Goal: Information Seeking & Learning: Learn about a topic

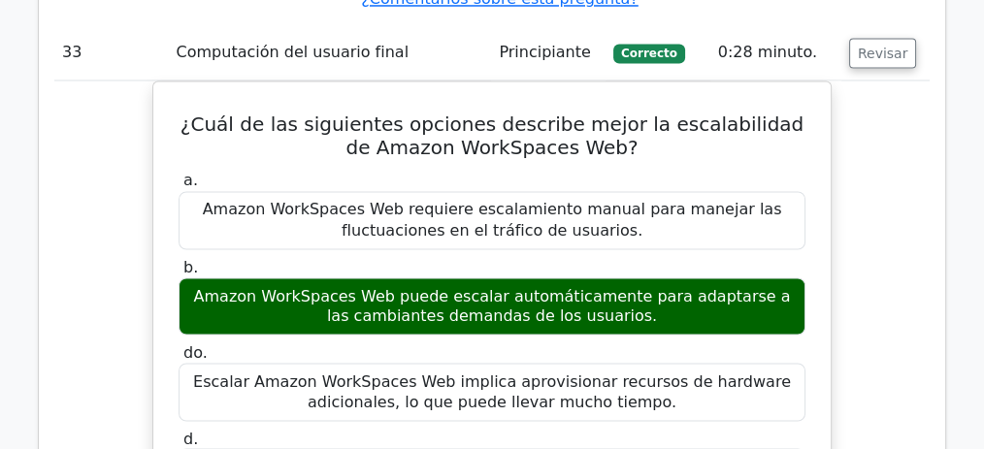
scroll to position [32935, 0]
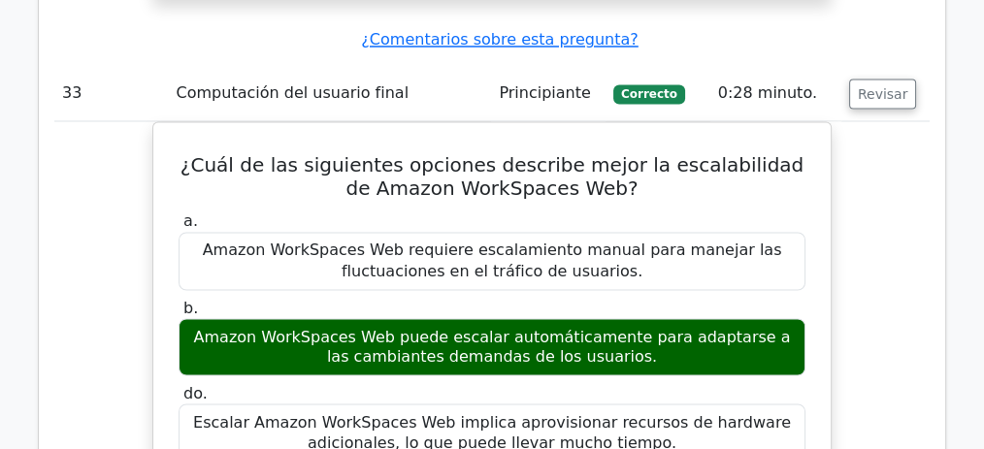
drag, startPoint x: 578, startPoint y: 68, endPoint x: 622, endPoint y: 94, distance: 50.9
drag, startPoint x: 322, startPoint y: 21, endPoint x: 580, endPoint y: 30, distance: 258.2
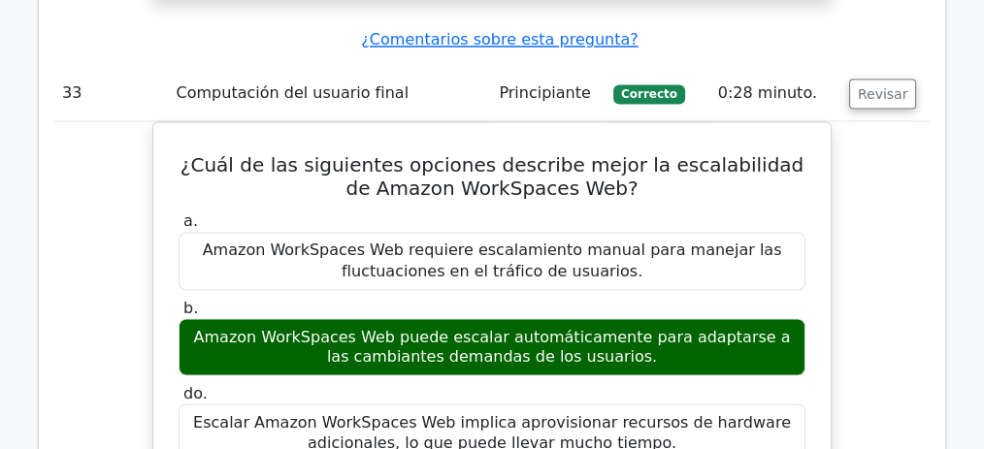
drag, startPoint x: 510, startPoint y: 44, endPoint x: 664, endPoint y: 39, distance: 153.4
drag, startPoint x: 707, startPoint y: 41, endPoint x: 630, endPoint y: 59, distance: 79.8
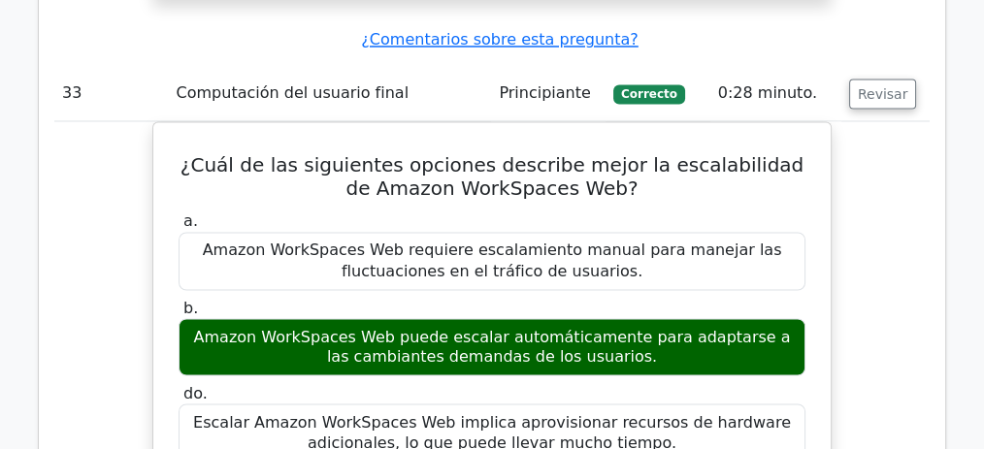
drag, startPoint x: 319, startPoint y: 68, endPoint x: 613, endPoint y: 94, distance: 295.2
drag, startPoint x: 653, startPoint y: 93, endPoint x: 716, endPoint y: 112, distance: 65.7
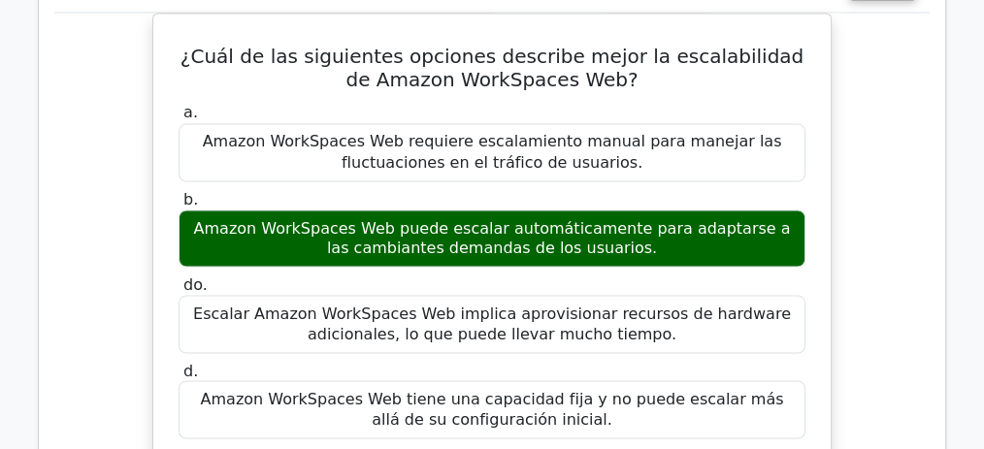
scroll to position [33064, 0]
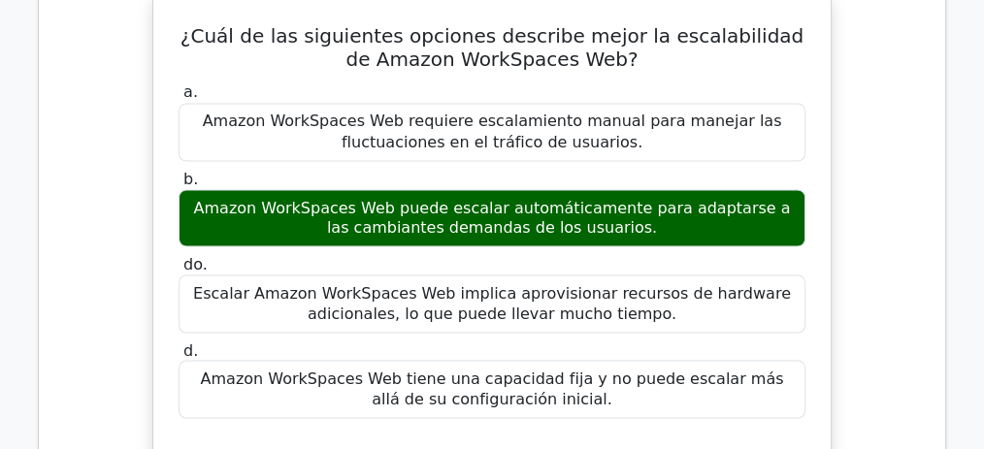
drag, startPoint x: 312, startPoint y: 128, endPoint x: 528, endPoint y: 131, distance: 215.4
drag, startPoint x: 559, startPoint y: 129, endPoint x: 728, endPoint y: 132, distance: 168.9
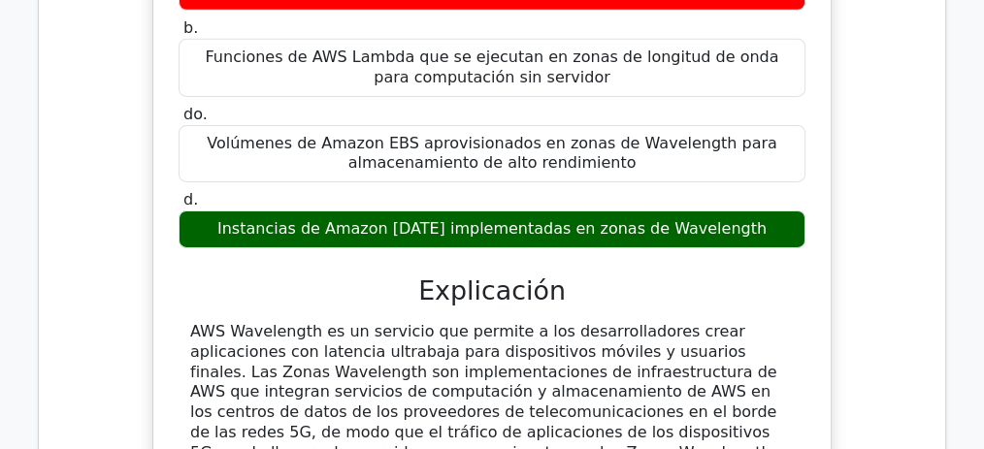
scroll to position [28537, 0]
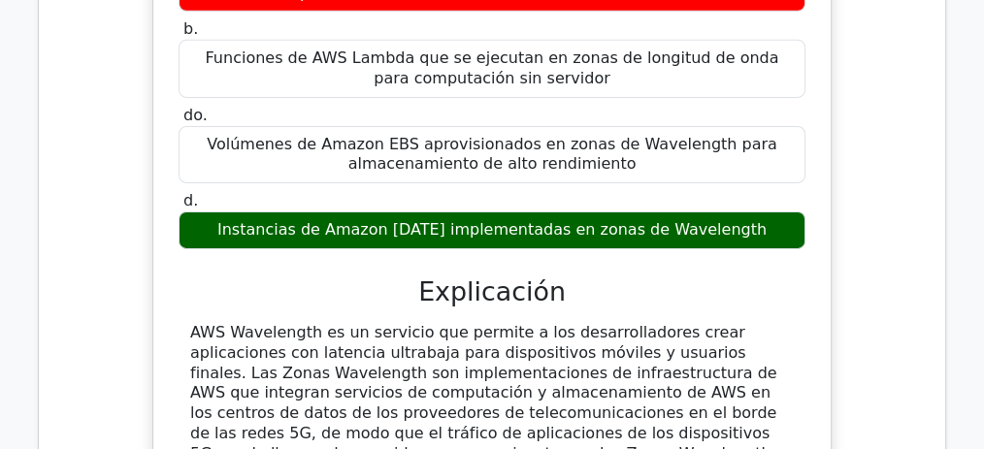
drag, startPoint x: 220, startPoint y: 48, endPoint x: 673, endPoint y: 80, distance: 454.3
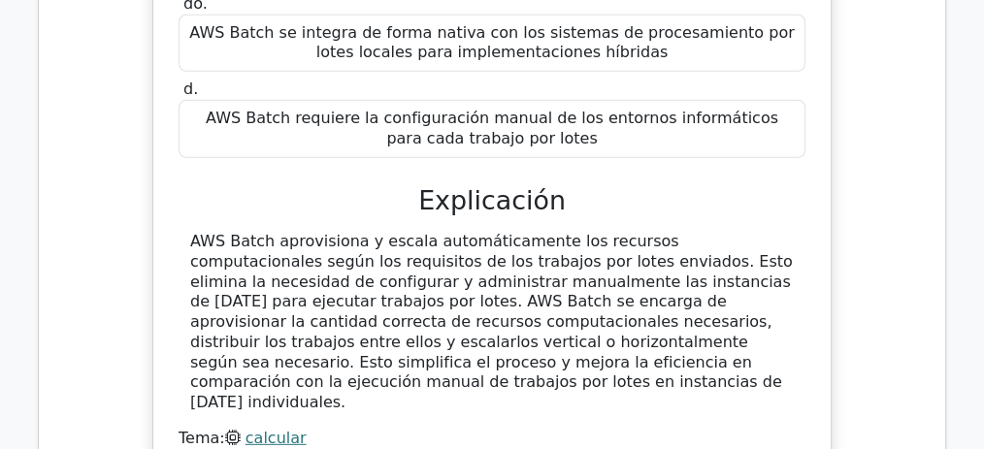
scroll to position [27760, 0]
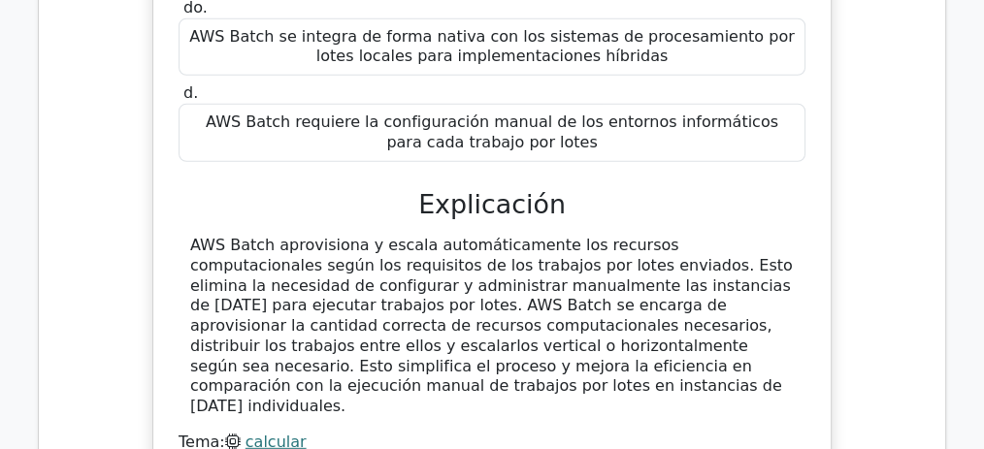
drag, startPoint x: 330, startPoint y: 48, endPoint x: 606, endPoint y: 74, distance: 277.8
drag, startPoint x: 497, startPoint y: 45, endPoint x: 555, endPoint y: 86, distance: 71.6
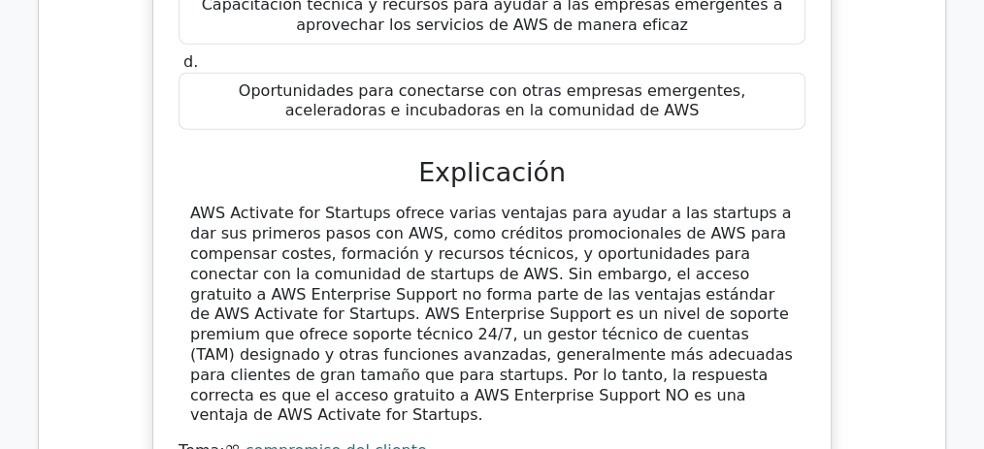
scroll to position [26790, 0]
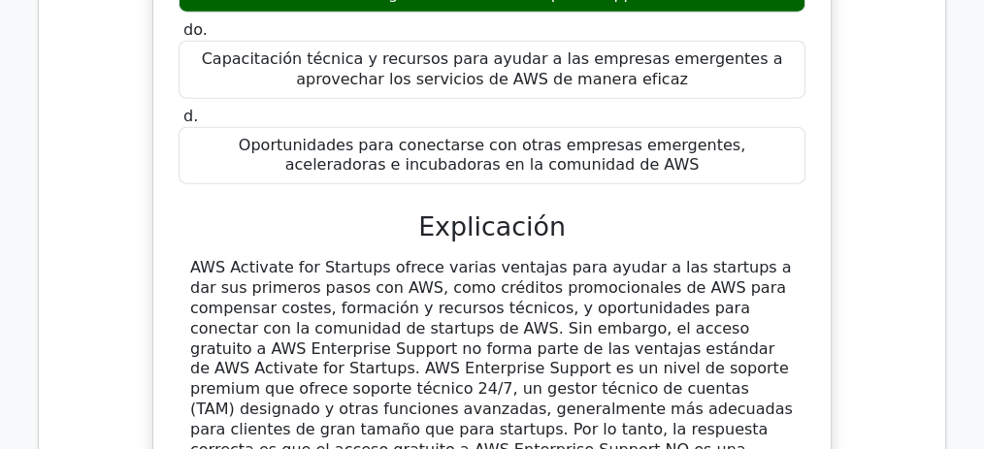
drag, startPoint x: 337, startPoint y: 100, endPoint x: 746, endPoint y: 132, distance: 410.7
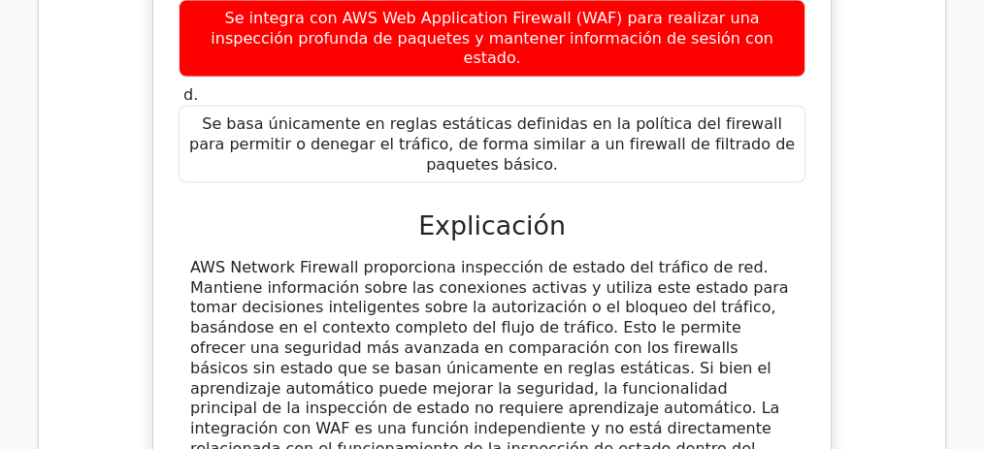
scroll to position [25884, 0]
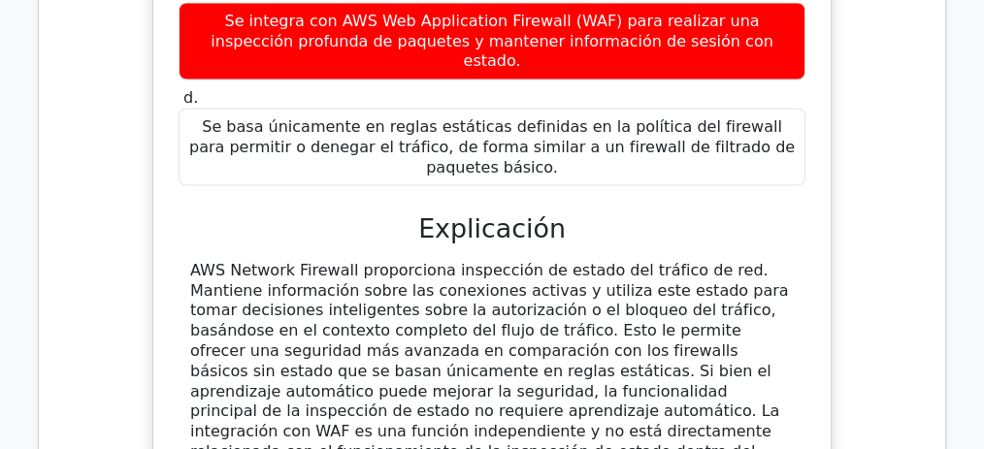
drag, startPoint x: 253, startPoint y: 166, endPoint x: 567, endPoint y: 180, distance: 313.7
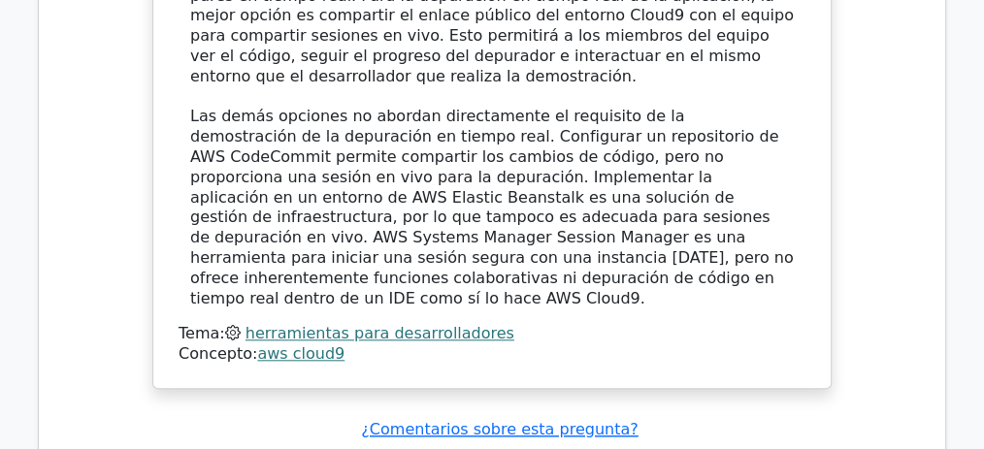
scroll to position [24202, 0]
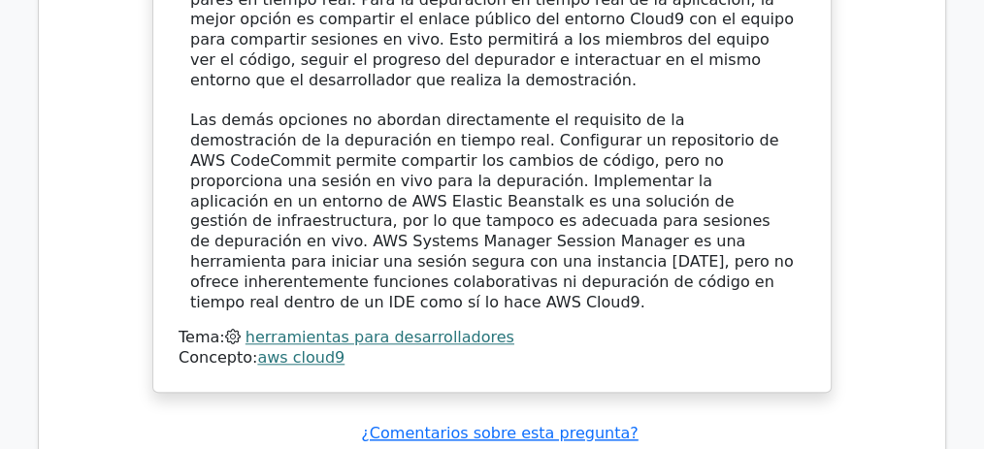
drag, startPoint x: 338, startPoint y: 59, endPoint x: 540, endPoint y: 66, distance: 202.9
copy font "AWS Network Firewall"
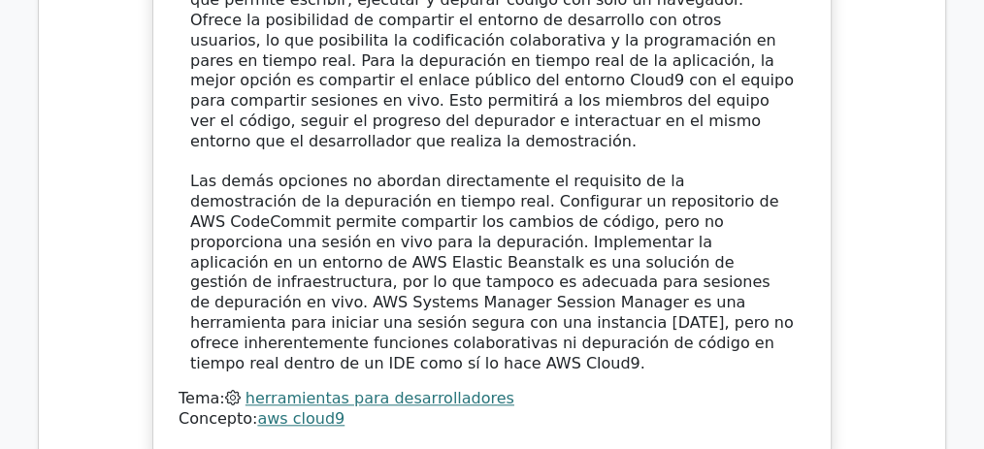
scroll to position [24137, 0]
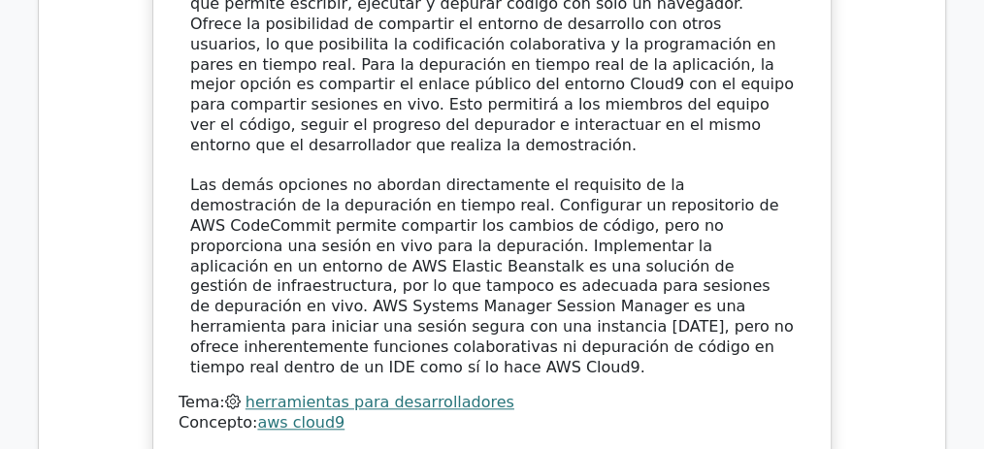
drag, startPoint x: 466, startPoint y: 129, endPoint x: 563, endPoint y: 157, distance: 101.0
drag, startPoint x: 270, startPoint y: 212, endPoint x: 578, endPoint y: 221, distance: 308.7
drag, startPoint x: 679, startPoint y: 224, endPoint x: 221, endPoint y: 244, distance: 458.4
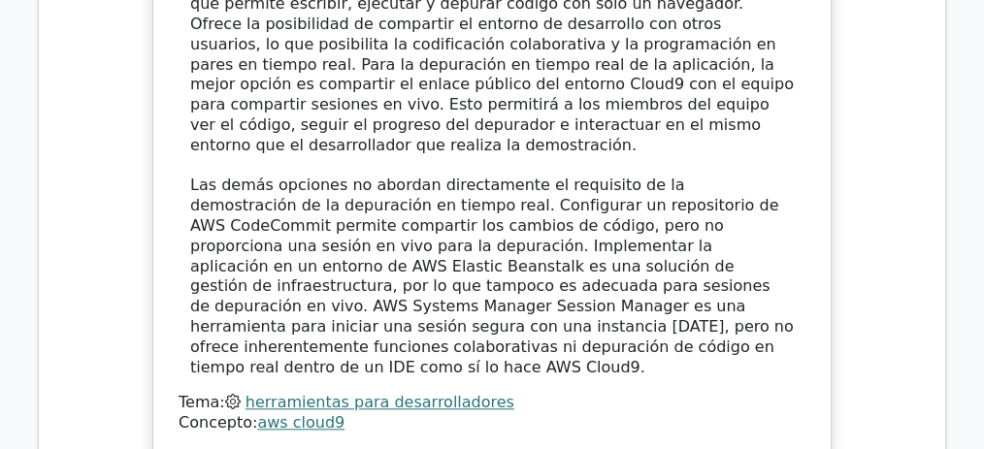
drag, startPoint x: 393, startPoint y: 236, endPoint x: 700, endPoint y: 255, distance: 307.2
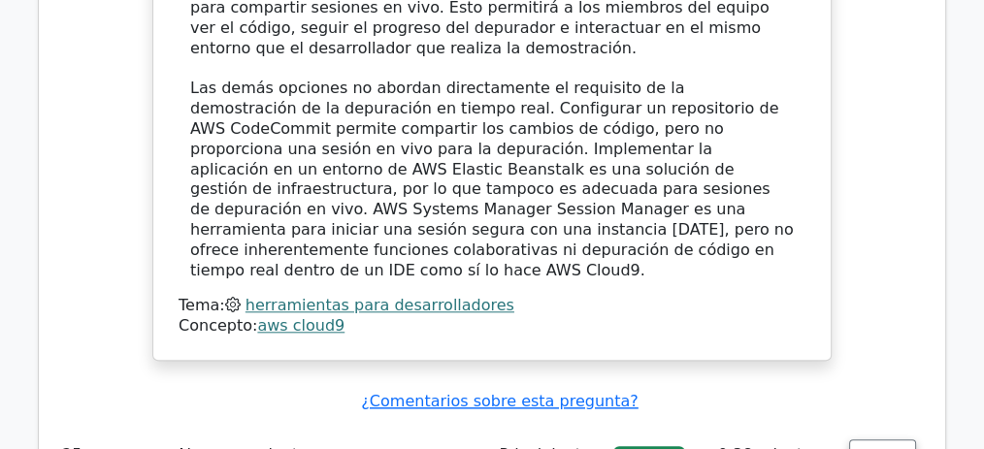
scroll to position [24267, 0]
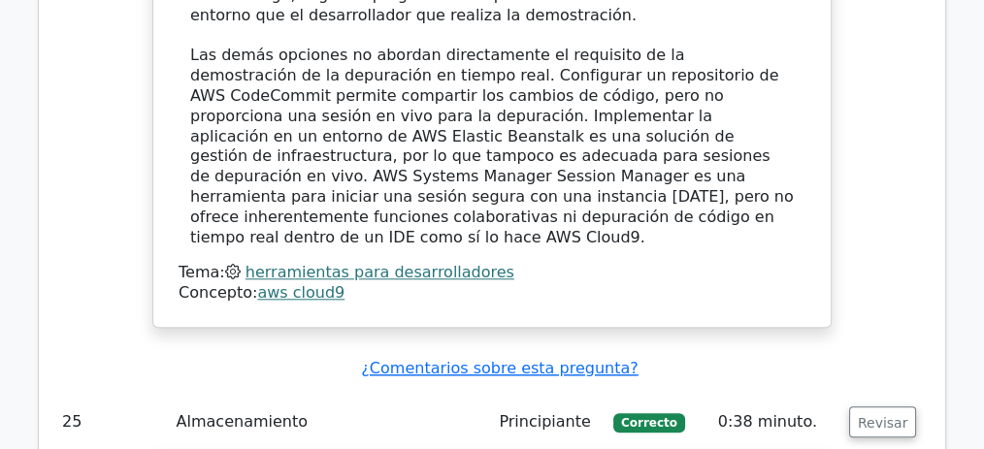
drag, startPoint x: 236, startPoint y: 190, endPoint x: 723, endPoint y: 216, distance: 487.8
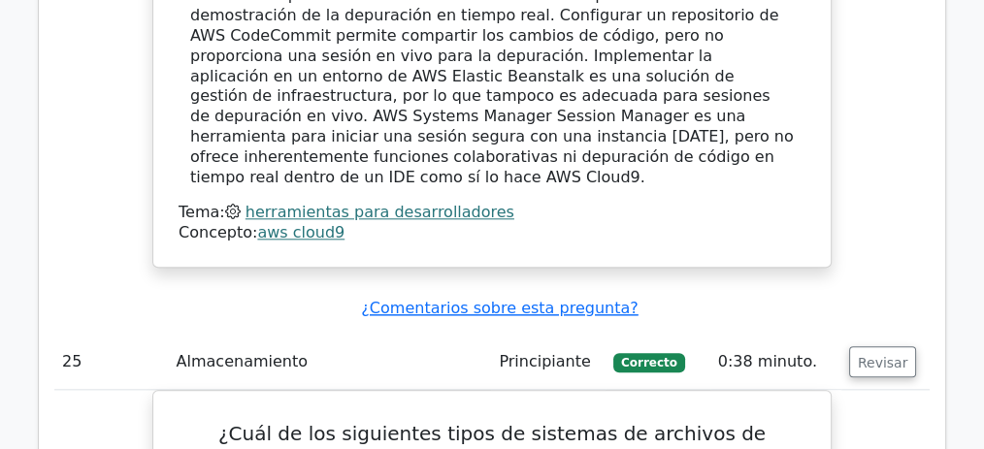
scroll to position [24331, 0]
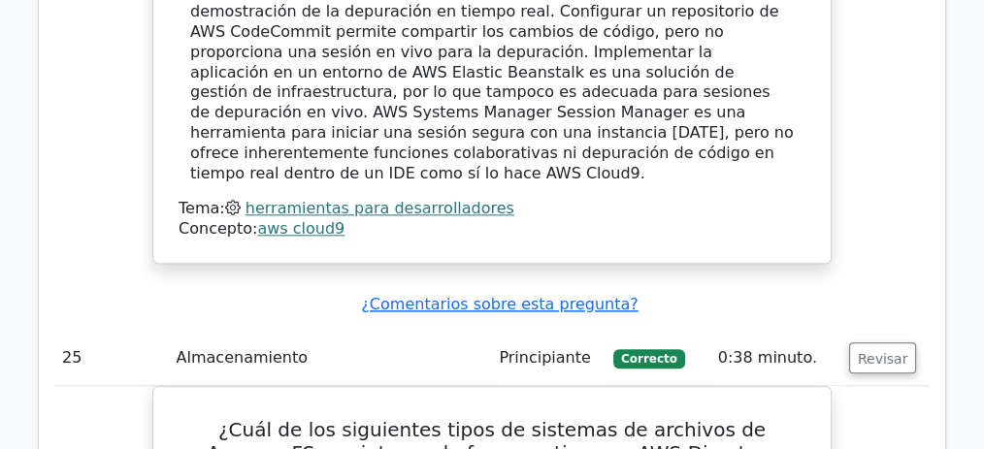
drag, startPoint x: 386, startPoint y: 214, endPoint x: 487, endPoint y: 211, distance: 101.0
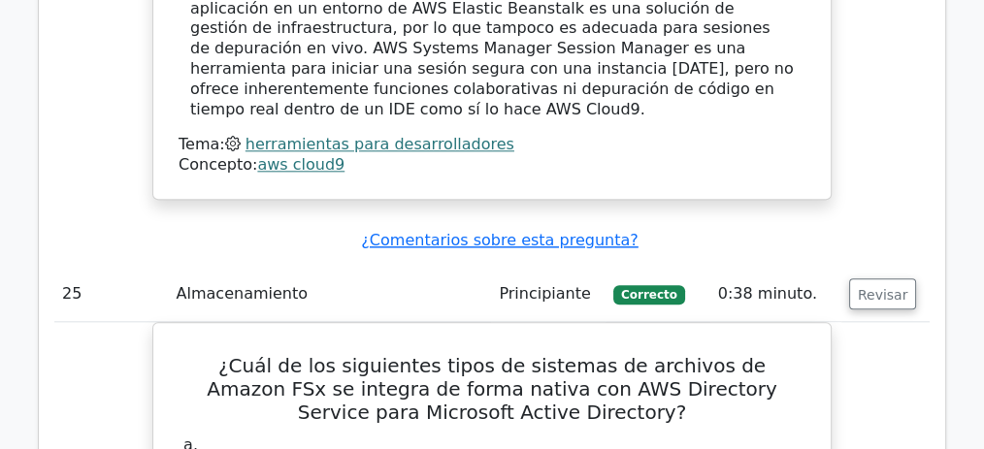
scroll to position [24396, 0]
drag, startPoint x: 281, startPoint y: 237, endPoint x: 685, endPoint y: 234, distance: 403.7
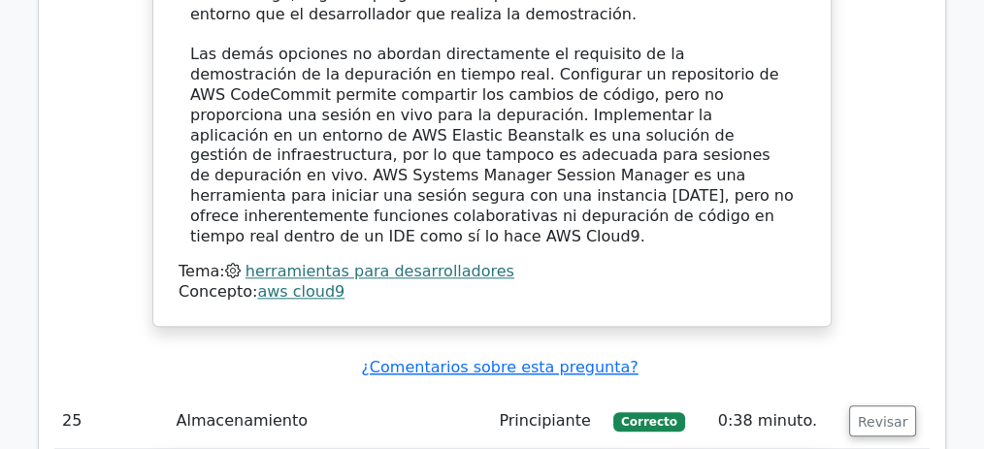
scroll to position [24267, 0]
drag, startPoint x: 250, startPoint y: 82, endPoint x: 408, endPoint y: 114, distance: 161.4
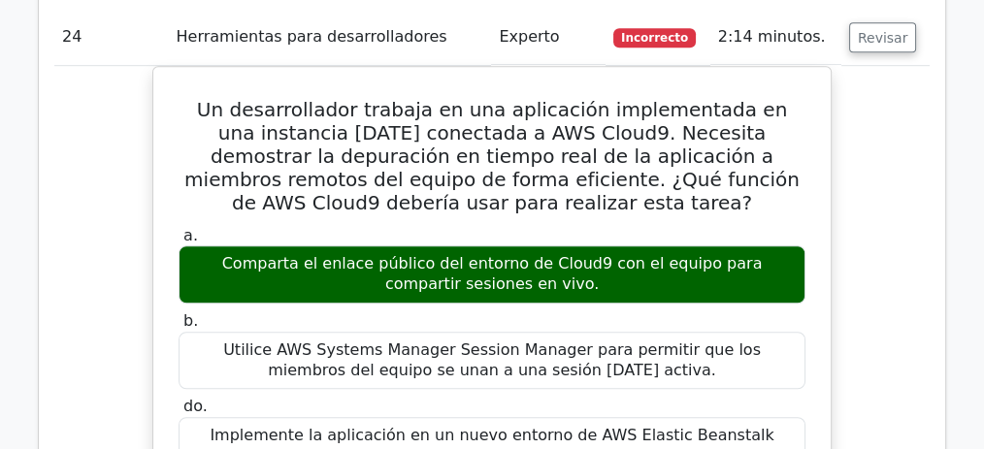
scroll to position [23297, 0]
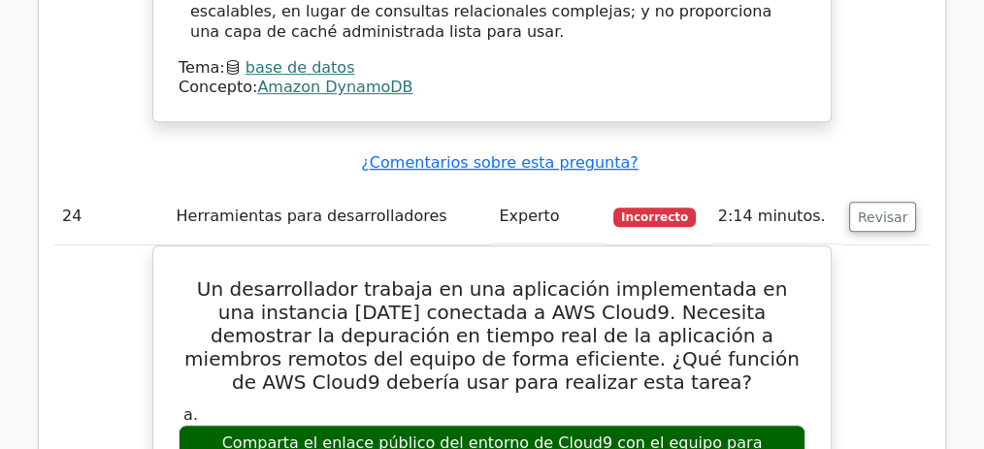
drag, startPoint x: 689, startPoint y: 136, endPoint x: 714, endPoint y: 171, distance: 43.1
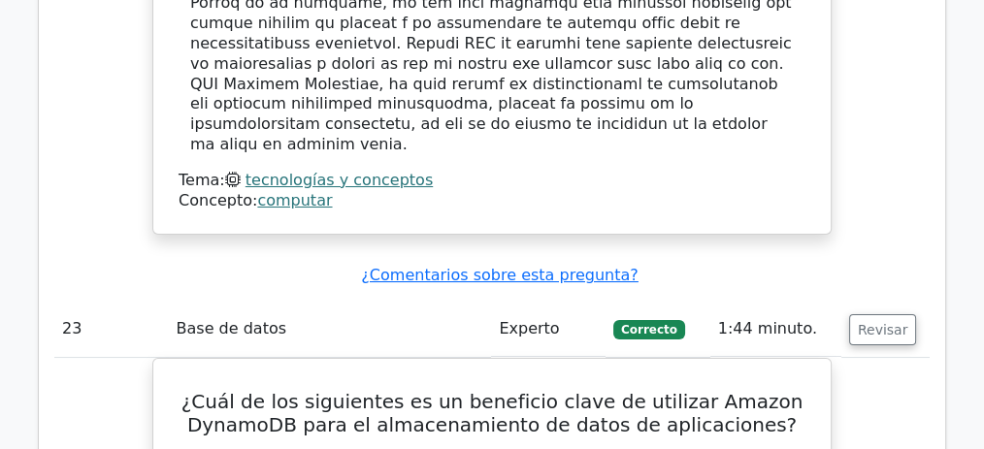
scroll to position [22197, 0]
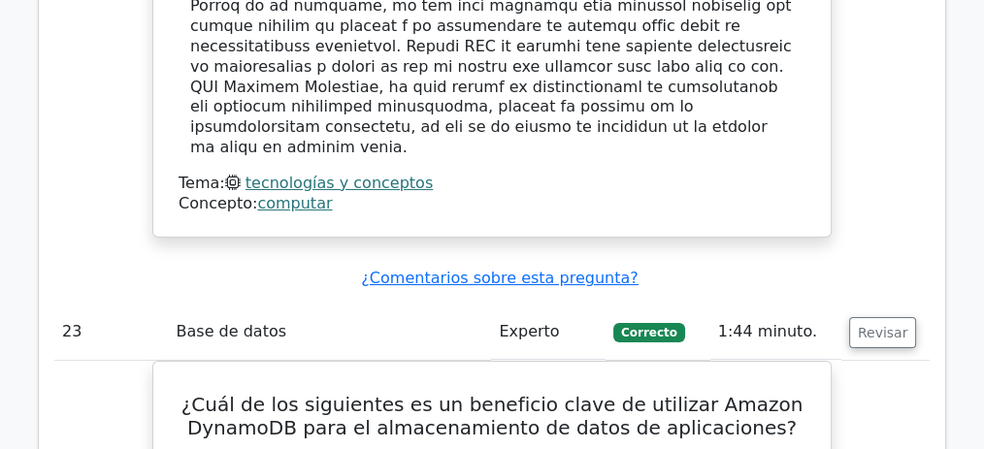
drag, startPoint x: 285, startPoint y: 108, endPoint x: 662, endPoint y: 112, distance: 376.5
drag, startPoint x: 361, startPoint y: 116, endPoint x: 496, endPoint y: 112, distance: 135.0
drag, startPoint x: 585, startPoint y: 107, endPoint x: 605, endPoint y: 111, distance: 20.7
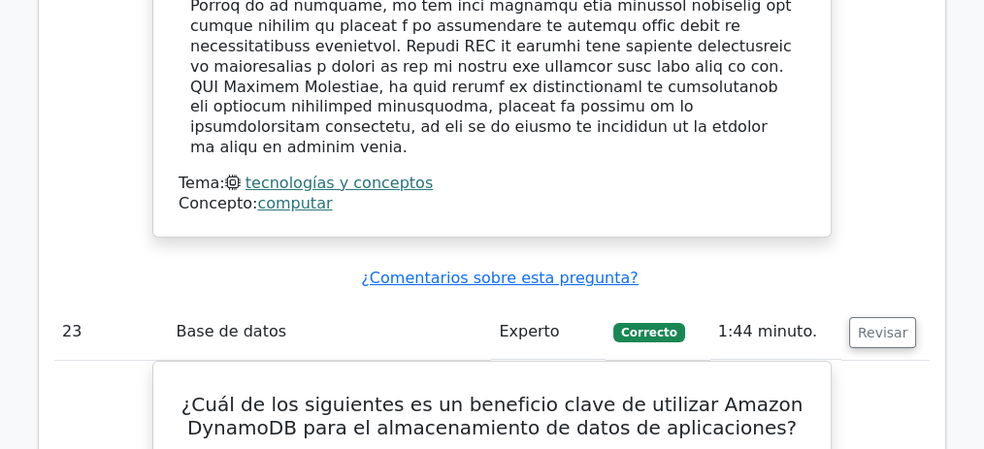
drag, startPoint x: 420, startPoint y: 121, endPoint x: 333, endPoint y: 137, distance: 88.7
drag, startPoint x: 514, startPoint y: 123, endPoint x: 545, endPoint y: 122, distance: 31.1
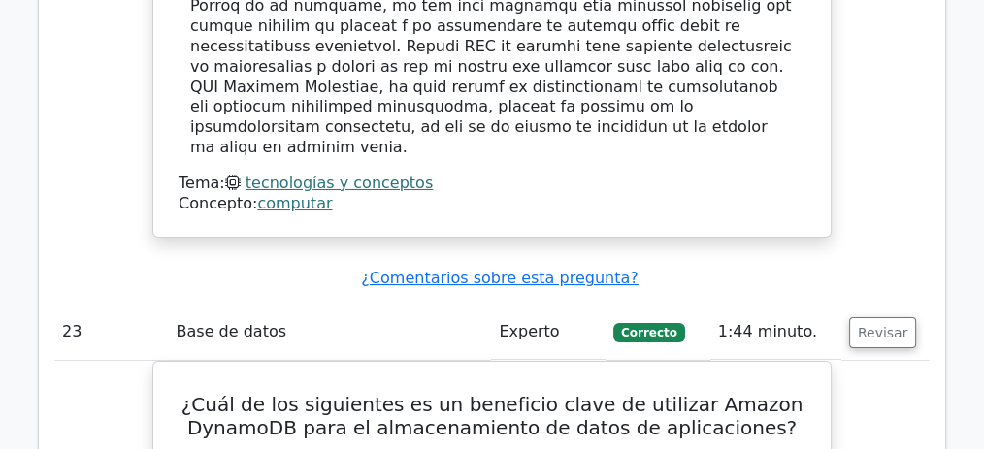
drag, startPoint x: 679, startPoint y: 123, endPoint x: 749, endPoint y: 121, distance: 69.9
drag, startPoint x: 201, startPoint y: 147, endPoint x: 727, endPoint y: 193, distance: 528.0
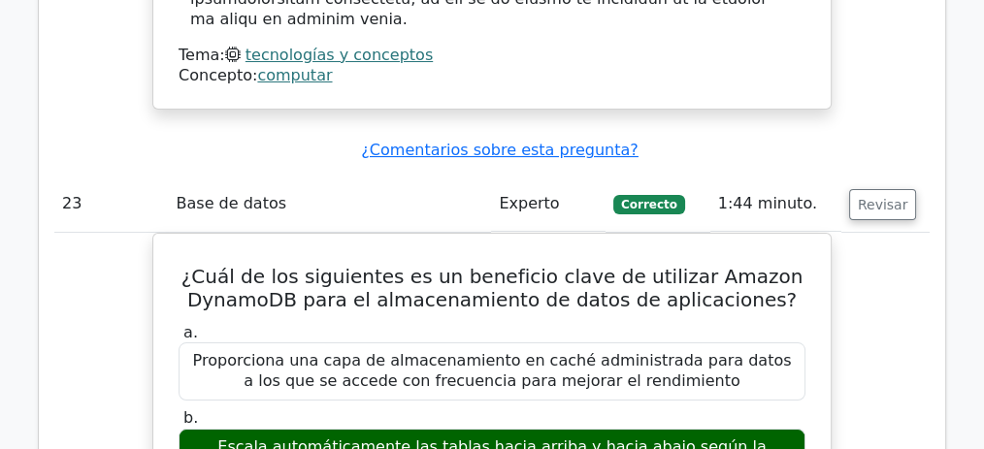
scroll to position [22327, 0]
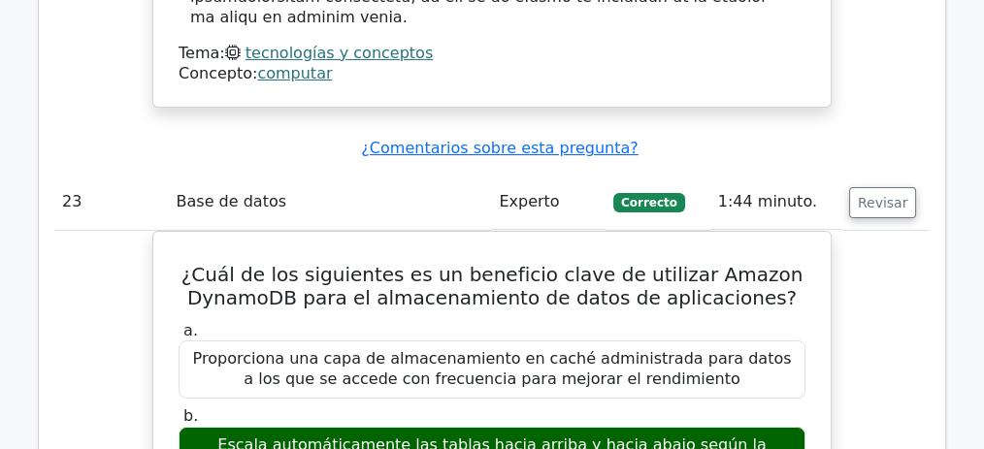
drag, startPoint x: 309, startPoint y: 129, endPoint x: 564, endPoint y: 126, distance: 255.2
drag, startPoint x: 576, startPoint y: 126, endPoint x: 625, endPoint y: 124, distance: 48.6
drag, startPoint x: 669, startPoint y: 125, endPoint x: 541, endPoint y: 141, distance: 128.1
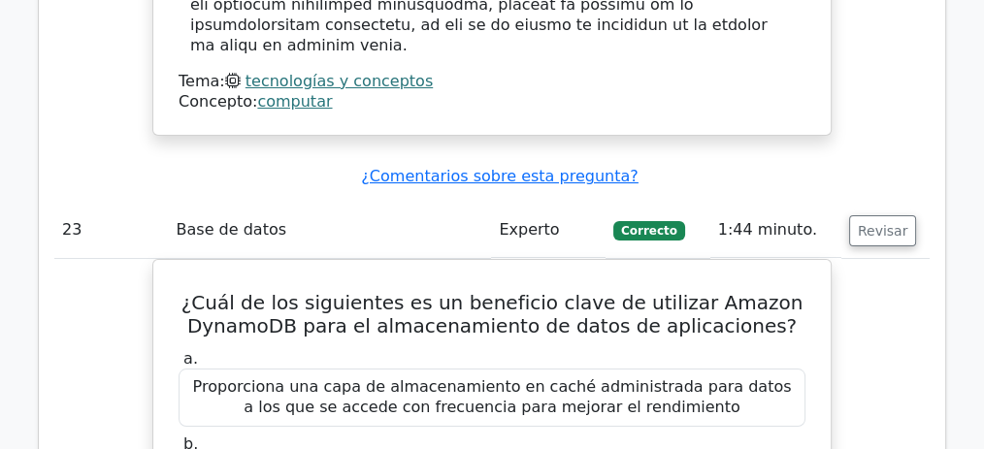
scroll to position [22262, 0]
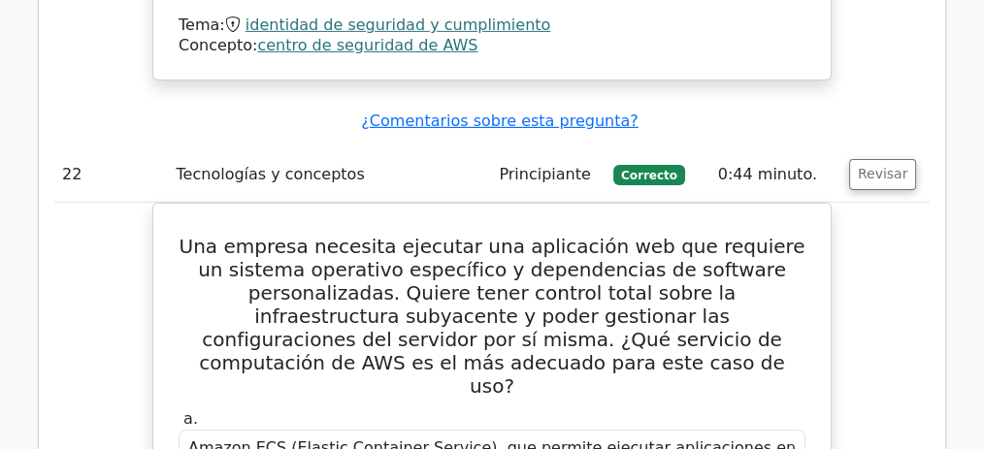
scroll to position [21226, 0]
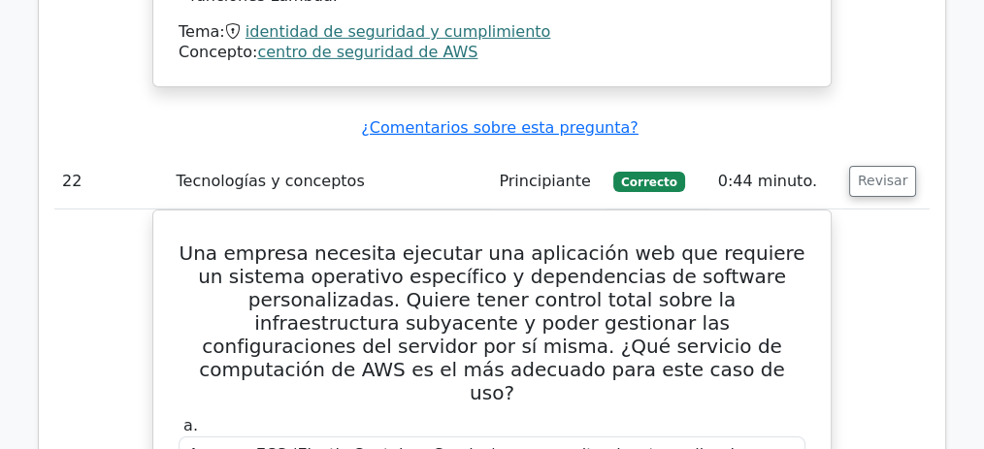
drag, startPoint x: 355, startPoint y: 147, endPoint x: 702, endPoint y: 171, distance: 347.2
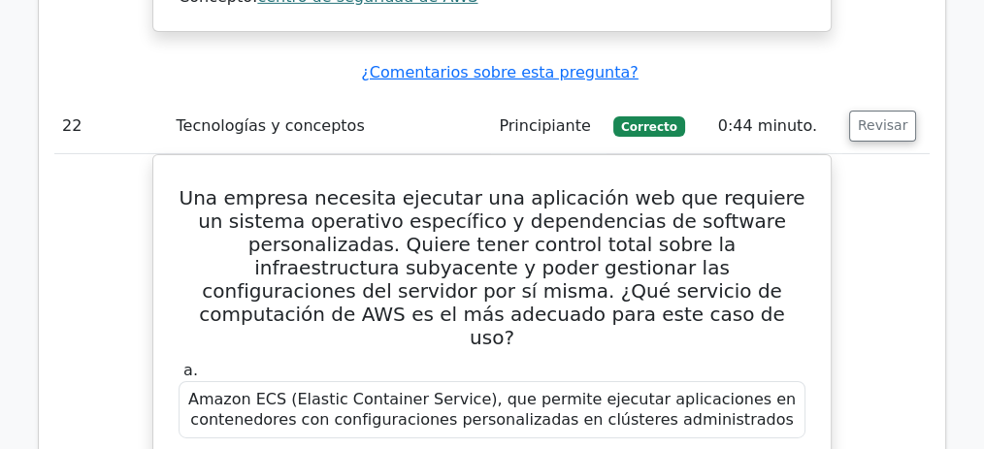
scroll to position [21291, 0]
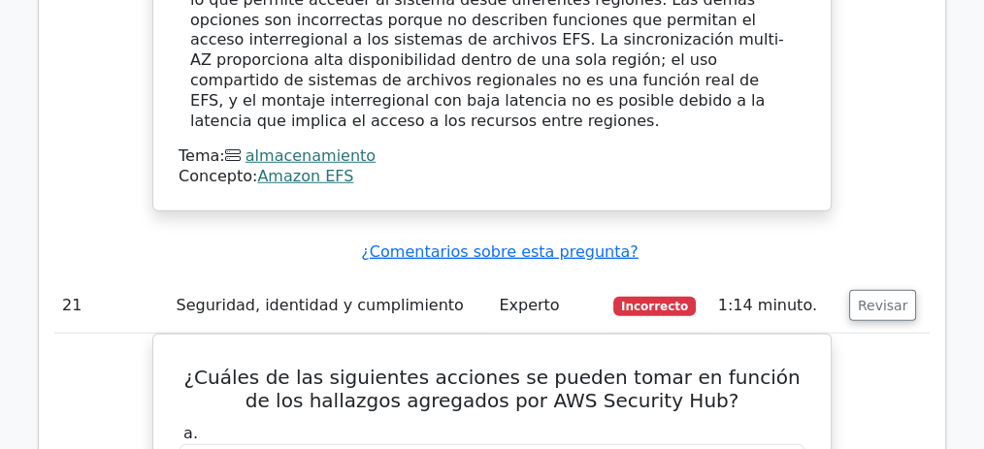
scroll to position [20192, 0]
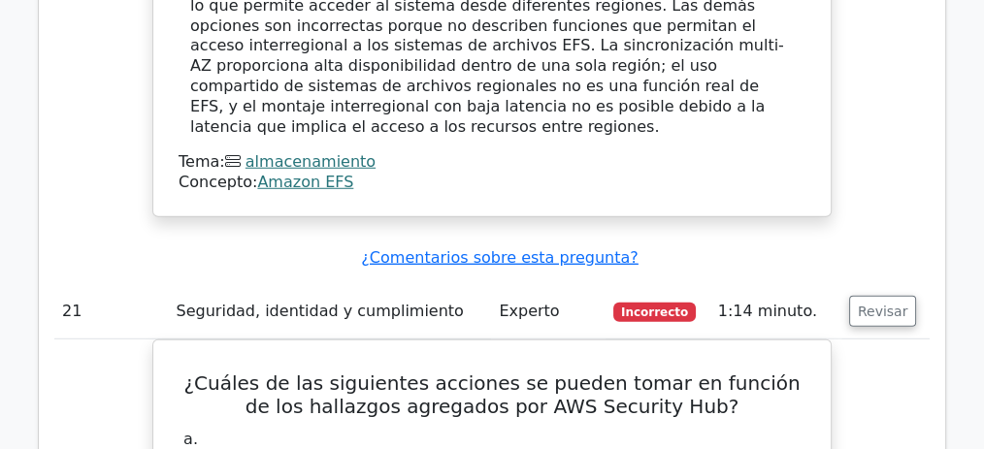
drag, startPoint x: 458, startPoint y: 154, endPoint x: 614, endPoint y: 160, distance: 156.3
drag, startPoint x: 432, startPoint y: 177, endPoint x: 197, endPoint y: 259, distance: 248.9
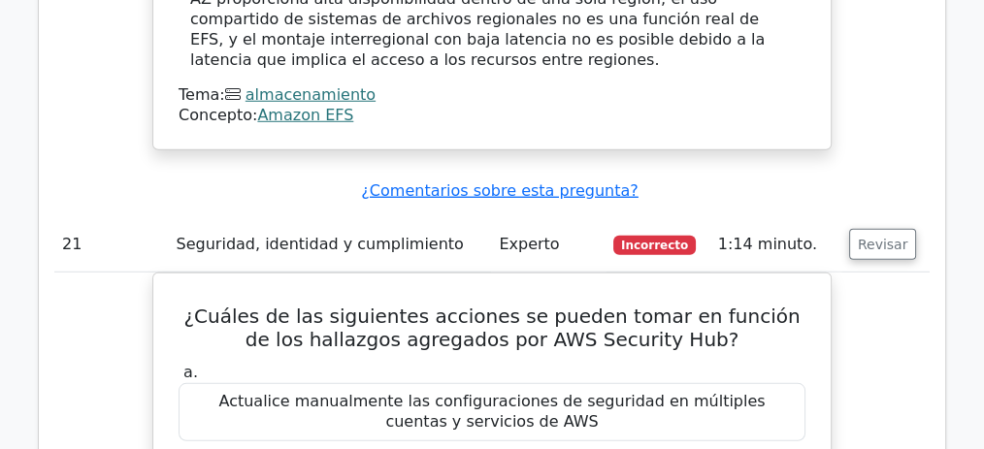
scroll to position [20256, 0]
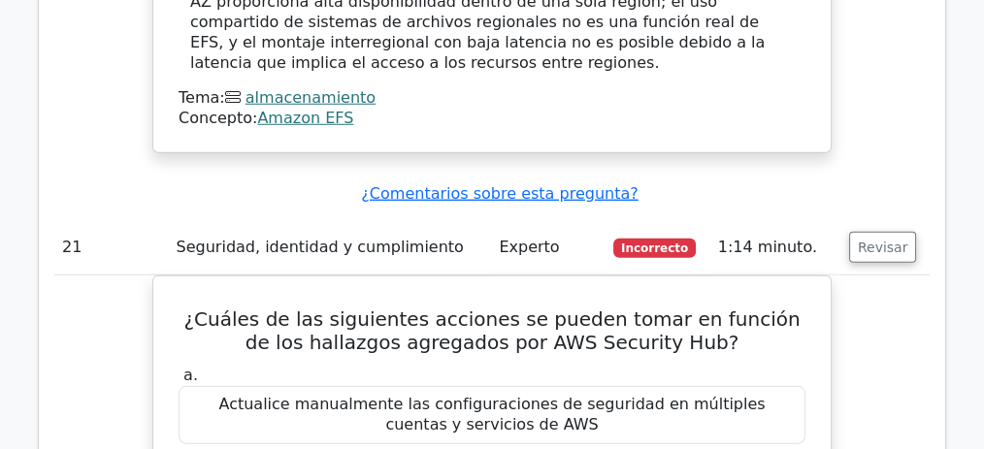
drag, startPoint x: 355, startPoint y: 178, endPoint x: 573, endPoint y: 212, distance: 220.9
drag, startPoint x: 245, startPoint y: 89, endPoint x: 785, endPoint y: 201, distance: 551.9
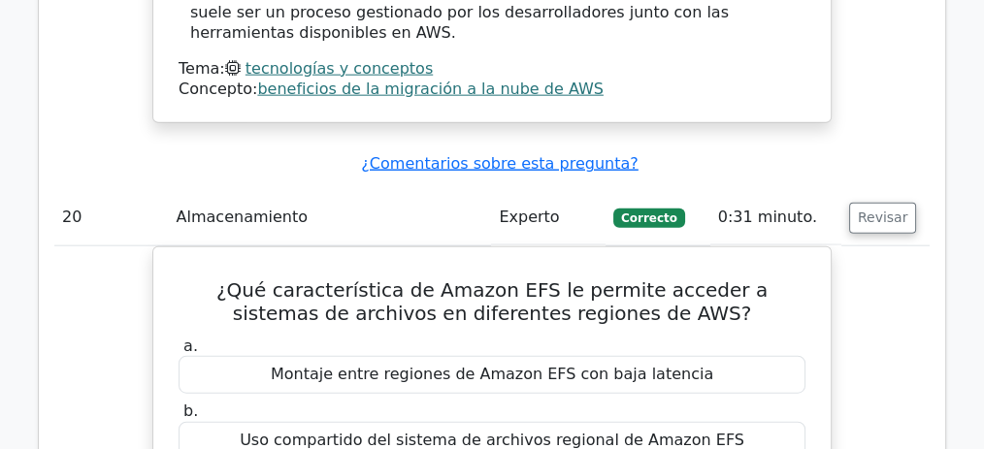
scroll to position [19480, 0]
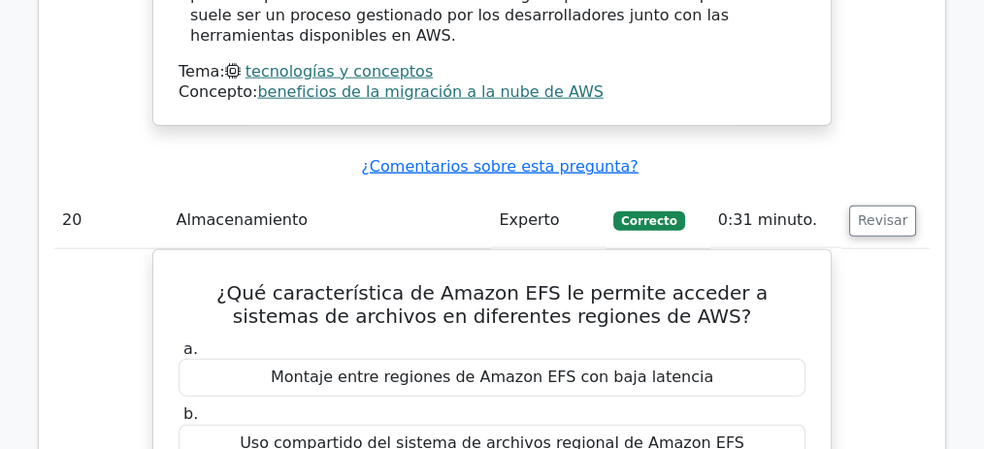
drag, startPoint x: 280, startPoint y: 53, endPoint x: 697, endPoint y: 75, distance: 416.8
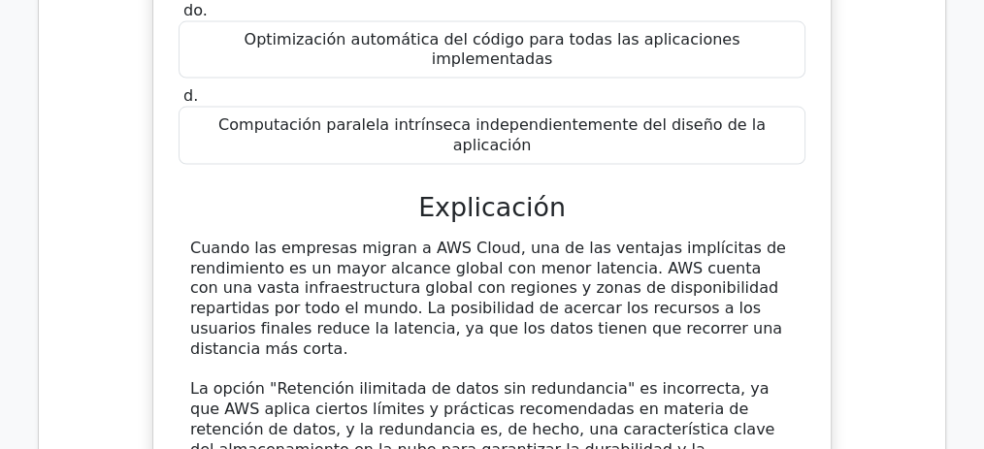
scroll to position [18640, 0]
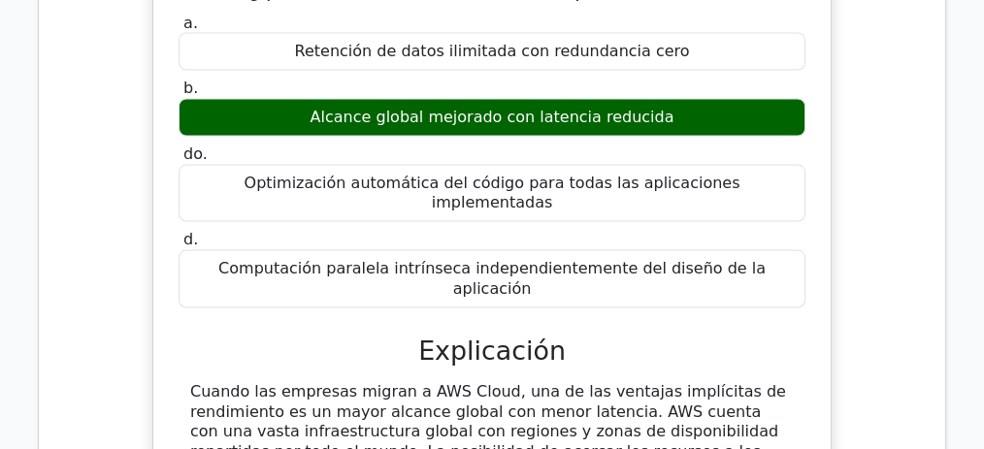
drag, startPoint x: 411, startPoint y: 101, endPoint x: 663, endPoint y: 138, distance: 254.0
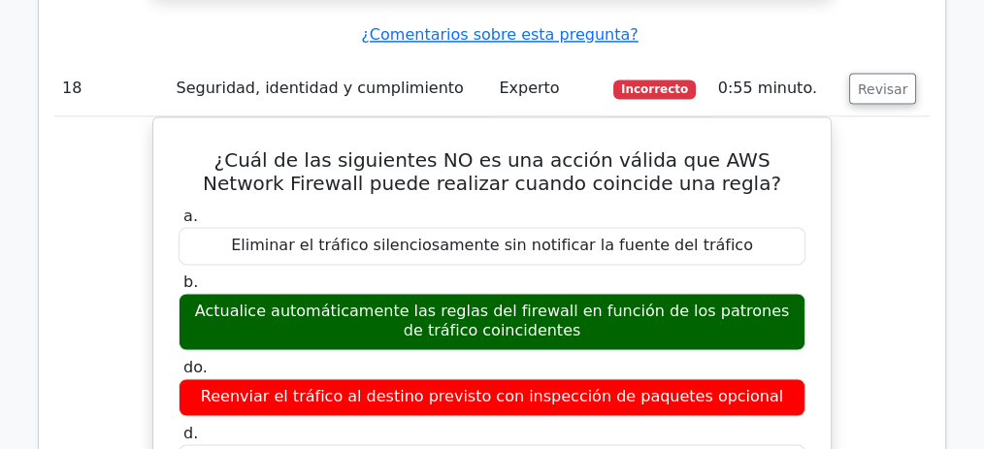
scroll to position [17604, 0]
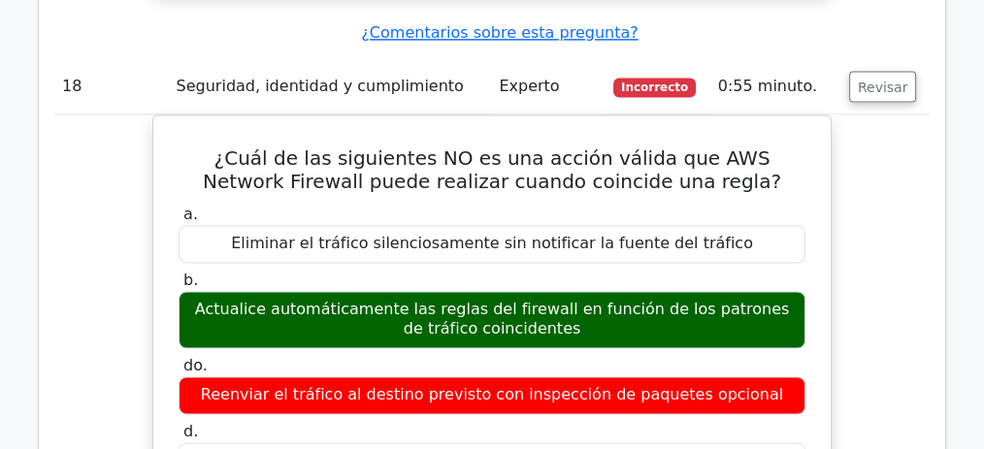
drag, startPoint x: 543, startPoint y: 248, endPoint x: 671, endPoint y: 251, distance: 128.1
drag, startPoint x: 328, startPoint y: 107, endPoint x: 693, endPoint y: 137, distance: 366.1
drag, startPoint x: 335, startPoint y: 254, endPoint x: 544, endPoint y: 263, distance: 209.8
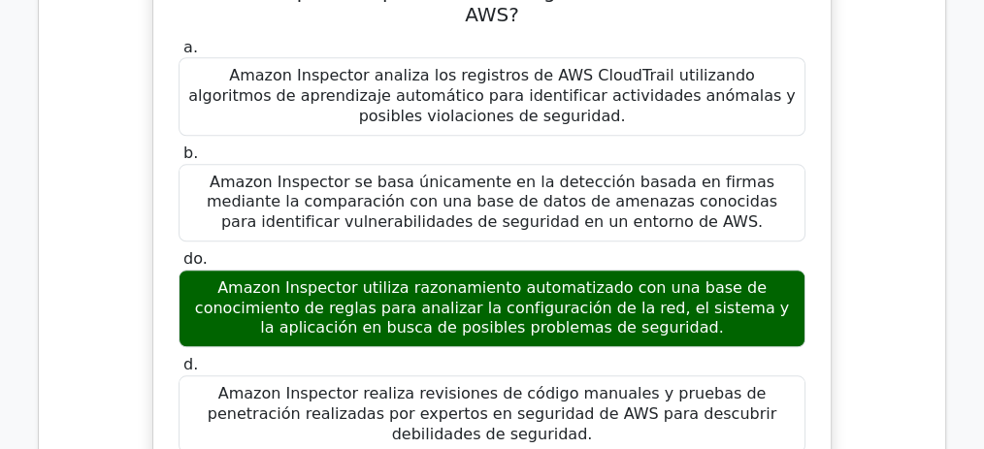
scroll to position [16763, 0]
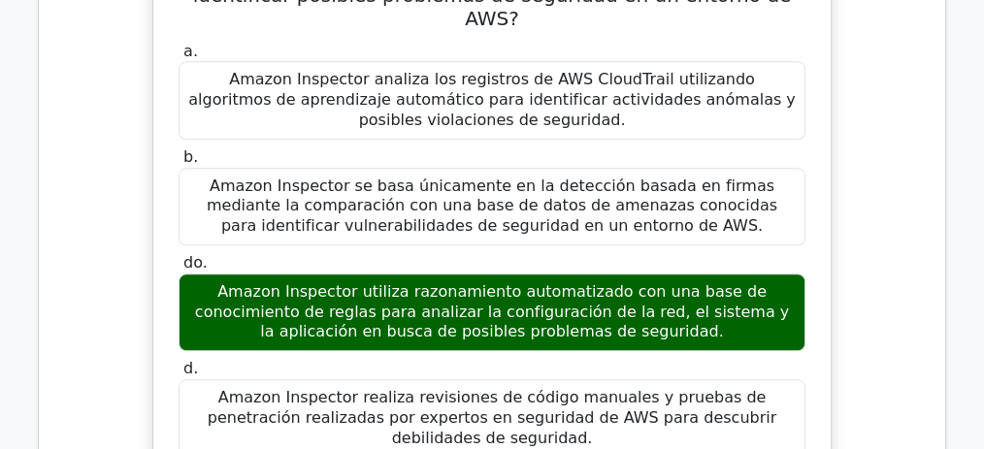
drag, startPoint x: 414, startPoint y: 145, endPoint x: 439, endPoint y: 145, distance: 24.3
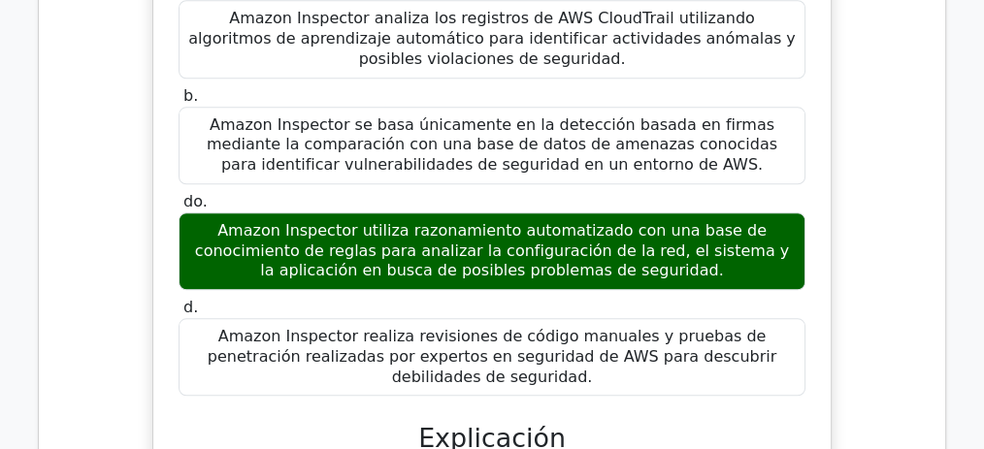
scroll to position [16828, 0]
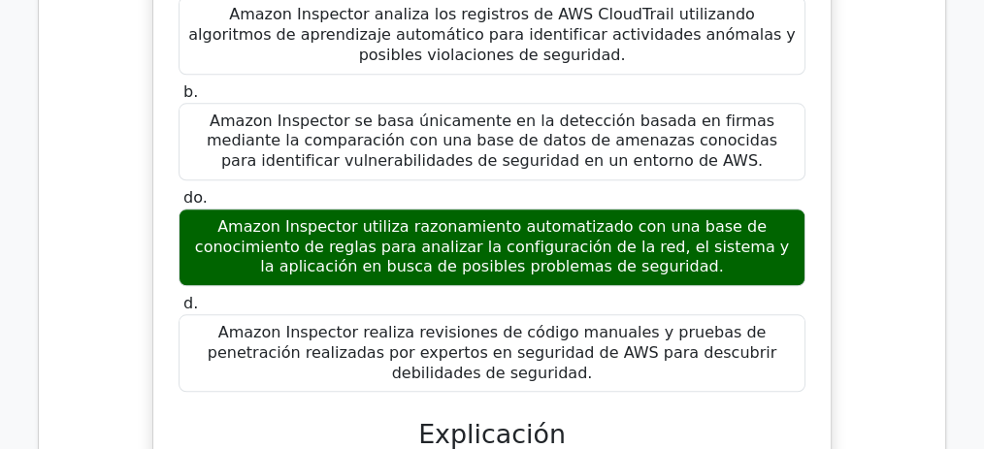
drag, startPoint x: 283, startPoint y: 233, endPoint x: 583, endPoint y: 238, distance: 299.9
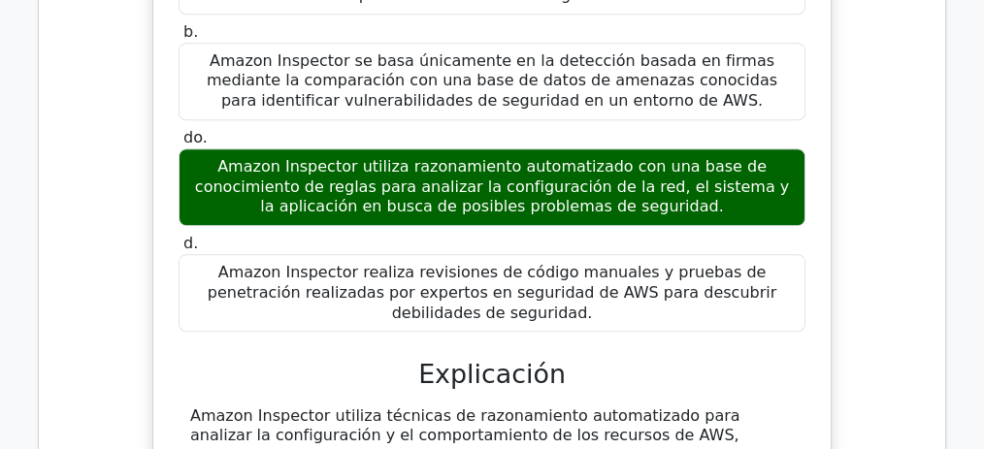
scroll to position [16893, 0]
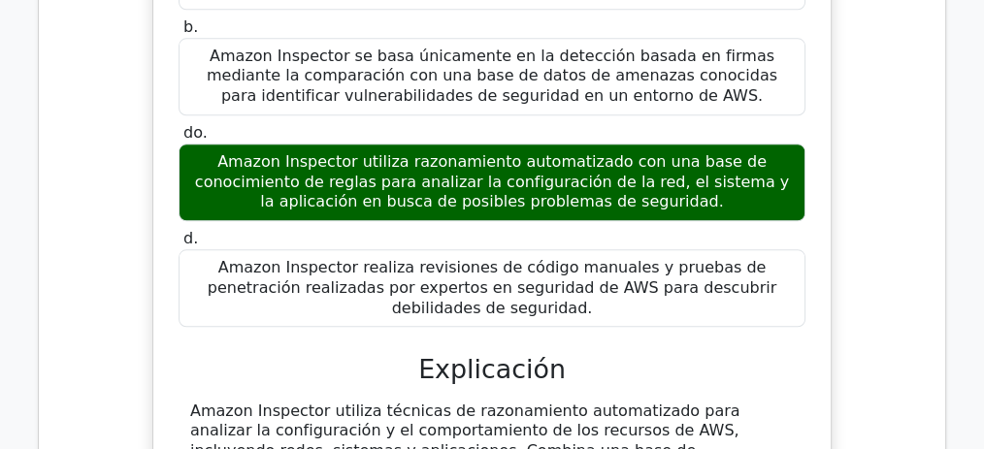
drag, startPoint x: 277, startPoint y: 251, endPoint x: 634, endPoint y: 255, distance: 357.1
drag, startPoint x: 204, startPoint y: 317, endPoint x: 644, endPoint y: 323, distance: 440.6
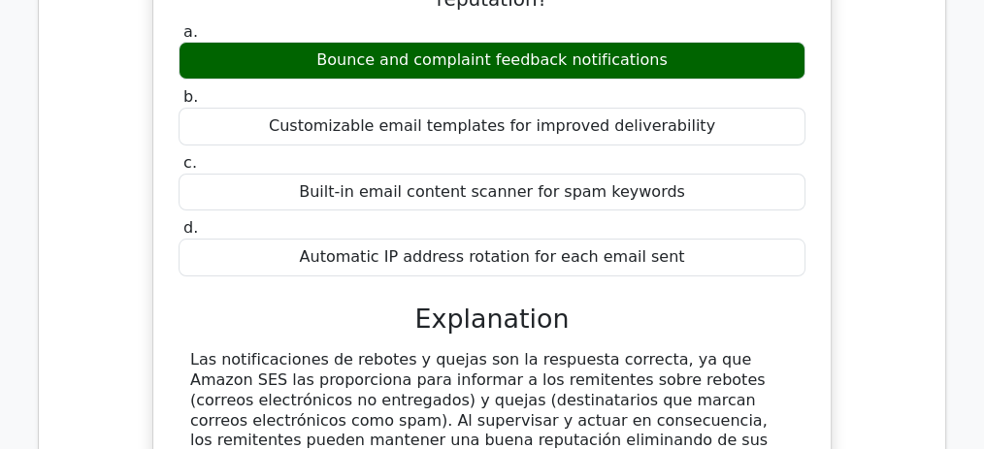
scroll to position [14758, 0]
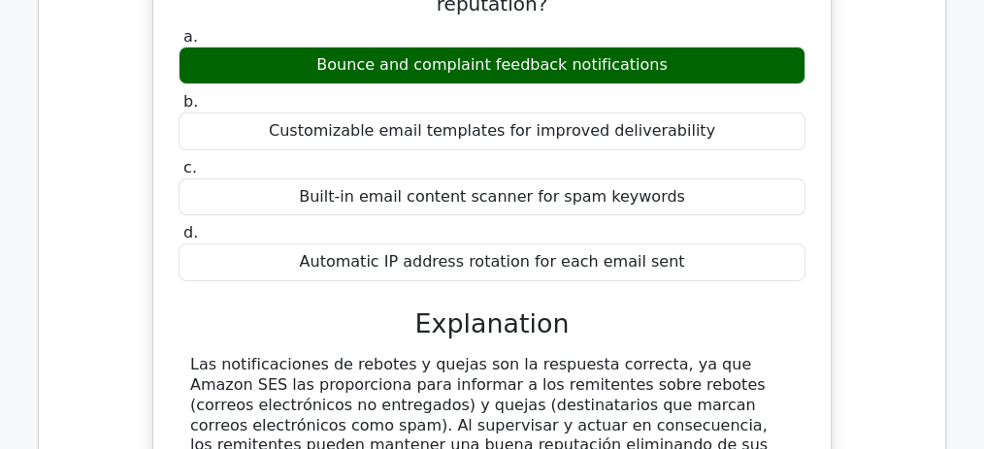
drag, startPoint x: 744, startPoint y: 174, endPoint x: 636, endPoint y: 202, distance: 112.3
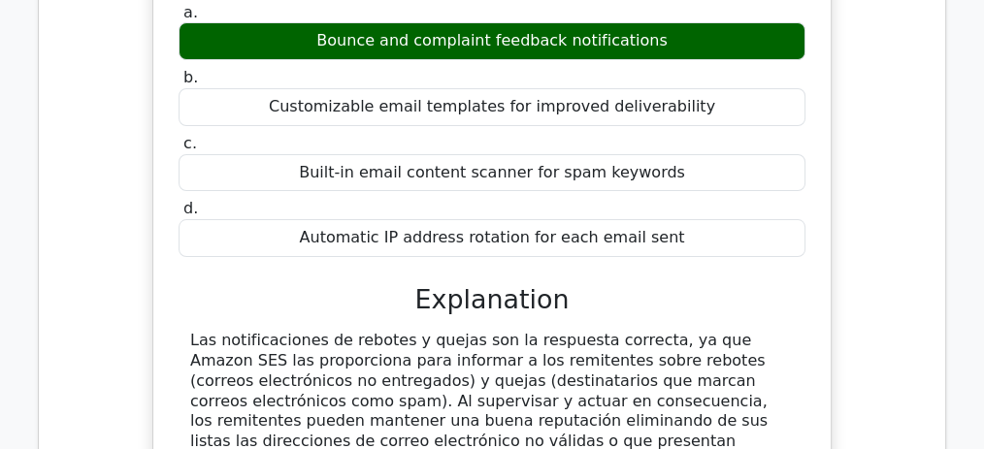
scroll to position [14822, 0]
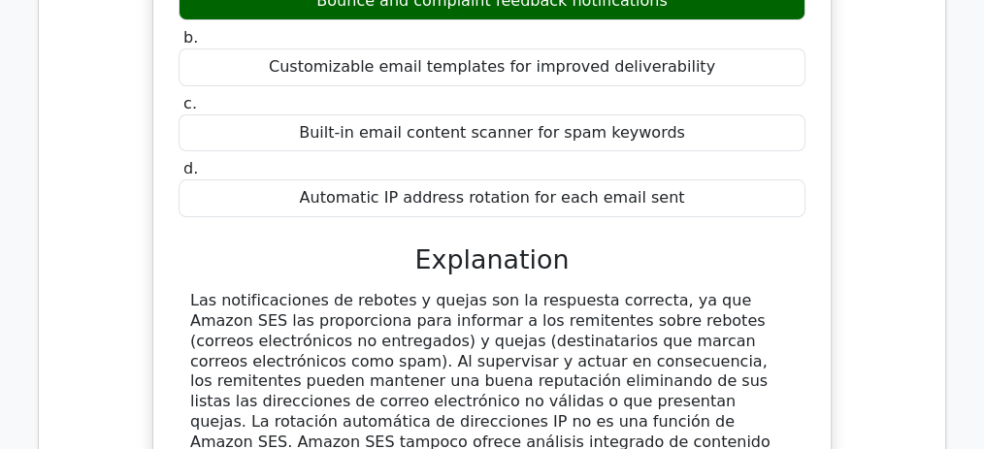
drag, startPoint x: 205, startPoint y: 277, endPoint x: 343, endPoint y: 282, distance: 137.9
drag, startPoint x: 491, startPoint y: 283, endPoint x: 585, endPoint y: 299, distance: 95.4
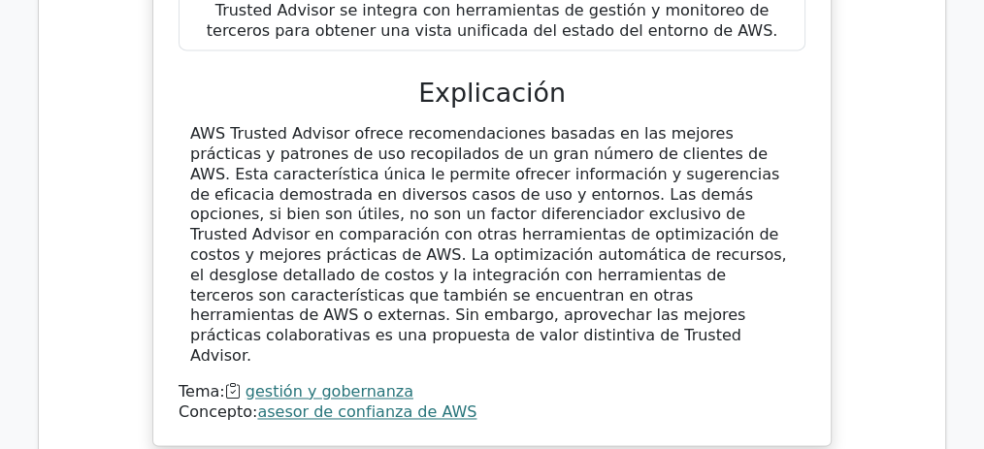
scroll to position [10447, 0]
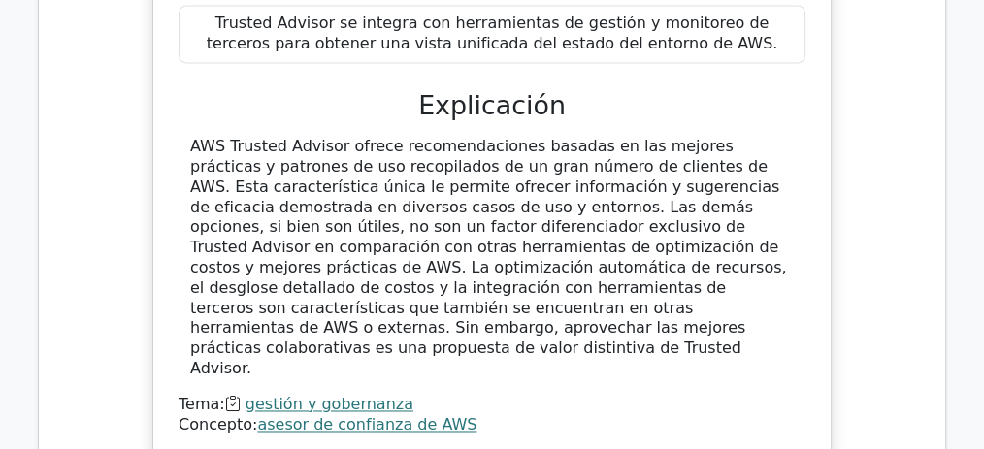
drag, startPoint x: 371, startPoint y: 157, endPoint x: 560, endPoint y: 184, distance: 191.1
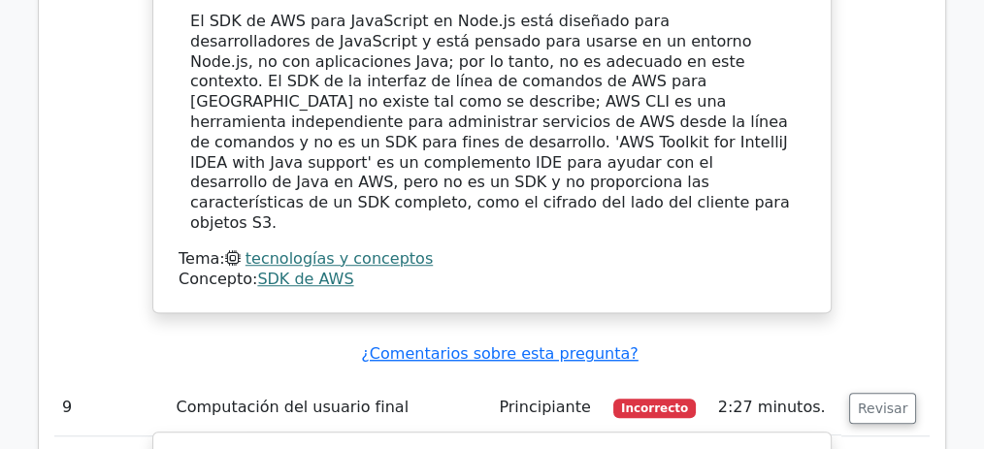
scroll to position [8744, 0]
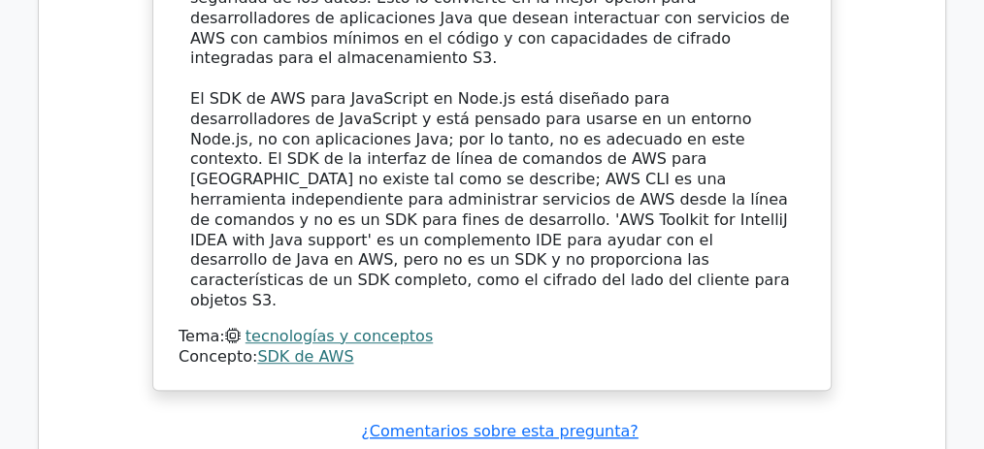
drag, startPoint x: 400, startPoint y: 189, endPoint x: 612, endPoint y: 200, distance: 212.8
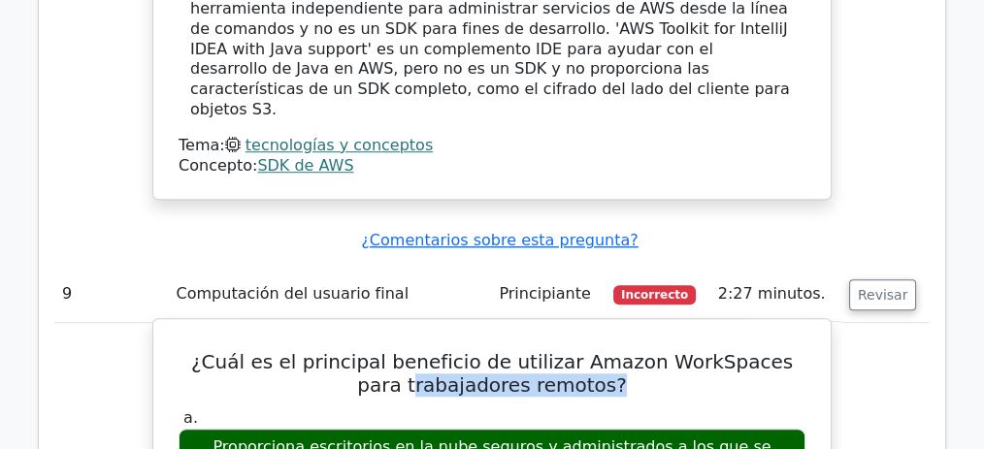
scroll to position [8938, 0]
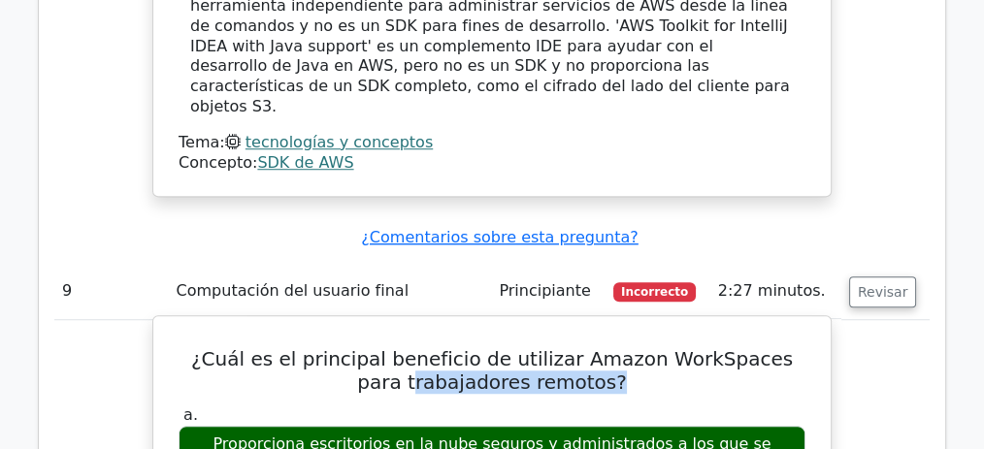
drag, startPoint x: 201, startPoint y: 308, endPoint x: 704, endPoint y: 331, distance: 504.1
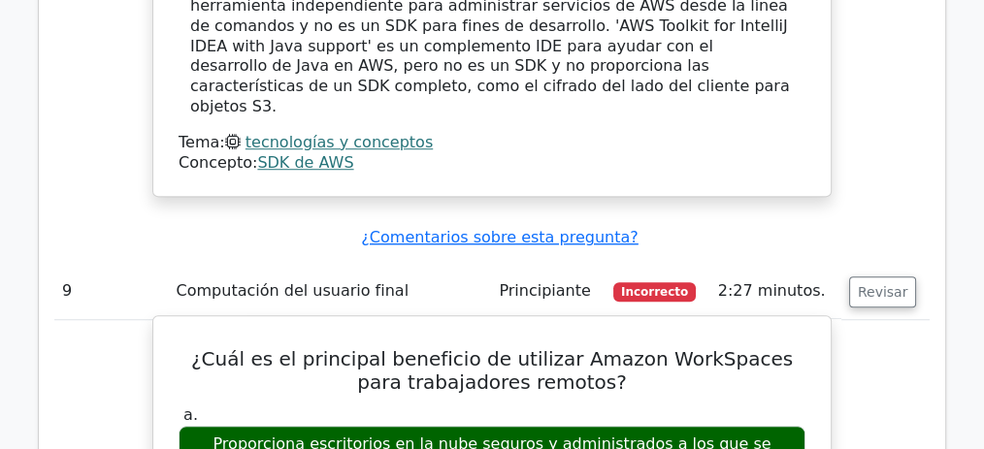
drag, startPoint x: 243, startPoint y: 308, endPoint x: 575, endPoint y: 307, distance: 332.8
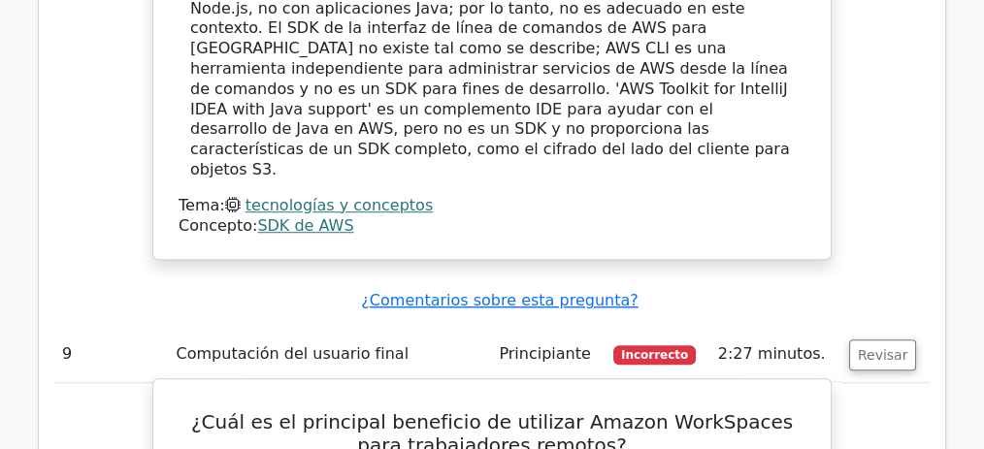
scroll to position [8873, 0]
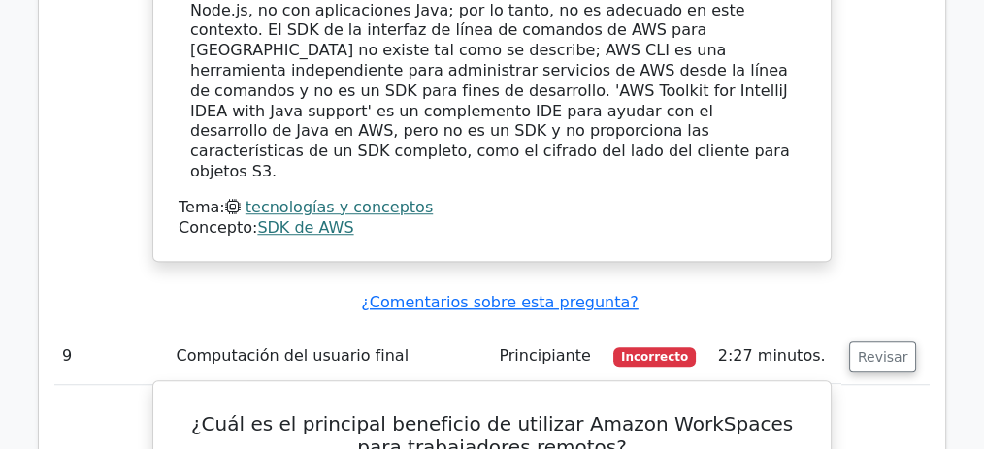
drag, startPoint x: 200, startPoint y: 121, endPoint x: 608, endPoint y: 126, distance: 408.5
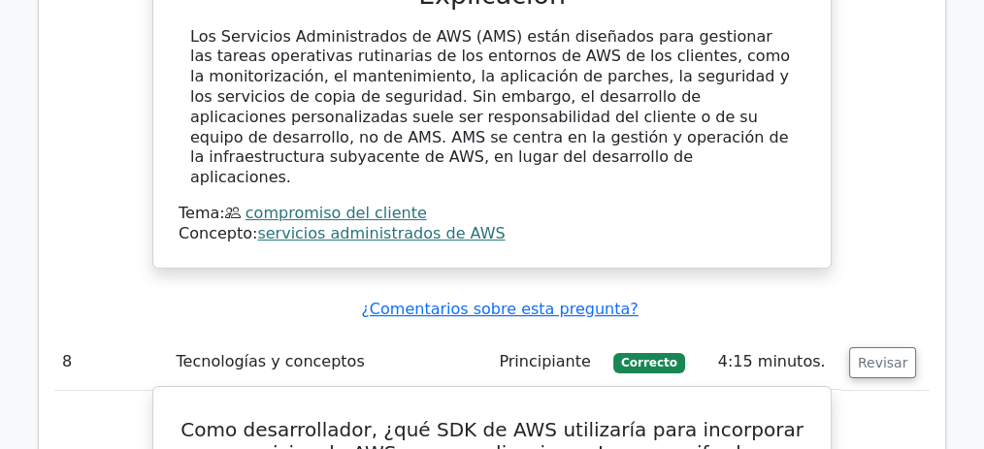
scroll to position [7834, 0]
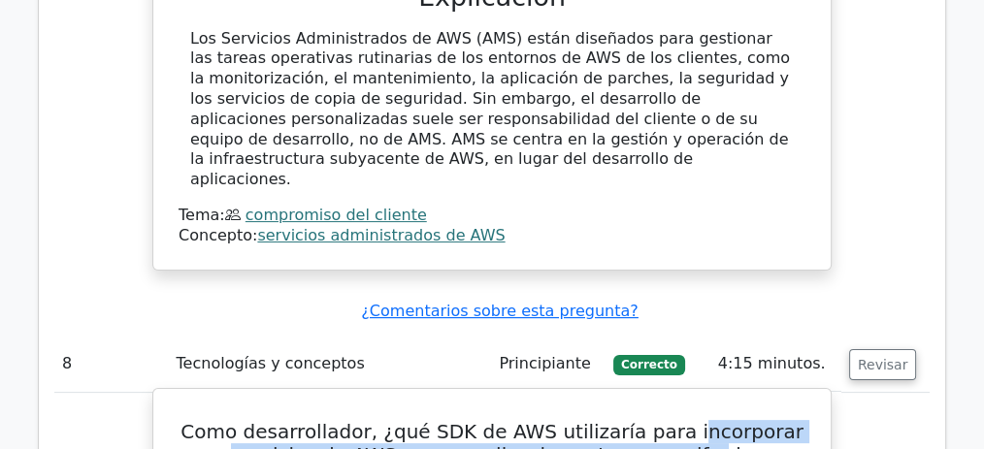
drag, startPoint x: 703, startPoint y: 114, endPoint x: 644, endPoint y: 139, distance: 63.1
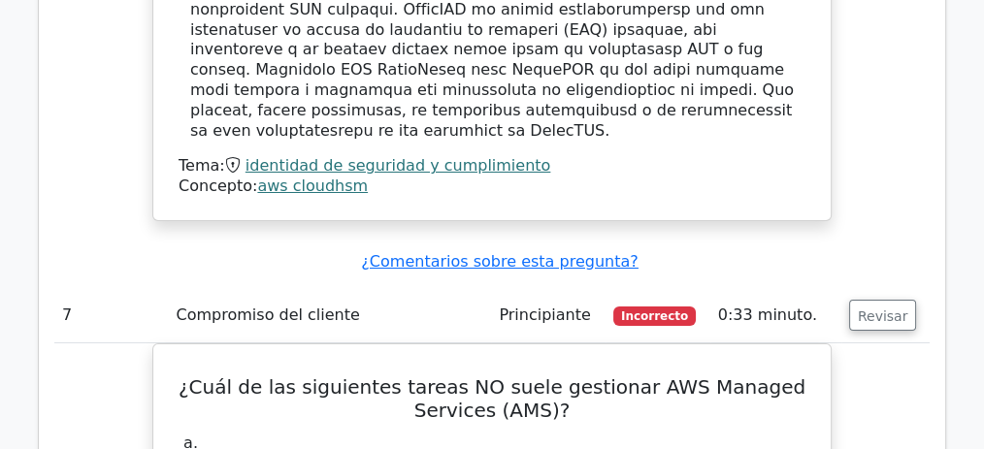
scroll to position [7058, 0]
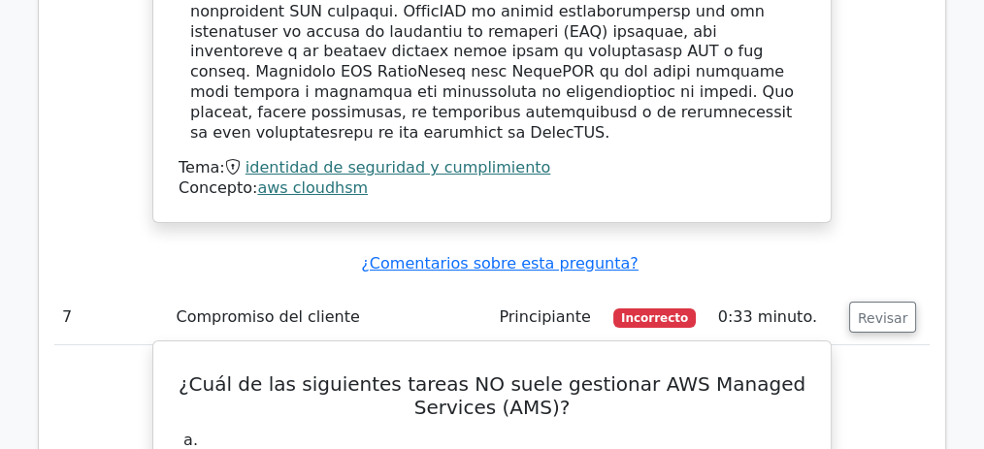
drag, startPoint x: 588, startPoint y: 256, endPoint x: 720, endPoint y: 258, distance: 132.0
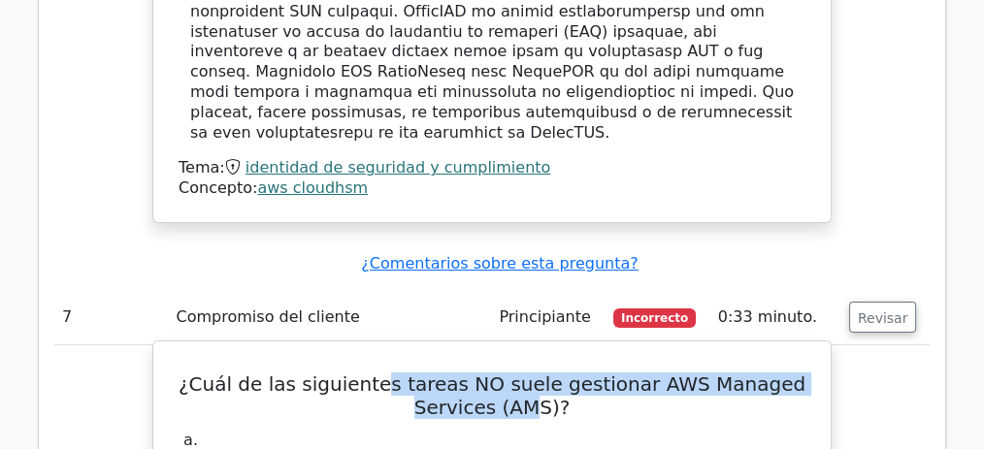
drag, startPoint x: 434, startPoint y: 96, endPoint x: 538, endPoint y: 100, distance: 103.9
click at [537, 373] on font "¿Cuál de las siguientes tareas NO suele gestionar AWS Managed Services (AMS)?" at bounding box center [492, 396] width 627 height 47
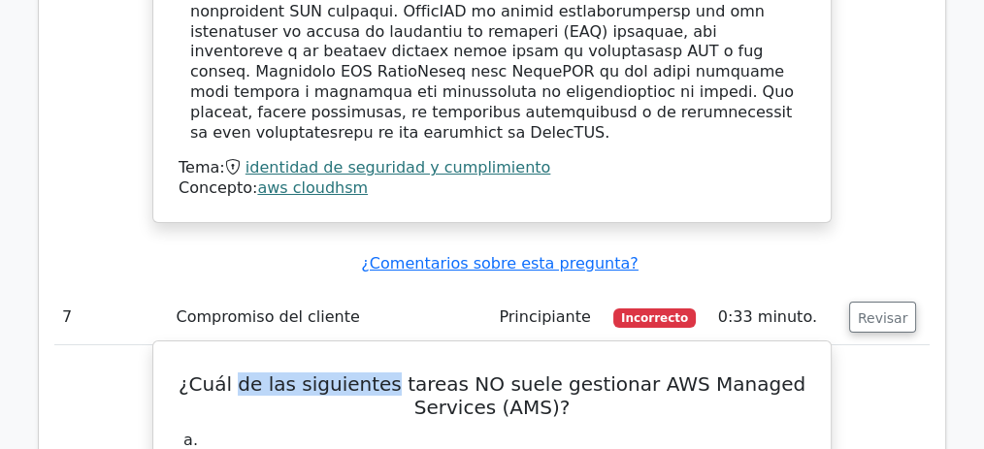
drag, startPoint x: 264, startPoint y: 81, endPoint x: 405, endPoint y: 81, distance: 140.7
click at [405, 373] on font "¿Cuál de las siguientes tareas NO suele gestionar AWS Managed Services (AMS)?" at bounding box center [492, 396] width 627 height 47
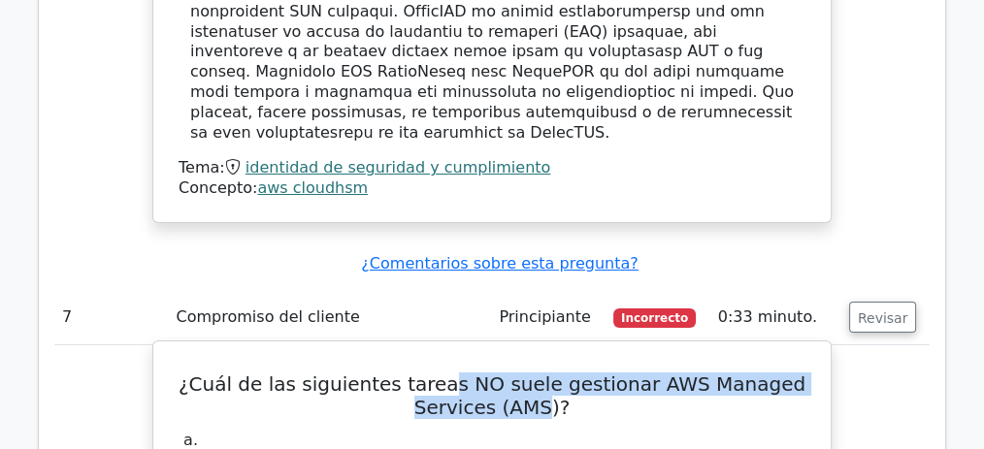
drag, startPoint x: 481, startPoint y: 91, endPoint x: 541, endPoint y: 110, distance: 62.9
click at [541, 373] on font "¿Cuál de las siguientes tareas NO suele gestionar AWS Managed Services (AMS)?" at bounding box center [492, 396] width 627 height 47
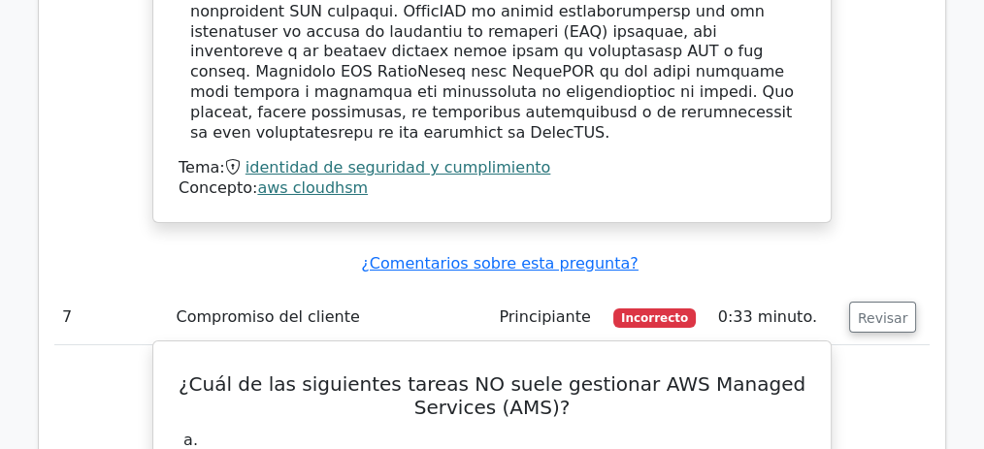
click at [572, 373] on h5 "¿Cuál de las siguientes tareas NO suele gestionar AWS Managed Services (AMS)?" at bounding box center [492, 396] width 631 height 47
drag, startPoint x: 490, startPoint y: 254, endPoint x: 679, endPoint y: 259, distance: 189.3
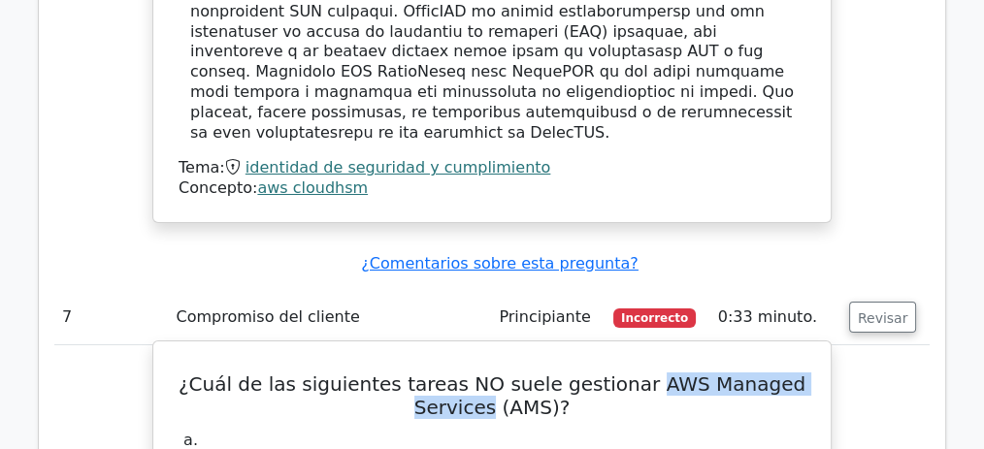
drag, startPoint x: 646, startPoint y: 84, endPoint x: 493, endPoint y: 114, distance: 156.2
click at [493, 373] on font "¿Cuál de las siguientes tareas NO suele gestionar AWS Managed Services (AMS)?" at bounding box center [492, 396] width 627 height 47
copy font "AWS Managed Services"
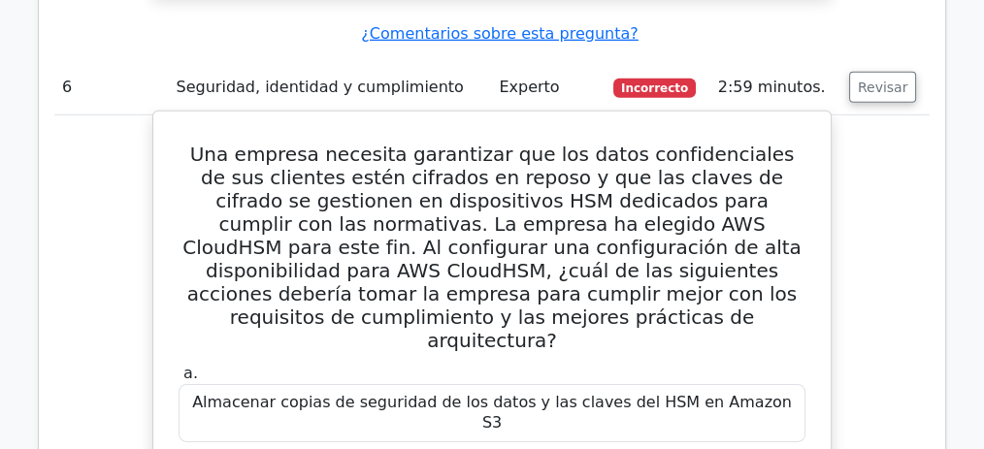
scroll to position [5978, 0]
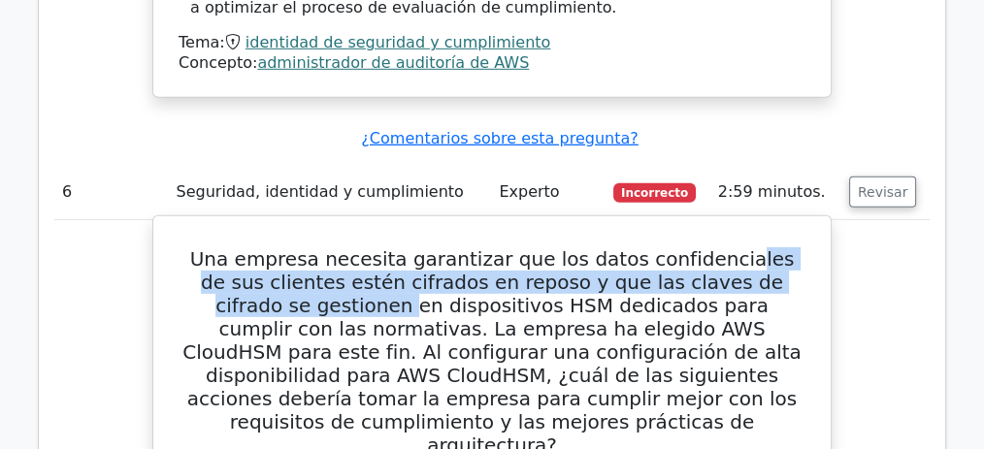
drag, startPoint x: 708, startPoint y: 70, endPoint x: 308, endPoint y: 114, distance: 403.1
click at [308, 247] on font "Una empresa necesita garantizar que los datos confidenciales de sus clientes es…" at bounding box center [491, 352] width 618 height 210
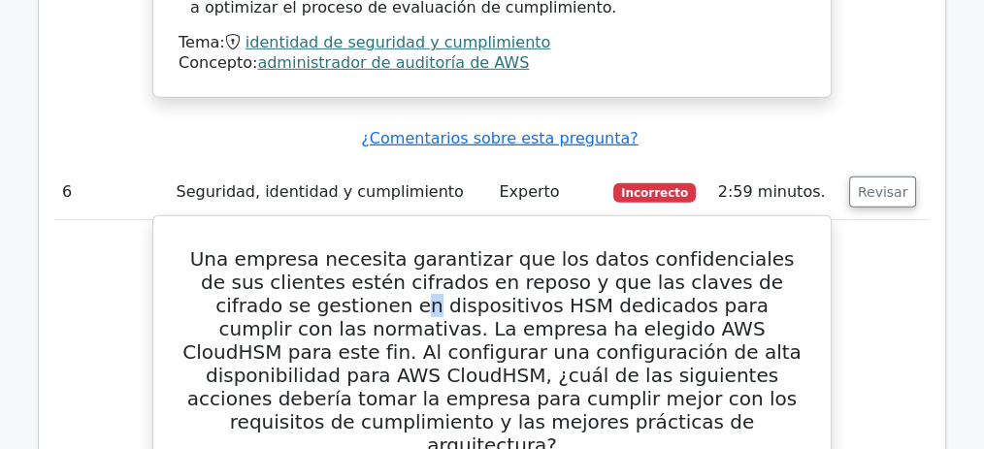
click at [326, 247] on font "Una empresa necesita garantizar que los datos confidenciales de sus clientes es…" at bounding box center [491, 352] width 618 height 210
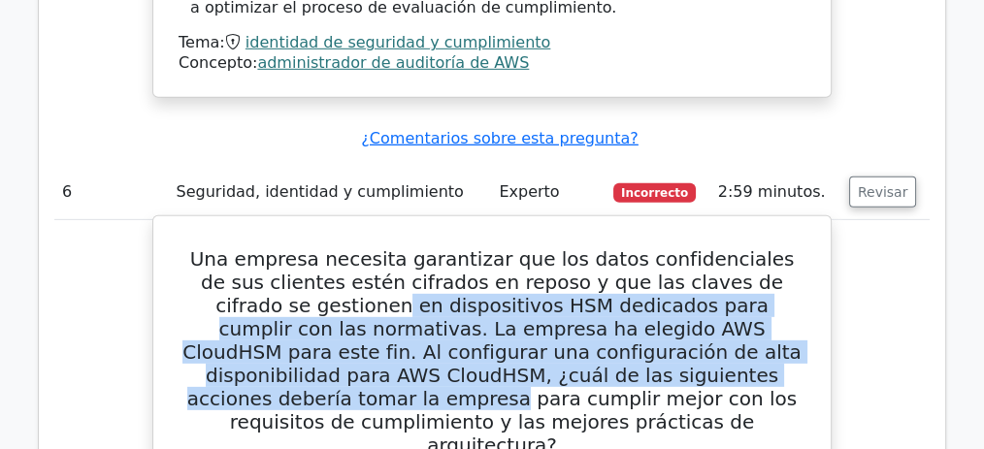
drag, startPoint x: 304, startPoint y: 112, endPoint x: 795, endPoint y: 191, distance: 497.4
click at [795, 247] on font "Una empresa necesita garantizar que los datos confidenciales de sus clientes es…" at bounding box center [491, 352] width 618 height 210
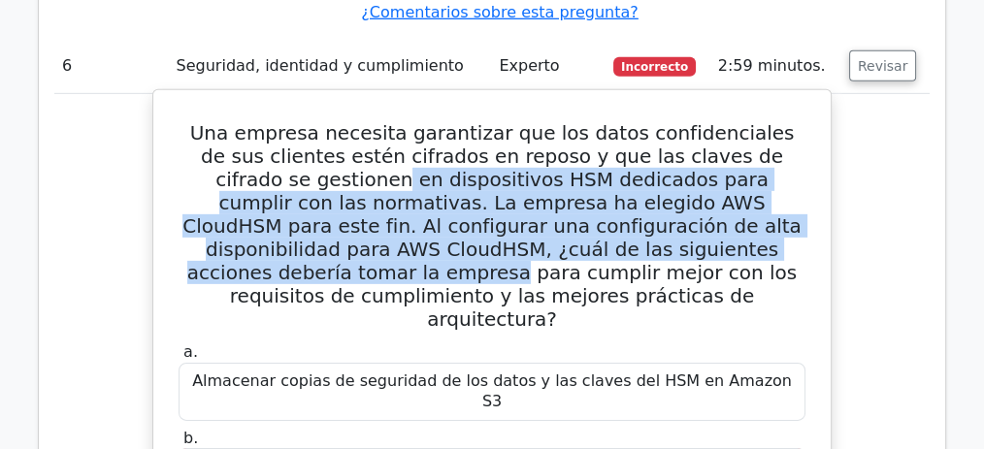
scroll to position [6107, 0]
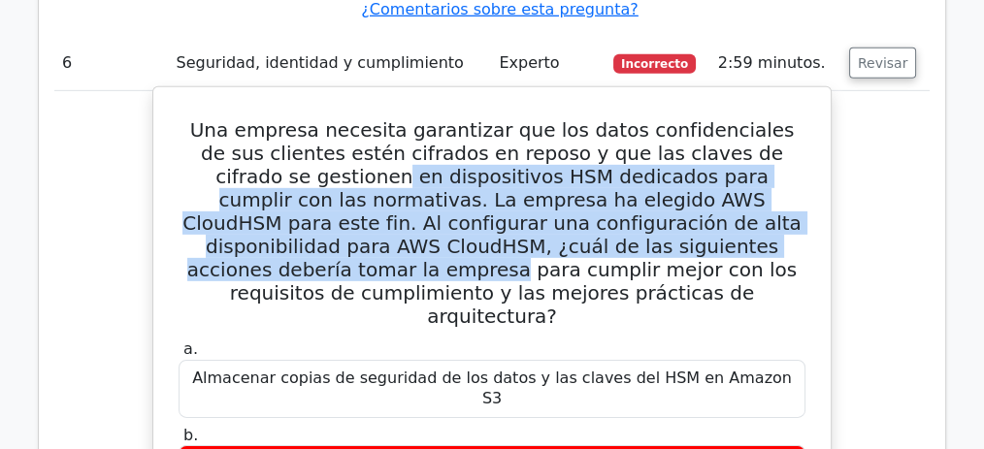
drag, startPoint x: 295, startPoint y: 230, endPoint x: 529, endPoint y: 265, distance: 236.4
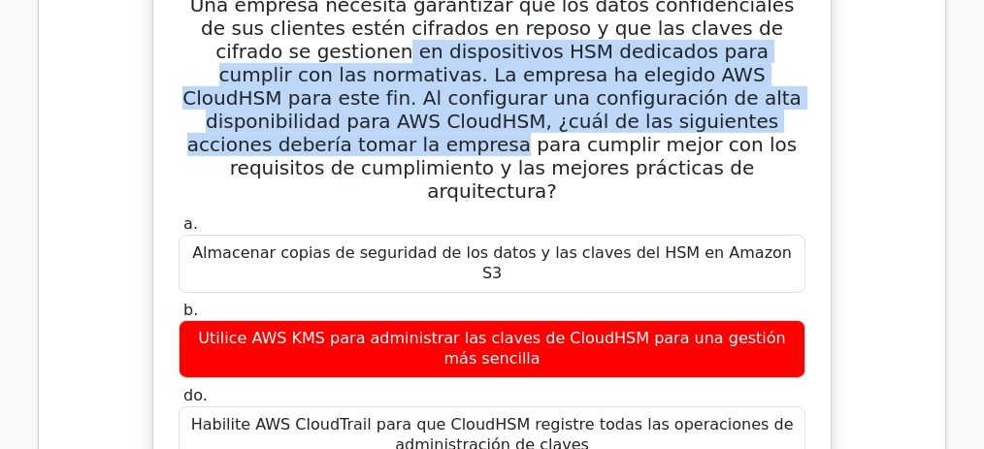
scroll to position [6236, 0]
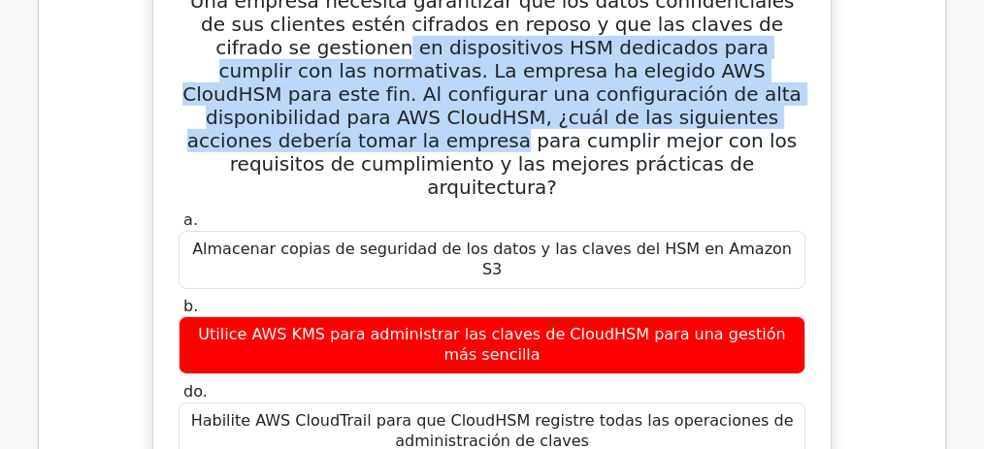
drag, startPoint x: 259, startPoint y: 186, endPoint x: 589, endPoint y: 203, distance: 330.3
click at [589, 411] on font "Habilite AWS CloudTrail para que CloudHSM registre todas las operaciones de adm…" at bounding box center [491, 431] width 609 height 41
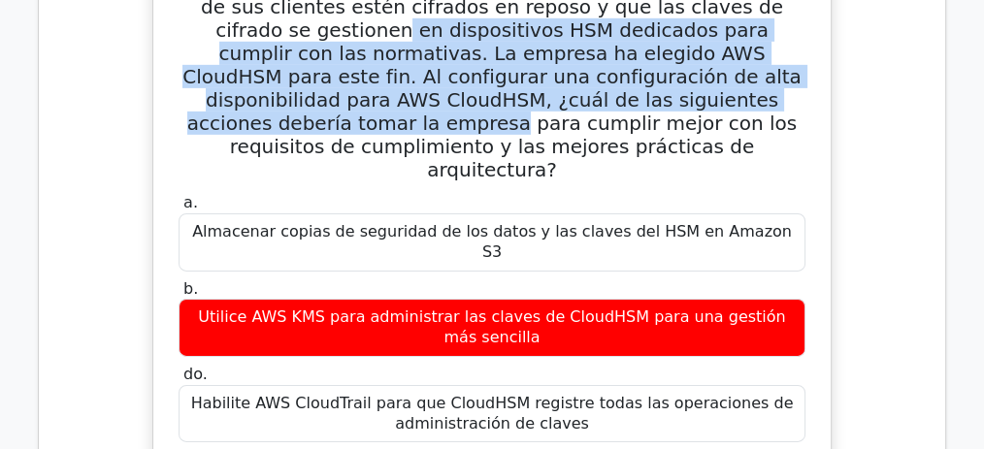
scroll to position [6301, 0]
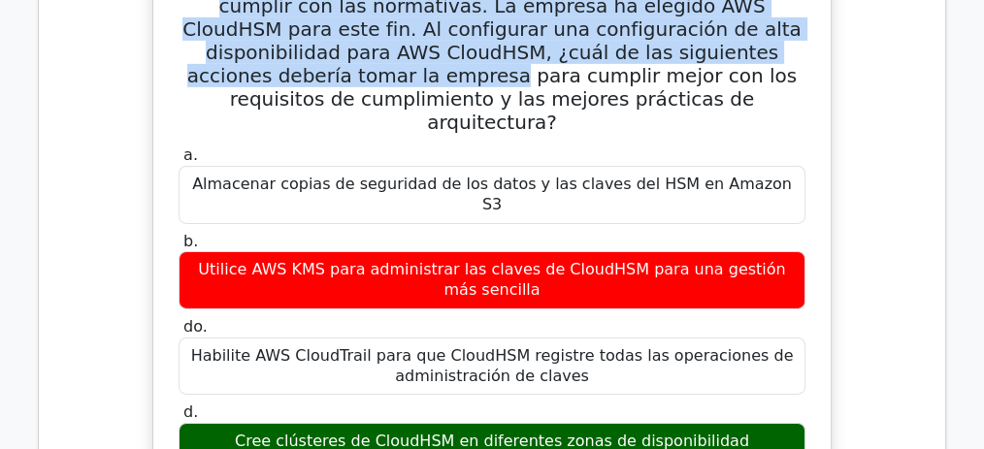
drag, startPoint x: 275, startPoint y: 205, endPoint x: 768, endPoint y: 213, distance: 494.0
click at [768, 423] on div "Cree clústeres de CloudHSM en diferentes zonas de disponibilidad" at bounding box center [492, 442] width 627 height 38
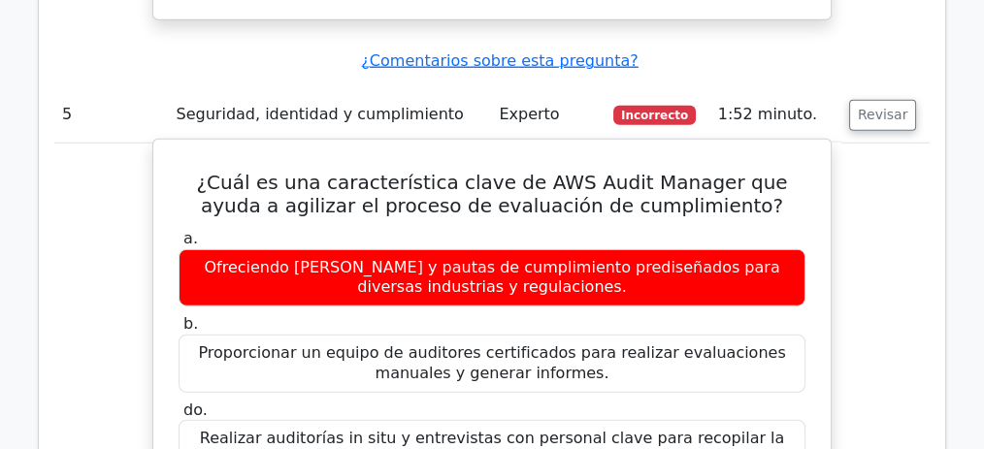
scroll to position [5202, 0]
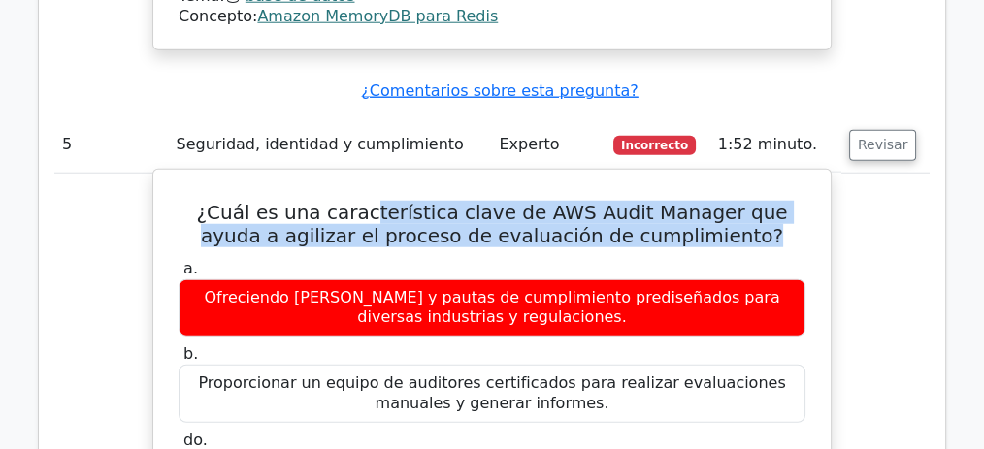
drag, startPoint x: 396, startPoint y: 49, endPoint x: 728, endPoint y: 79, distance: 333.1
click at [728, 201] on h5 "¿Cuál es una característica clave de AWS Audit Manager que ayuda a agilizar el …" at bounding box center [492, 224] width 631 height 47
drag, startPoint x: 290, startPoint y: 136, endPoint x: 557, endPoint y: 141, distance: 266.9
click at [557, 288] on font "Ofreciendo marcos y pautas de cumplimiento prediseñados para diversas industria…" at bounding box center [491, 307] width 575 height 39
drag, startPoint x: 230, startPoint y: 213, endPoint x: 530, endPoint y: 211, distance: 299.8
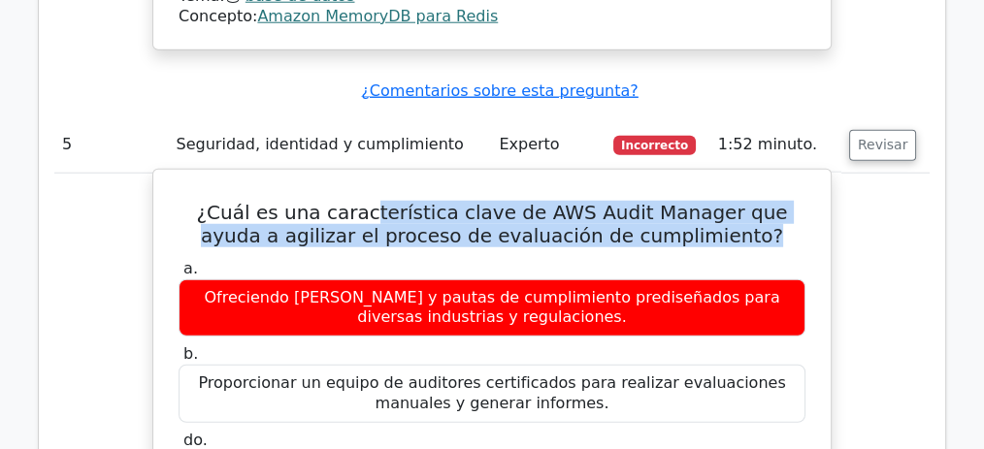
click at [530, 374] on font "Proporcionar un equipo de auditores certificados para realizar evaluaciones man…" at bounding box center [491, 393] width 587 height 39
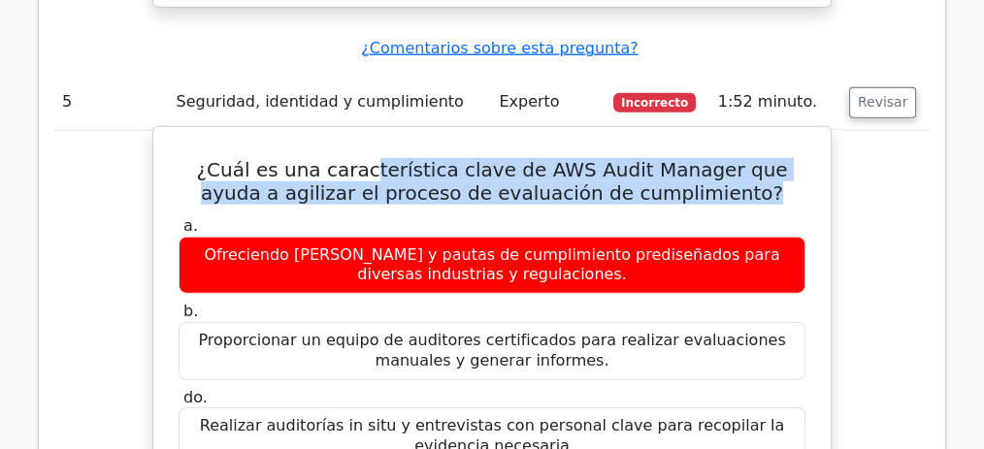
scroll to position [5266, 0]
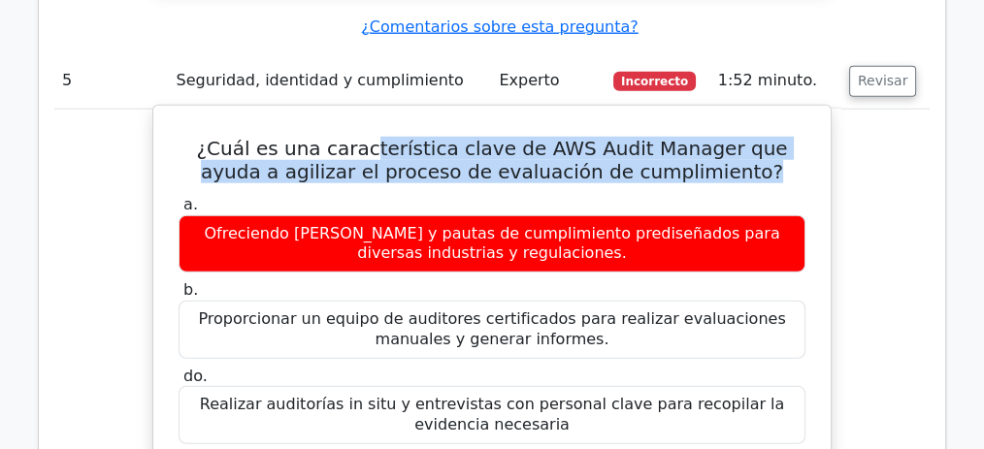
drag, startPoint x: 264, startPoint y: 232, endPoint x: 541, endPoint y: 235, distance: 277.5
click at [540, 395] on font "Realizar auditorías in situ y entrevistas con personal clave para recopilar la …" at bounding box center [492, 414] width 585 height 39
drag, startPoint x: 291, startPoint y: 322, endPoint x: 636, endPoint y: 340, distance: 344.9
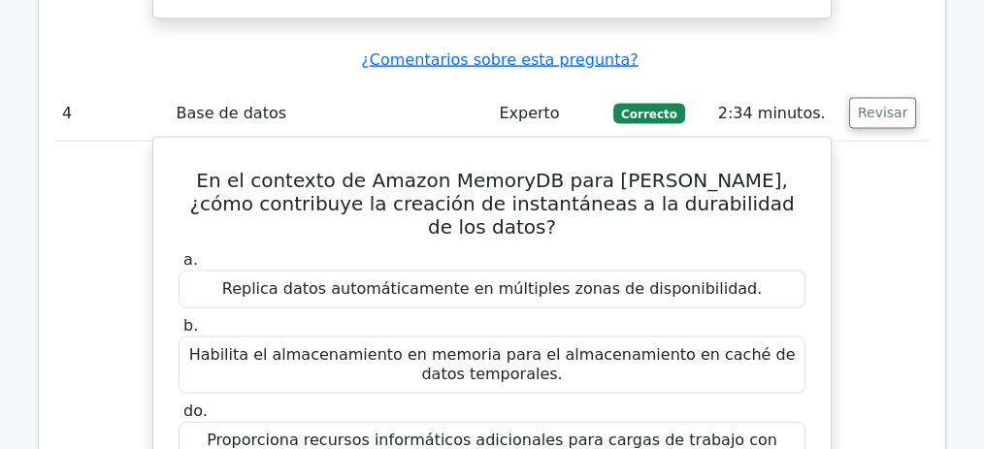
scroll to position [4231, 0]
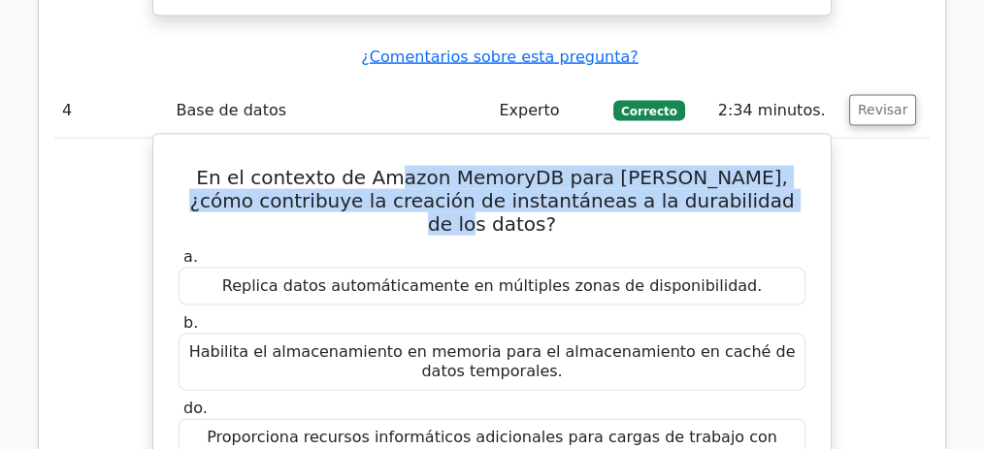
drag, startPoint x: 374, startPoint y: 62, endPoint x: 740, endPoint y: 88, distance: 367.7
click at [740, 166] on h5 "En el contexto de Amazon MemoryDB para Redis, ¿cómo contribuye la creación de i…" at bounding box center [492, 201] width 631 height 70
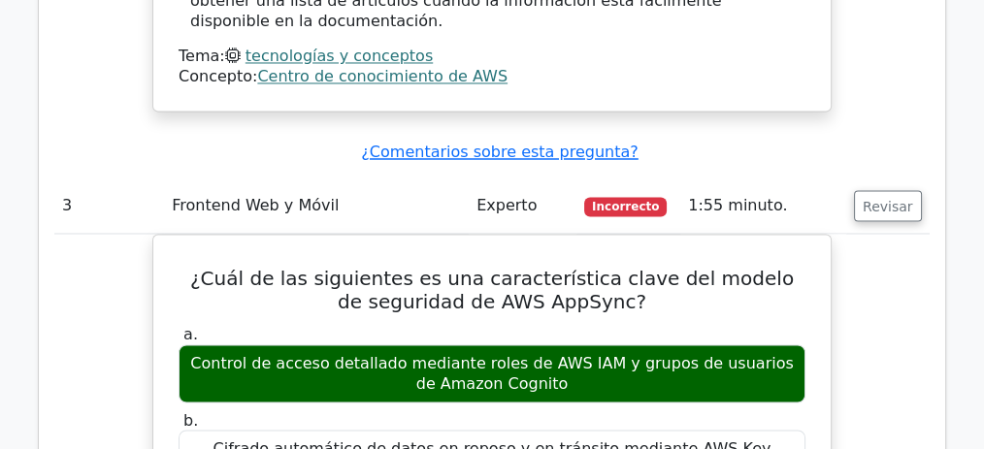
scroll to position [3385, 0]
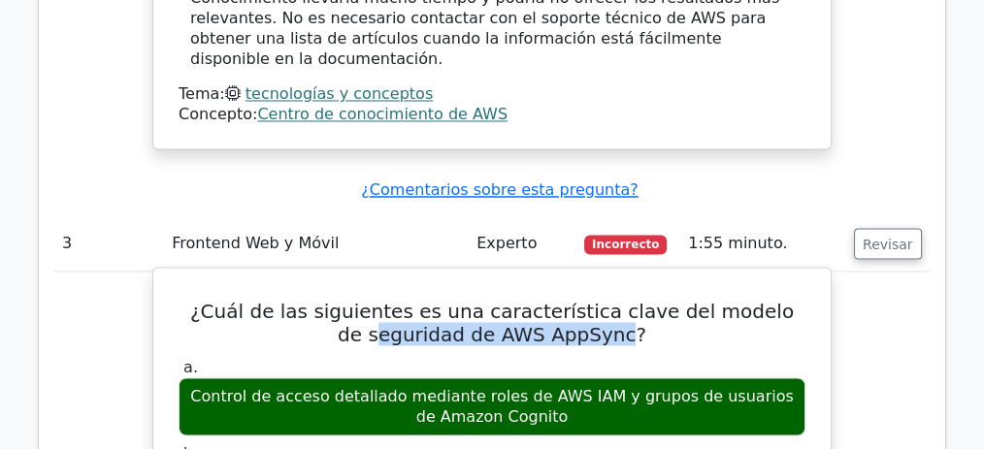
drag, startPoint x: 381, startPoint y: 175, endPoint x: 608, endPoint y: 174, distance: 227.1
click at [608, 299] on font "¿Cuál de las siguientes es una característica clave del modelo de seguridad de …" at bounding box center [492, 322] width 604 height 47
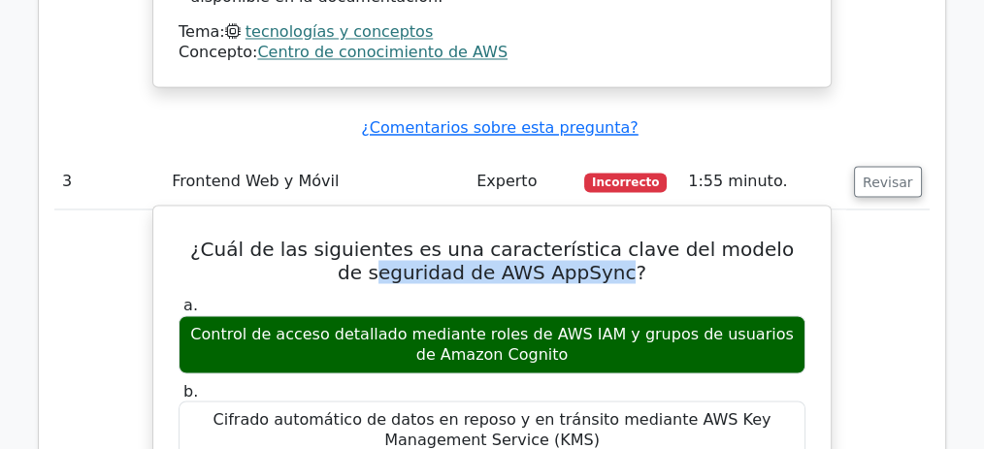
scroll to position [3449, 0]
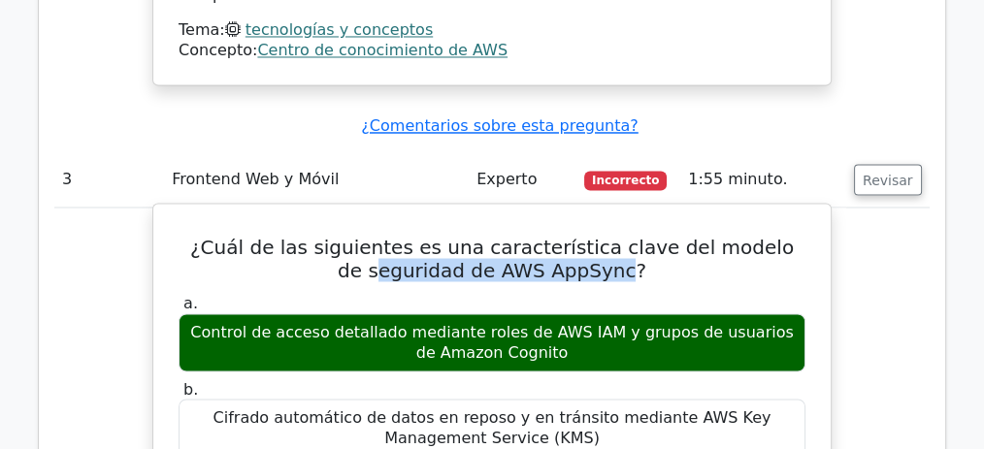
drag, startPoint x: 271, startPoint y: 180, endPoint x: 498, endPoint y: 182, distance: 227.1
click at [498, 322] on font "Control de acceso detallado mediante roles de AWS IAM y grupos de usuarios de A…" at bounding box center [491, 342] width 609 height 41
drag, startPoint x: 289, startPoint y: 170, endPoint x: 409, endPoint y: 166, distance: 120.4
click at [408, 322] on font "Control de acceso detallado mediante roles de AWS IAM y grupos de usuarios de A…" at bounding box center [491, 341] width 603 height 39
drag, startPoint x: 484, startPoint y: 167, endPoint x: 524, endPoint y: 167, distance: 39.8
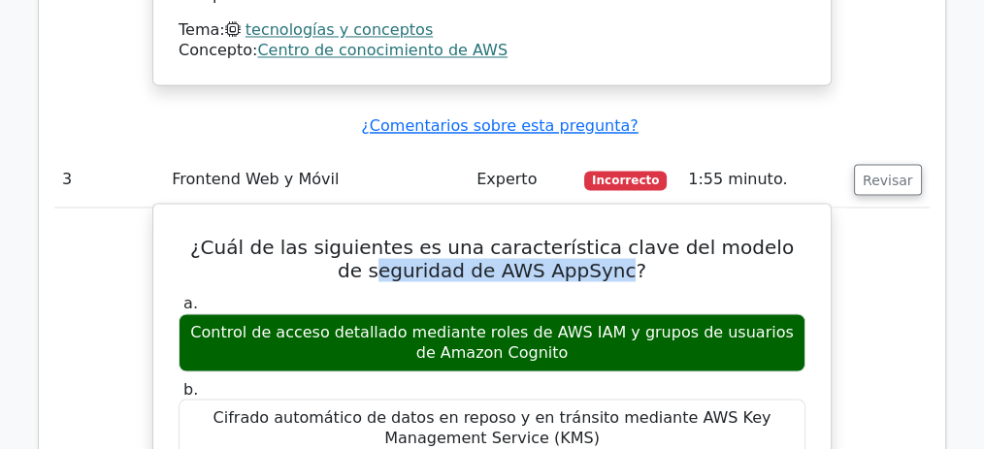
click at [524, 322] on font "Control de acceso detallado mediante roles de AWS IAM y grupos de usuarios de A…" at bounding box center [491, 341] width 603 height 39
drag, startPoint x: 539, startPoint y: 170, endPoint x: 618, endPoint y: 171, distance: 78.6
click at [618, 322] on font "Control de acceso detallado mediante roles de AWS IAM y grupos de usuarios de A…" at bounding box center [491, 341] width 603 height 39
drag, startPoint x: 634, startPoint y: 170, endPoint x: 568, endPoint y: 183, distance: 67.4
click at [568, 322] on font "Control de acceso detallado mediante roles de AWS IAM y grupos de usuarios de A…" at bounding box center [491, 342] width 609 height 41
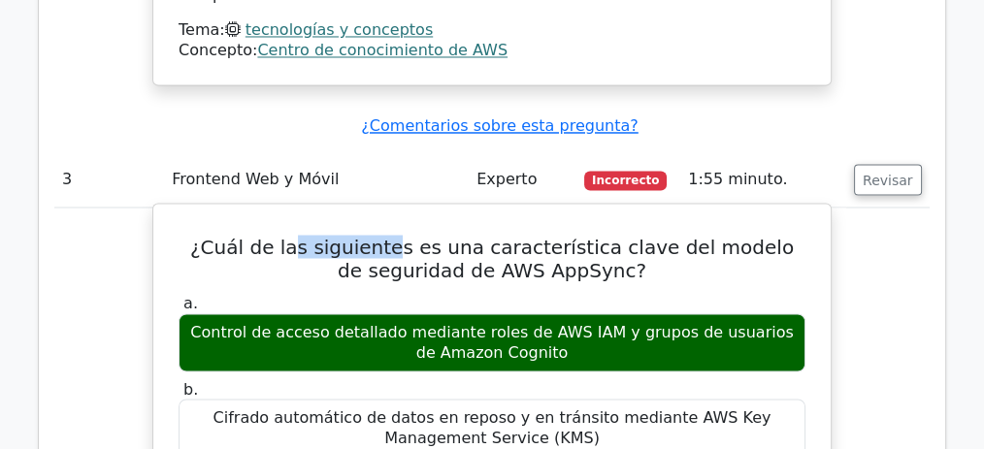
drag, startPoint x: 315, startPoint y: 88, endPoint x: 400, endPoint y: 96, distance: 84.8
click at [400, 235] on font "¿Cuál de las siguientes es una característica clave del modelo de seguridad de …" at bounding box center [492, 258] width 604 height 47
drag, startPoint x: 458, startPoint y: 96, endPoint x: 521, endPoint y: 91, distance: 63.3
click at [516, 235] on font "¿Cuál de las siguientes es una característica clave del modelo de seguridad de …" at bounding box center [492, 258] width 604 height 47
drag, startPoint x: 547, startPoint y: 91, endPoint x: 611, endPoint y: 91, distance: 64.0
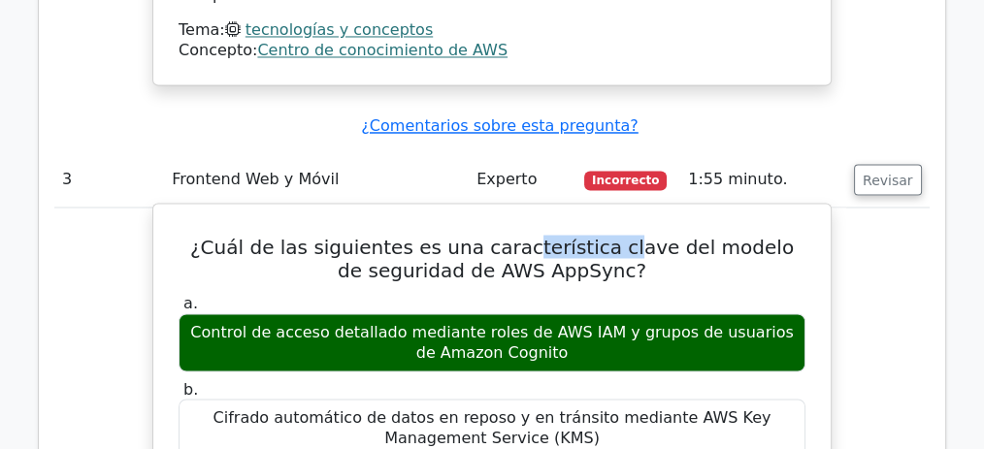
click at [611, 235] on font "¿Cuál de las siguientes es una característica clave del modelo de seguridad de …" at bounding box center [492, 258] width 604 height 47
drag, startPoint x: 618, startPoint y: 89, endPoint x: 642, endPoint y: 88, distance: 24.3
click at [642, 235] on font "¿Cuál de las siguientes es una característica clave del modelo de seguridad de …" at bounding box center [492, 258] width 604 height 47
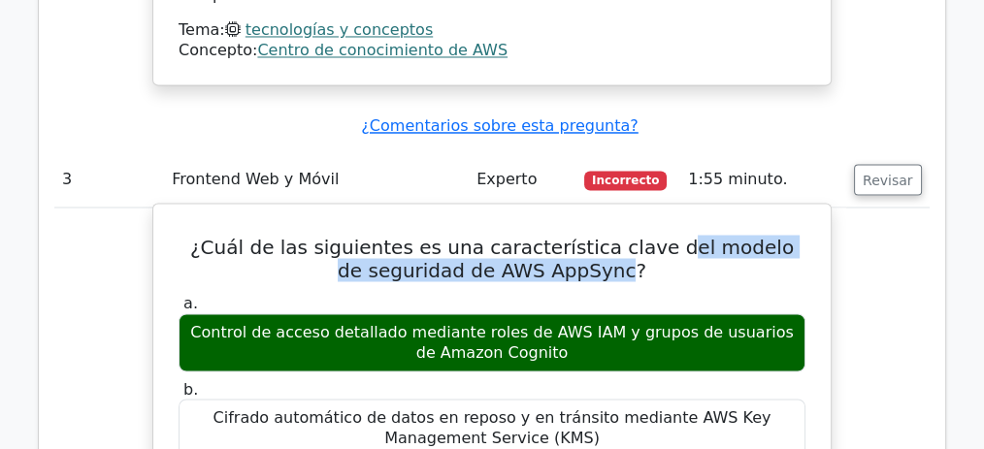
drag, startPoint x: 663, startPoint y: 87, endPoint x: 609, endPoint y: 115, distance: 60.3
click at [609, 235] on font "¿Cuál de las siguientes es una característica clave del modelo de seguridad de …" at bounding box center [492, 258] width 604 height 47
click at [579, 235] on font "¿Cuál de las siguientes es una característica clave del modelo de seguridad de …" at bounding box center [492, 258] width 604 height 47
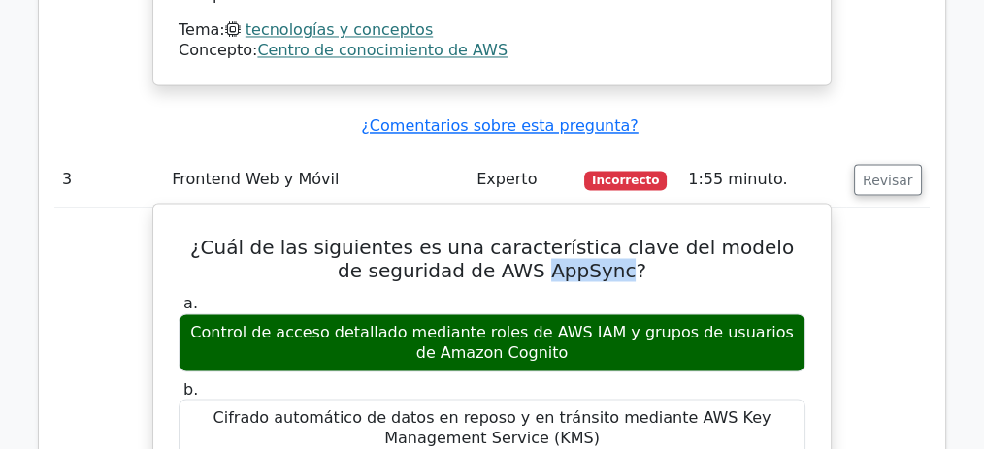
click at [579, 235] on font "¿Cuál de las siguientes es una característica clave del modelo de seguridad de …" at bounding box center [492, 258] width 604 height 47
click at [653, 235] on h5 "¿Cuál de las siguientes es una característica clave del modelo de seguridad de …" at bounding box center [492, 258] width 631 height 47
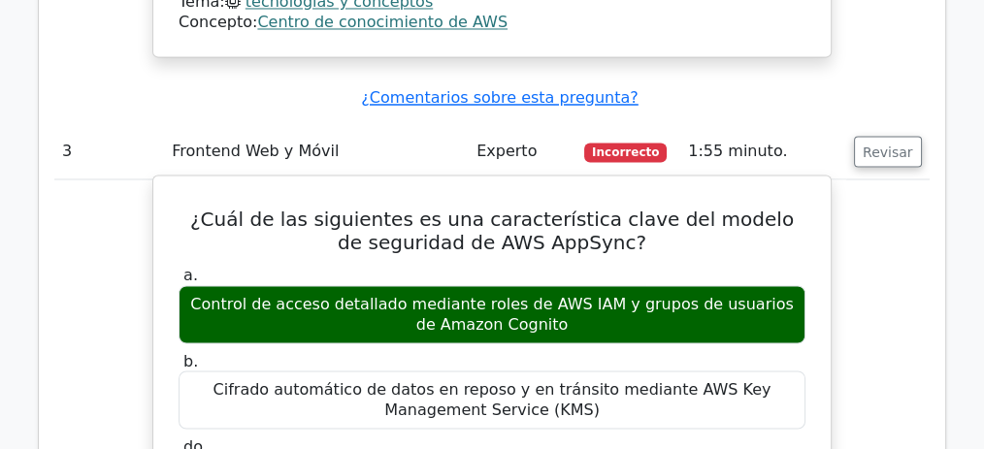
scroll to position [3514, 0]
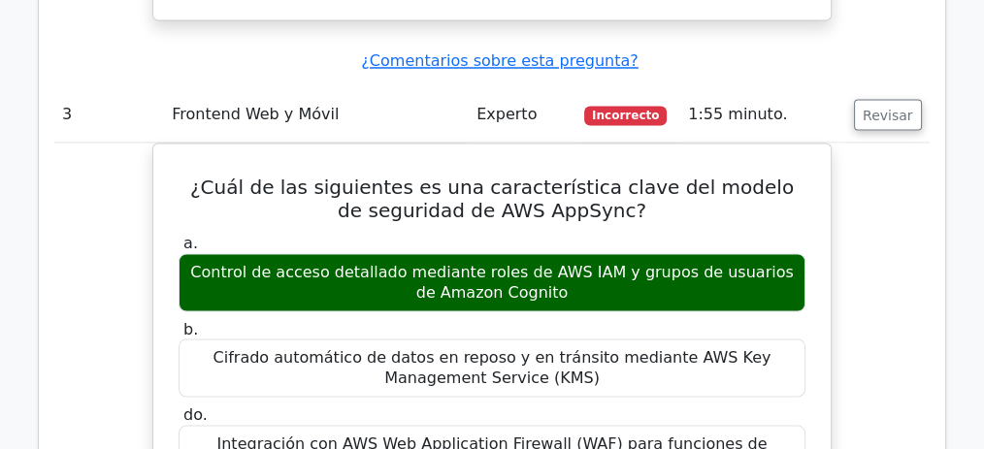
drag, startPoint x: 176, startPoint y: 66, endPoint x: 832, endPoint y: 197, distance: 668.9
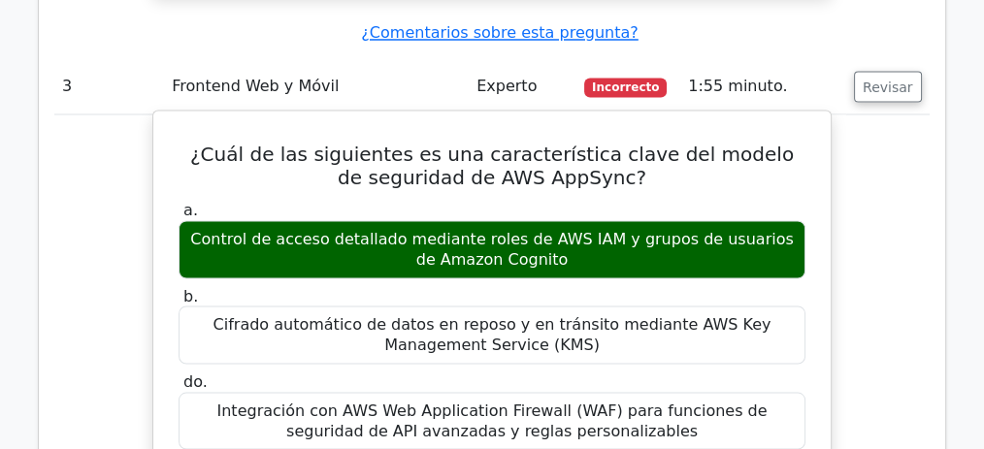
scroll to position [3579, 0]
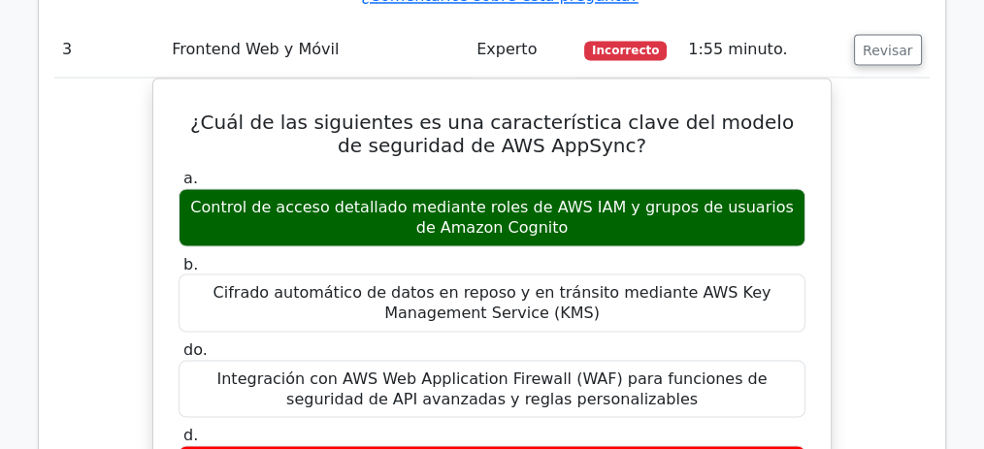
drag, startPoint x: 570, startPoint y: 294, endPoint x: 856, endPoint y: 315, distance: 287.0
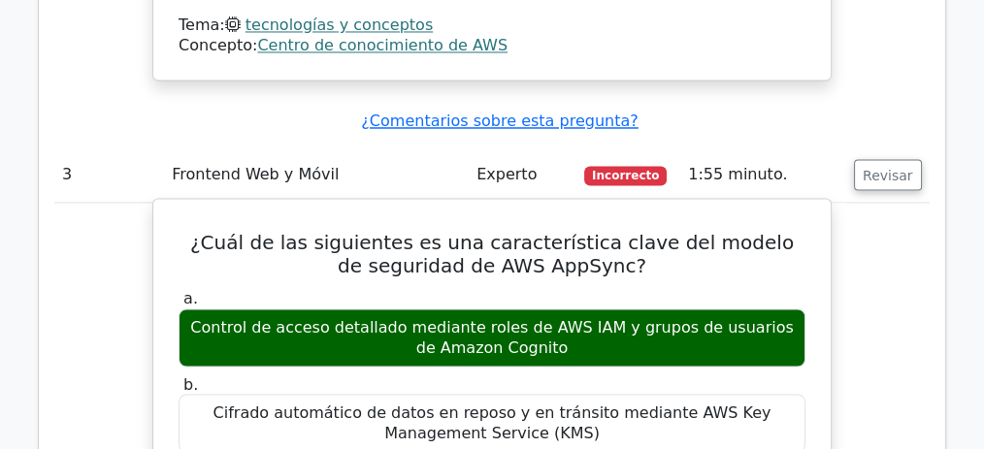
scroll to position [3449, 0]
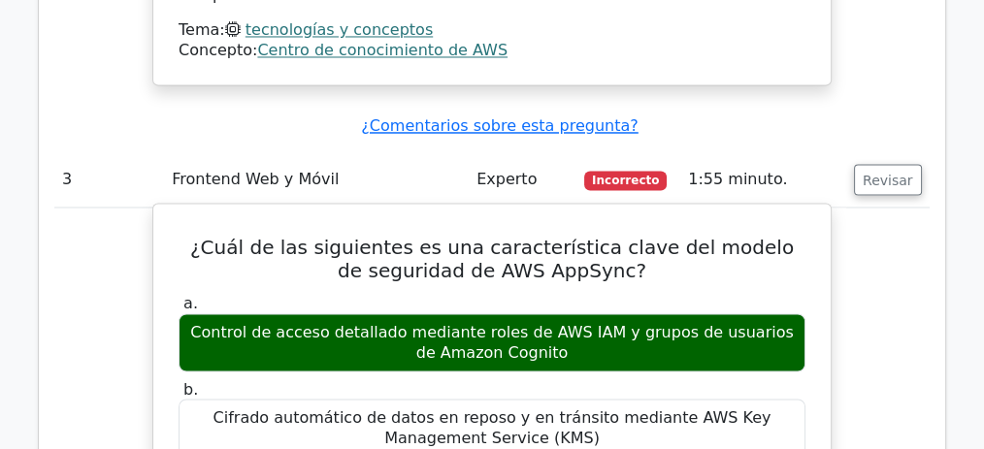
drag, startPoint x: 301, startPoint y: 170, endPoint x: 456, endPoint y: 172, distance: 155.3
click at [456, 322] on font "Control de acceso detallado mediante roles de AWS IAM y grupos de usuarios de A…" at bounding box center [491, 341] width 603 height 39
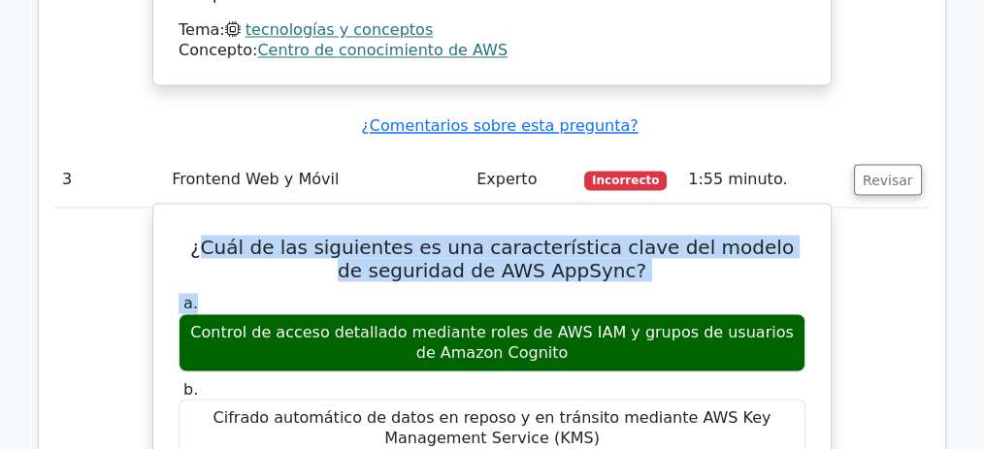
drag, startPoint x: 253, startPoint y: 87, endPoint x: 624, endPoint y: 123, distance: 372.4
drag, startPoint x: 344, startPoint y: 169, endPoint x: 571, endPoint y: 193, distance: 227.4
click at [571, 322] on font "Control de acceso detallado mediante roles de AWS IAM y grupos de usuarios de A…" at bounding box center [491, 342] width 609 height 41
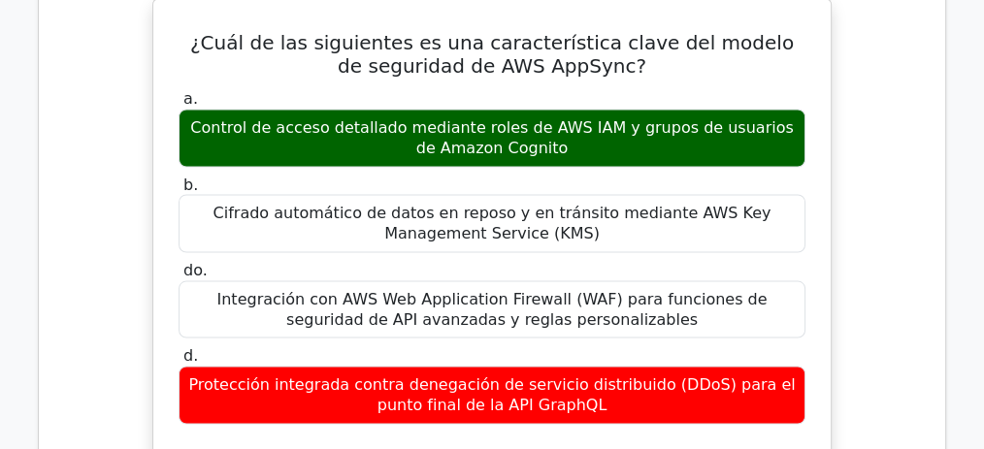
scroll to position [3709, 0]
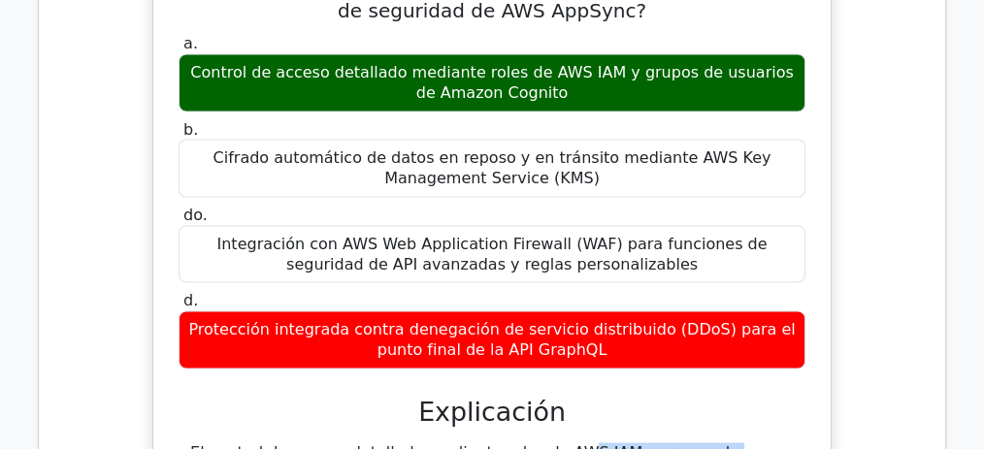
drag, startPoint x: 441, startPoint y: 292, endPoint x: 471, endPoint y: 333, distance: 50.7
click at [637, 397] on h3 "Explicación" at bounding box center [492, 412] width 604 height 31
drag, startPoint x: 266, startPoint y: 290, endPoint x: 588, endPoint y: 290, distance: 322.1
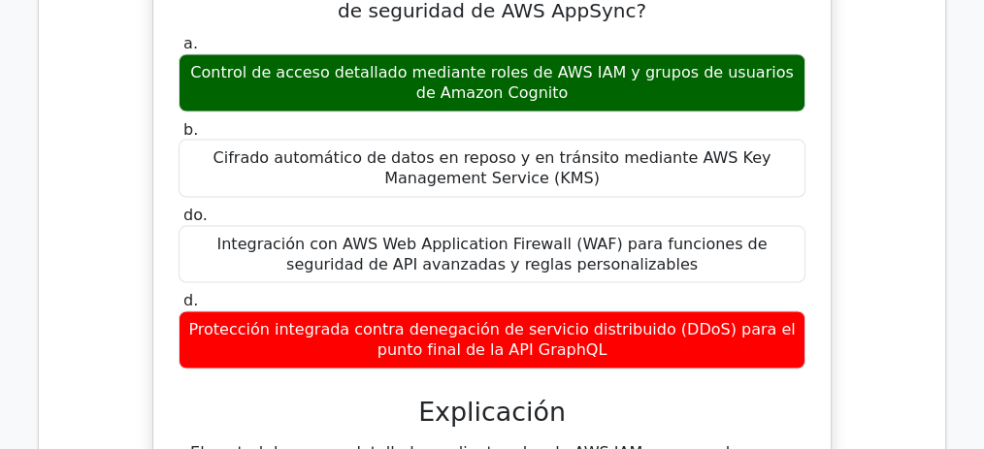
drag, startPoint x: 594, startPoint y: 289, endPoint x: 741, endPoint y: 290, distance: 147.5
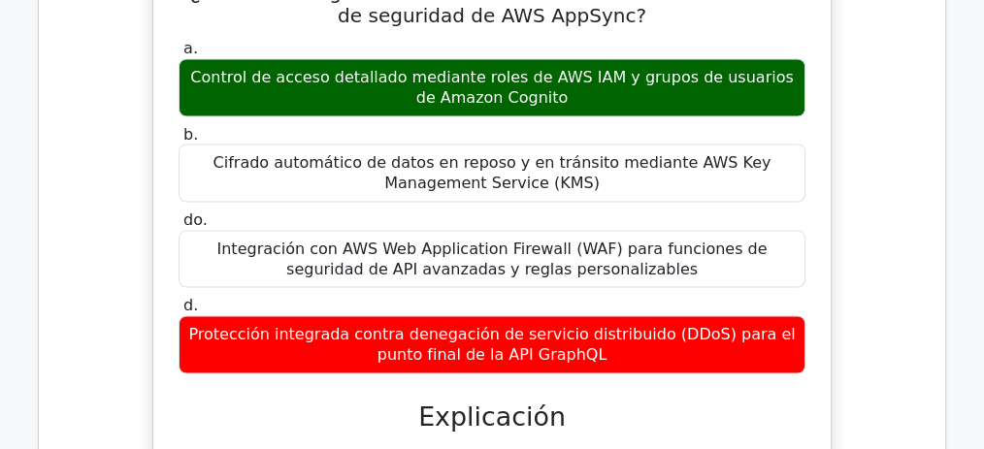
drag, startPoint x: 909, startPoint y: 188, endPoint x: 895, endPoint y: 186, distance: 14.7
click at [909, 188] on div "¿Cuál de las siguientes es una característica clave del modelo de seguridad de …" at bounding box center [491, 361] width 875 height 825
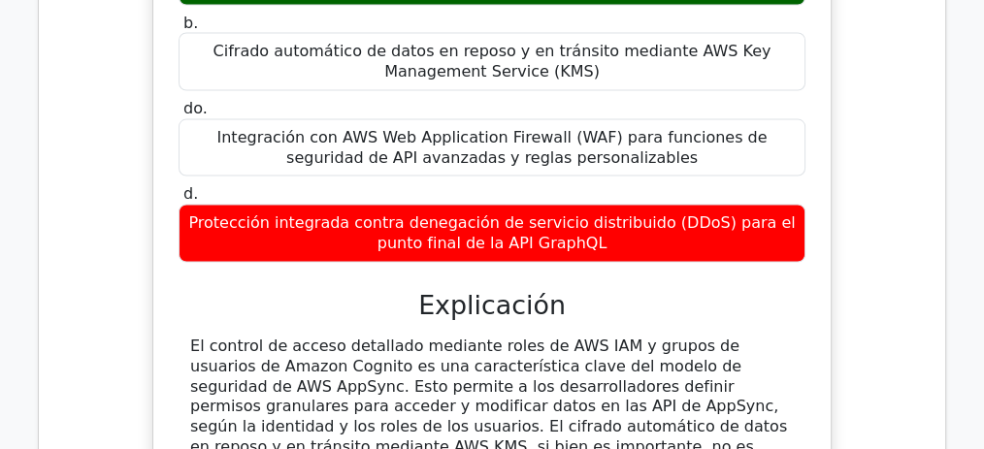
scroll to position [3838, 0]
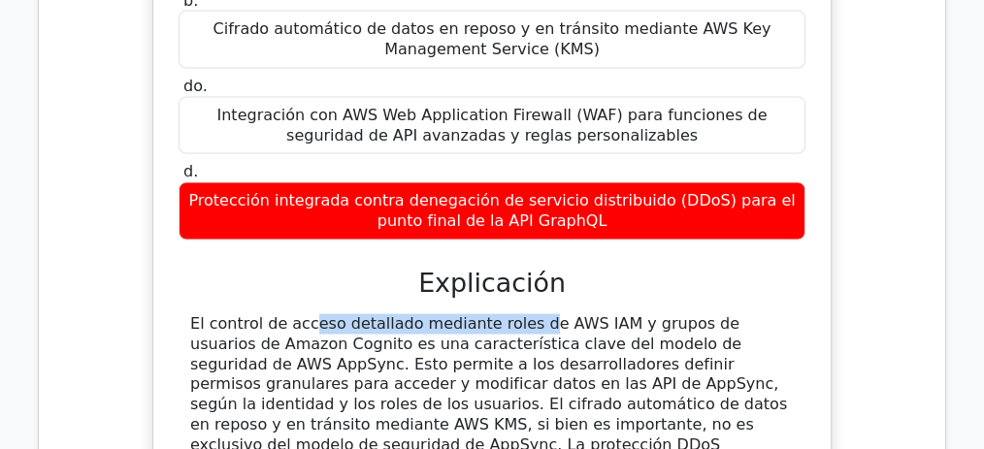
drag, startPoint x: 188, startPoint y: 158, endPoint x: 392, endPoint y: 159, distance: 203.8
click at [392, 314] on div "El control de acceso detallado mediante roles de AWS IAM y grupos de usuarios d…" at bounding box center [492, 425] width 627 height 222
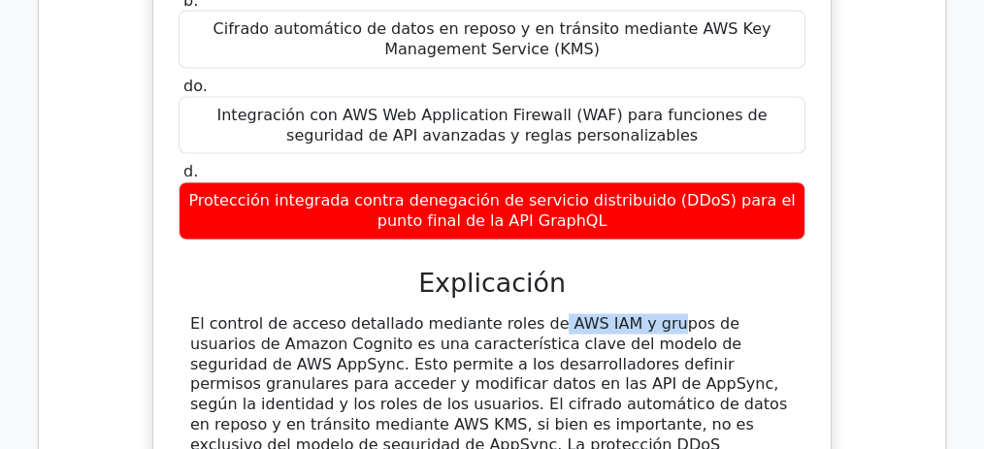
drag, startPoint x: 402, startPoint y: 160, endPoint x: 497, endPoint y: 161, distance: 95.1
click at [497, 314] on font "El control de acceso detallado mediante roles de AWS IAM y grupos de usuarios d…" at bounding box center [491, 424] width 603 height 220
click at [408, 314] on font "El control de acceso detallado mediante roles de AWS IAM y grupos de usuarios d…" at bounding box center [491, 424] width 603 height 220
drag, startPoint x: 393, startPoint y: 162, endPoint x: 506, endPoint y: 161, distance: 113.5
click at [506, 314] on font "El control de acceso detallado mediante roles de AWS IAM y grupos de usuarios d…" at bounding box center [491, 424] width 603 height 220
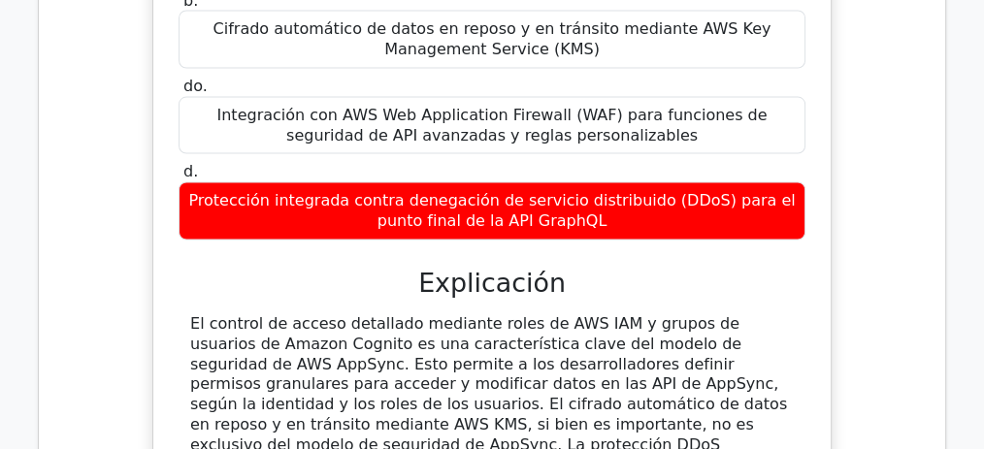
click at [406, 314] on font "El control de acceso detallado mediante roles de AWS IAM y grupos de usuarios d…" at bounding box center [491, 424] width 603 height 220
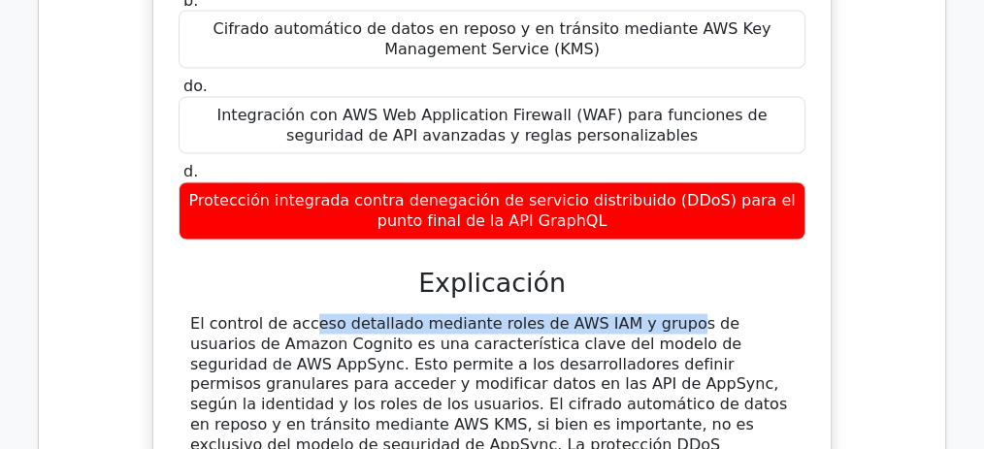
drag, startPoint x: 191, startPoint y: 159, endPoint x: 510, endPoint y: 153, distance: 319.3
click at [510, 314] on font "El control de acceso detallado mediante roles de AWS IAM y grupos de usuarios d…" at bounding box center [491, 424] width 603 height 220
click at [313, 314] on font "El control de acceso detallado mediante roles de AWS IAM y grupos de usuarios d…" at bounding box center [491, 424] width 603 height 220
drag, startPoint x: 191, startPoint y: 158, endPoint x: 329, endPoint y: 155, distance: 137.8
click at [329, 314] on font "El control de acceso detallado mediante roles de AWS IAM y grupos de usuarios d…" at bounding box center [491, 424] width 603 height 220
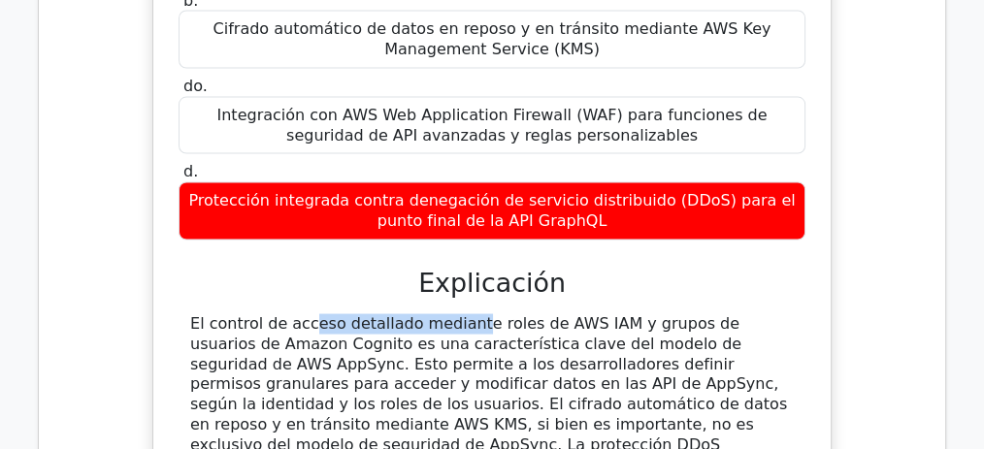
click at [260, 314] on font "El control de acceso detallado mediante roles de AWS IAM y grupos de usuarios d…" at bounding box center [491, 424] width 603 height 220
drag, startPoint x: 327, startPoint y: 158, endPoint x: 411, endPoint y: 160, distance: 84.4
click at [411, 314] on font "El control de acceso detallado mediante roles de AWS IAM y grupos de usuarios d…" at bounding box center [491, 424] width 603 height 220
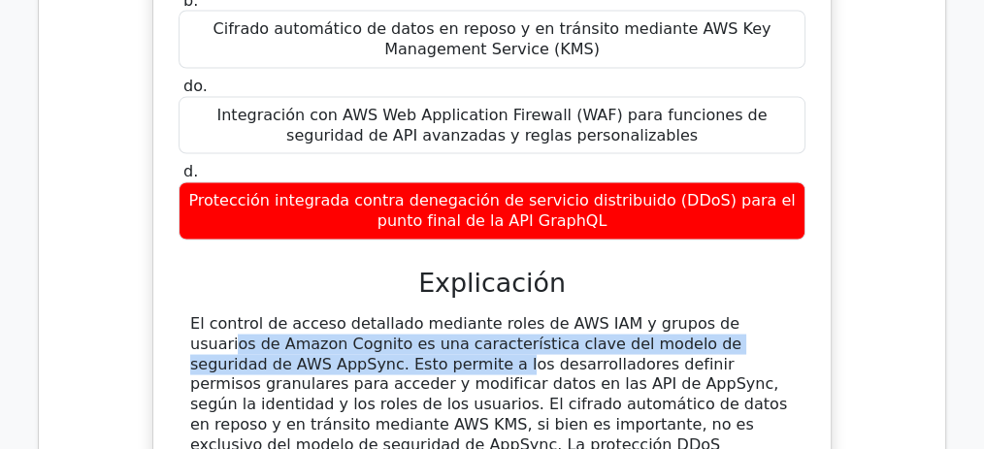
drag, startPoint x: 602, startPoint y: 162, endPoint x: 784, endPoint y: 183, distance: 183.7
click at [784, 314] on font "El control de acceso detallado mediante roles de AWS IAM y grupos de usuarios d…" at bounding box center [491, 424] width 603 height 220
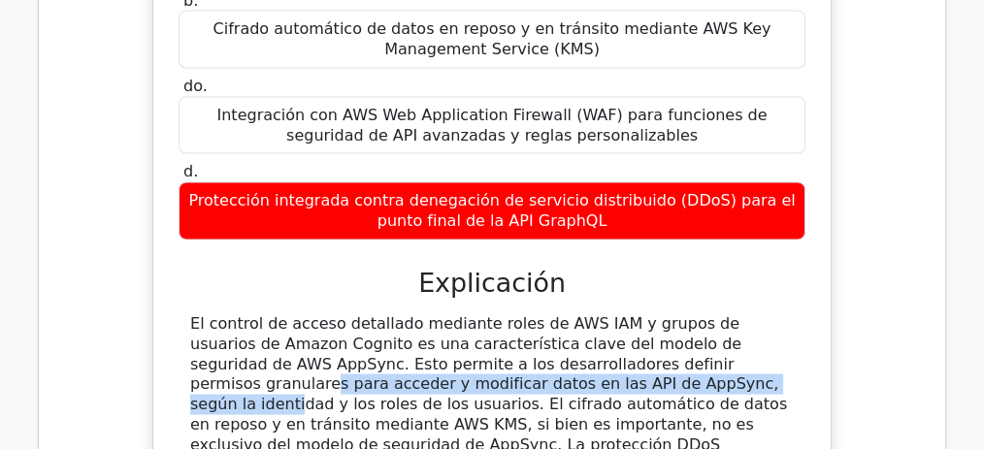
drag, startPoint x: 479, startPoint y: 198, endPoint x: 384, endPoint y: 223, distance: 98.4
click at [384, 314] on font "El control de acceso detallado mediante roles de AWS IAM y grupos de usuarios d…" at bounding box center [491, 424] width 603 height 220
click at [365, 314] on font "El control de acceso detallado mediante roles de AWS IAM y grupos de usuarios d…" at bounding box center [491, 424] width 603 height 220
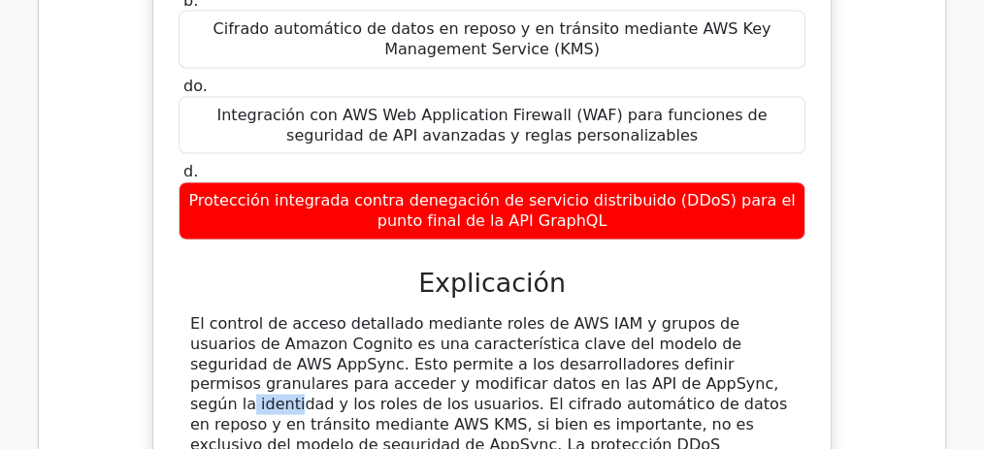
click at [365, 314] on font "El control de acceso detallado mediante roles de AWS IAM y grupos de usuarios d…" at bounding box center [491, 424] width 603 height 220
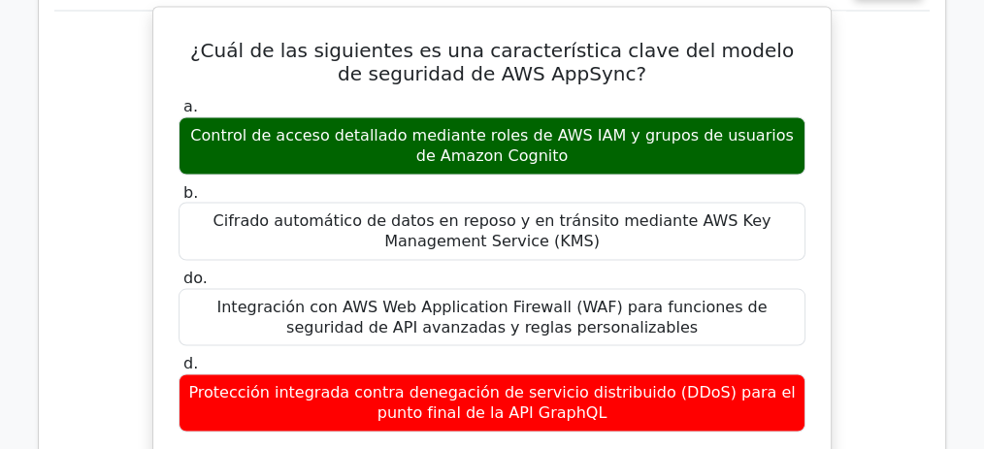
scroll to position [3643, 0]
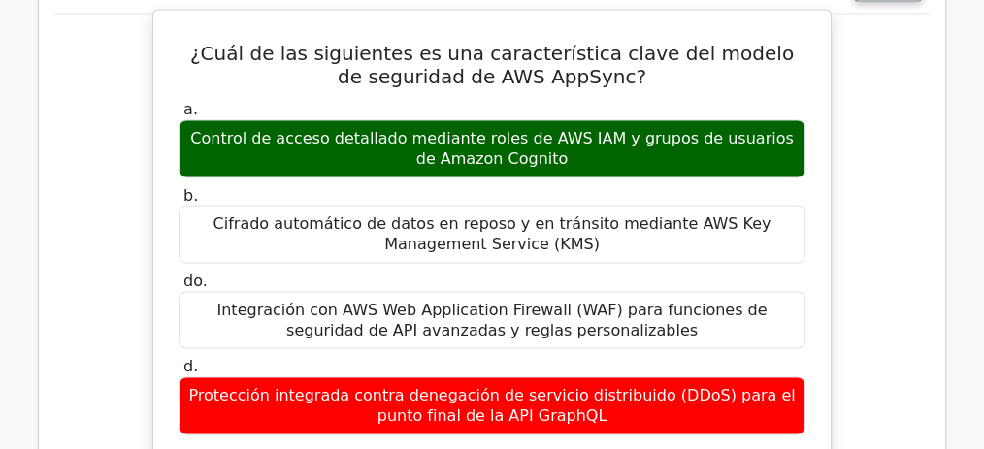
drag, startPoint x: 353, startPoint y: 234, endPoint x: 657, endPoint y: 239, distance: 303.7
click at [654, 385] on font "Protección integrada contra denegación de servicio distribuido (DDoS) para el p…" at bounding box center [491, 404] width 606 height 39
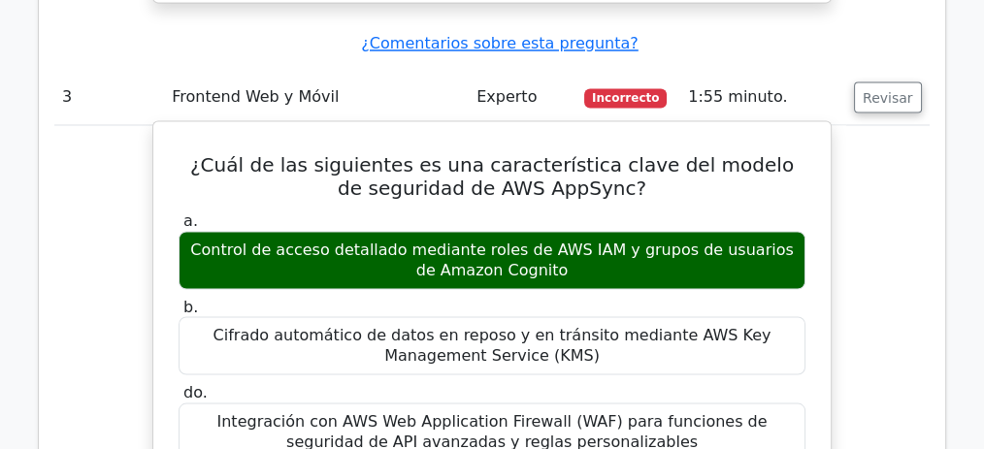
scroll to position [3514, 0]
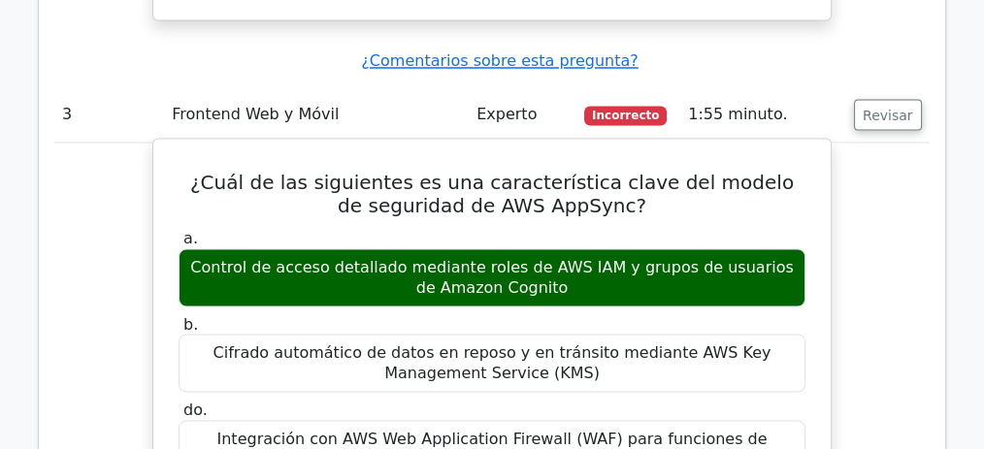
drag, startPoint x: 271, startPoint y: 190, endPoint x: 537, endPoint y: 203, distance: 266.2
click at [537, 343] on font "Cifrado automático de datos en reposo y en tránsito mediante AWS Key Management…" at bounding box center [492, 362] width 558 height 39
drag, startPoint x: 261, startPoint y: 290, endPoint x: 587, endPoint y: 239, distance: 330.1
click at [587, 400] on label "do. Integración con AWS Web Application Firewall (WAF) para funciones de seguri…" at bounding box center [492, 439] width 627 height 78
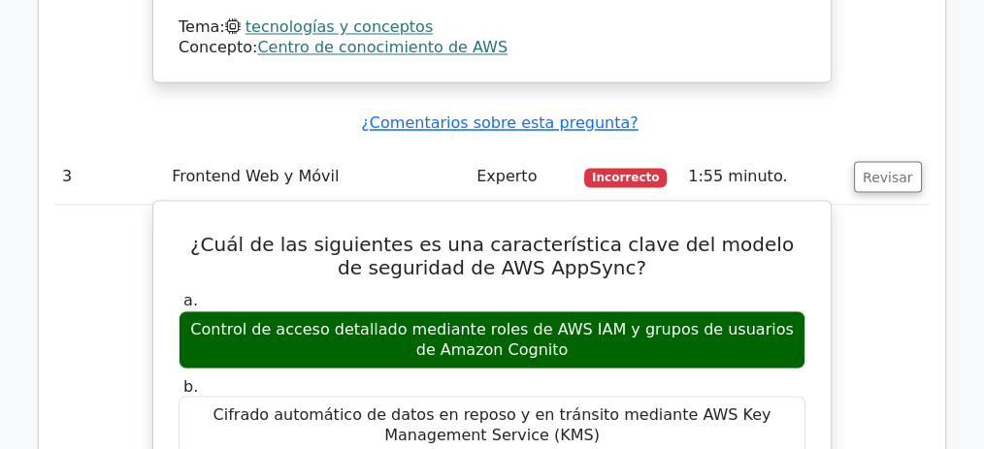
scroll to position [3449, 0]
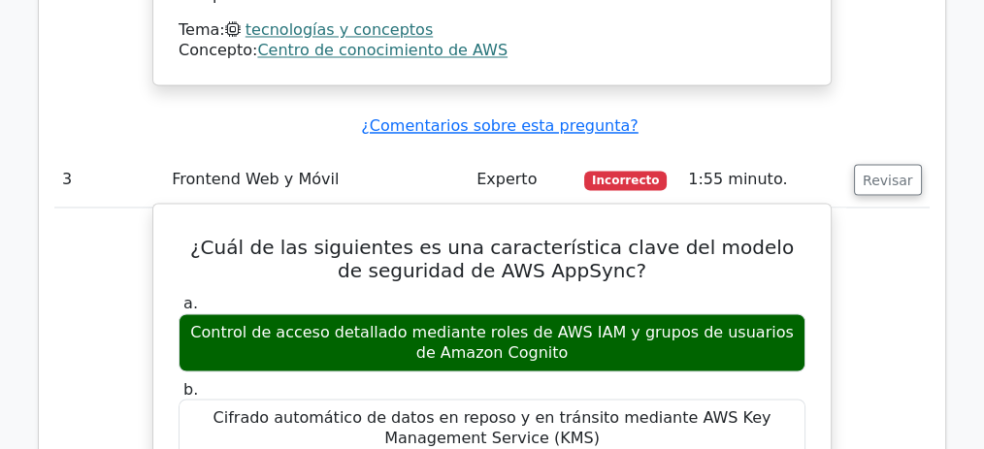
drag, startPoint x: 344, startPoint y: 176, endPoint x: 502, endPoint y: 184, distance: 157.4
click at [498, 322] on font "Control de acceso detallado mediante roles de AWS IAM y grupos de usuarios de A…" at bounding box center [491, 341] width 603 height 39
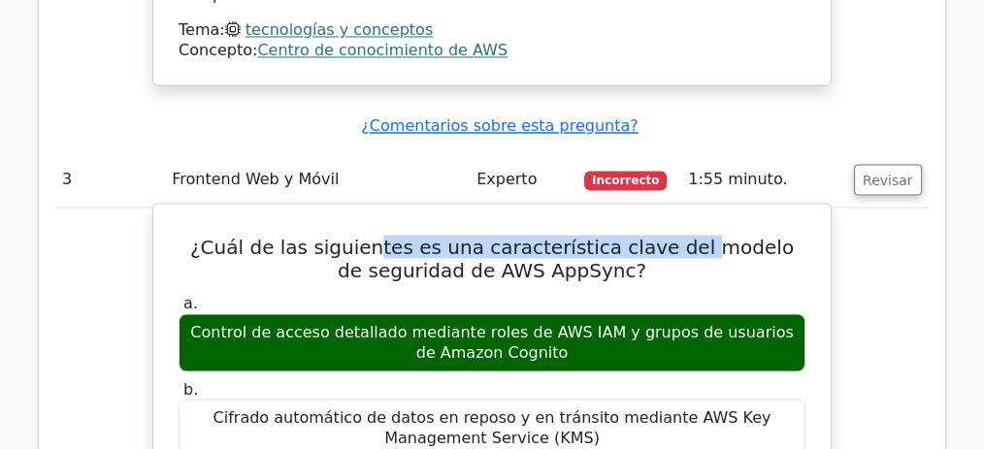
drag, startPoint x: 377, startPoint y: 96, endPoint x: 684, endPoint y: 76, distance: 307.3
click at [684, 235] on font "¿Cuál de las siguientes es una característica clave del modelo de seguridad de …" at bounding box center [492, 258] width 604 height 47
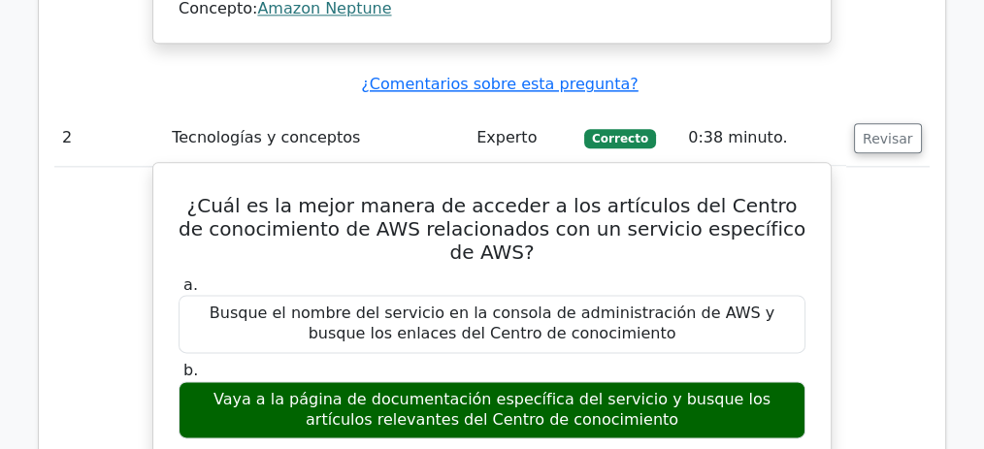
scroll to position [2544, 0]
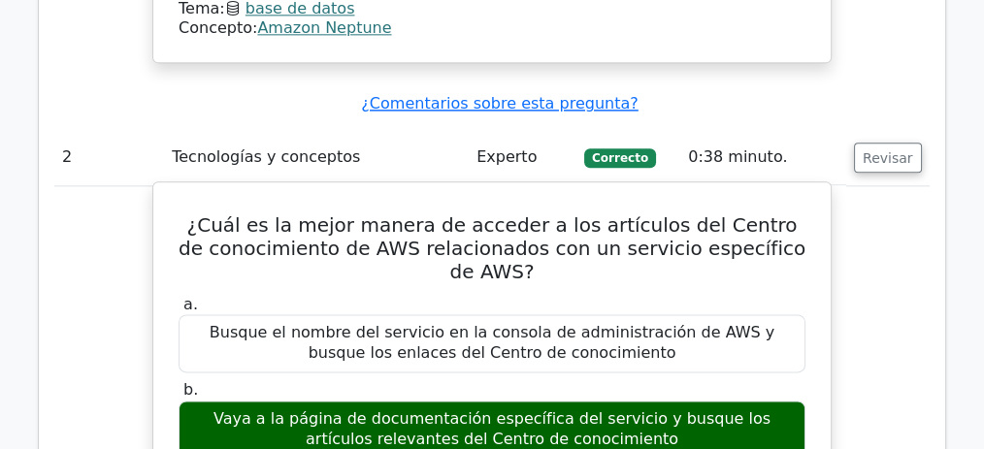
drag, startPoint x: 338, startPoint y: 194, endPoint x: 513, endPoint y: 194, distance: 175.6
click at [513, 323] on font "Busque el nombre del servicio en la consola de administración de AWS y busque l…" at bounding box center [492, 342] width 565 height 39
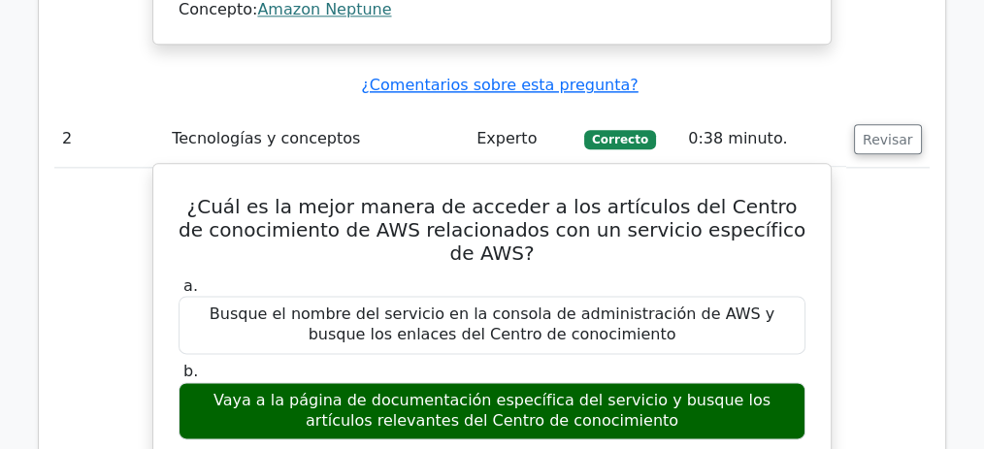
scroll to position [2673, 0]
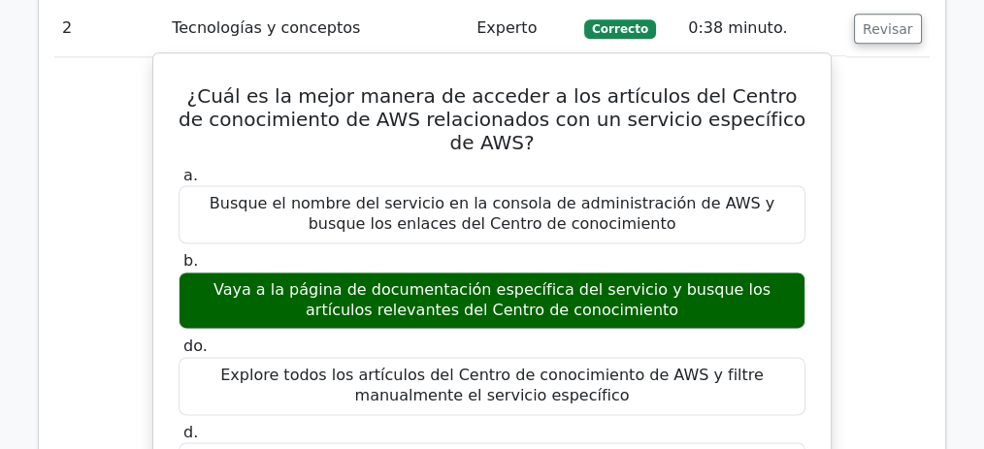
drag, startPoint x: 297, startPoint y: 157, endPoint x: 420, endPoint y: 156, distance: 123.2
click at [420, 280] on font "Vaya a la página de documentación específica del servicio y busque los artículo…" at bounding box center [491, 299] width 557 height 39
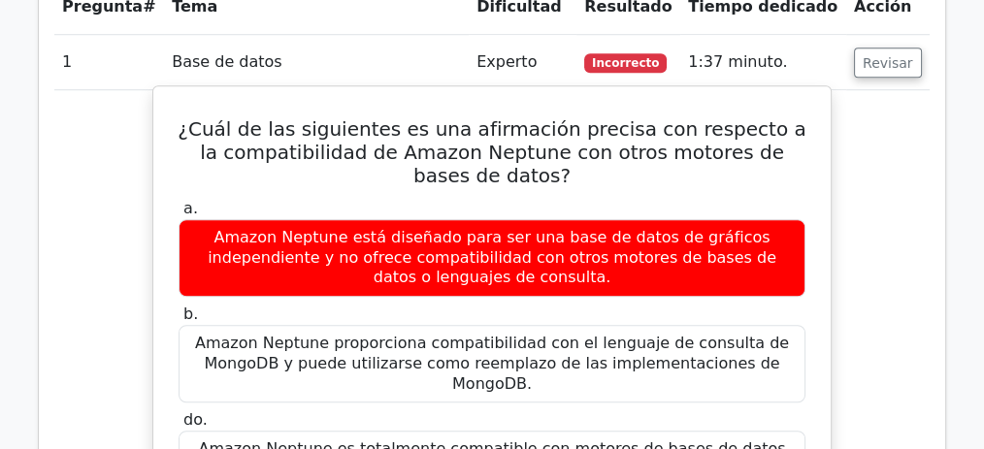
scroll to position [1574, 0]
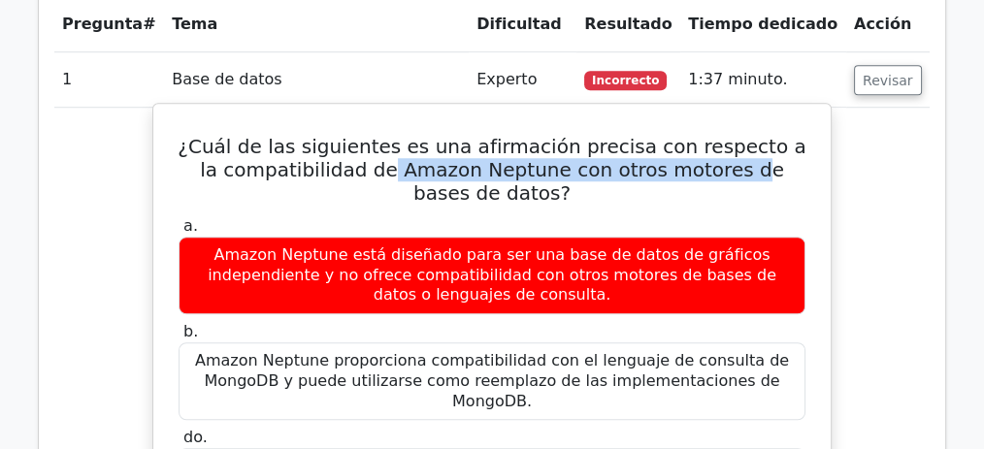
drag, startPoint x: 526, startPoint y: 151, endPoint x: 700, endPoint y: 152, distance: 173.7
click at [700, 152] on font "¿Cuál de las siguientes es una afirmación precisa con respecto a la compatibili…" at bounding box center [492, 170] width 628 height 70
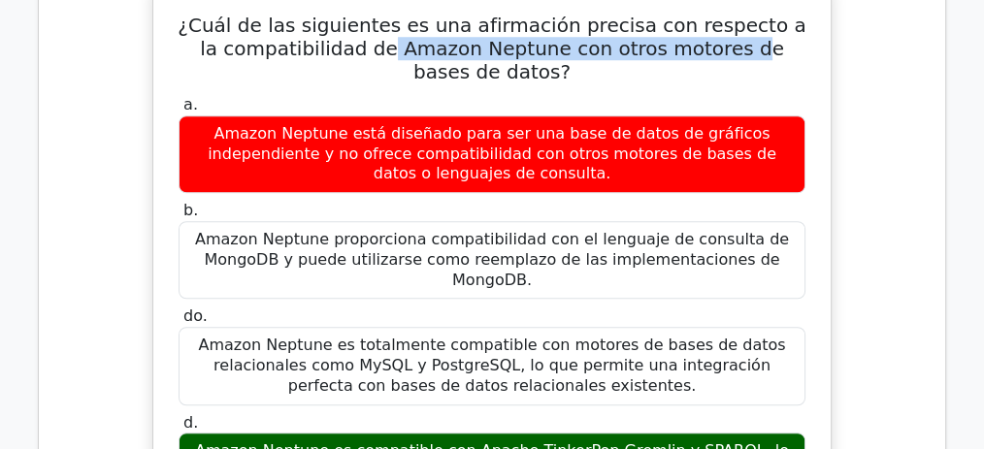
scroll to position [1768, 0]
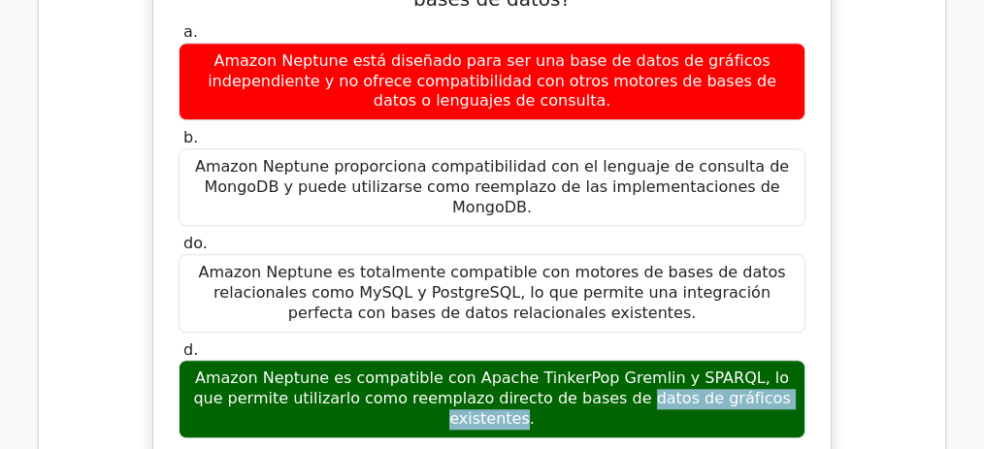
drag, startPoint x: 368, startPoint y: 329, endPoint x: 586, endPoint y: 333, distance: 218.4
click at [586, 369] on font "Amazon Neptune es compatible con Apache TinkerPop Gremlin y SPARQL, lo que perm…" at bounding box center [491, 398] width 597 height 59
drag, startPoint x: 679, startPoint y: 333, endPoint x: 779, endPoint y: 356, distance: 102.6
click at [779, 369] on font "Amazon Neptune es compatible con Apache TinkerPop Gremlin y SPARQL, lo que perm…" at bounding box center [491, 398] width 597 height 59
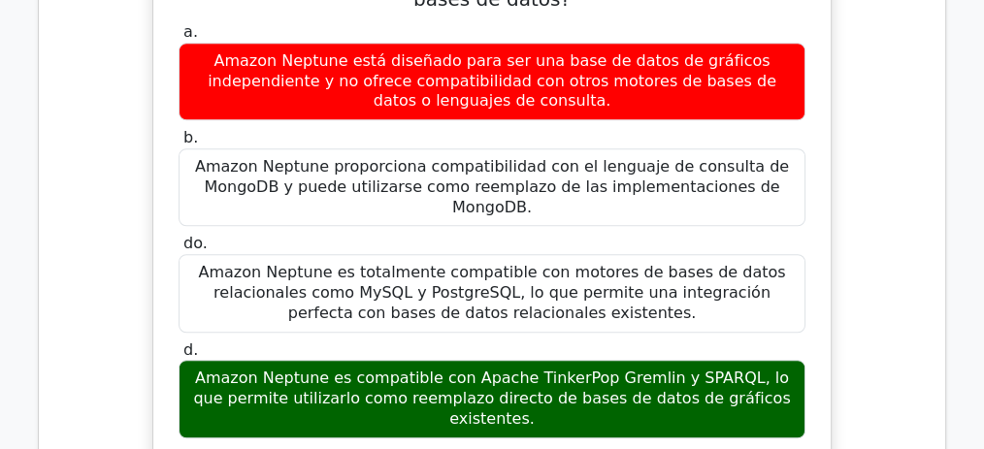
click at [635, 369] on font "Amazon Neptune es compatible con Apache TinkerPop Gremlin y SPARQL, lo que perm…" at bounding box center [491, 398] width 597 height 59
click at [448, 369] on font "Amazon Neptune es compatible con Apache TinkerPop Gremlin y SPARQL, lo que perm…" at bounding box center [491, 398] width 597 height 59
drag, startPoint x: 356, startPoint y: 326, endPoint x: 723, endPoint y: 332, distance: 366.8
click at [723, 369] on font "Amazon Neptune es compatible con Apache TinkerPop Gremlin y SPARQL, lo que perm…" at bounding box center [491, 398] width 597 height 59
copy font "compatible con Apache TinkerPop Gremlin y SPARQL"
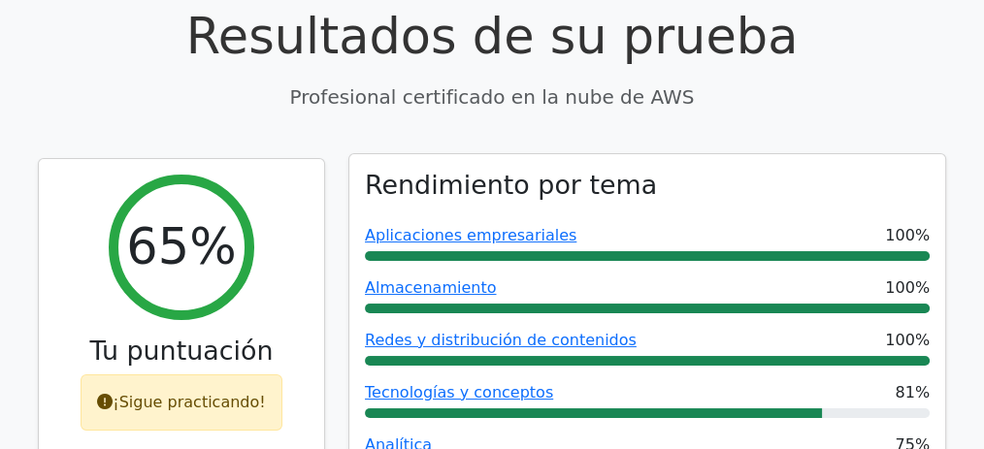
scroll to position [0, 0]
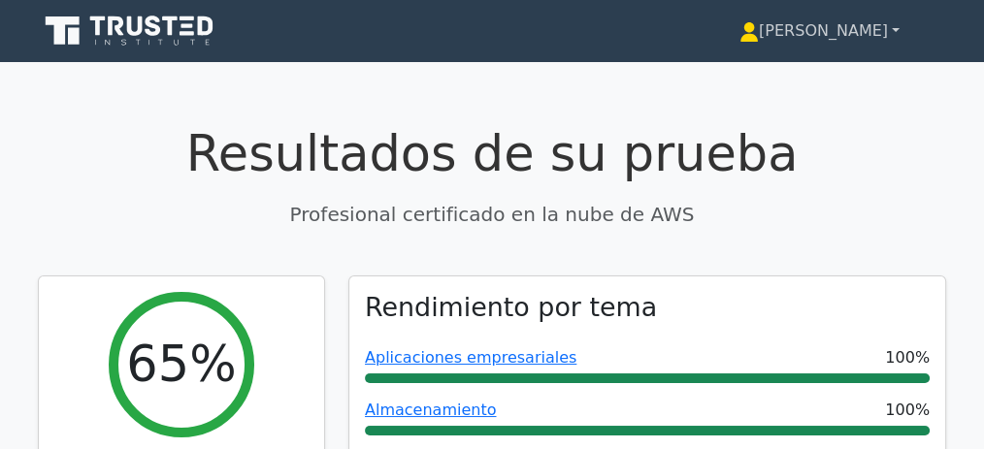
drag, startPoint x: 900, startPoint y: 30, endPoint x: 871, endPoint y: 67, distance: 47.0
click at [900, 30] on link "[PERSON_NAME]" at bounding box center [819, 31] width 253 height 39
click at [737, 80] on font "Perfil" at bounding box center [728, 76] width 39 height 18
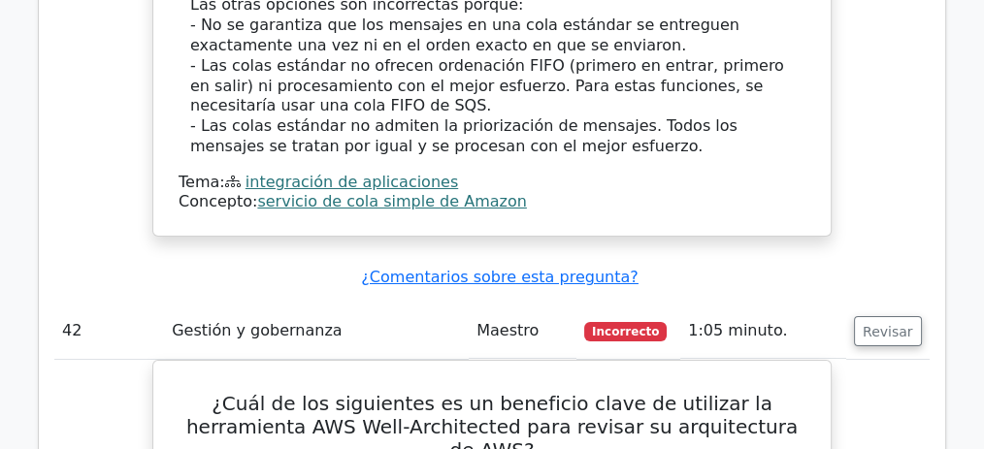
scroll to position [43957, 0]
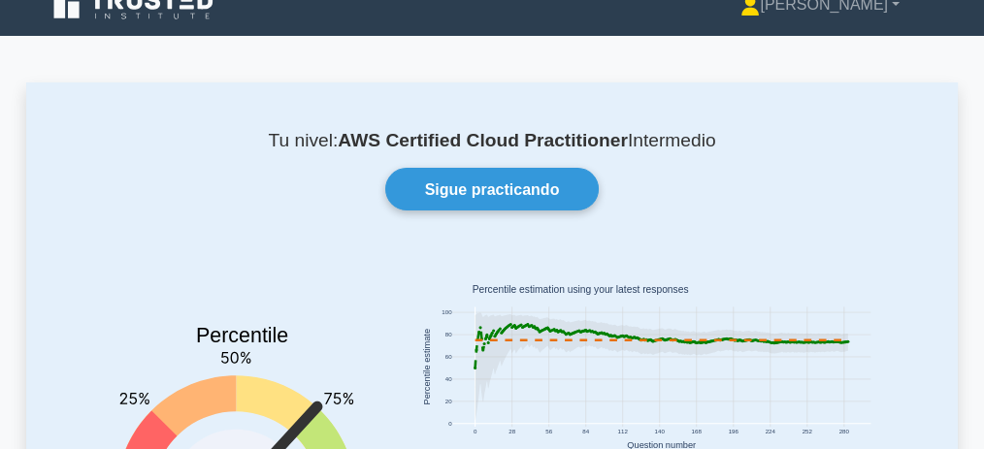
scroll to position [129, 0]
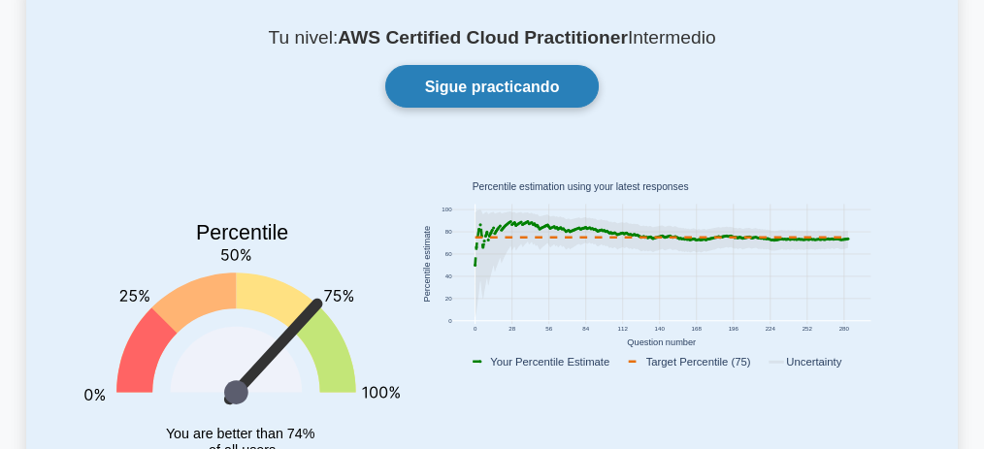
click at [555, 92] on font "Sigue practicando" at bounding box center [492, 87] width 135 height 16
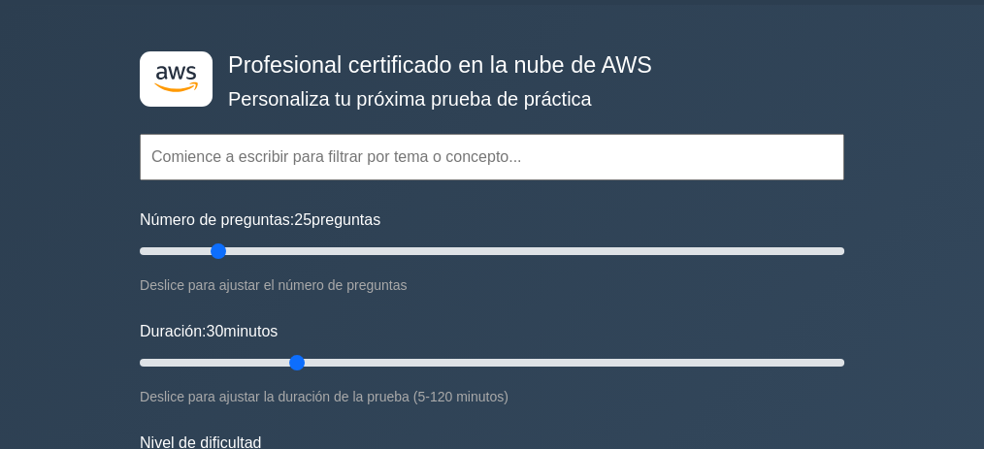
scroll to position [64, 0]
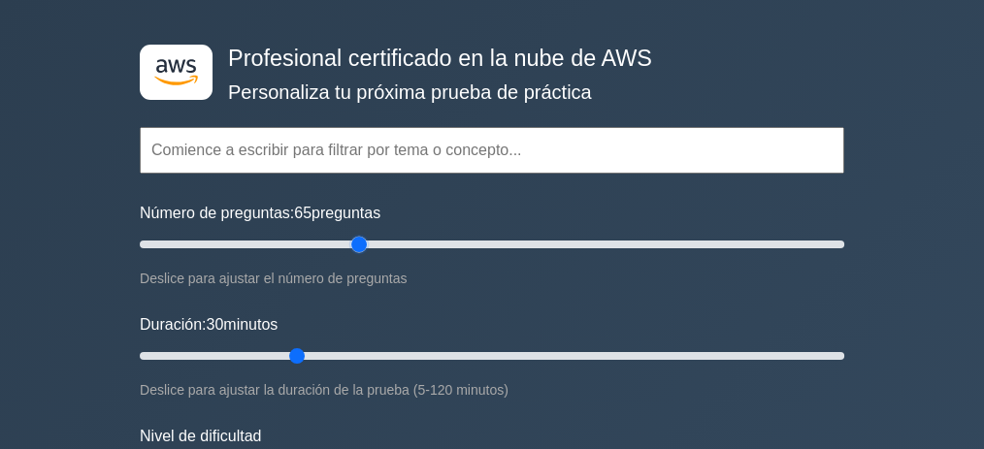
drag, startPoint x: 215, startPoint y: 241, endPoint x: 351, endPoint y: 245, distance: 135.9
type input "65"
click at [351, 245] on input "Número de preguntas: 65 preguntas" at bounding box center [492, 244] width 704 height 23
drag, startPoint x: 298, startPoint y: 352, endPoint x: 653, endPoint y: 353, distance: 355.1
type input "90"
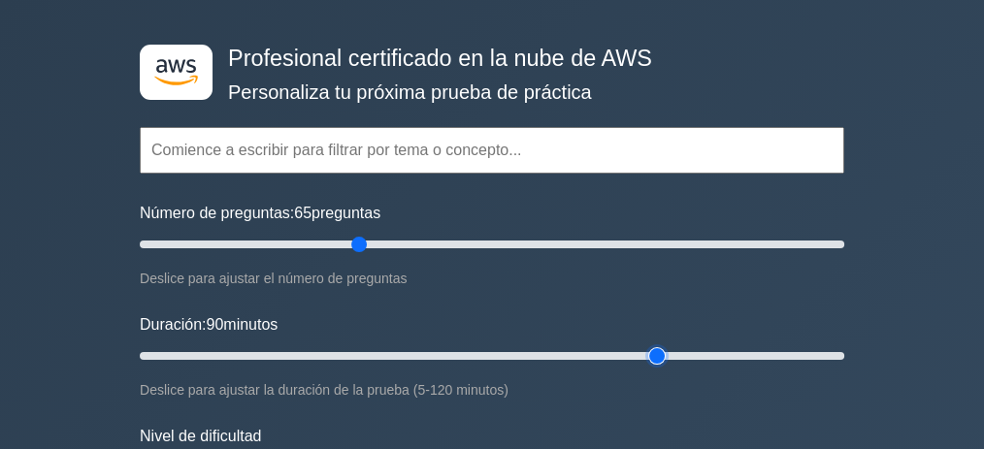
click at [653, 353] on input "Duración: 90 minutos" at bounding box center [492, 355] width 704 height 23
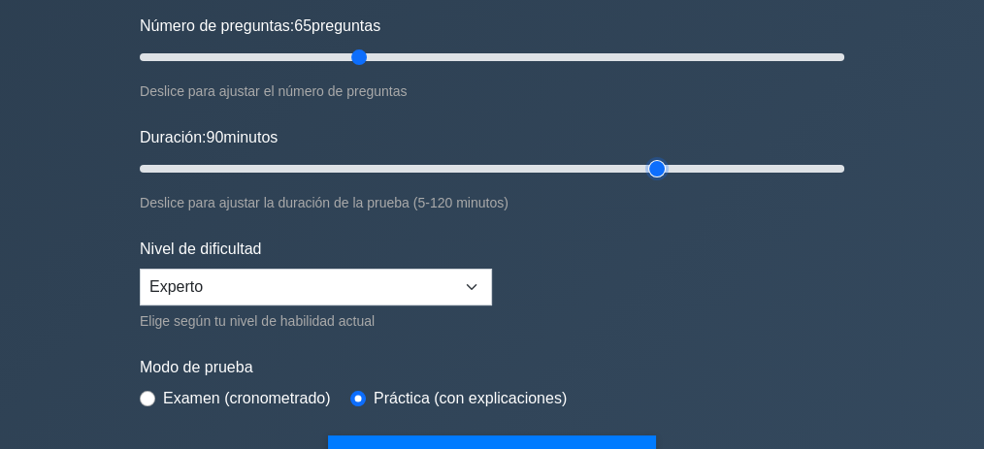
scroll to position [258, 0]
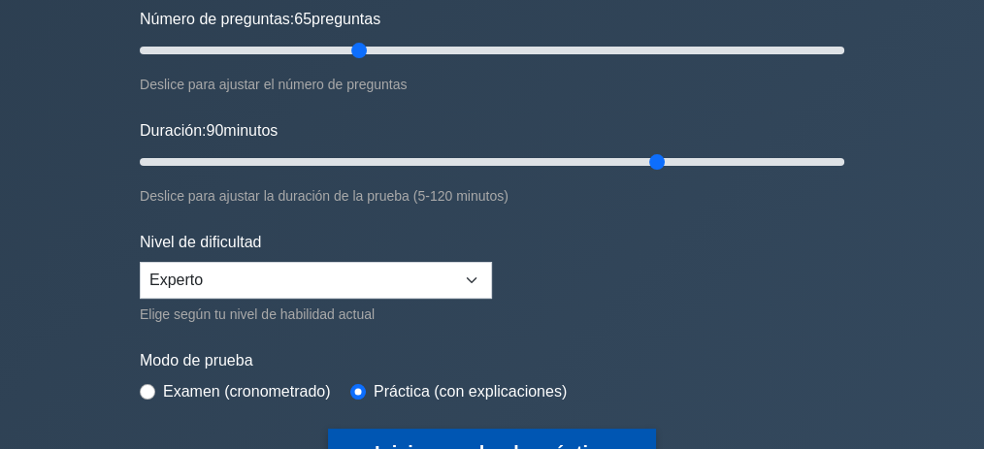
click at [486, 433] on button "Iniciar prueba de práctica" at bounding box center [492, 453] width 328 height 48
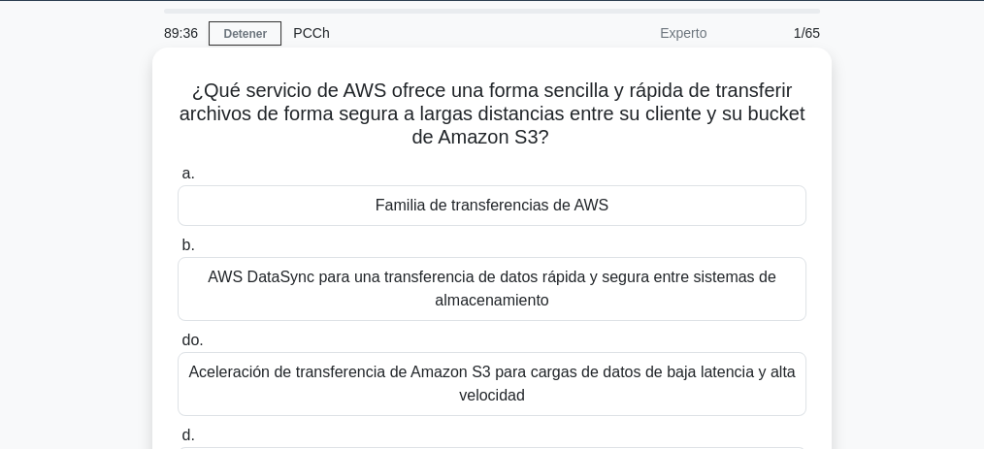
scroll to position [64, 0]
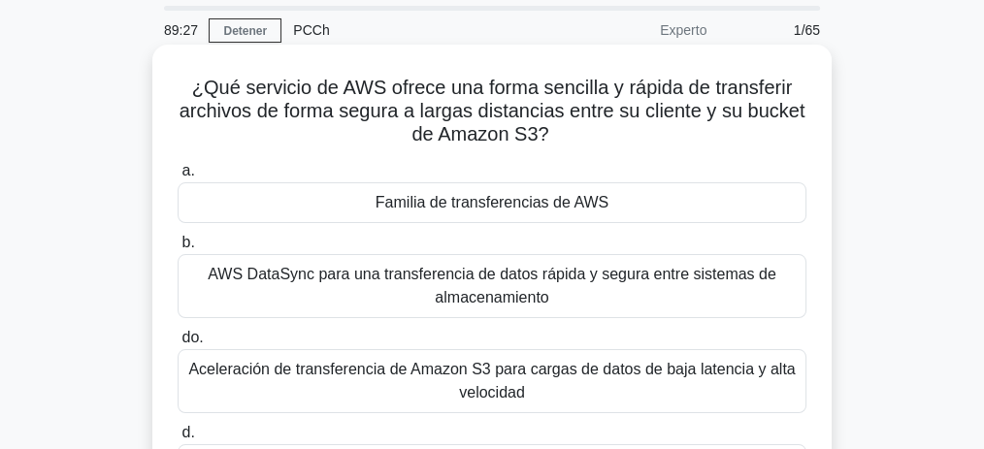
click at [486, 202] on font "Familia de transferencias de AWS" at bounding box center [492, 202] width 233 height 16
click at [178, 178] on input "a. Familia de transferencias de AWS" at bounding box center [178, 171] width 0 height 13
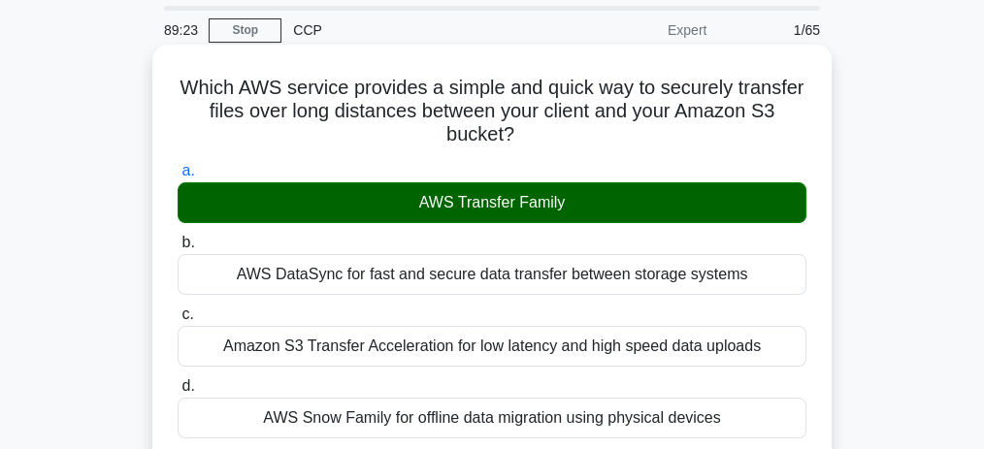
drag, startPoint x: 496, startPoint y: 205, endPoint x: 587, endPoint y: 205, distance: 91.2
click at [587, 205] on div "AWS Transfer Family" at bounding box center [492, 202] width 629 height 41
copy div "AWS Transfer Family"
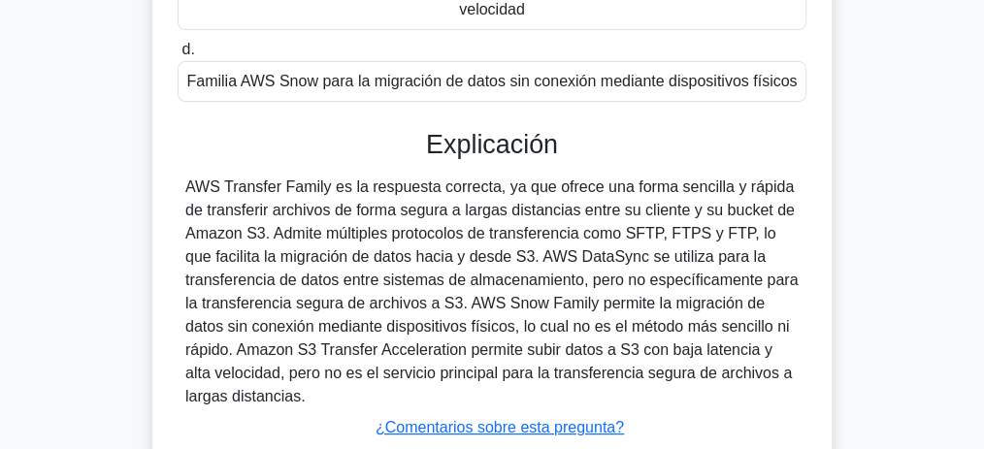
scroll to position [499, 0]
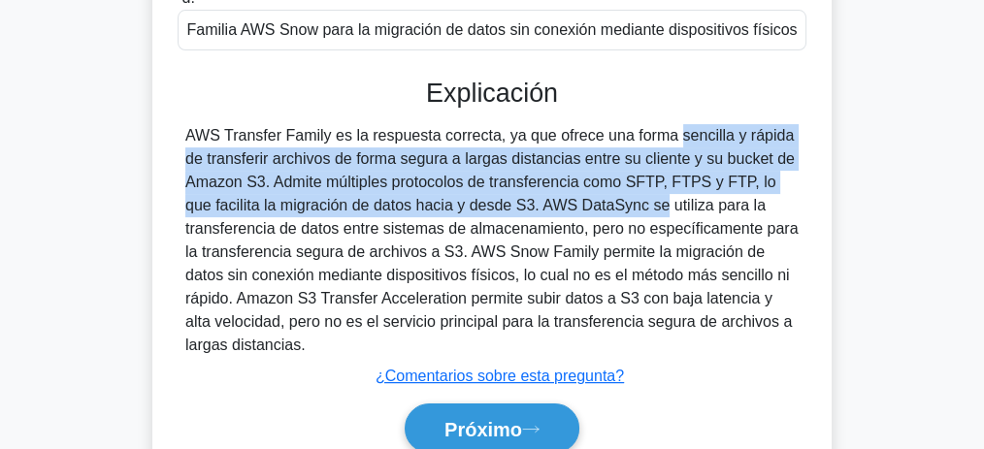
drag, startPoint x: 545, startPoint y: 135, endPoint x: 503, endPoint y: 207, distance: 83.5
click at [501, 208] on font "AWS Transfer Family es la respuesta correcta, ya que ofrece una forma sencilla …" at bounding box center [491, 240] width 612 height 226
copy font "ofrece una forma sencilla y rápida de transferir archivos de forma segura a lar…"
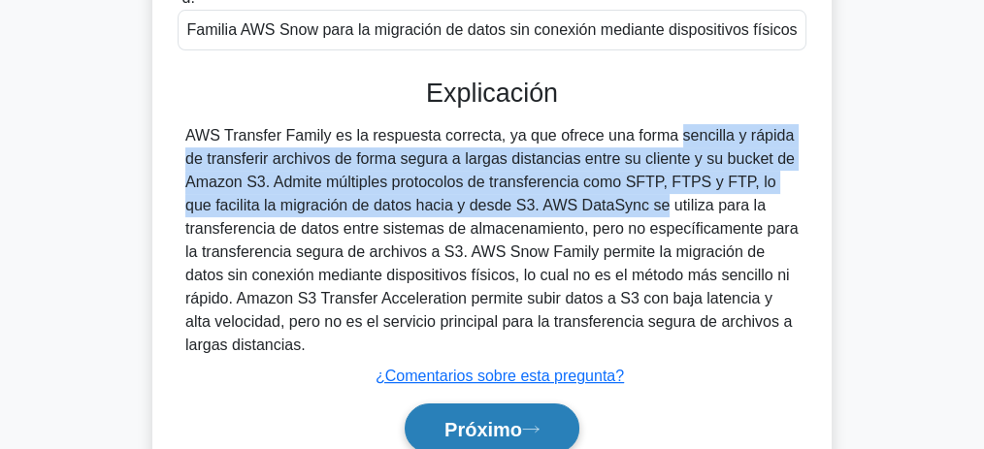
click at [503, 419] on font "Próximo" at bounding box center [483, 429] width 78 height 21
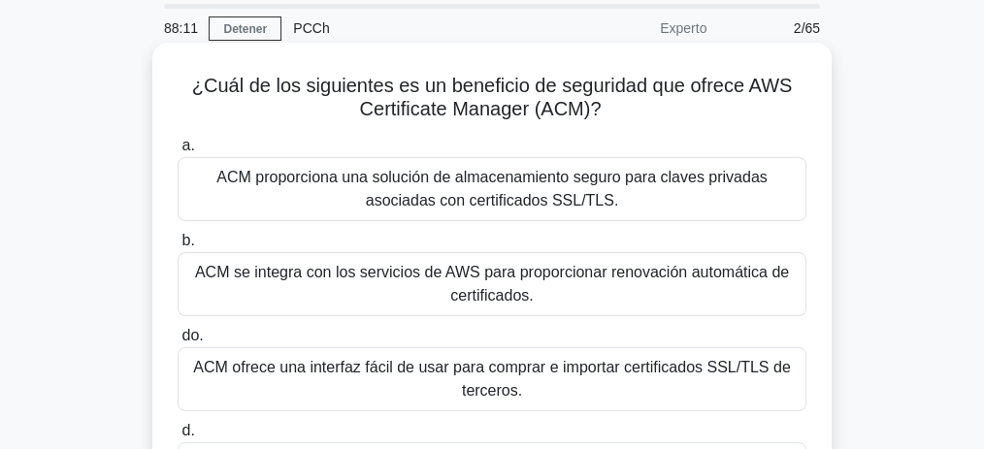
scroll to position [70, 0]
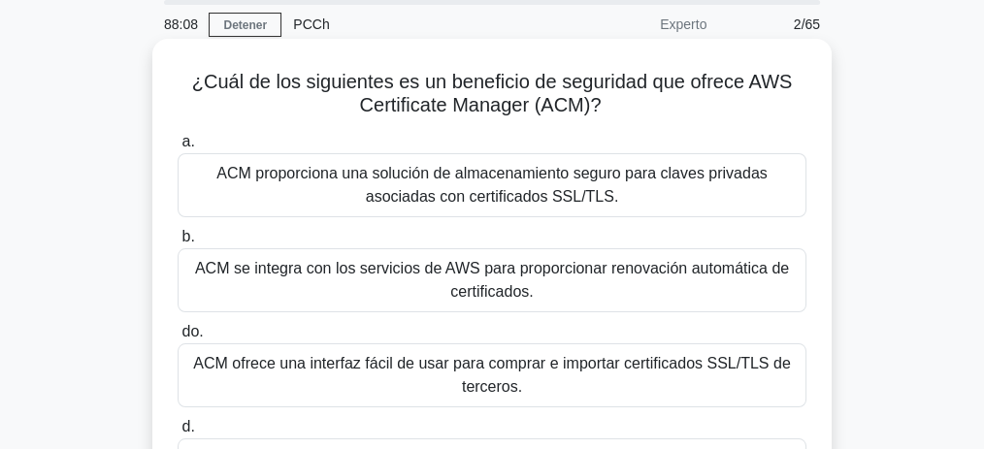
click at [412, 127] on div "a. ACM proporciona una solución de almacenamiento seguro para claves privadas a…" at bounding box center [492, 316] width 652 height 380
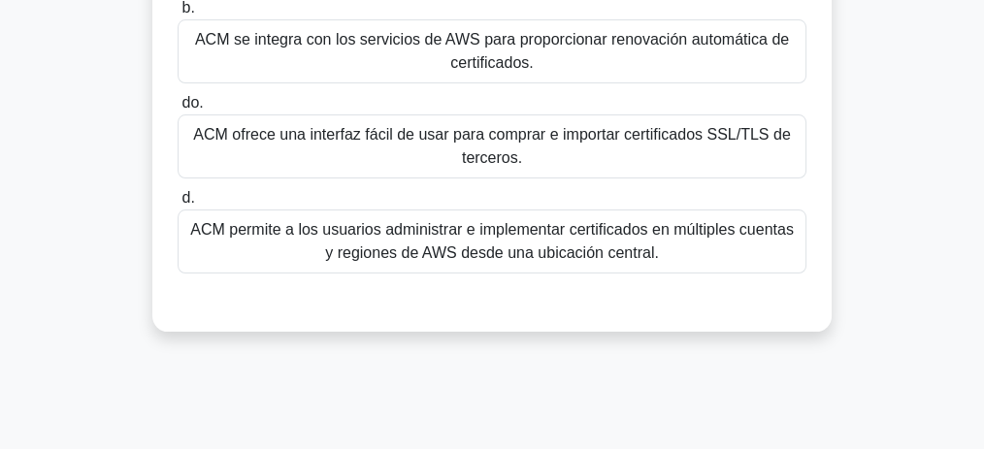
scroll to position [328, 0]
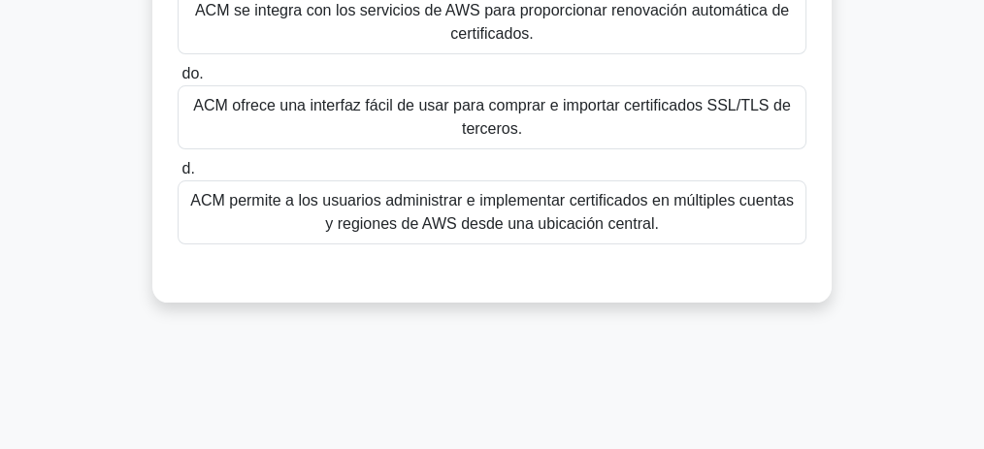
click at [549, 214] on font "ACM permite a los usuarios administrar e implementar certificados en múltiples …" at bounding box center [492, 212] width 604 height 40
click at [178, 176] on input "d. ACM permite a los usuarios administrar e implementar certificados en múltipl…" at bounding box center [178, 169] width 0 height 13
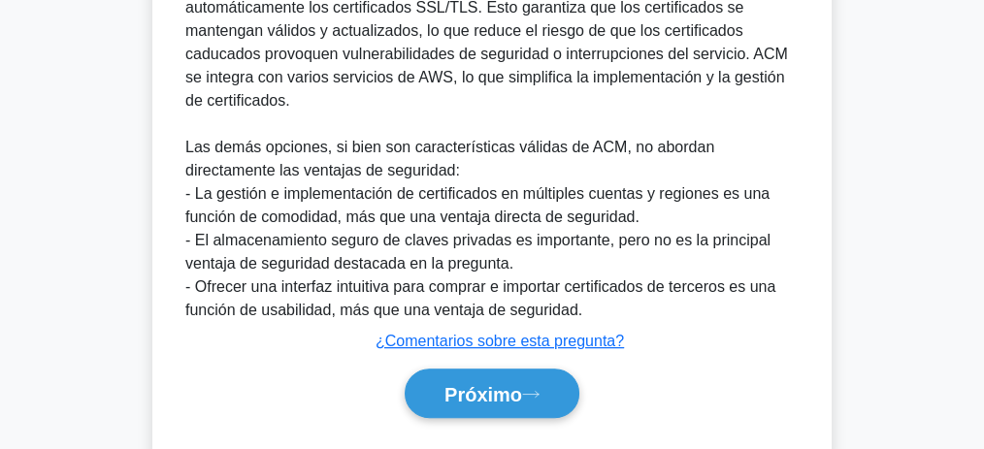
scroll to position [716, 0]
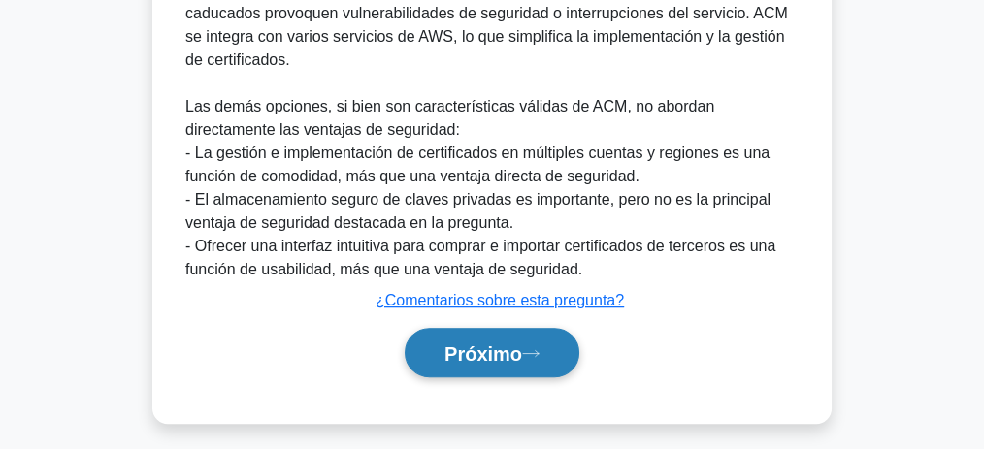
click at [482, 359] on font "Próximo" at bounding box center [483, 353] width 78 height 21
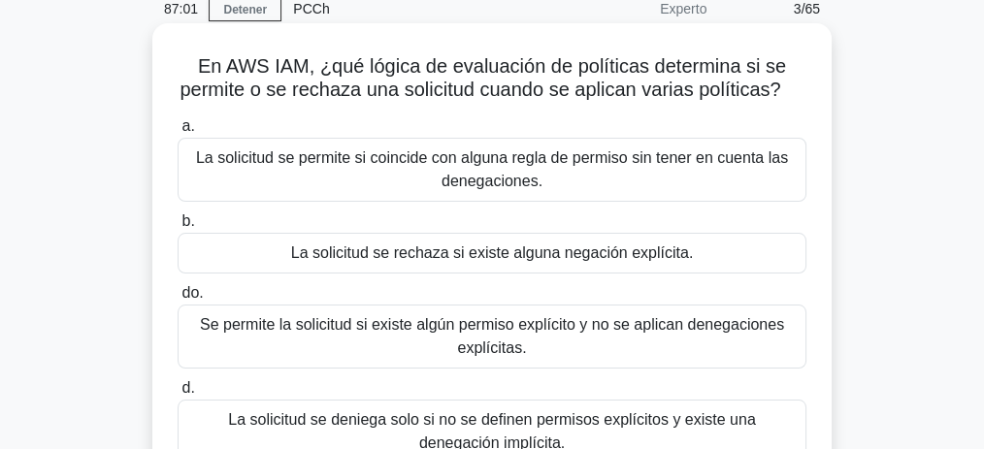
scroll to position [81, 0]
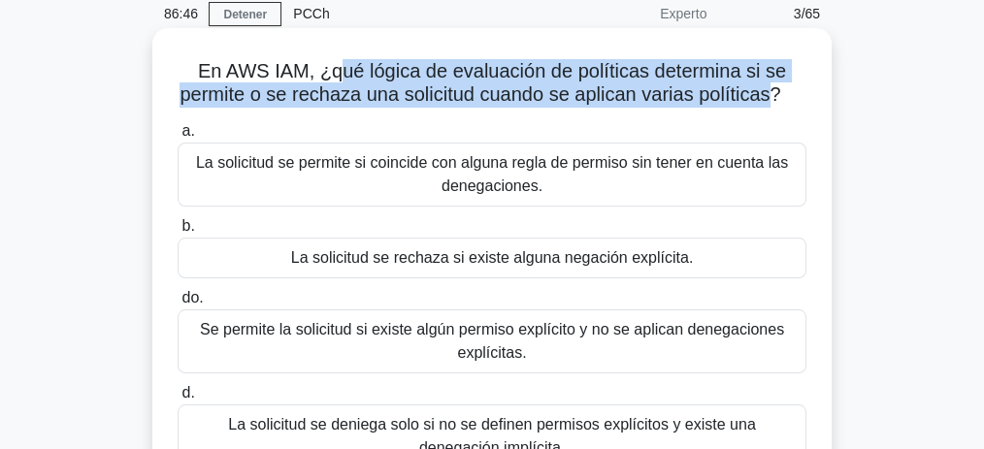
drag, startPoint x: 343, startPoint y: 72, endPoint x: 785, endPoint y: 104, distance: 442.6
click at [785, 104] on font "En AWS IAM, ¿qué lógica de evaluación de políticas determina si se permite o se…" at bounding box center [483, 82] width 606 height 45
click at [503, 72] on font "En AWS IAM, ¿qué lógica de evaluación de políticas determina si se permite o se…" at bounding box center [483, 82] width 606 height 45
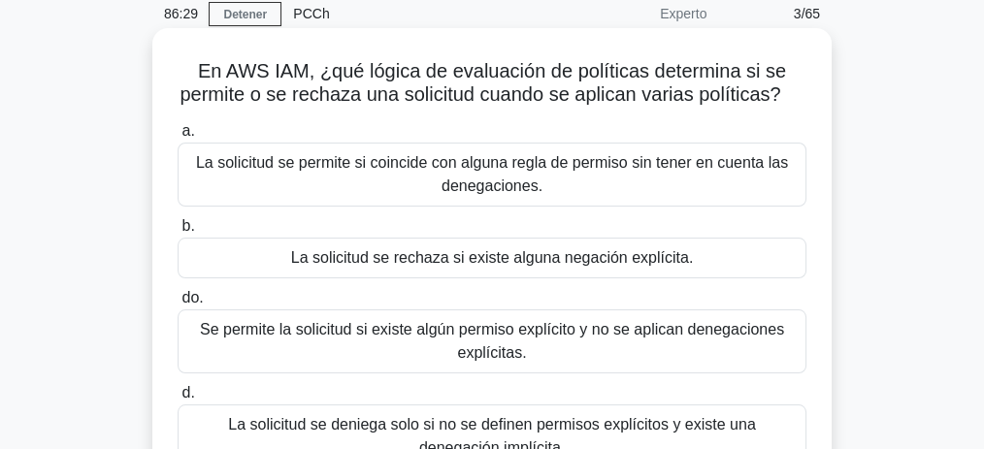
drag, startPoint x: 708, startPoint y: 73, endPoint x: 768, endPoint y: 110, distance: 70.6
click at [768, 108] on h5 "En AWS IAM, ¿qué lógica de evaluación de políticas determina si se permite o se…" at bounding box center [492, 83] width 633 height 49
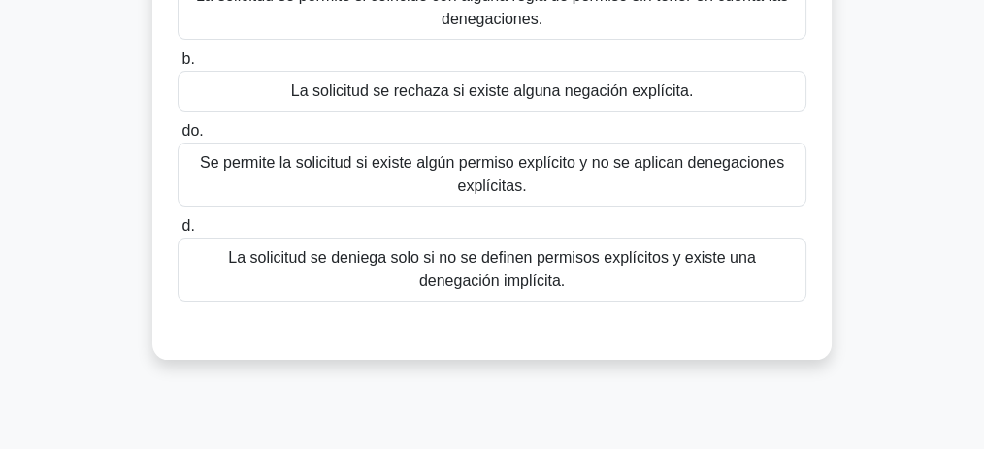
scroll to position [211, 0]
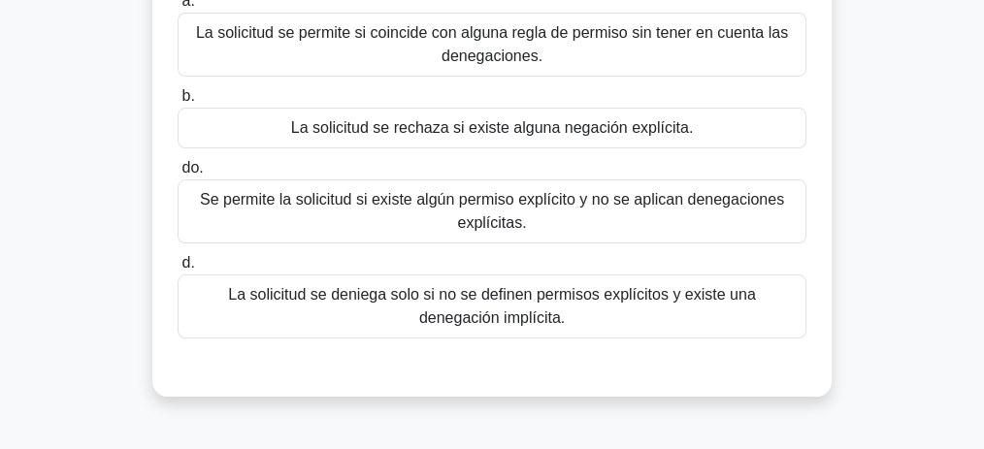
click at [524, 136] on font "La solicitud se rechaza si existe alguna negación explícita." at bounding box center [492, 127] width 402 height 16
click at [178, 103] on input "b. La solicitud se rechaza si existe alguna negación explícita." at bounding box center [178, 96] width 0 height 13
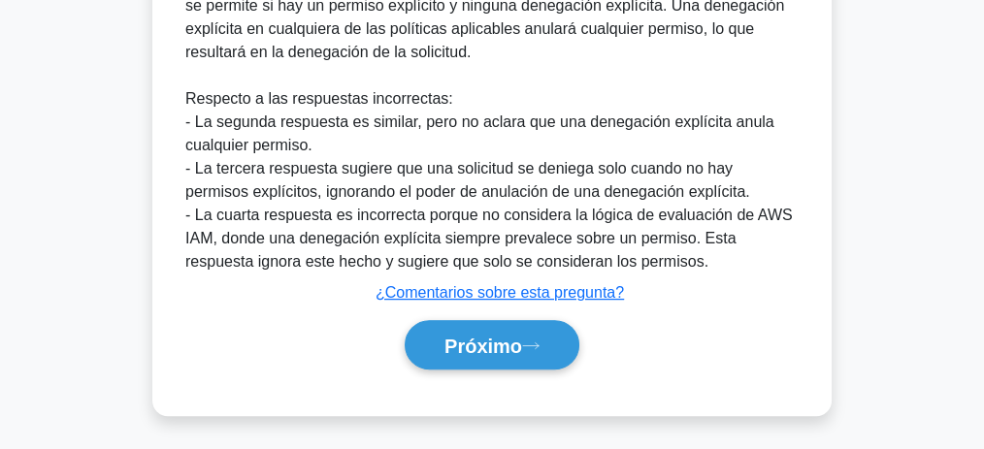
scroll to position [698, 0]
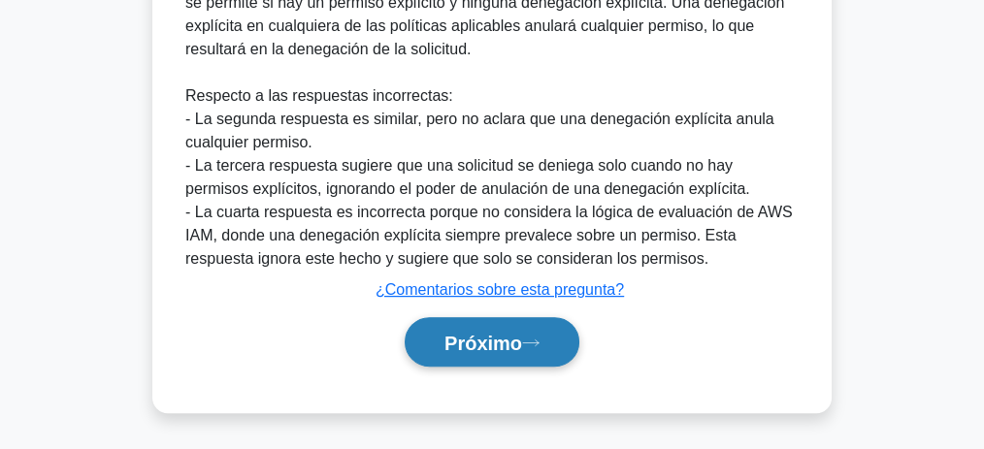
click at [553, 333] on button "Próximo" at bounding box center [492, 341] width 175 height 49
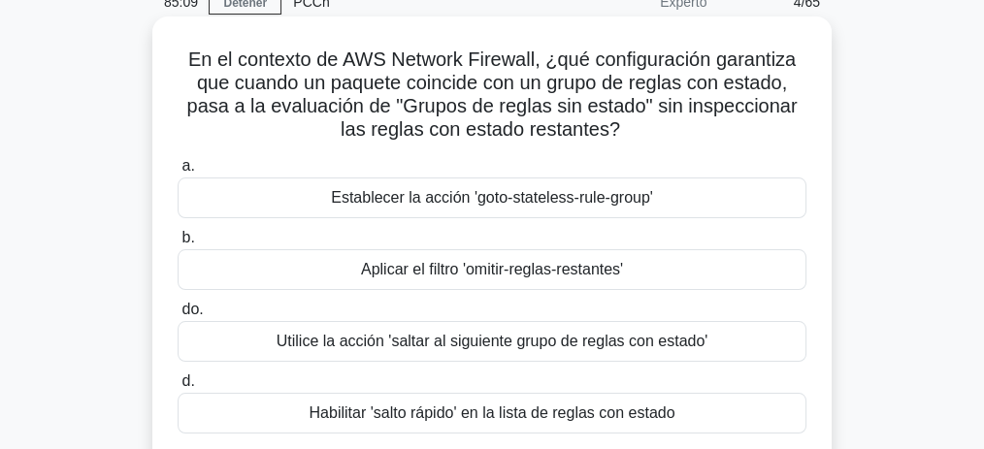
scroll to position [129, 0]
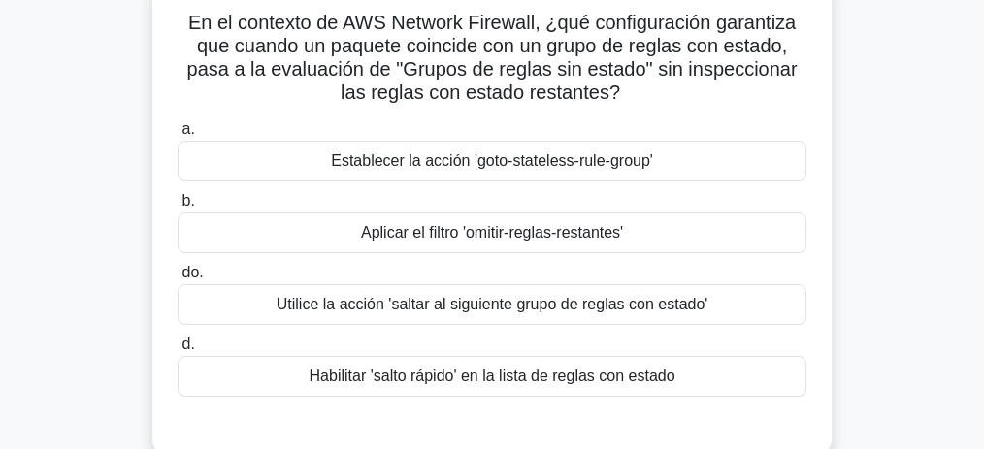
click at [471, 237] on font "Aplicar el filtro 'omitir-reglas-restantes'" at bounding box center [492, 232] width 262 height 16
click at [178, 208] on input "b. Aplicar el filtro 'omitir-reglas-restantes'" at bounding box center [178, 201] width 0 height 13
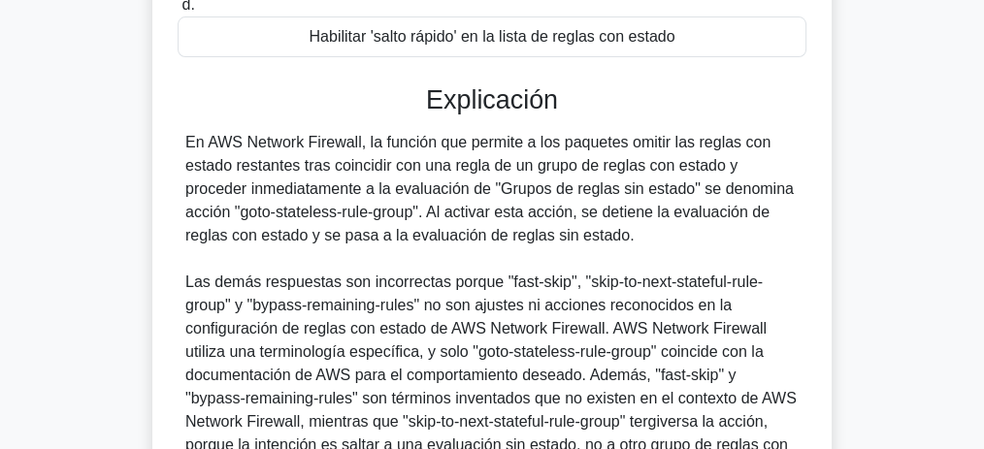
scroll to position [459, 0]
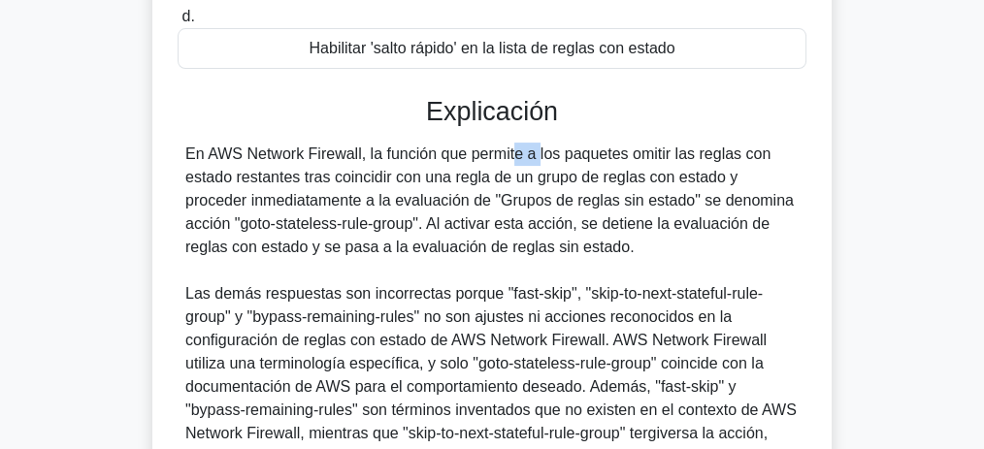
drag, startPoint x: 419, startPoint y: 159, endPoint x: 386, endPoint y: 153, distance: 33.5
click at [386, 152] on font "En AWS Network Firewall, la función que permite a los paquetes omitir las regla…" at bounding box center [489, 201] width 608 height 110
click at [507, 153] on font "En AWS Network Firewall, la función que permite a los paquetes omitir las regla…" at bounding box center [489, 201] width 608 height 110
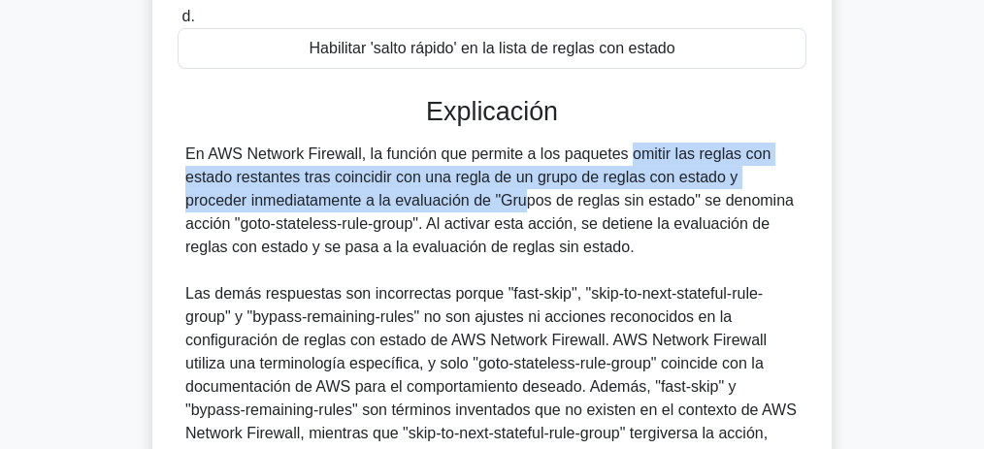
drag, startPoint x: 576, startPoint y: 154, endPoint x: 405, endPoint y: 209, distance: 180.1
click at [405, 209] on font "En AWS Network Firewall, la función que permite a los paquetes omitir las regla…" at bounding box center [489, 201] width 608 height 110
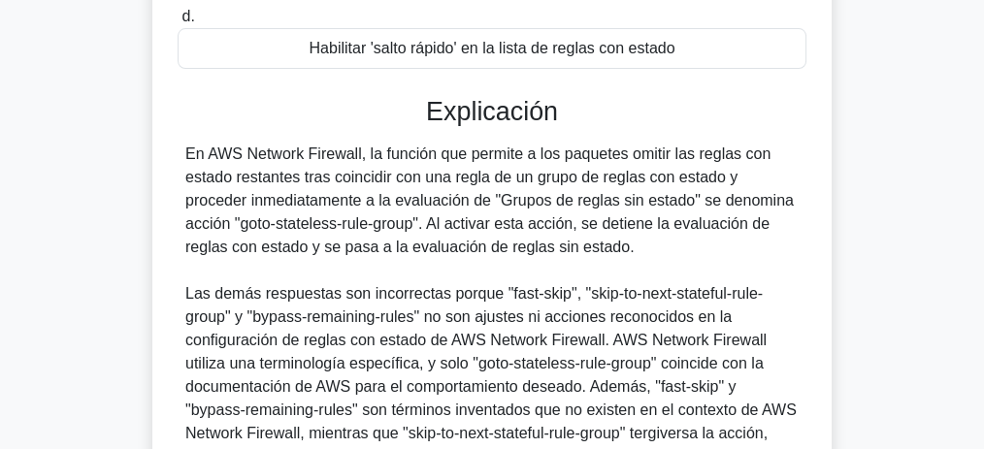
click at [449, 255] on font "En AWS Network Firewall, la función que permite a los paquetes omitir las regla…" at bounding box center [489, 201] width 608 height 110
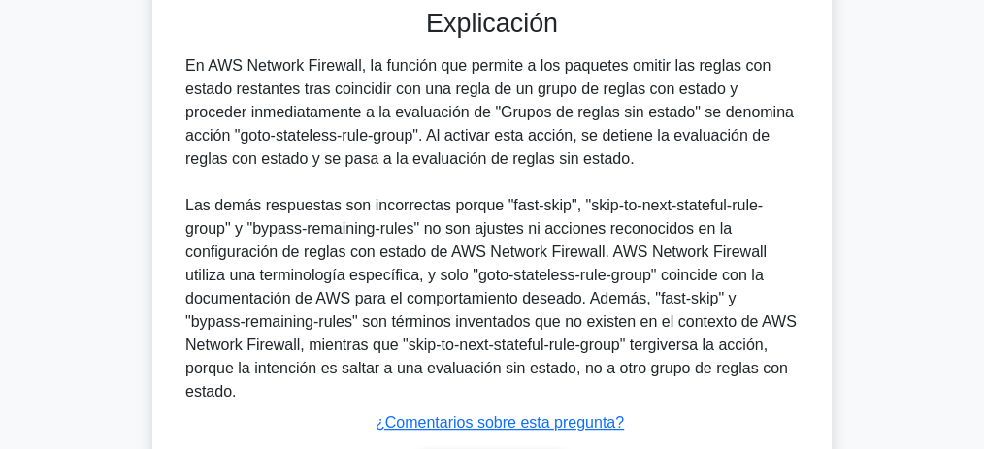
scroll to position [653, 0]
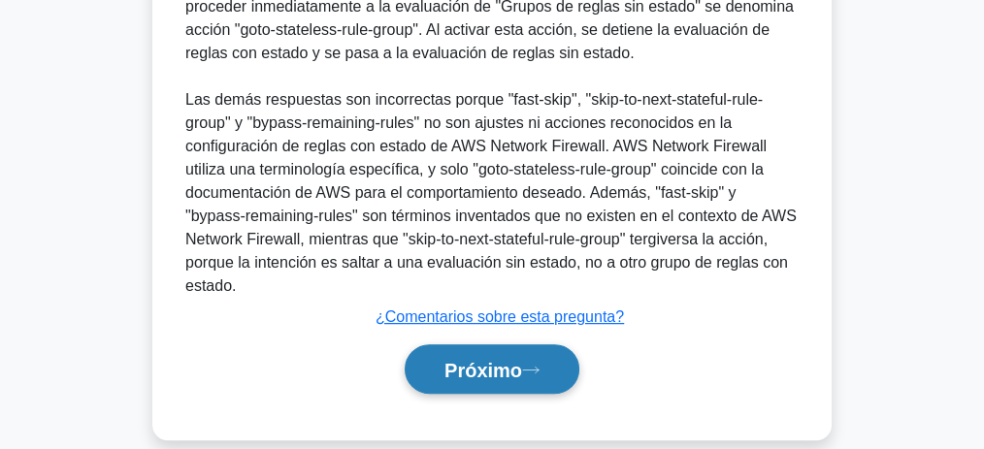
click at [491, 360] on font "Próximo" at bounding box center [483, 370] width 78 height 21
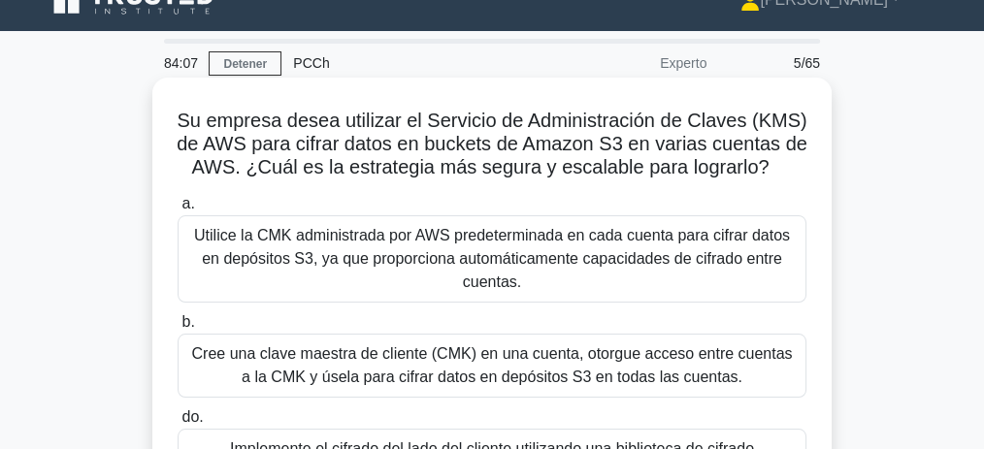
scroll to position [0, 0]
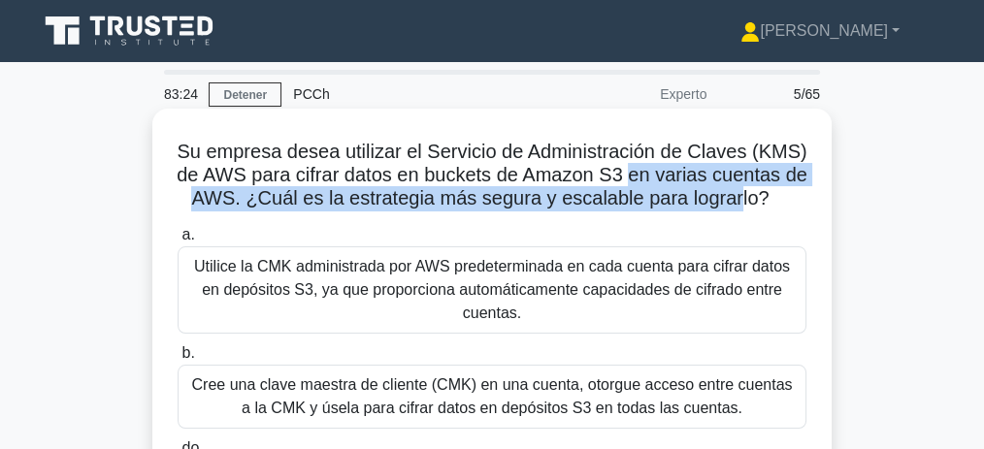
drag, startPoint x: 761, startPoint y: 181, endPoint x: 735, endPoint y: 210, distance: 37.8
click at [735, 209] on font "Su empresa desea utilizar el Servicio de Administración de Claves (KMS) de AWS …" at bounding box center [492, 175] width 631 height 68
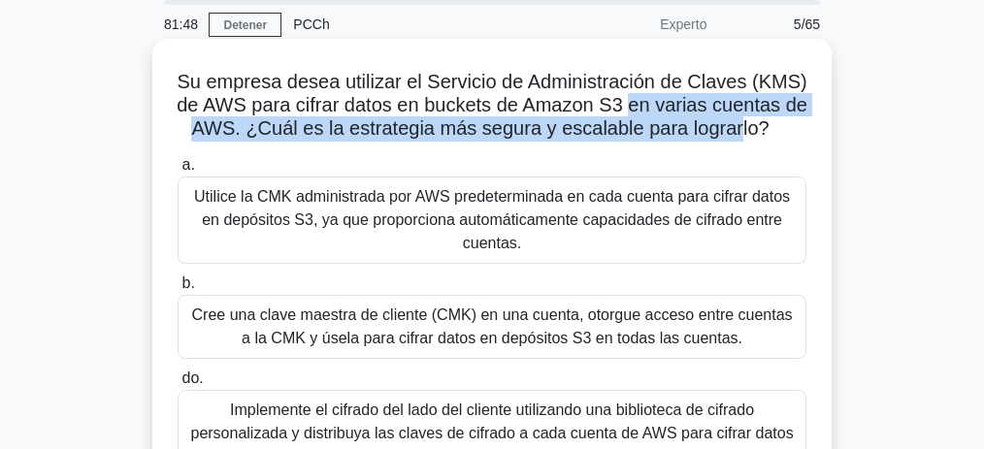
scroll to position [64, 0]
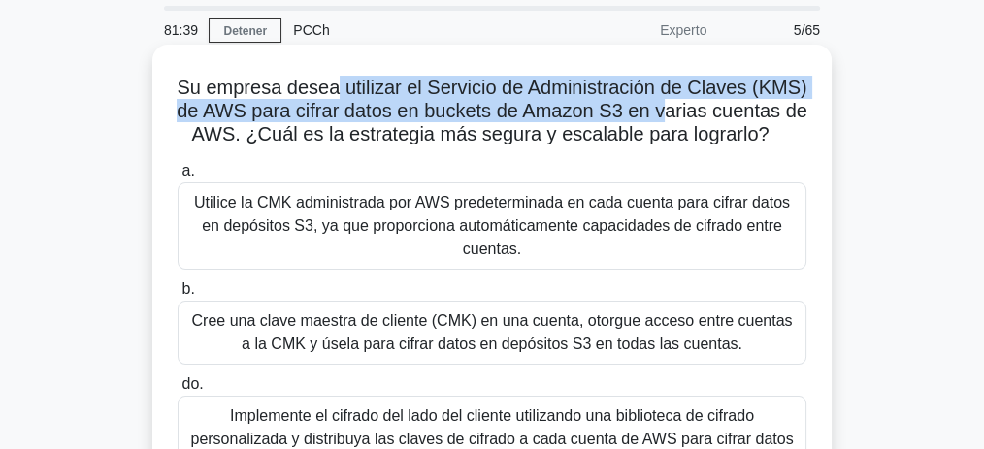
drag, startPoint x: 334, startPoint y: 90, endPoint x: 670, endPoint y: 114, distance: 337.5
click at [670, 114] on font "Su empresa desea utilizar el Servicio de Administración de Claves (KMS) de AWS …" at bounding box center [492, 111] width 631 height 68
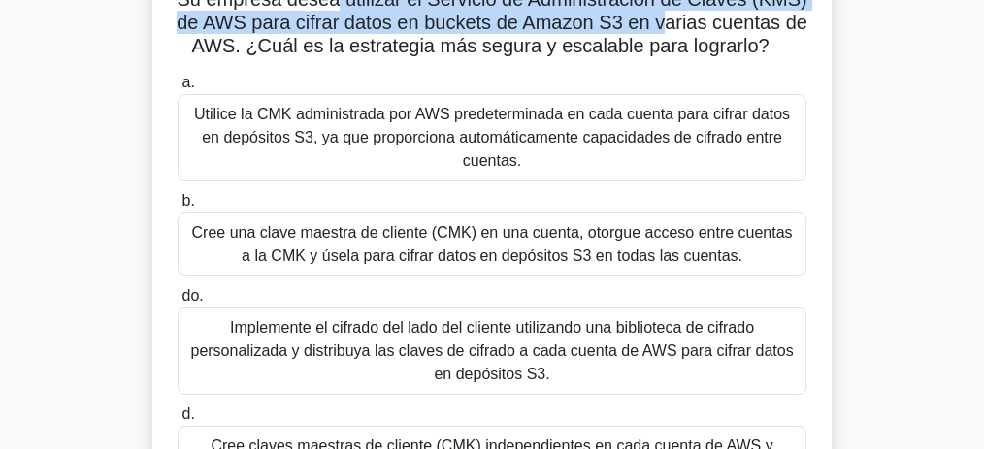
scroll to position [194, 0]
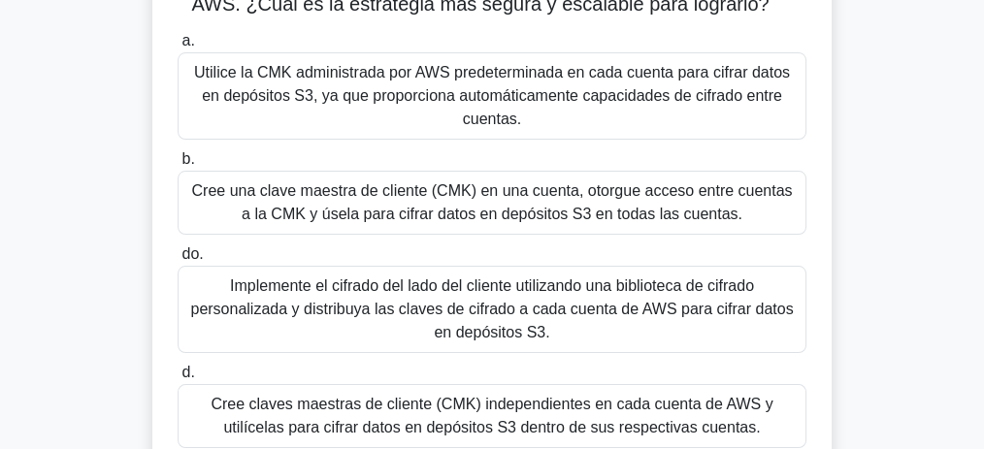
click at [503, 209] on font "Cree una clave maestra de cliente (CMK) en una cuenta, otorgue acceso entre cue…" at bounding box center [491, 202] width 601 height 40
click at [178, 166] on input "b. Cree una clave maestra de cliente (CMK) en una cuenta, otorgue acceso entre …" at bounding box center [178, 159] width 0 height 13
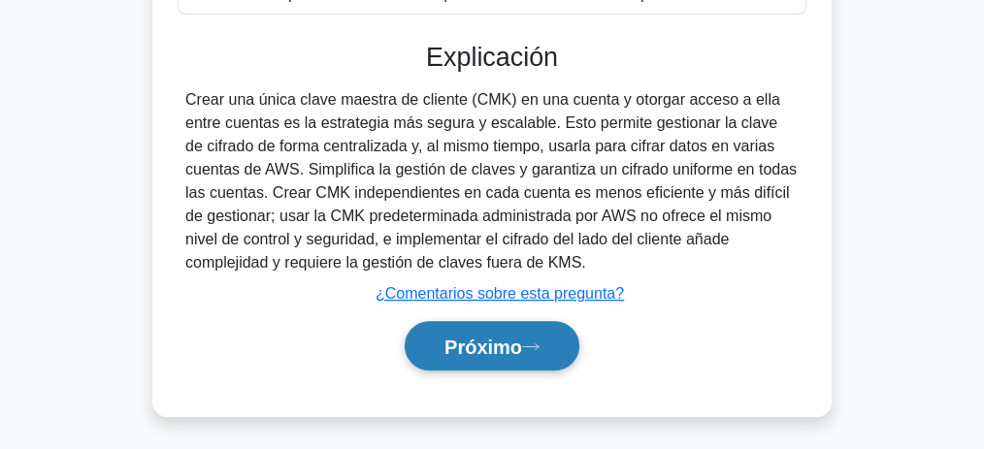
click at [520, 337] on font "Próximo" at bounding box center [483, 347] width 78 height 21
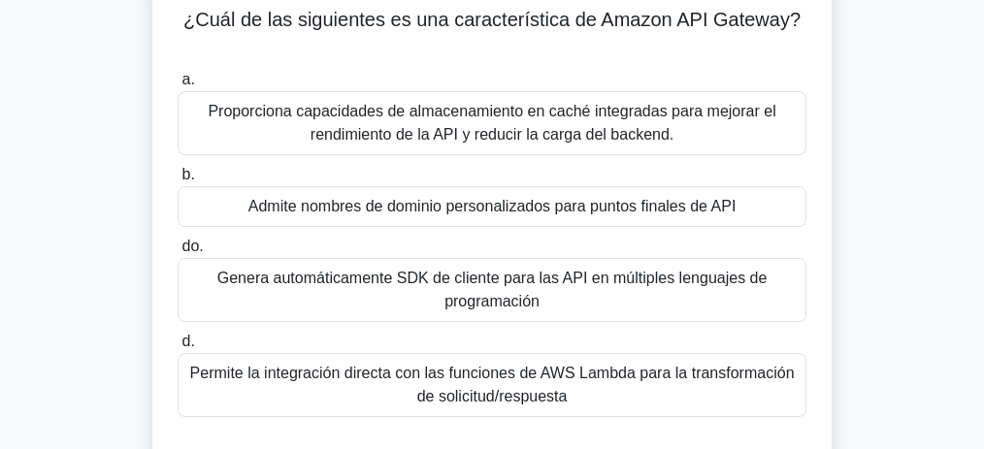
scroll to position [134, 0]
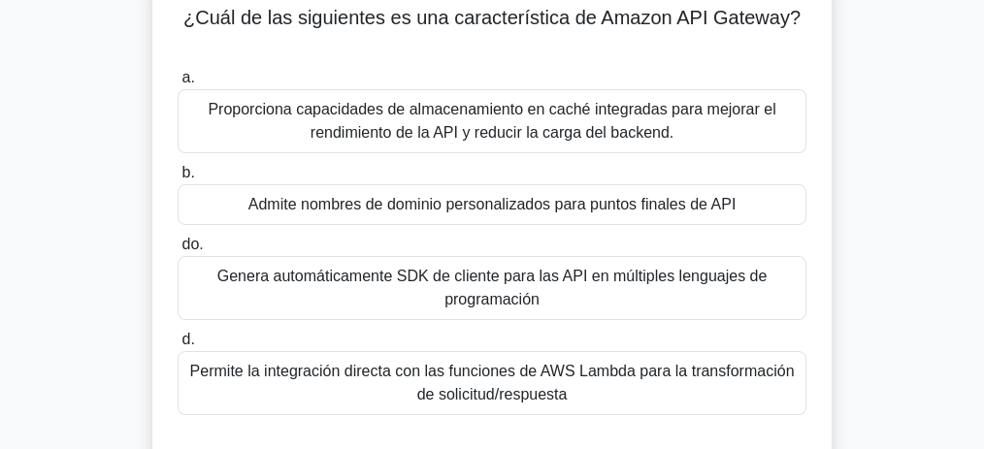
click at [474, 210] on font "Admite nombres de dominio personalizados para puntos finales de API" at bounding box center [492, 204] width 488 height 16
click at [178, 180] on input "b. Admite nombres de dominio personalizados para puntos finales de API" at bounding box center [178, 173] width 0 height 13
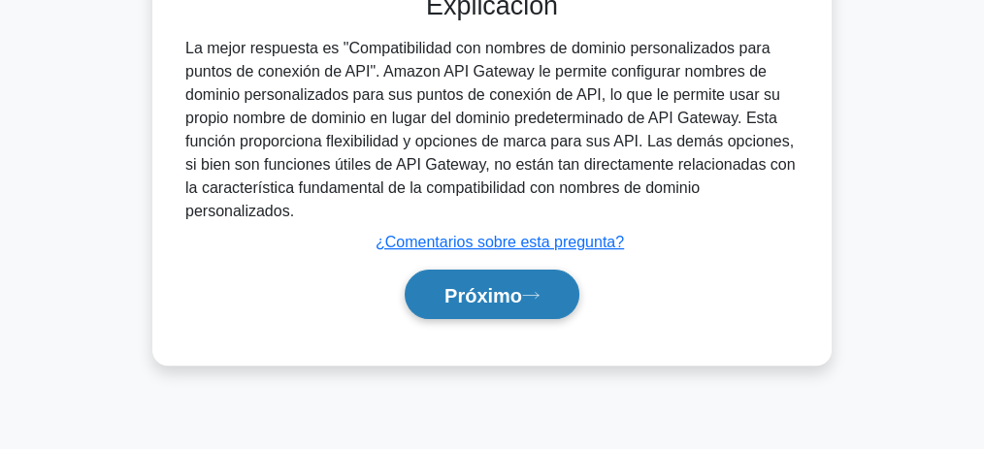
click at [475, 303] on font "Próximo" at bounding box center [483, 295] width 78 height 21
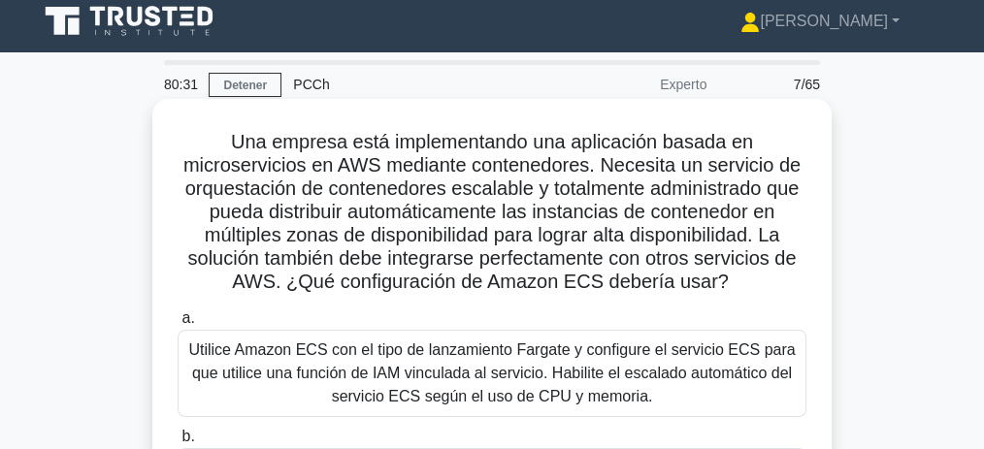
scroll to position [0, 0]
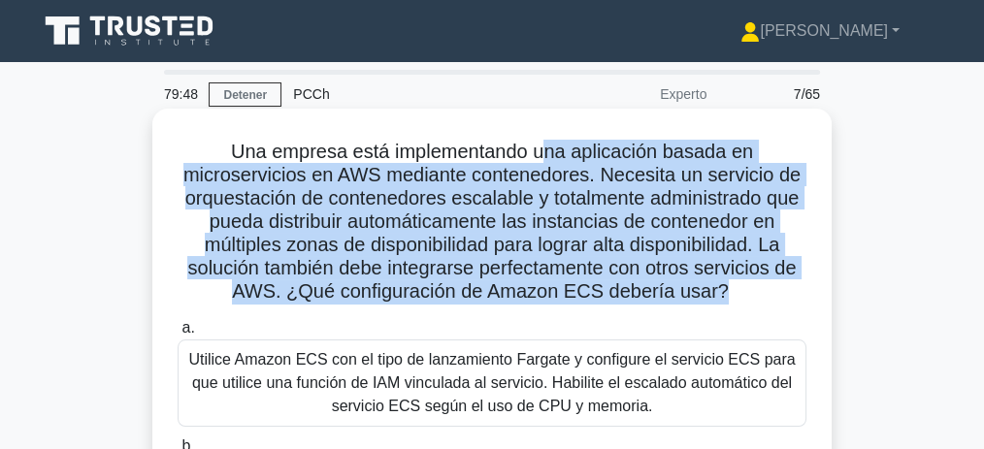
drag, startPoint x: 545, startPoint y: 150, endPoint x: 722, endPoint y: 295, distance: 228.2
click at [722, 295] on font "Una empresa está implementando una aplicación basada en microservicios en AWS m…" at bounding box center [491, 221] width 617 height 161
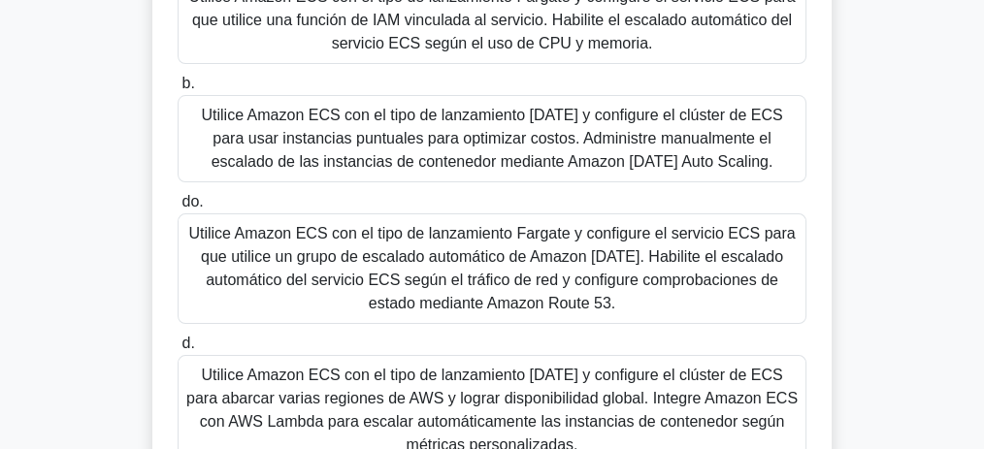
scroll to position [258, 0]
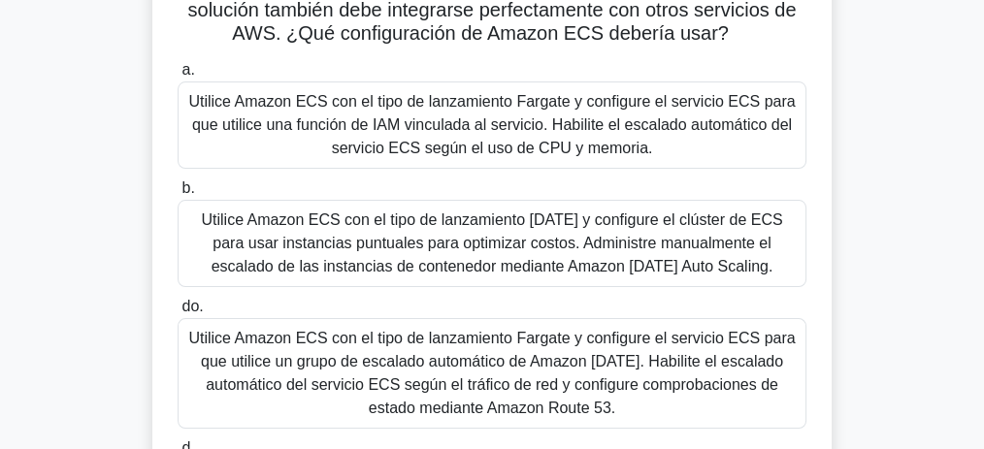
click at [548, 144] on font "Utilice Amazon ECS con el tipo de lanzamiento Fargate y configure el servicio E…" at bounding box center [491, 124] width 606 height 63
click at [178, 77] on input "a. Utilice Amazon ECS con el tipo de lanzamiento Fargate y configure el servici…" at bounding box center [178, 70] width 0 height 13
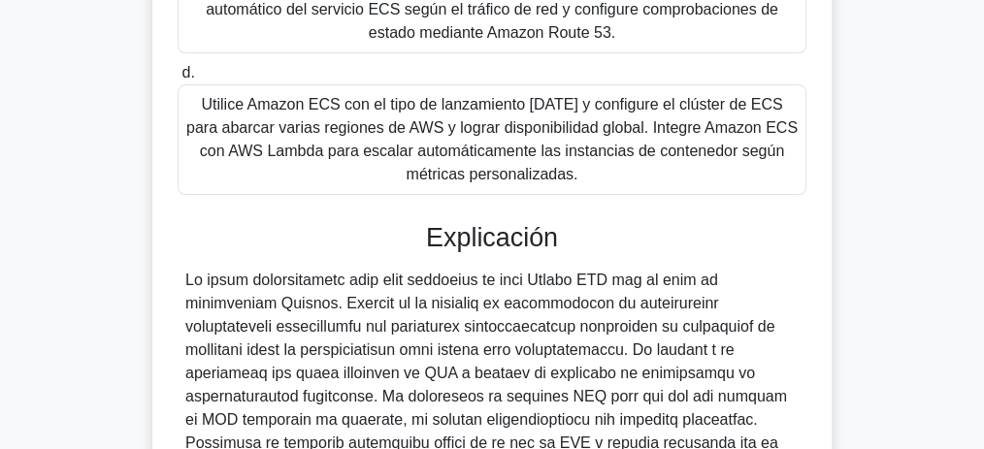
scroll to position [840, 0]
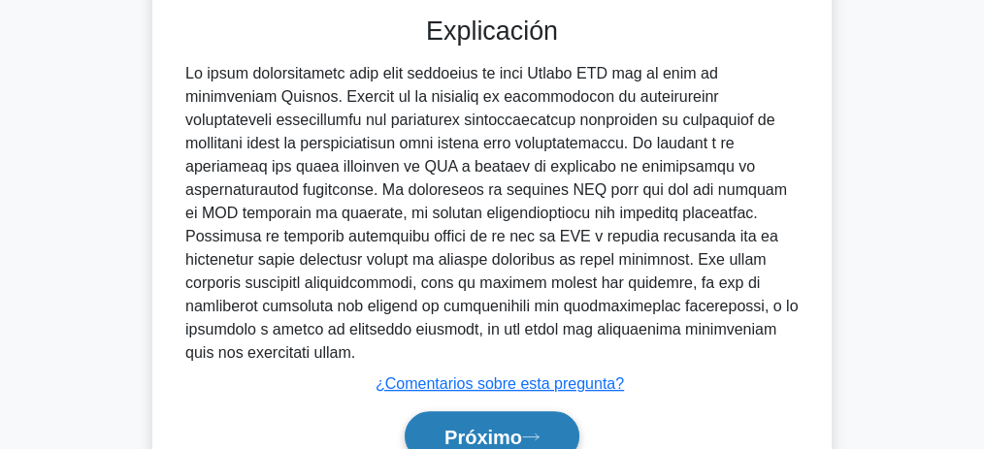
click at [538, 418] on button "Próximo" at bounding box center [492, 435] width 175 height 49
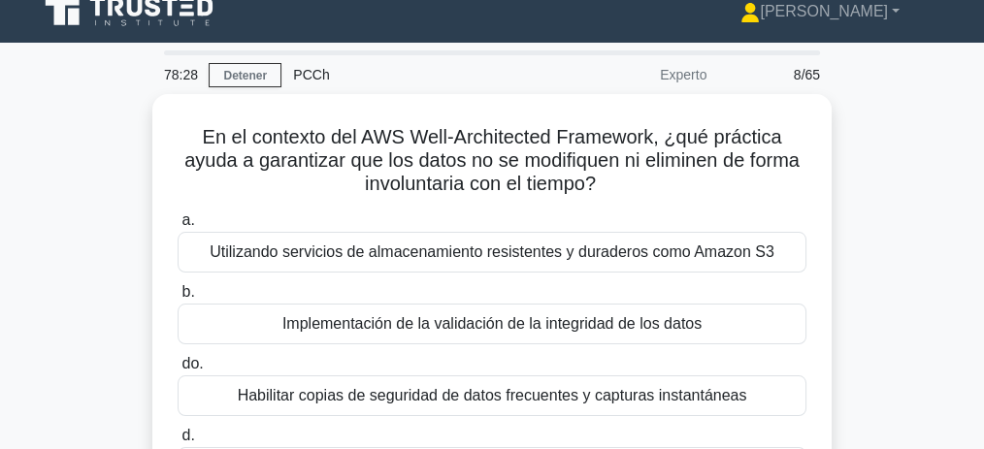
scroll to position [16, 0]
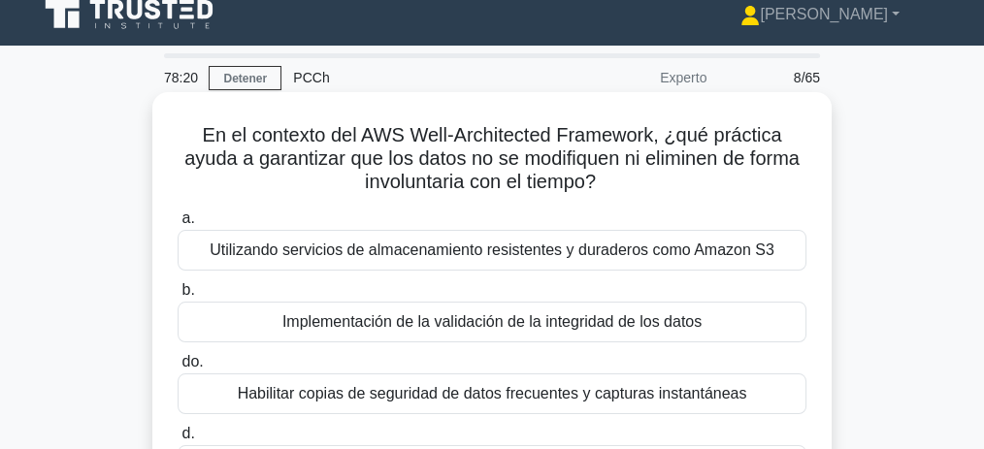
drag, startPoint x: 276, startPoint y: 166, endPoint x: 634, endPoint y: 193, distance: 359.1
click at [634, 193] on h5 "En el contexto del AWS Well-Architected Framework, ¿qué práctica ayuda a garant…" at bounding box center [492, 159] width 633 height 72
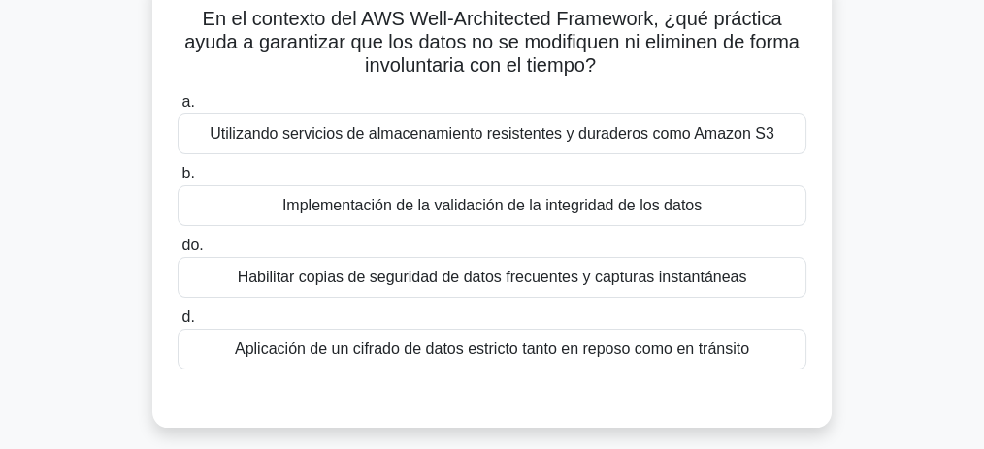
scroll to position [146, 0]
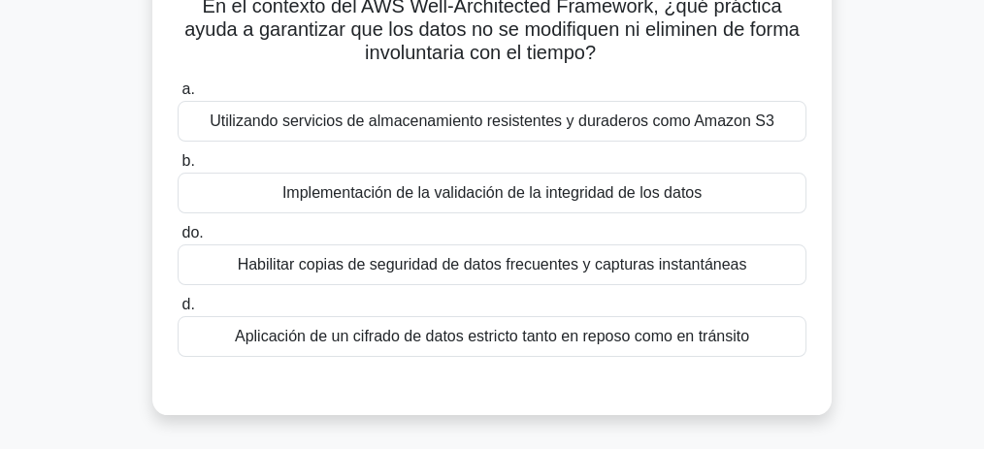
click at [594, 271] on font "Habilitar copias de seguridad de datos frecuentes y capturas instantáneas" at bounding box center [492, 264] width 509 height 16
click at [178, 240] on input "do. Habilitar copias de seguridad de datos frecuentes y capturas instantáneas" at bounding box center [178, 233] width 0 height 13
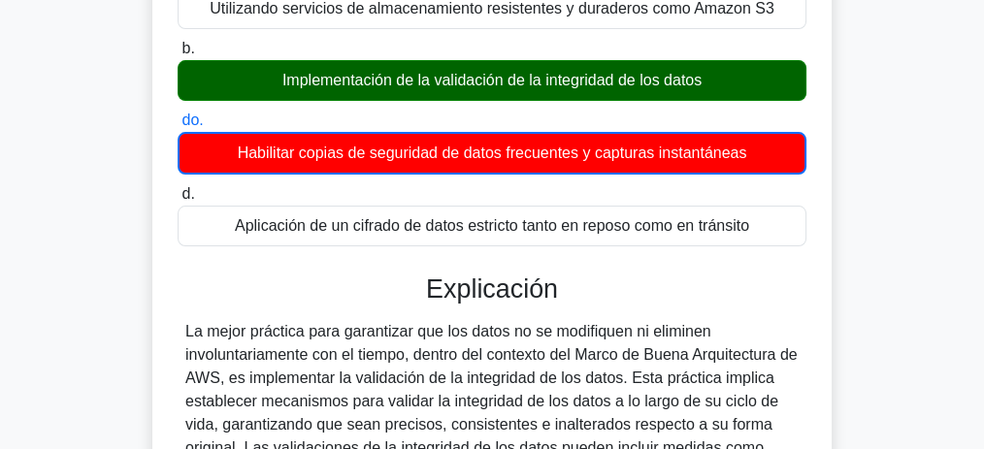
scroll to position [340, 0]
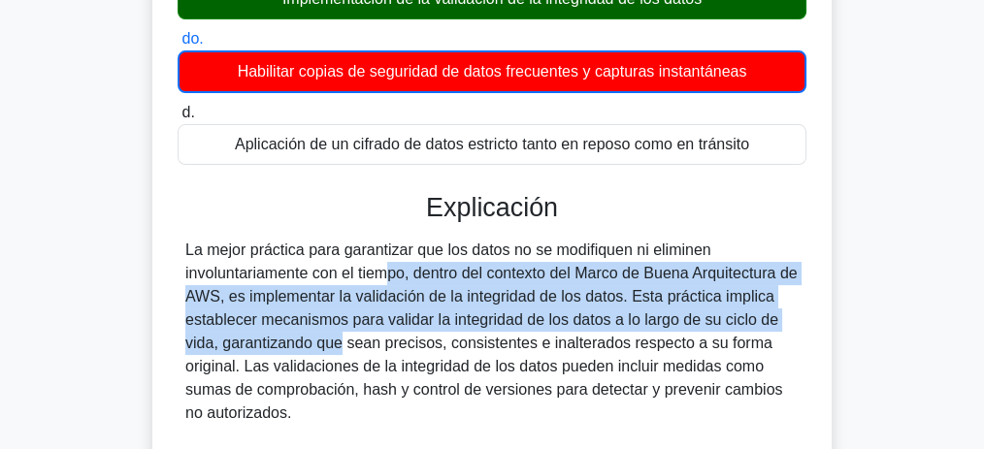
drag, startPoint x: 273, startPoint y: 272, endPoint x: 214, endPoint y: 343, distance: 91.7
click at [214, 343] on font "La mejor práctica para garantizar que los datos no se modifiquen ni eliminen in…" at bounding box center [491, 332] width 612 height 180
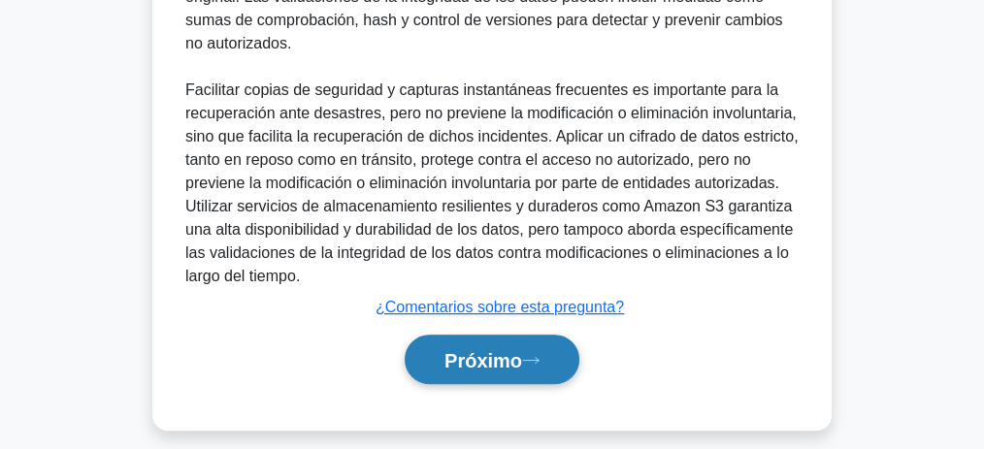
scroll to position [723, 0]
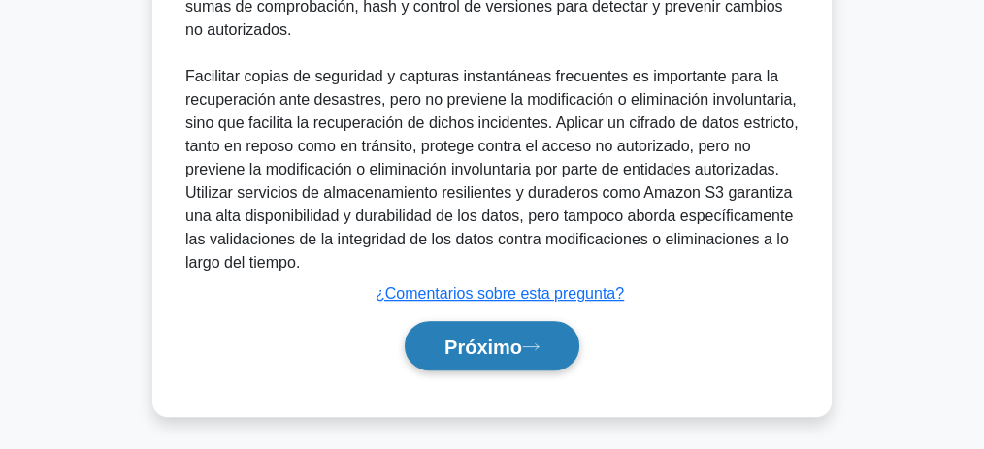
click at [491, 348] on font "Próximo" at bounding box center [483, 347] width 78 height 21
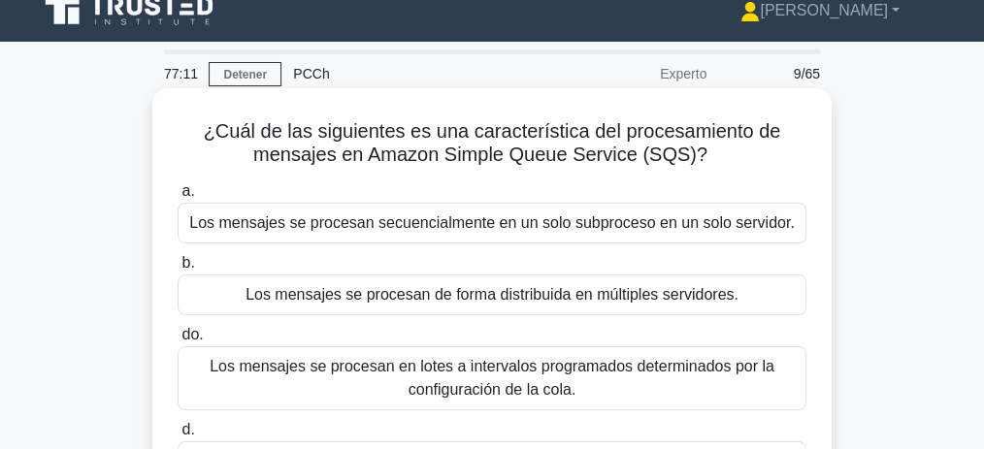
scroll to position [16, 0]
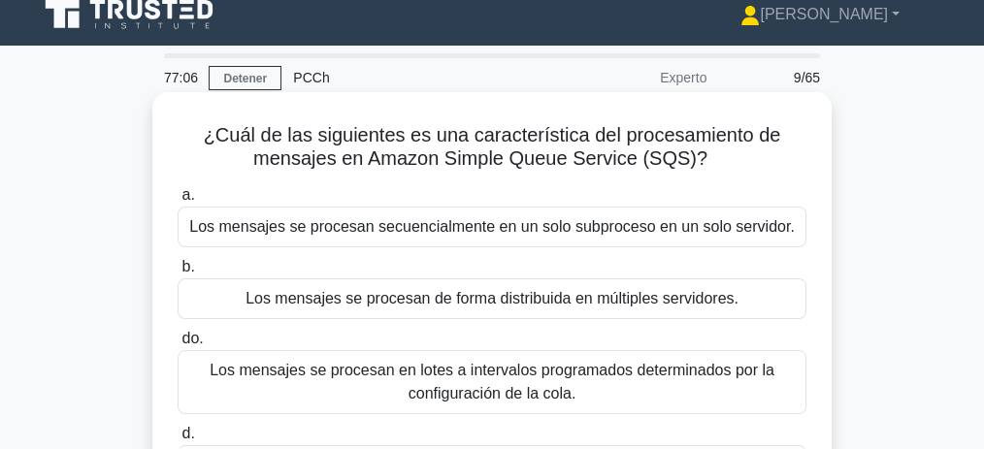
drag, startPoint x: 320, startPoint y: 165, endPoint x: 704, endPoint y: 165, distance: 384.2
click at [704, 165] on h5 "¿Cuál de las siguientes es una característica del procesamiento de mensajes en …" at bounding box center [492, 147] width 633 height 49
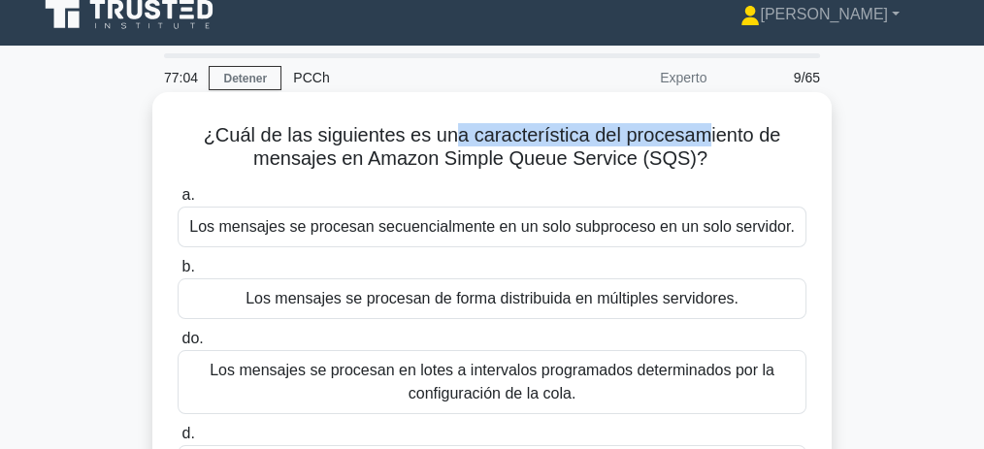
drag, startPoint x: 453, startPoint y: 140, endPoint x: 707, endPoint y: 140, distance: 254.2
click at [707, 140] on font "¿Cuál de las siguientes es una característica del procesamiento de mensajes en …" at bounding box center [492, 146] width 577 height 45
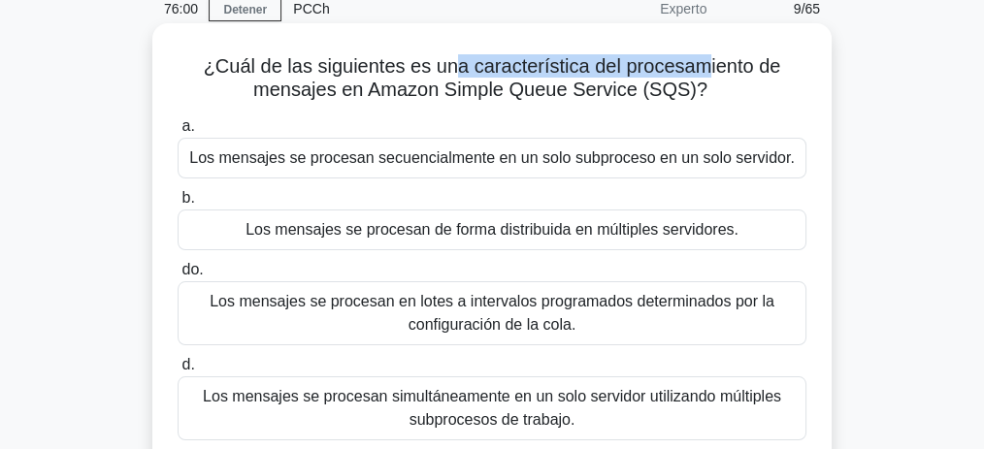
scroll to position [81, 0]
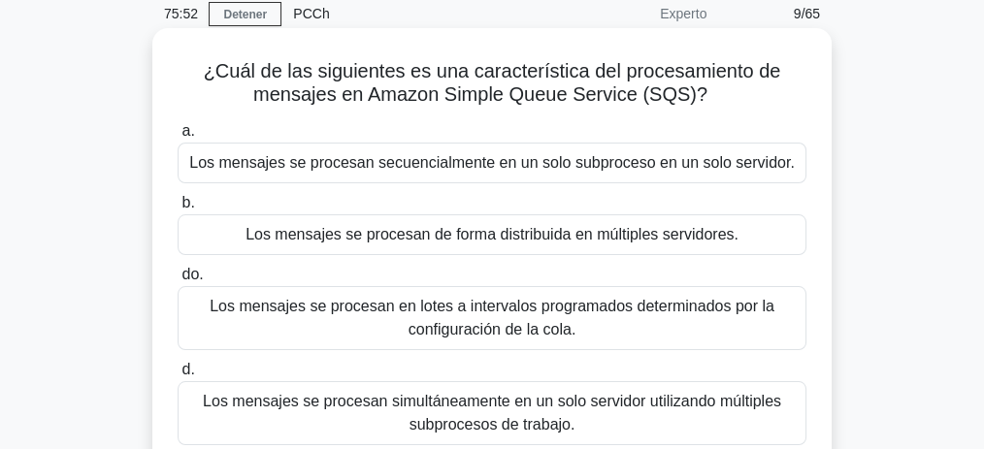
click at [540, 238] on font "Los mensajes se procesan de forma distribuida en múltiples servidores." at bounding box center [491, 234] width 493 height 16
click at [178, 210] on input "b. Los mensajes se procesan de forma distribuida en múltiples servidores." at bounding box center [178, 203] width 0 height 13
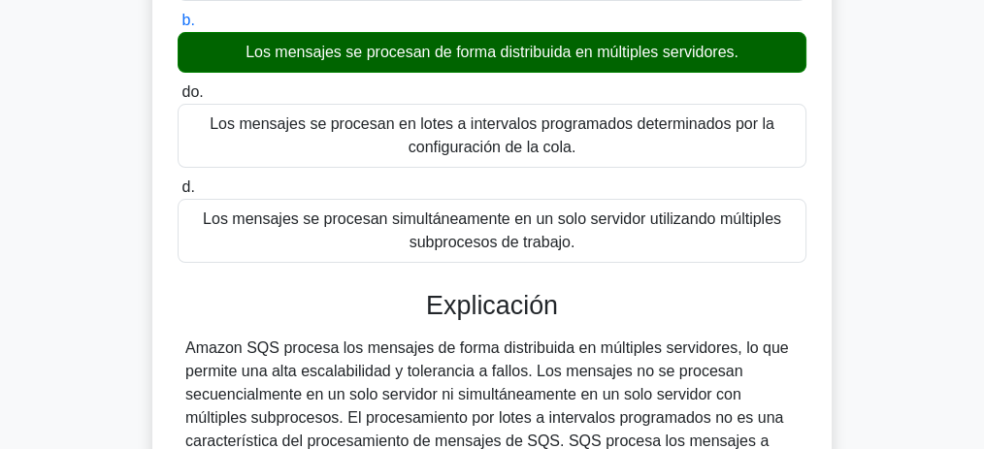
scroll to position [340, 0]
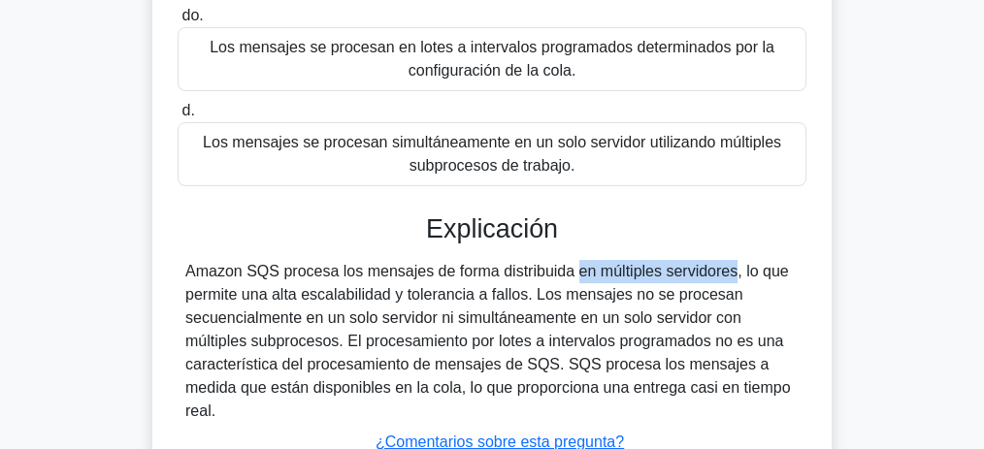
drag, startPoint x: 486, startPoint y: 266, endPoint x: 618, endPoint y: 266, distance: 132.0
click at [618, 266] on font "Amazon SQS procesa los mensajes de forma distribuida en múltiples servidores, l…" at bounding box center [487, 341] width 605 height 156
click at [631, 272] on font "Amazon SQS procesa los mensajes de forma distribuida en múltiples servidores, l…" at bounding box center [487, 341] width 605 height 156
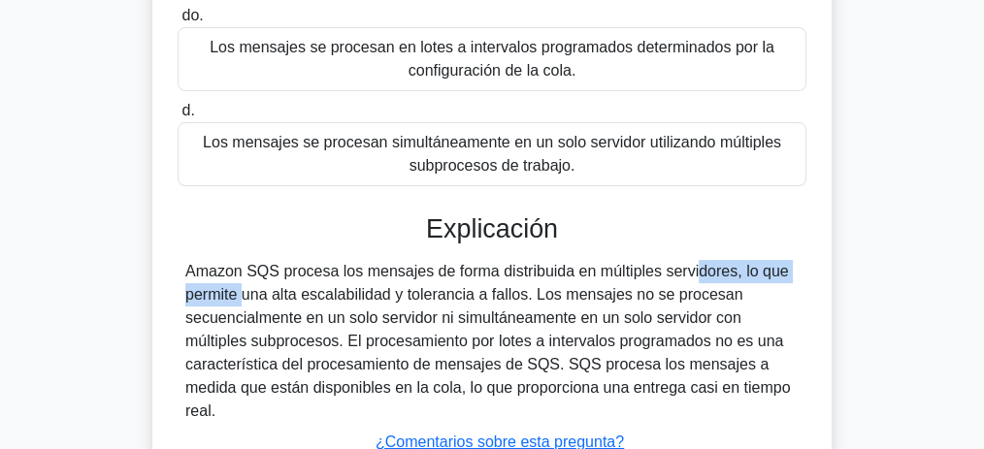
drag, startPoint x: 575, startPoint y: 271, endPoint x: 726, endPoint y: 269, distance: 150.4
click at [726, 269] on font "Amazon SQS procesa los mensajes de forma distribuida en múltiples servidores, l…" at bounding box center [487, 341] width 605 height 156
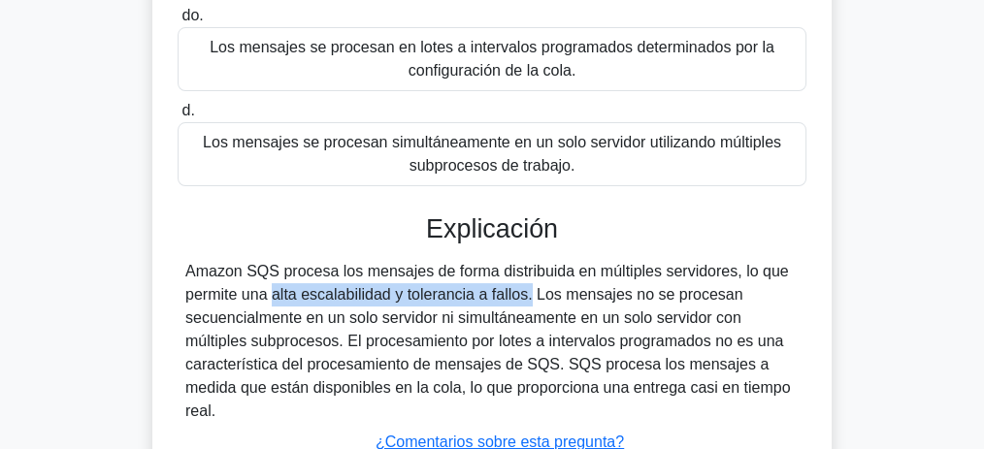
drag, startPoint x: 750, startPoint y: 269, endPoint x: 424, endPoint y: 287, distance: 326.5
click at [424, 287] on font "Amazon SQS procesa los mensajes de forma distribuida en múltiples servidores, l…" at bounding box center [487, 341] width 605 height 156
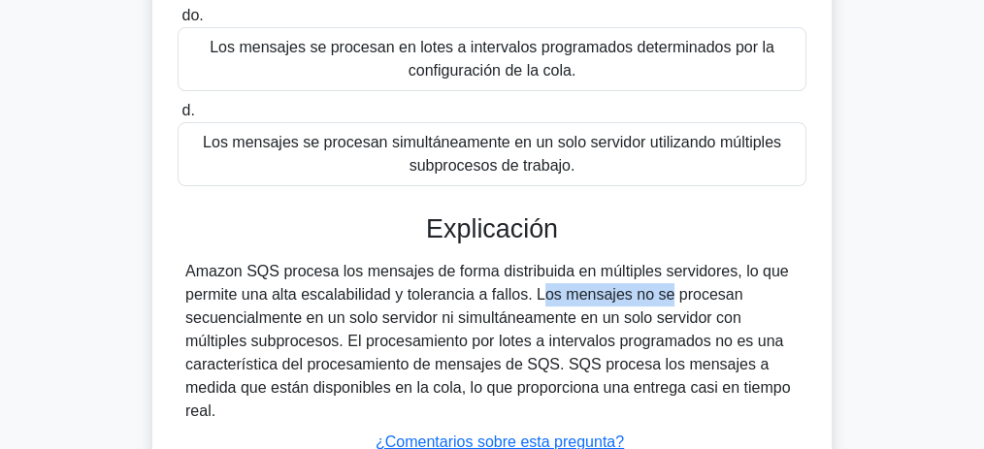
drag, startPoint x: 440, startPoint y: 289, endPoint x: 541, endPoint y: 294, distance: 102.0
click at [541, 294] on font "Amazon SQS procesa los mensajes de forma distribuida en múltiples servidores, l…" at bounding box center [487, 341] width 605 height 156
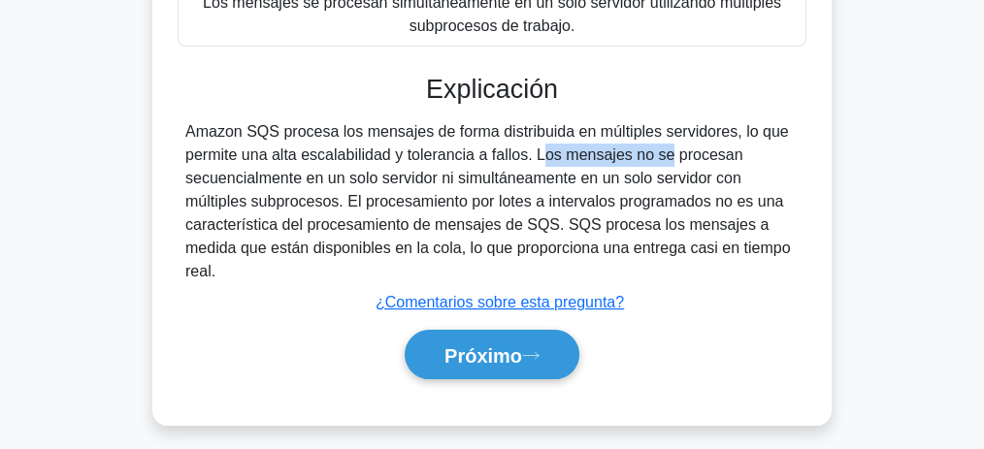
scroll to position [599, 0]
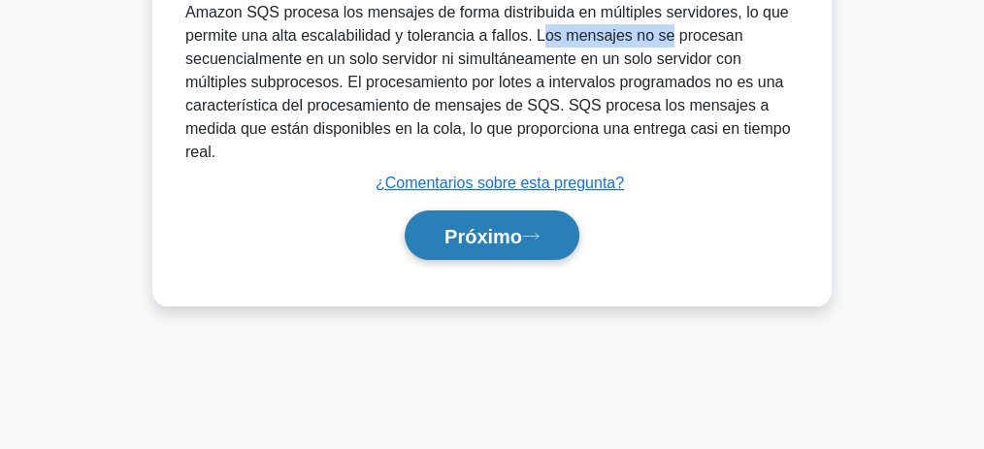
click at [502, 242] on font "Próximo" at bounding box center [483, 236] width 78 height 21
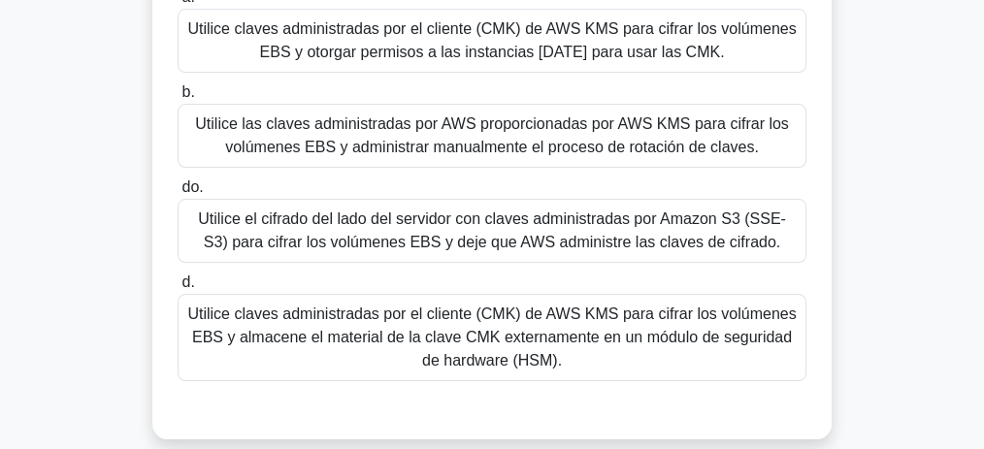
scroll to position [81, 0]
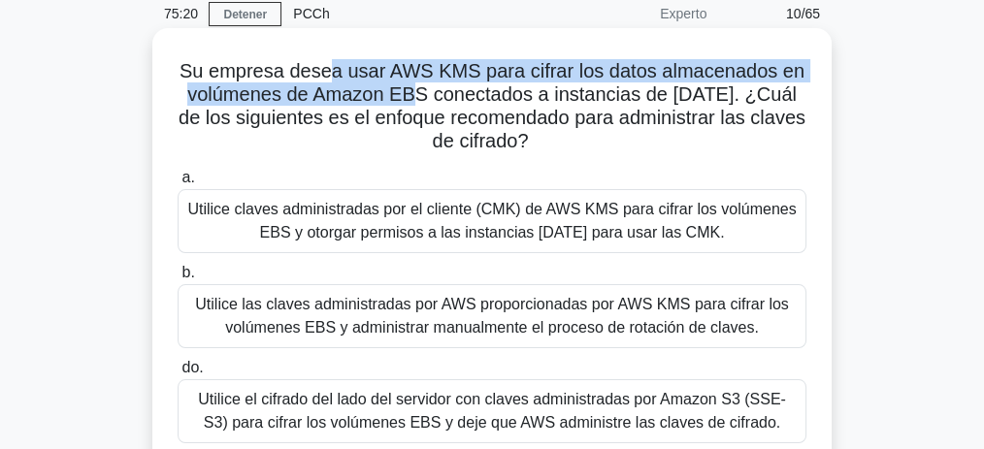
drag, startPoint x: 328, startPoint y: 75, endPoint x: 345, endPoint y: 86, distance: 21.0
click at [407, 92] on font "Su empresa desea usar AWS KMS para cifrar los datos almacenados en volúmenes de…" at bounding box center [492, 105] width 627 height 91
click at [364, 72] on font "Su empresa desea usar AWS KMS para cifrar los datos almacenados en volúmenes de…" at bounding box center [492, 105] width 627 height 91
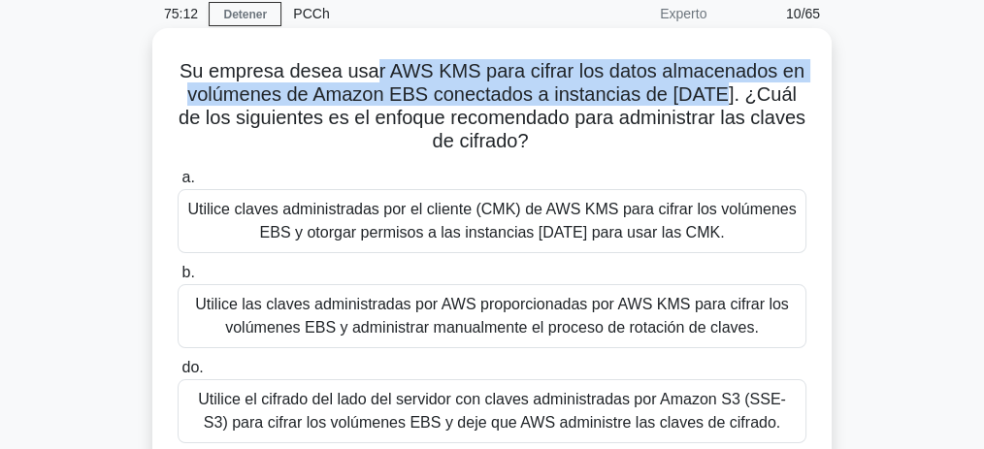
drag, startPoint x: 375, startPoint y: 72, endPoint x: 702, endPoint y: 101, distance: 328.3
click at [702, 101] on font "Su empresa desea usar AWS KMS para cifrar los datos almacenados en volúmenes de…" at bounding box center [492, 105] width 627 height 91
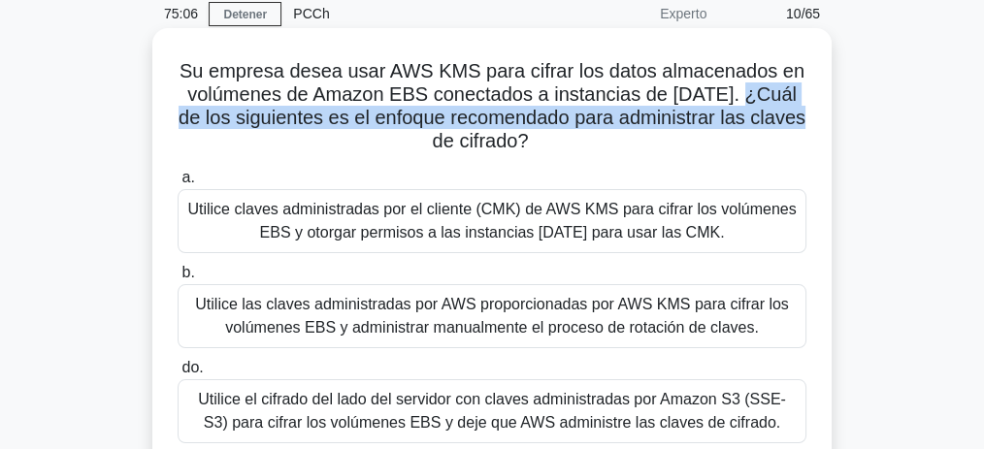
drag, startPoint x: 739, startPoint y: 99, endPoint x: 791, endPoint y: 129, distance: 59.6
click at [791, 129] on font "Su empresa desea usar AWS KMS para cifrar los datos almacenados en volúmenes de…" at bounding box center [492, 105] width 627 height 91
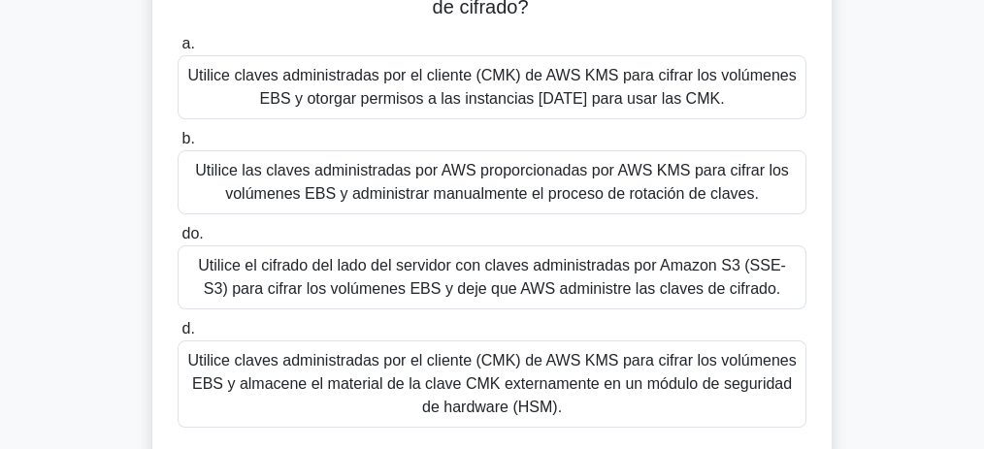
scroll to position [211, 0]
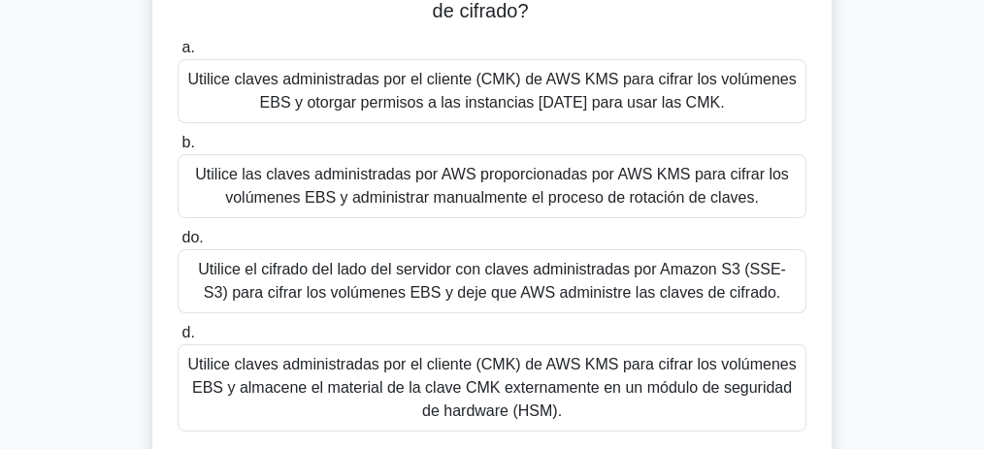
click at [531, 291] on font "Utilice el cifrado del lado del servidor con claves administradas por Amazon S3…" at bounding box center [492, 281] width 588 height 40
click at [178, 245] on input "do. Utilice el cifrado del lado del servidor con claves administradas por Amazo…" at bounding box center [178, 238] width 0 height 13
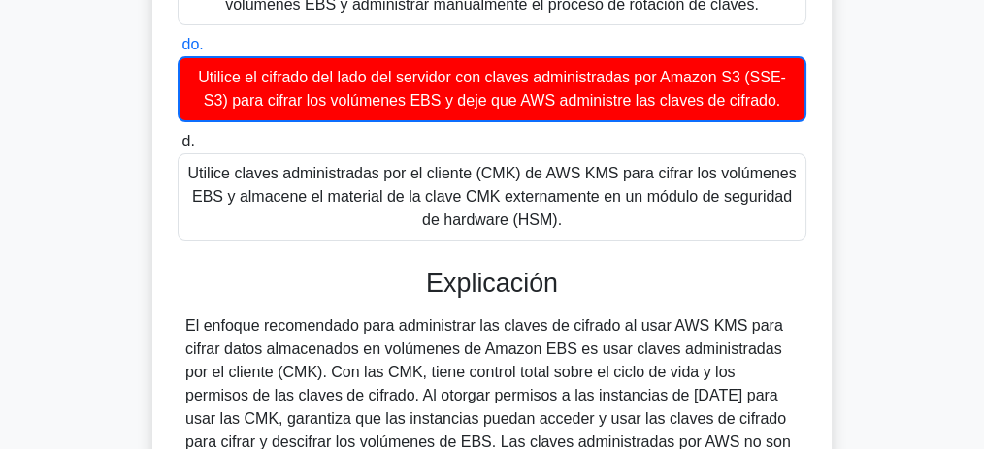
scroll to position [405, 0]
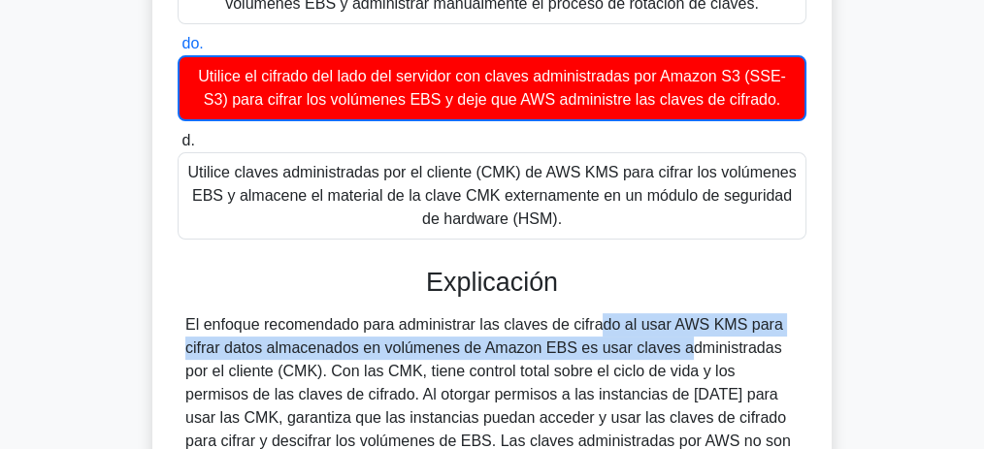
drag, startPoint x: 490, startPoint y: 323, endPoint x: 568, endPoint y: 356, distance: 84.3
click at [568, 356] on font "El enfoque recomendado para administrar las claves de cifrado al usar AWS KMS p…" at bounding box center [491, 440] width 612 height 249
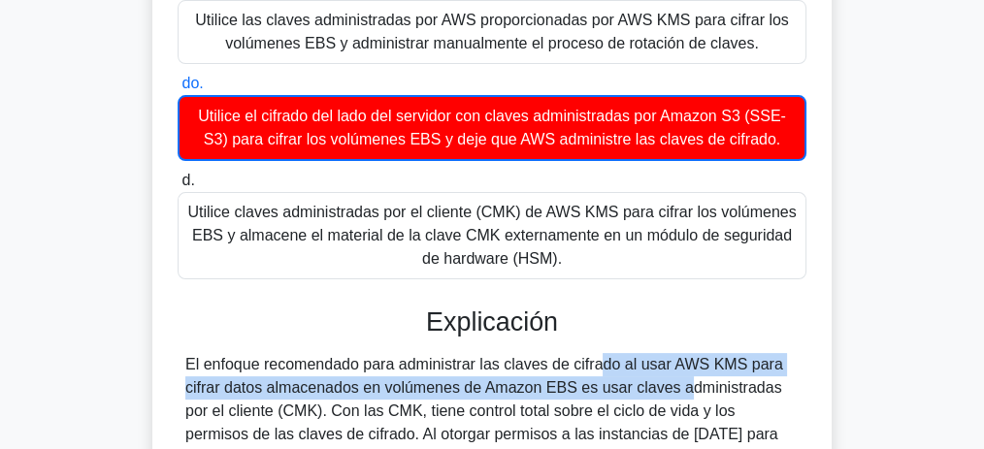
scroll to position [388, 0]
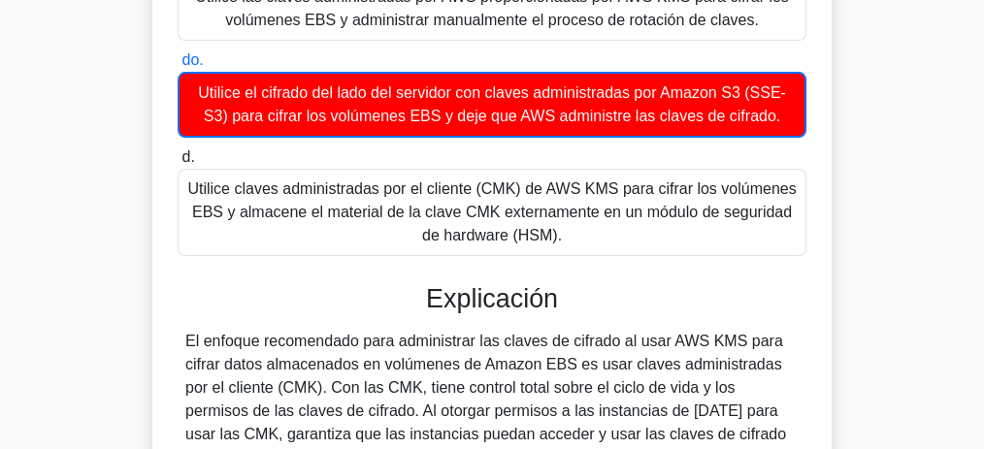
click at [321, 343] on font "El enfoque recomendado para administrar las claves de cifrado al usar AWS KMS p…" at bounding box center [491, 457] width 612 height 249
drag, startPoint x: 310, startPoint y: 343, endPoint x: 473, endPoint y: 341, distance: 163.0
click at [473, 341] on font "El enfoque recomendado para administrar las claves de cifrado al usar AWS KMS p…" at bounding box center [491, 457] width 612 height 249
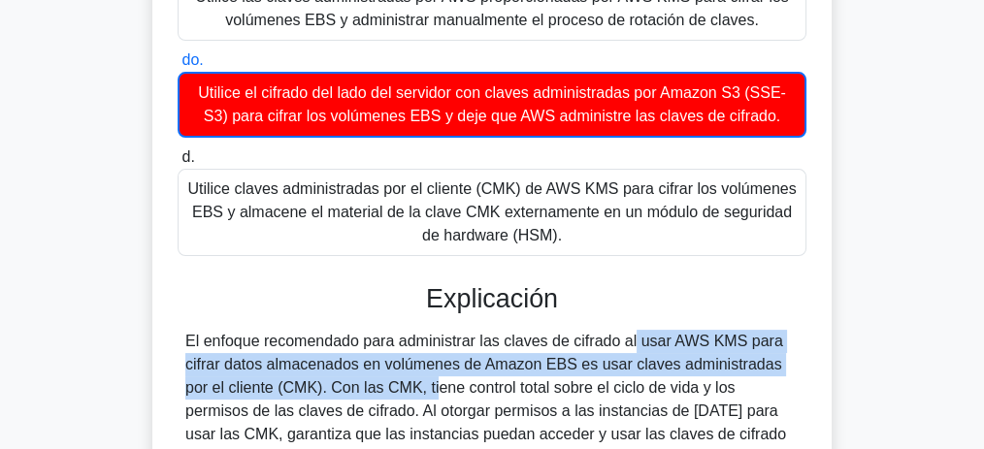
drag, startPoint x: 517, startPoint y: 341, endPoint x: 292, endPoint y: 380, distance: 228.6
click at [292, 380] on font "El enfoque recomendado para administrar las claves de cifrado al usar AWS KMS p…" at bounding box center [491, 457] width 612 height 249
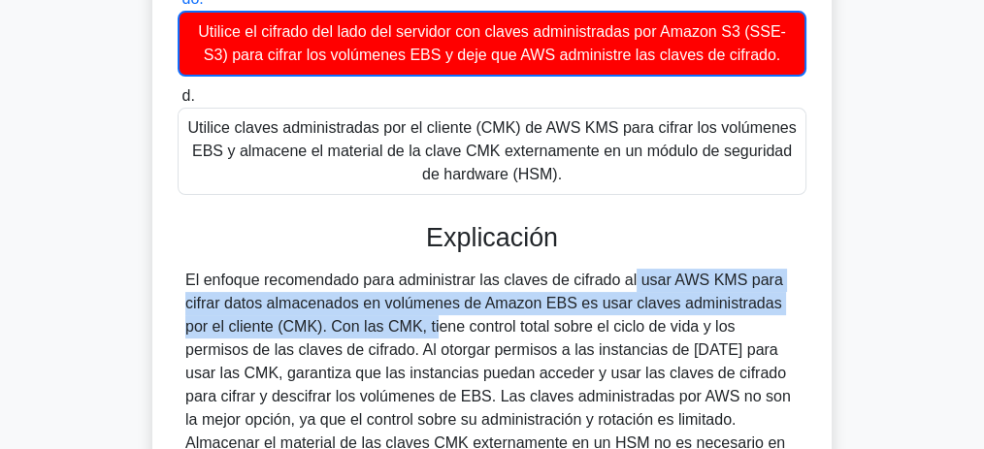
scroll to position [452, 0]
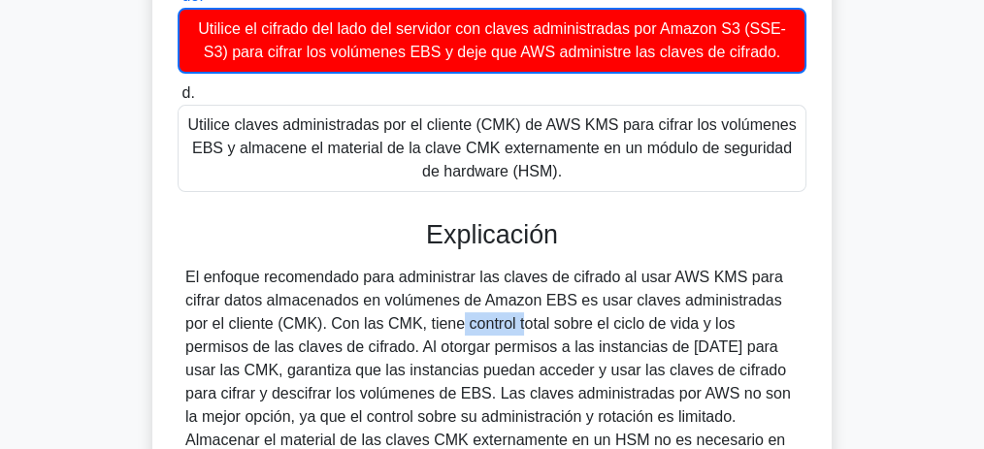
drag, startPoint x: 310, startPoint y: 320, endPoint x: 383, endPoint y: 320, distance: 72.8
click at [383, 320] on font "El enfoque recomendado para administrar las claves de cifrado al usar AWS KMS p…" at bounding box center [491, 393] width 612 height 249
click at [361, 317] on font "El enfoque recomendado para administrar las claves de cifrado al usar AWS KMS p…" at bounding box center [491, 393] width 612 height 249
click at [365, 317] on font "El enfoque recomendado para administrar las claves de cifrado al usar AWS KMS p…" at bounding box center [491, 393] width 612 height 249
click at [367, 317] on font "El enfoque recomendado para administrar las claves de cifrado al usar AWS KMS p…" at bounding box center [491, 393] width 612 height 249
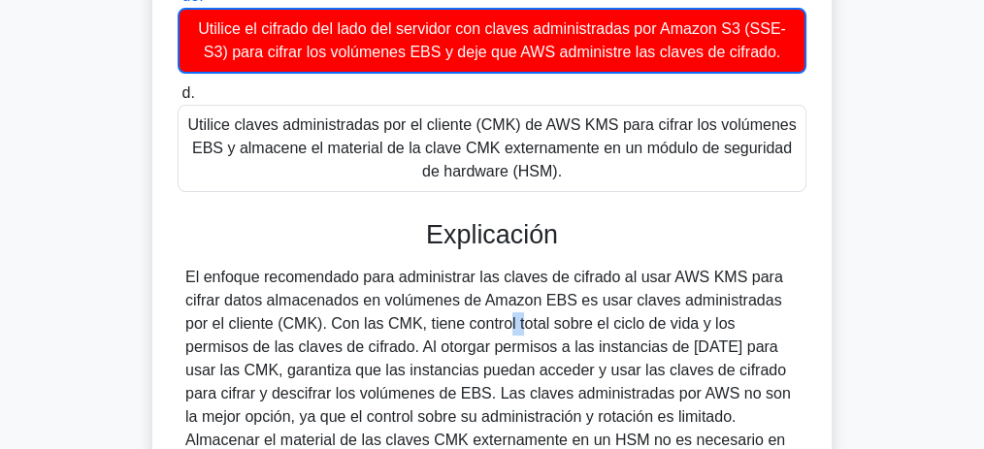
click at [367, 317] on font "El enfoque recomendado para administrar las claves de cifrado al usar AWS KMS p…" at bounding box center [491, 393] width 612 height 249
copy font "CMK"
click at [484, 322] on font "El enfoque recomendado para administrar las claves de cifrado al usar AWS KMS p…" at bounding box center [491, 393] width 612 height 249
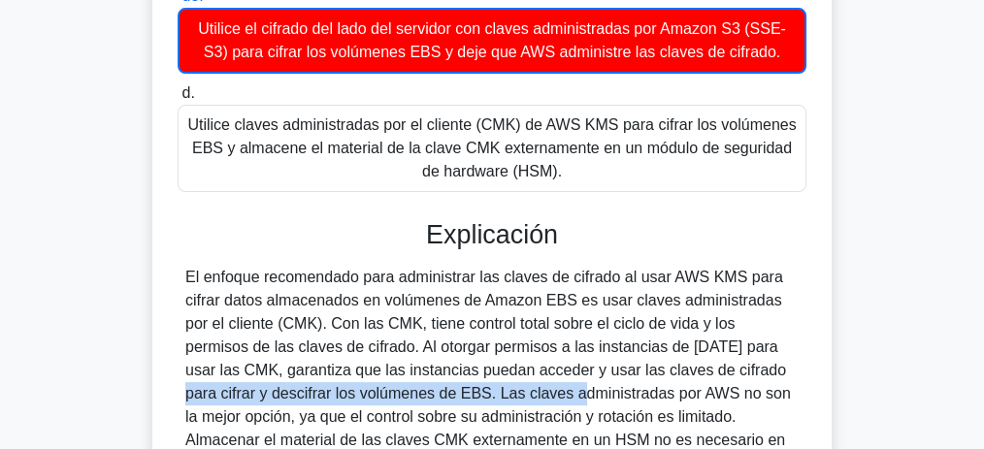
drag, startPoint x: 579, startPoint y: 371, endPoint x: 402, endPoint y: 390, distance: 178.6
click at [402, 390] on font "El enfoque recomendado para administrar las claves de cifrado al usar AWS KMS p…" at bounding box center [491, 393] width 612 height 249
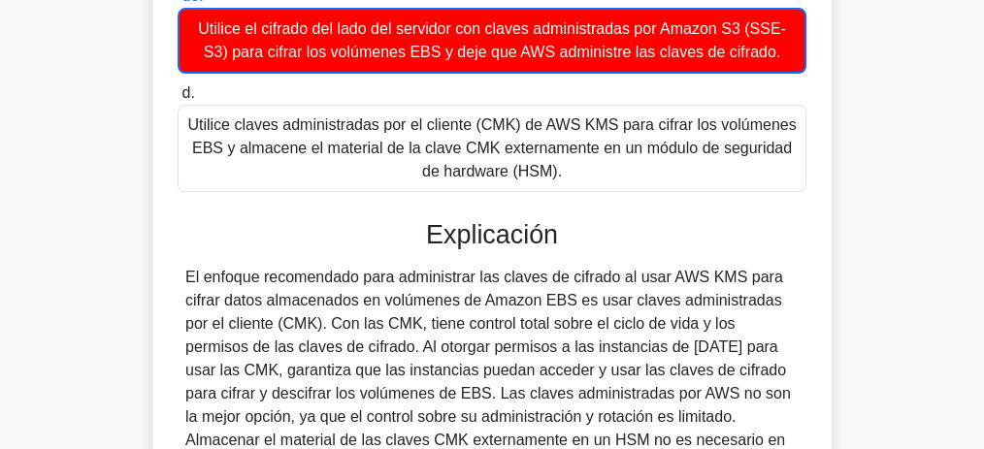
click at [508, 392] on font "El enfoque recomendado para administrar las claves de cifrado al usar AWS KMS p…" at bounding box center [491, 393] width 612 height 249
drag, startPoint x: 439, startPoint y: 394, endPoint x: 588, endPoint y: 394, distance: 149.4
click at [588, 394] on font "El enfoque recomendado para administrar las claves de cifrado al usar AWS KMS p…" at bounding box center [491, 393] width 612 height 249
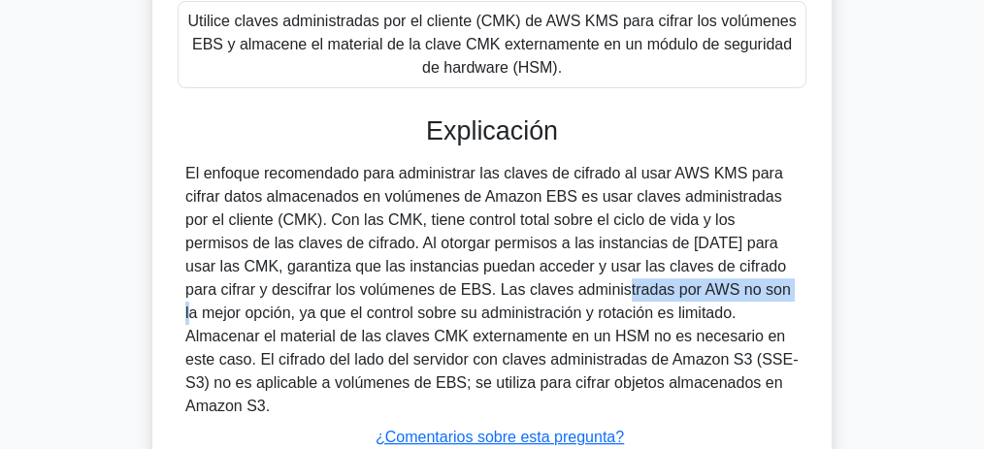
scroll to position [582, 0]
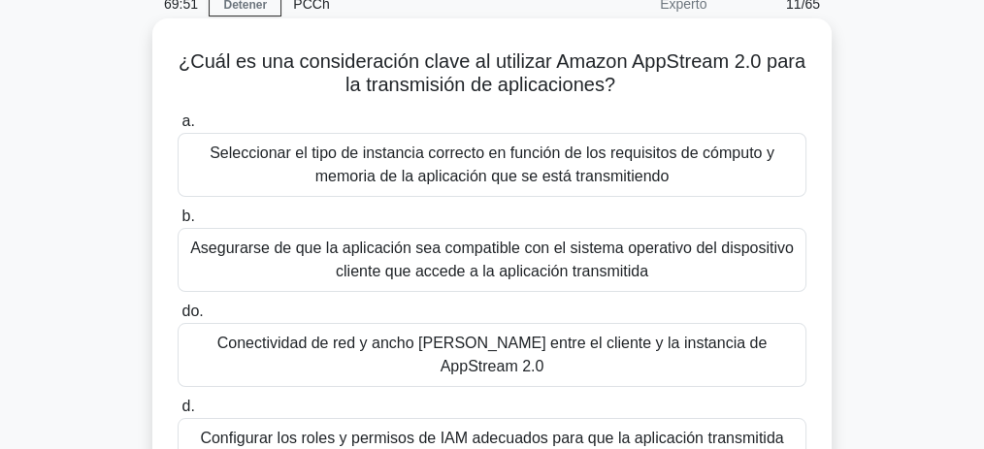
scroll to position [64, 0]
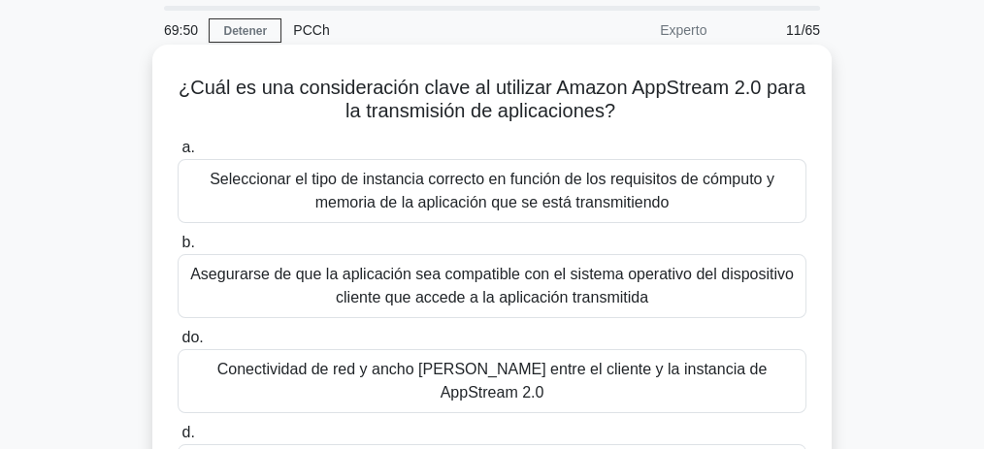
click at [674, 88] on font "¿Cuál es una consideración clave al utilizar Amazon AppStream 2.0 para la trans…" at bounding box center [492, 99] width 627 height 45
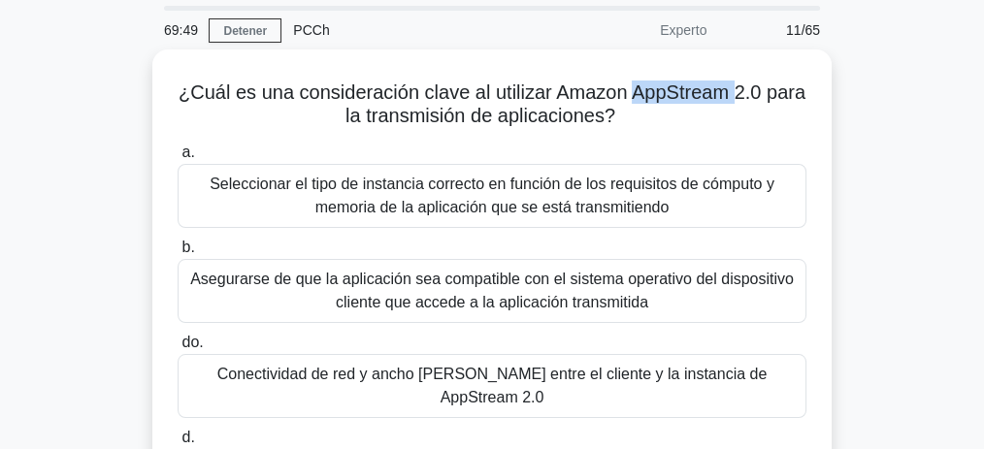
copy font "AppStream"
click at [91, 121] on div "¿Cuál es una consideración clave al utilizar Amazon AppStream 2.0 para la trans…" at bounding box center [491, 321] width 931 height 545
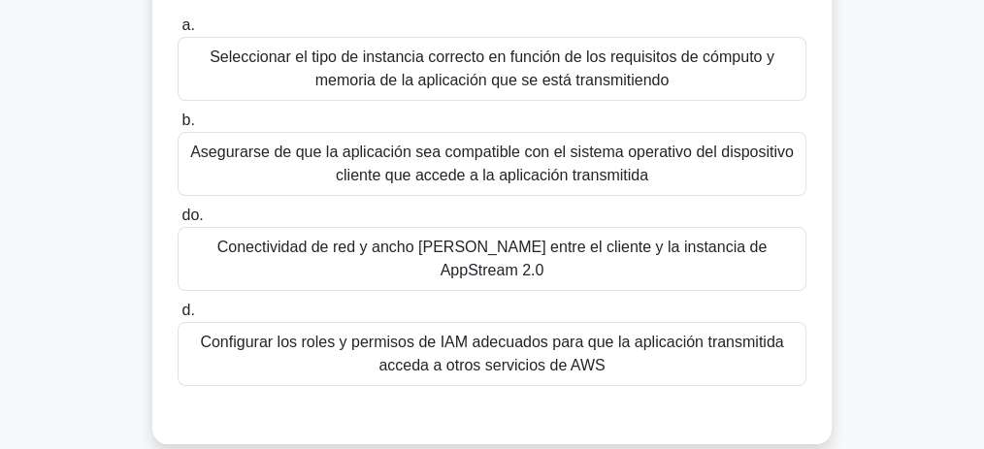
scroll to position [194, 0]
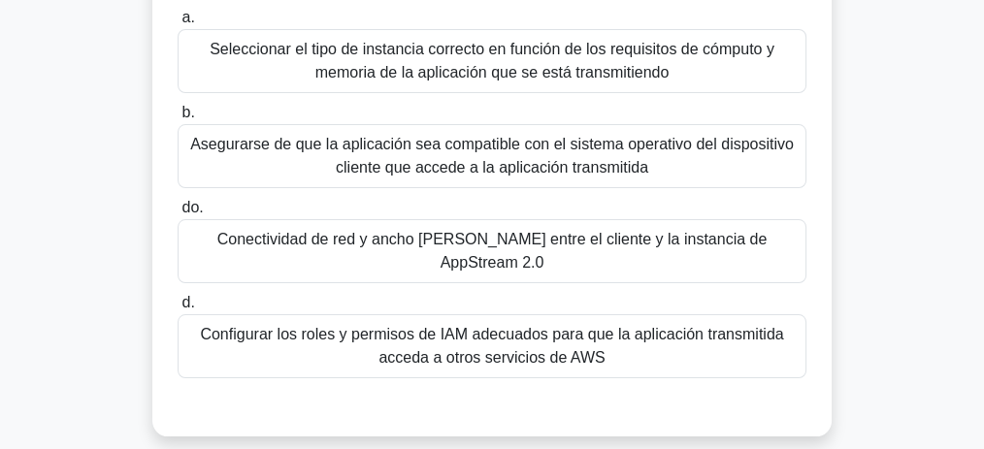
click at [608, 236] on font "Conectividad de red y ancho de banda entre el cliente y la instancia de AppStre…" at bounding box center [492, 251] width 550 height 40
click at [178, 214] on input "do. Conectividad de red y ancho de banda entre el cliente y la instancia de App…" at bounding box center [178, 208] width 0 height 13
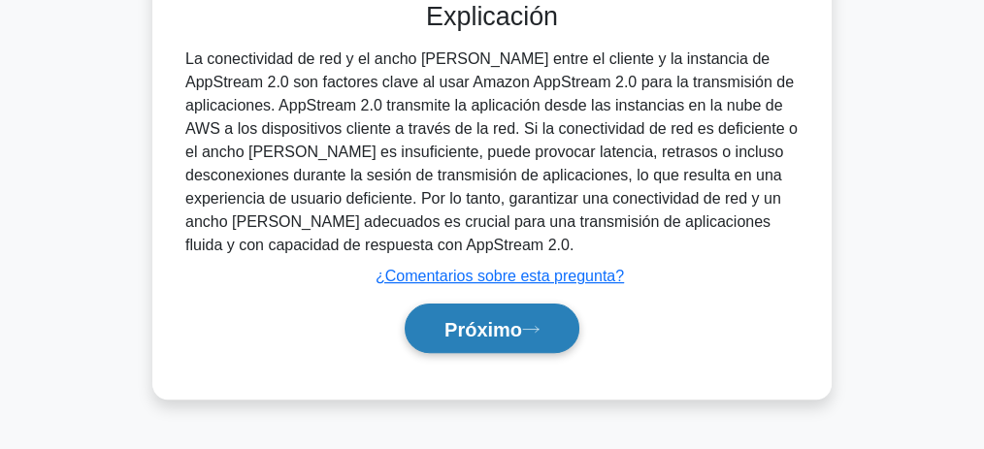
click at [484, 319] on font "Próximo" at bounding box center [483, 329] width 78 height 21
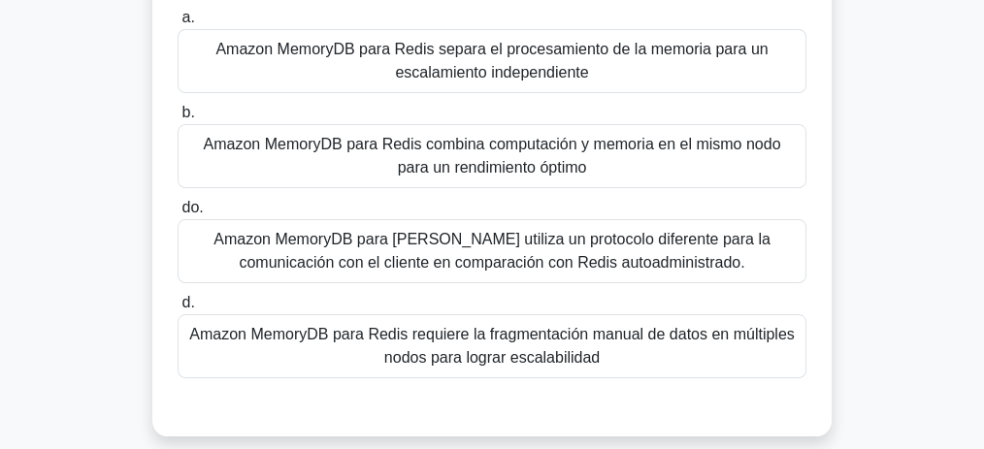
click at [530, 254] on font "Amazon MemoryDB para Redis utiliza un protocolo diferente para la comunicación …" at bounding box center [491, 251] width 557 height 40
click at [178, 214] on input "do. Amazon MemoryDB para Redis utiliza un protocolo diferente para la comunicac…" at bounding box center [178, 208] width 0 height 13
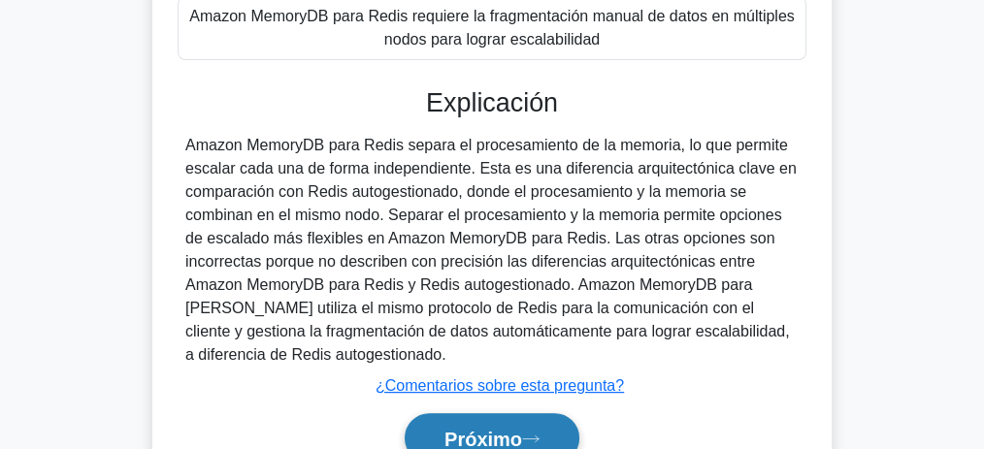
scroll to position [606, 0]
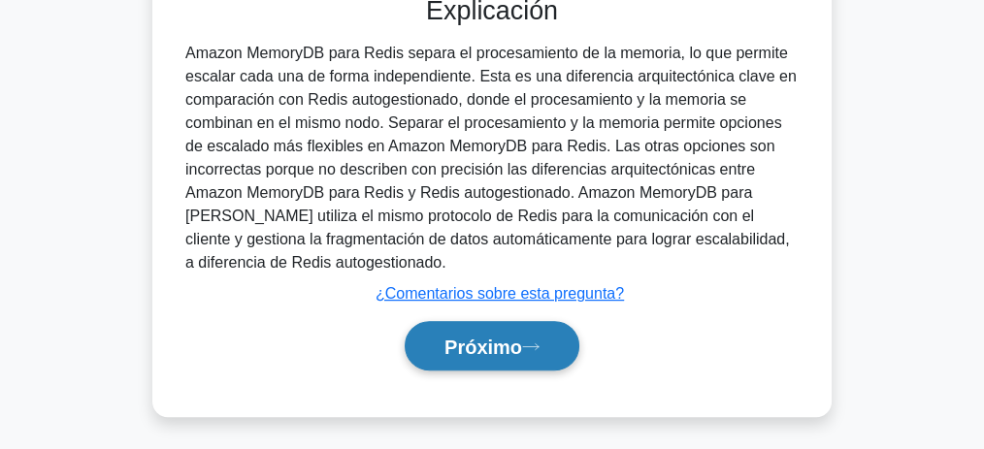
click at [530, 344] on icon at bounding box center [530, 347] width 17 height 11
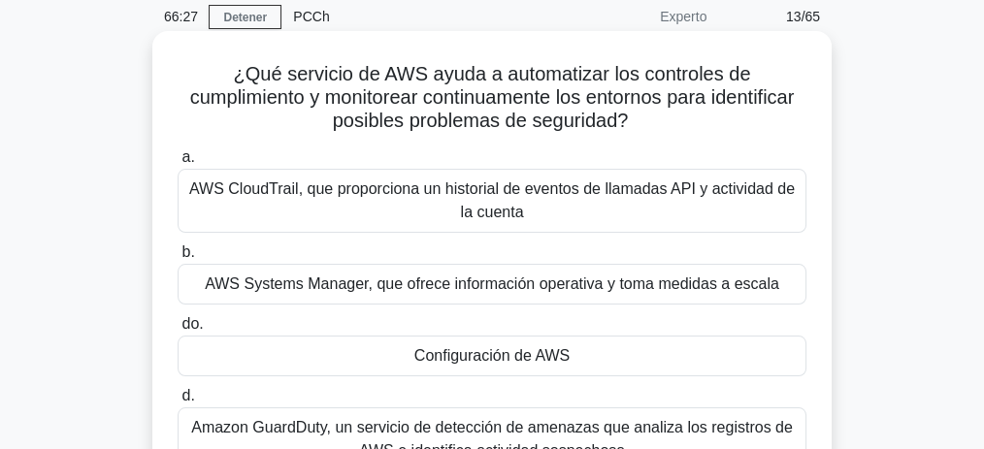
scroll to position [81, 0]
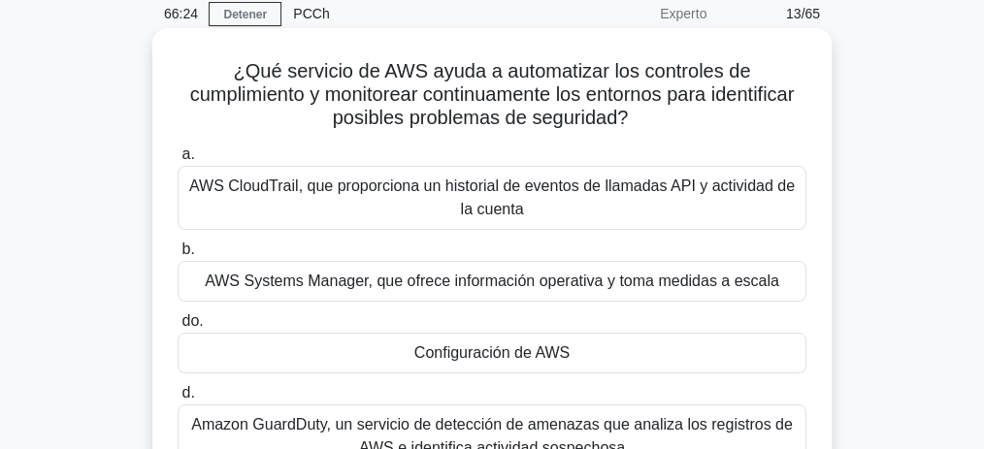
click at [642, 348] on div "Configuración de AWS" at bounding box center [492, 353] width 629 height 41
click at [178, 328] on input "do. Configuración de AWS" at bounding box center [178, 321] width 0 height 13
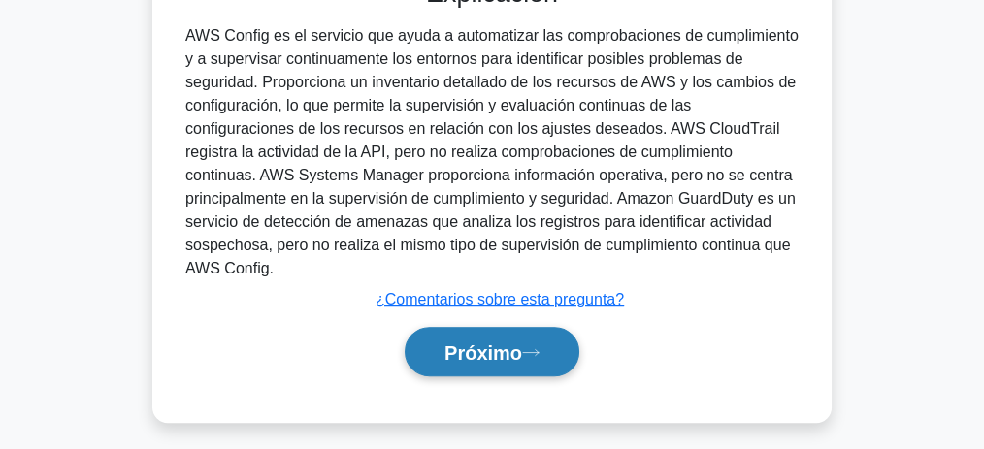
click at [498, 355] on font "Próximo" at bounding box center [483, 353] width 78 height 21
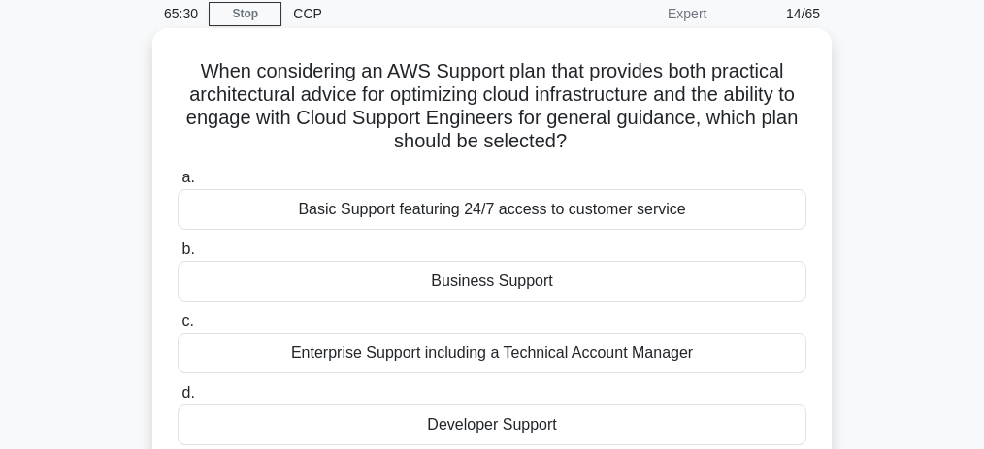
click at [579, 292] on div "Business Support" at bounding box center [492, 281] width 629 height 41
click at [178, 256] on input "b. Business Support" at bounding box center [178, 250] width 0 height 13
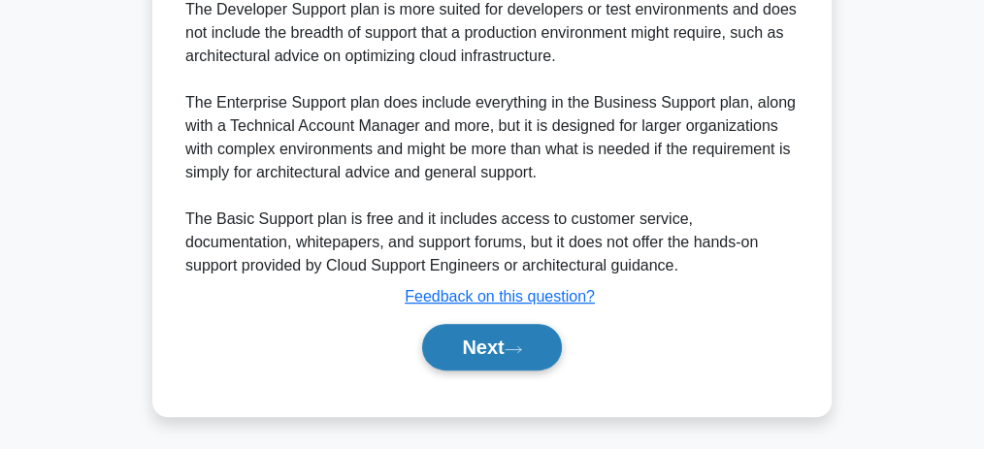
click at [525, 335] on button "Next" at bounding box center [491, 347] width 139 height 47
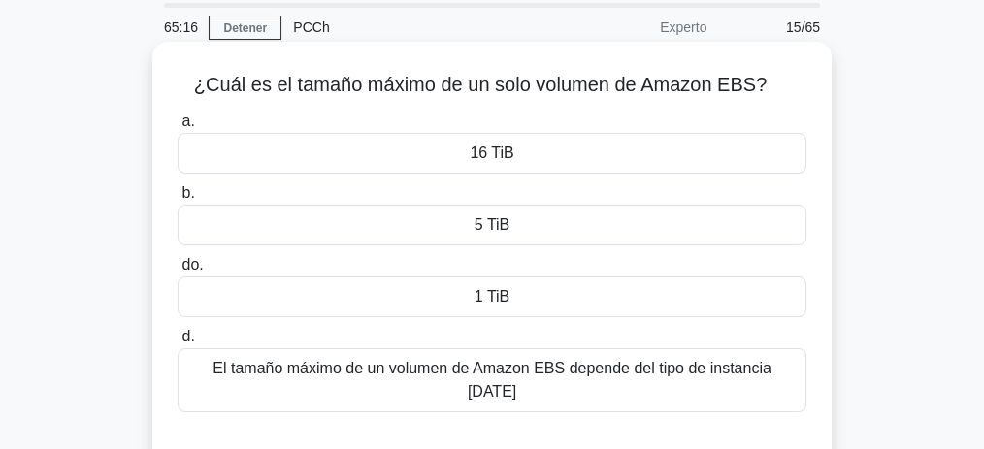
scroll to position [64, 0]
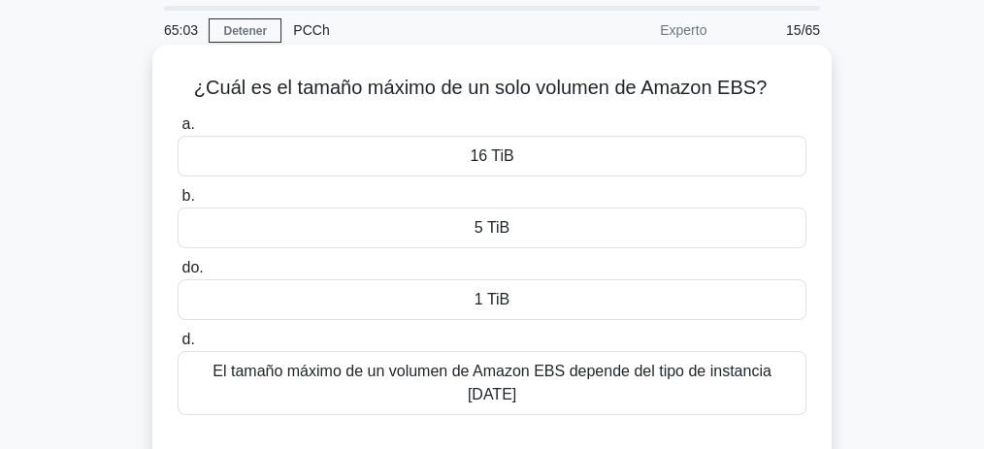
click at [525, 152] on div "16 TiB" at bounding box center [492, 156] width 629 height 41
click at [178, 131] on input "a. 16 TiB" at bounding box center [178, 124] width 0 height 13
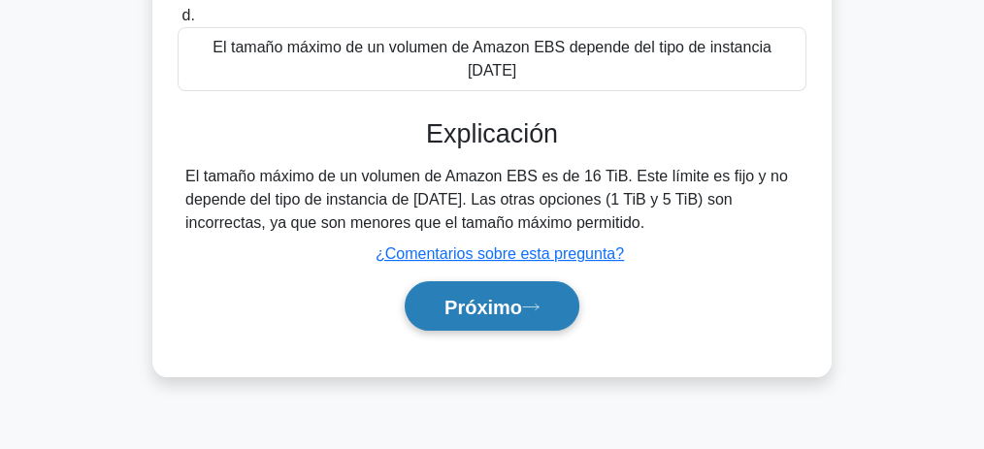
click at [475, 297] on font "Próximo" at bounding box center [483, 307] width 78 height 21
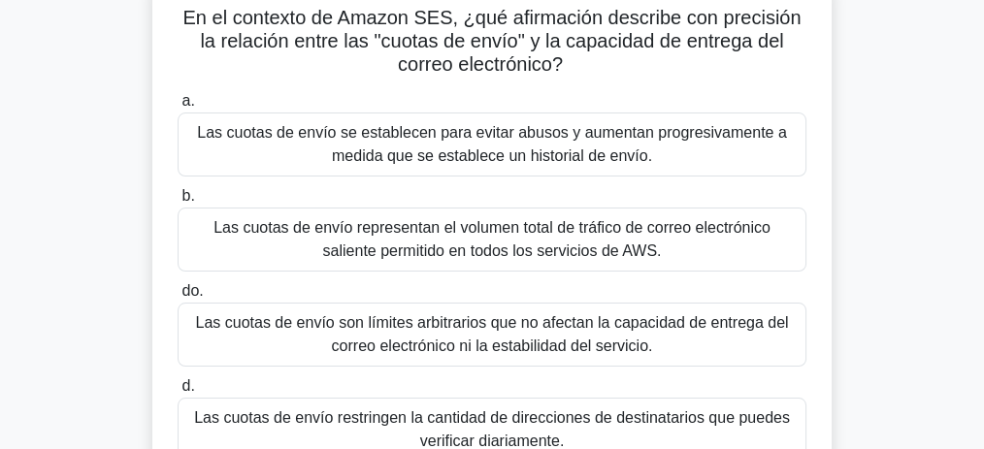
scroll to position [129, 0]
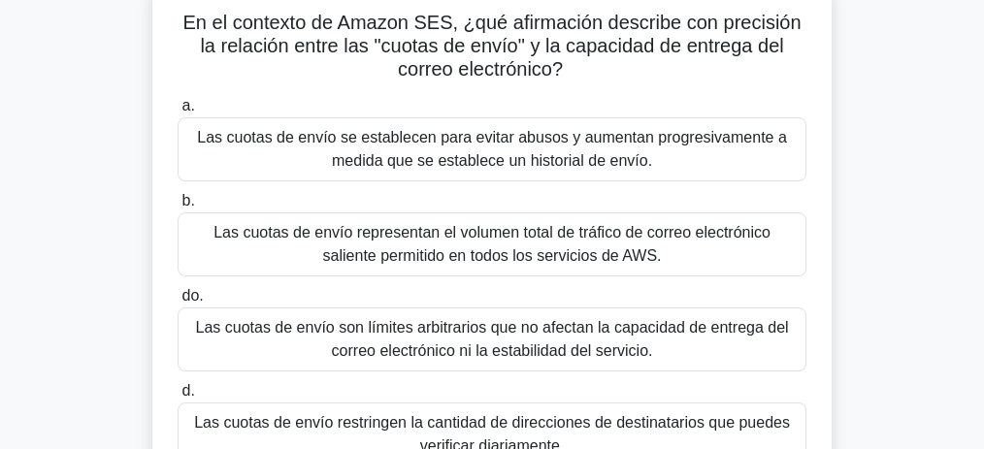
click at [441, 241] on font "Las cuotas de envío representan el volumen total de tráfico de correo electróni…" at bounding box center [491, 244] width 557 height 40
click at [178, 208] on input "b. Las cuotas de envío representan el volumen total de tráfico de correo electr…" at bounding box center [178, 201] width 0 height 13
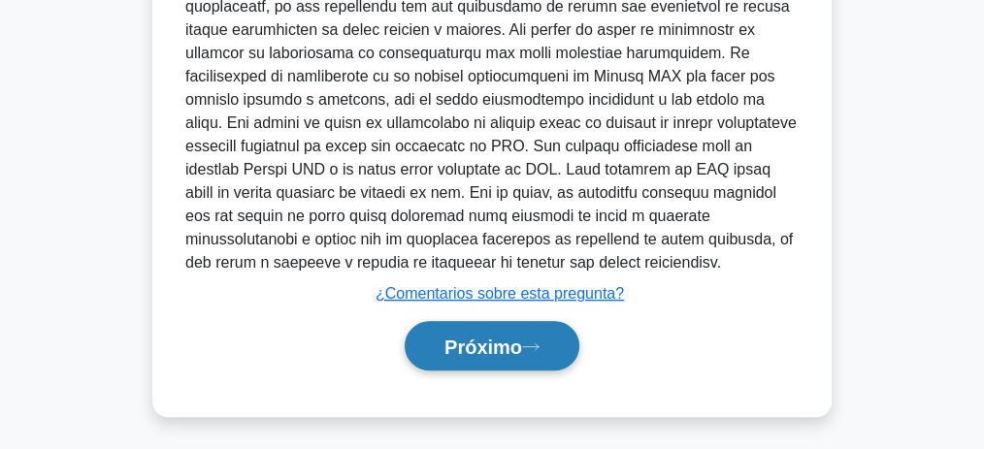
click at [497, 354] on font "Próximo" at bounding box center [483, 347] width 78 height 21
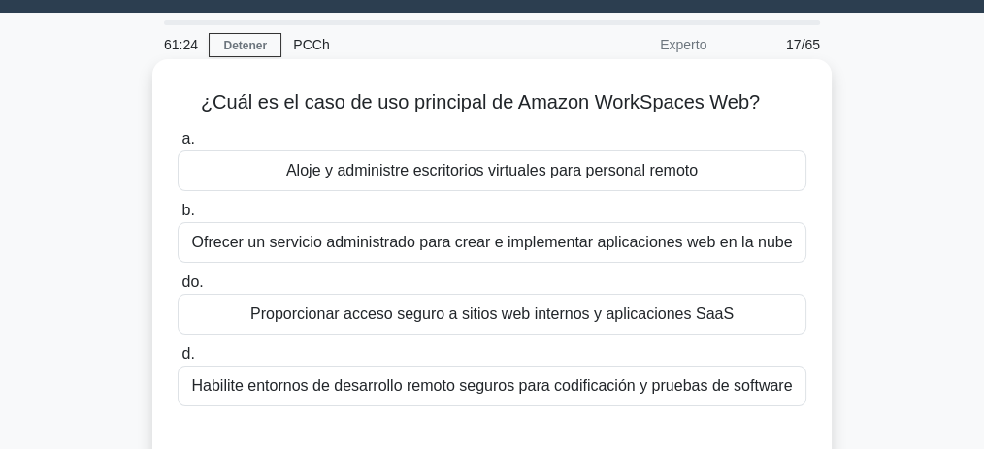
scroll to position [0, 0]
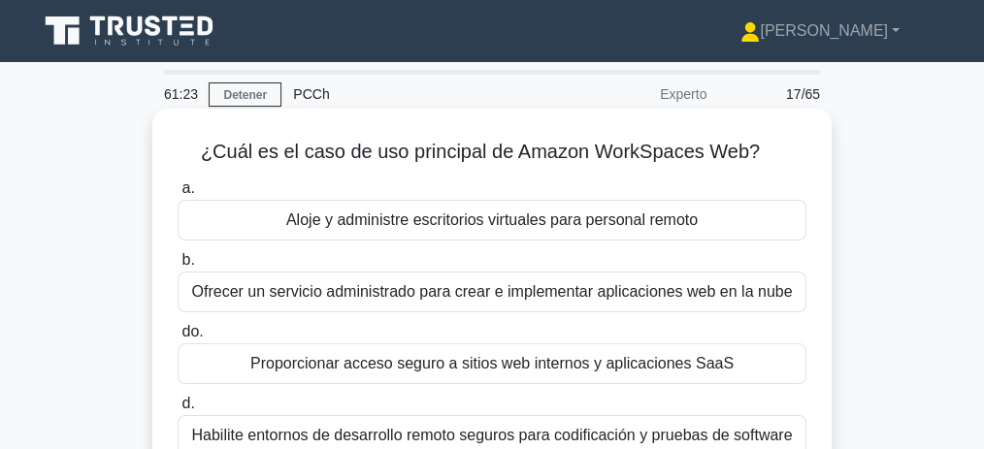
click at [505, 364] on font "Proporcionar acceso seguro a sitios web internos y aplicaciones SaaS" at bounding box center [491, 363] width 483 height 16
click at [178, 339] on input "do. Proporcionar acceso seguro a sitios web internos y aplicaciones SaaS" at bounding box center [178, 332] width 0 height 13
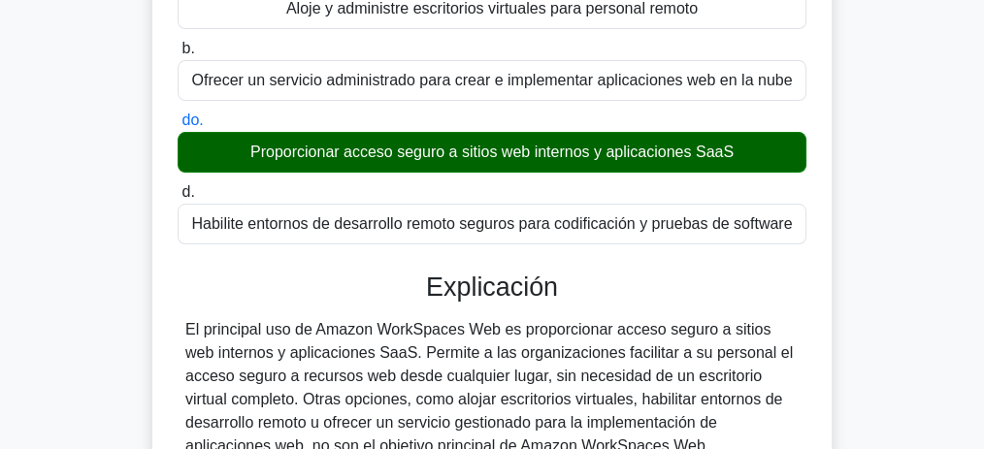
scroll to position [323, 0]
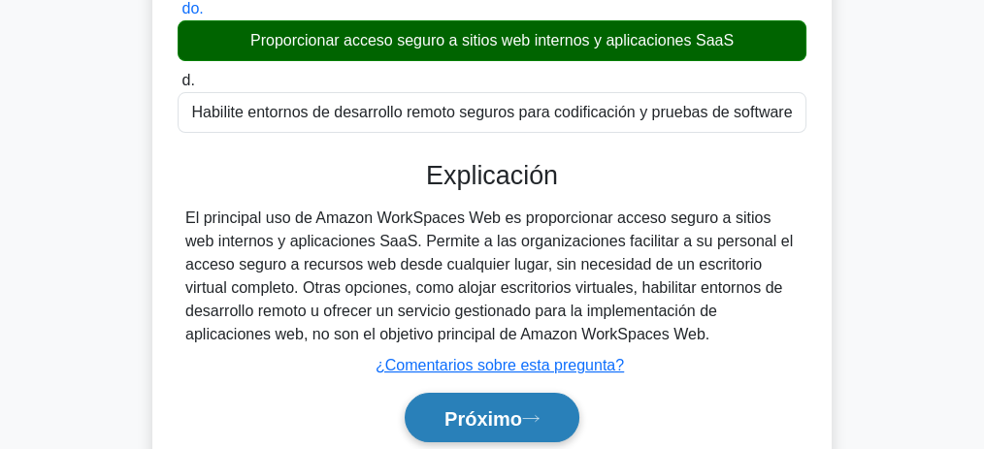
click at [497, 408] on font "Próximo" at bounding box center [483, 418] width 78 height 21
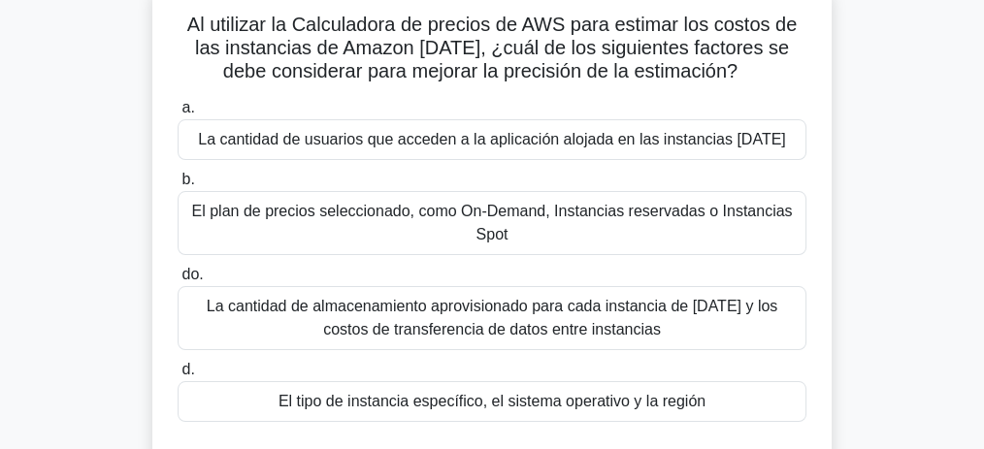
scroll to position [129, 0]
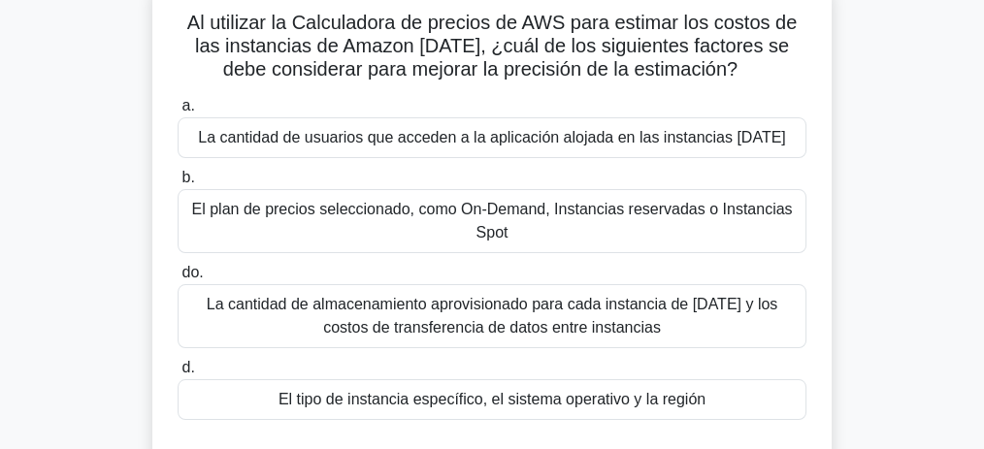
click at [526, 393] on font "El tipo de instancia específico, el sistema operativo y la región" at bounding box center [491, 399] width 427 height 16
click at [178, 375] on input "d. El tipo de instancia específico, el sistema operativo y la región" at bounding box center [178, 368] width 0 height 13
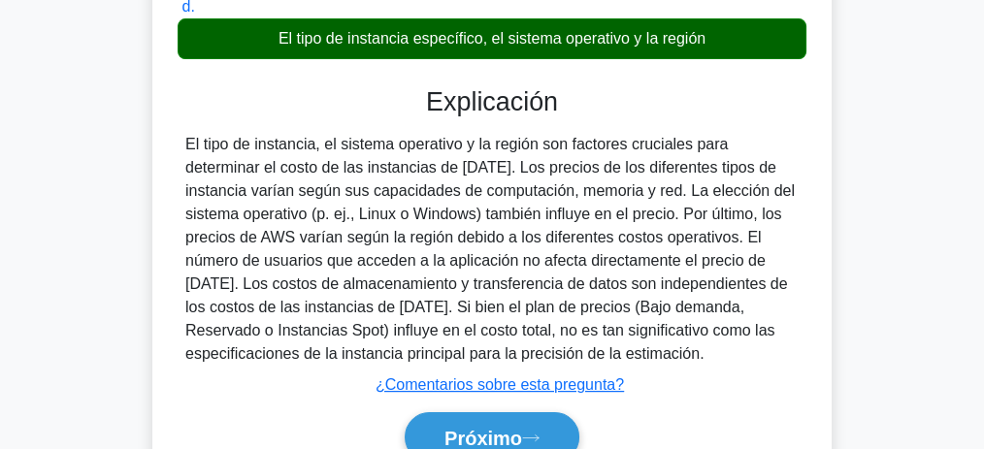
scroll to position [452, 0]
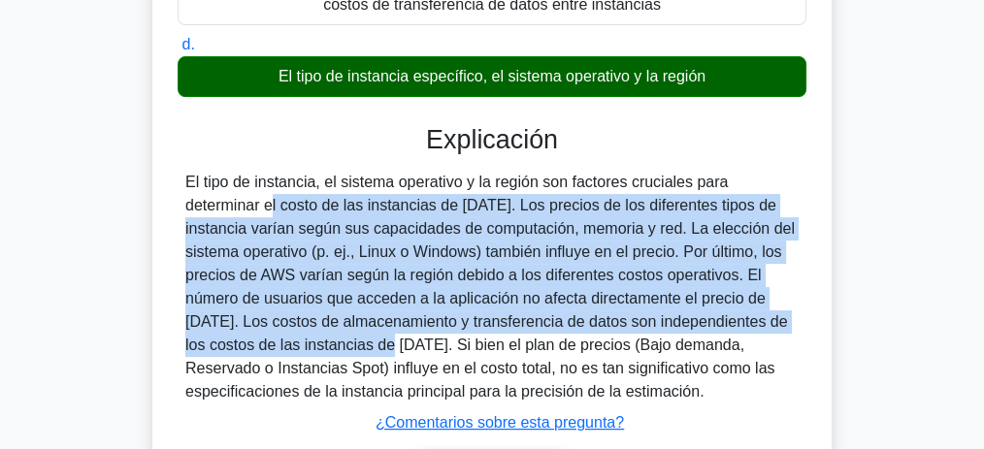
drag, startPoint x: 720, startPoint y: 188, endPoint x: 291, endPoint y: 344, distance: 456.4
click at [246, 345] on font "El tipo de instancia, el sistema operativo y la región son factores cruciales p…" at bounding box center [489, 287] width 609 height 226
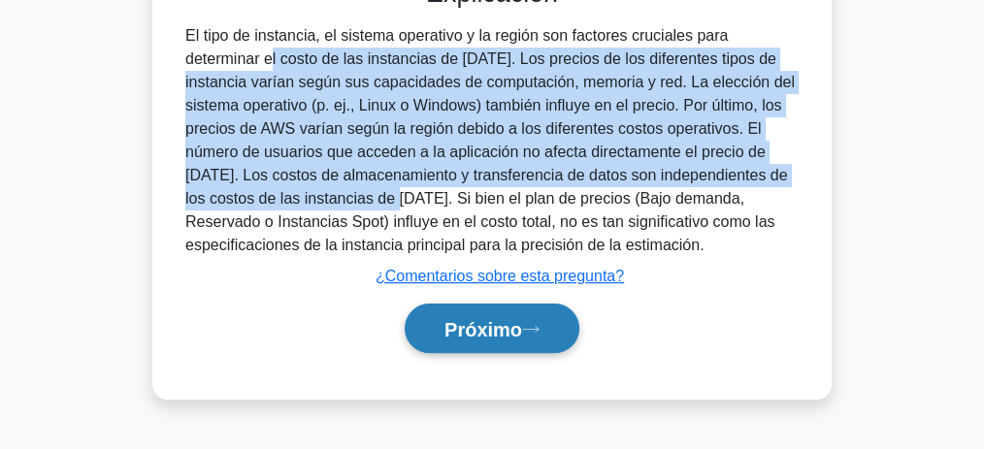
click at [516, 333] on font "Próximo" at bounding box center [483, 329] width 78 height 21
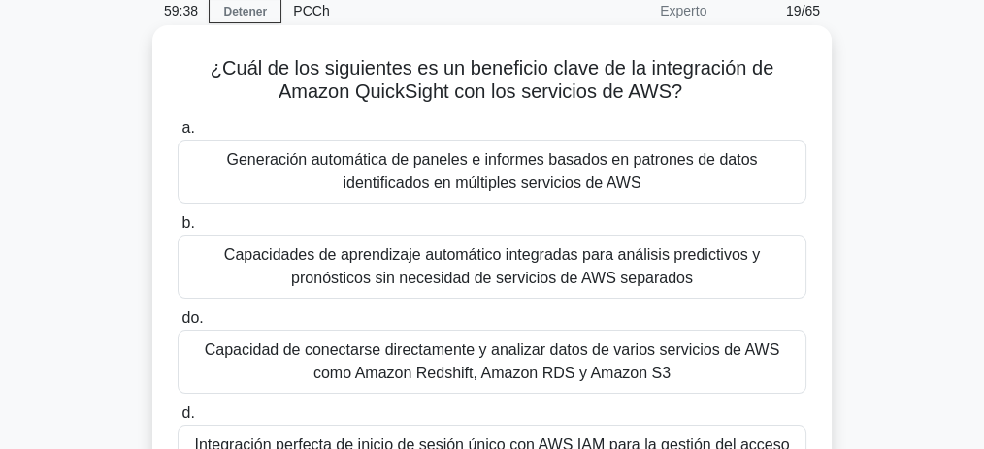
scroll to position [81, 0]
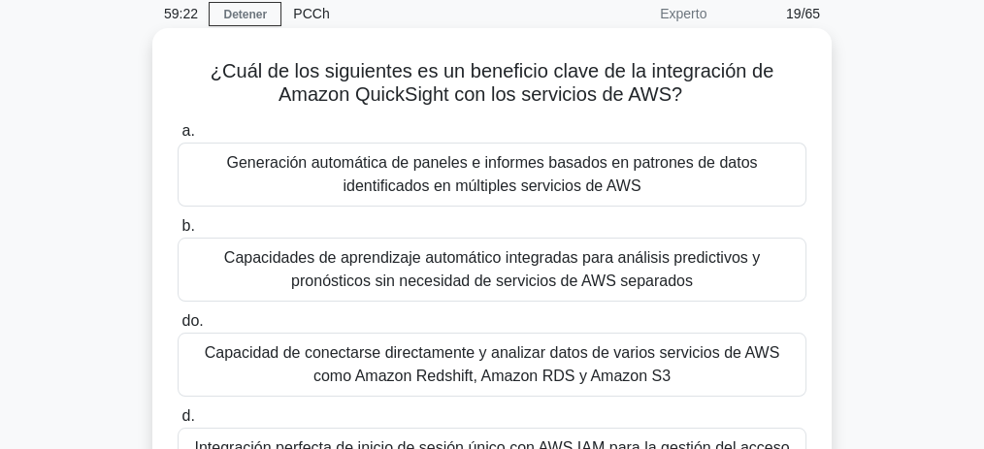
click at [528, 181] on font "Generación automática de paneles e informes basados ​​en patrones de datos iden…" at bounding box center [491, 174] width 531 height 40
click at [178, 138] on input "a. Generación automática de paneles e informes basados ​​en patrones de datos i…" at bounding box center [178, 131] width 0 height 13
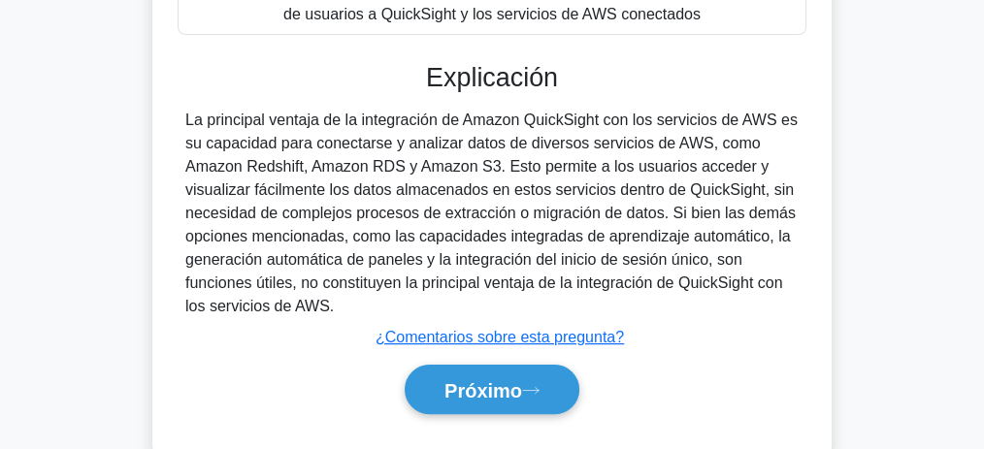
scroll to position [599, 0]
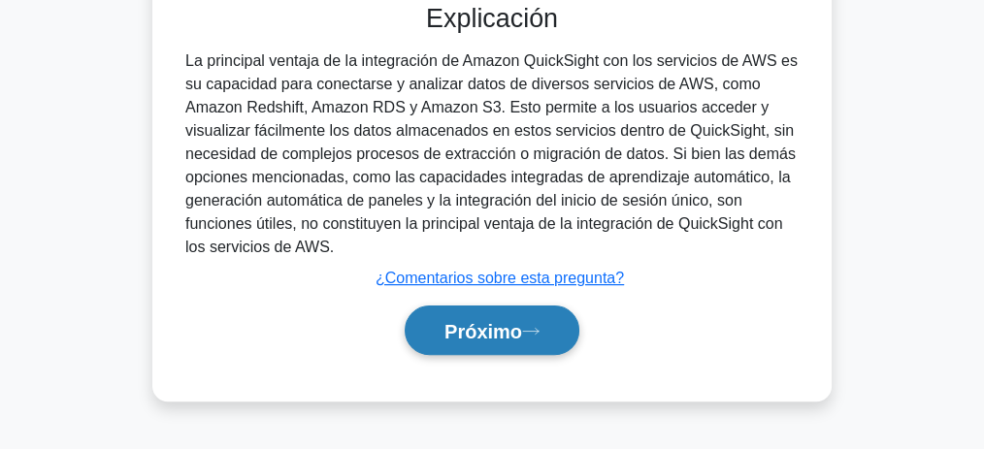
click at [538, 326] on icon at bounding box center [530, 331] width 17 height 11
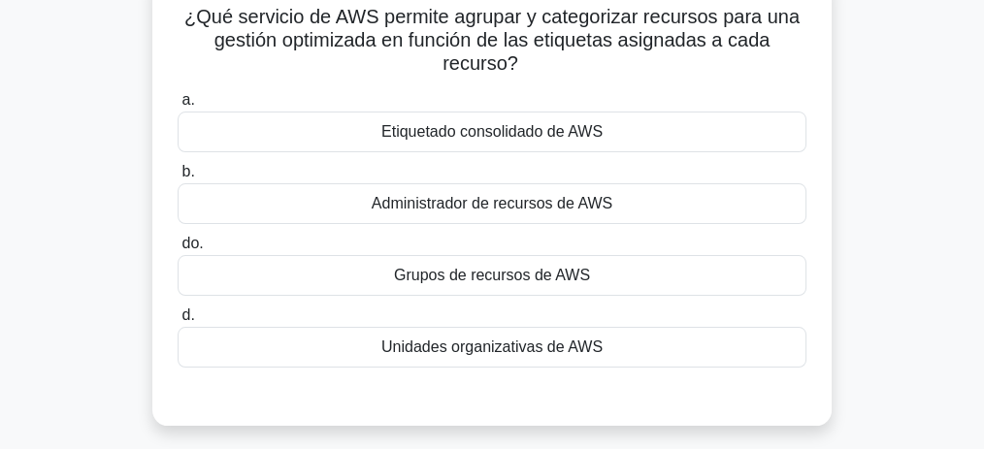
scroll to position [40, 0]
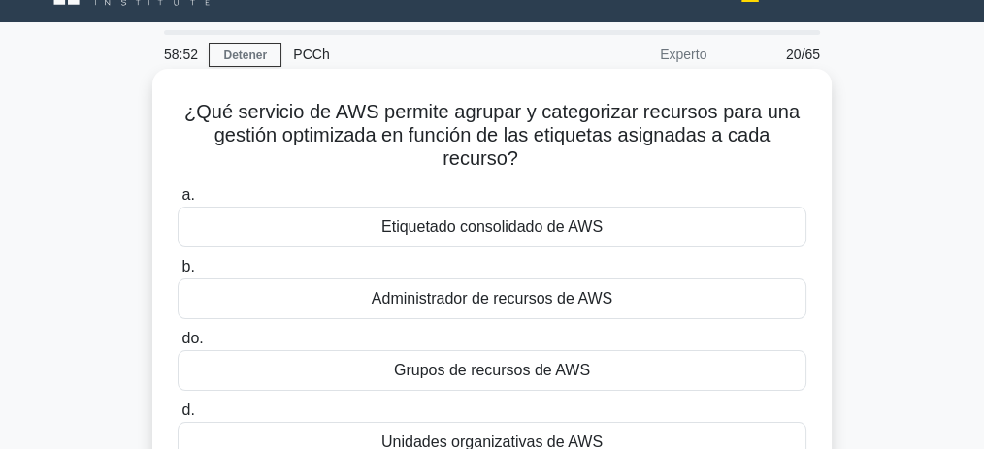
drag, startPoint x: 437, startPoint y: 119, endPoint x: 759, endPoint y: 151, distance: 323.7
click at [759, 151] on h5 "¿Qué servicio de AWS permite agrupar y categorizar recursos para una gestión op…" at bounding box center [492, 136] width 633 height 72
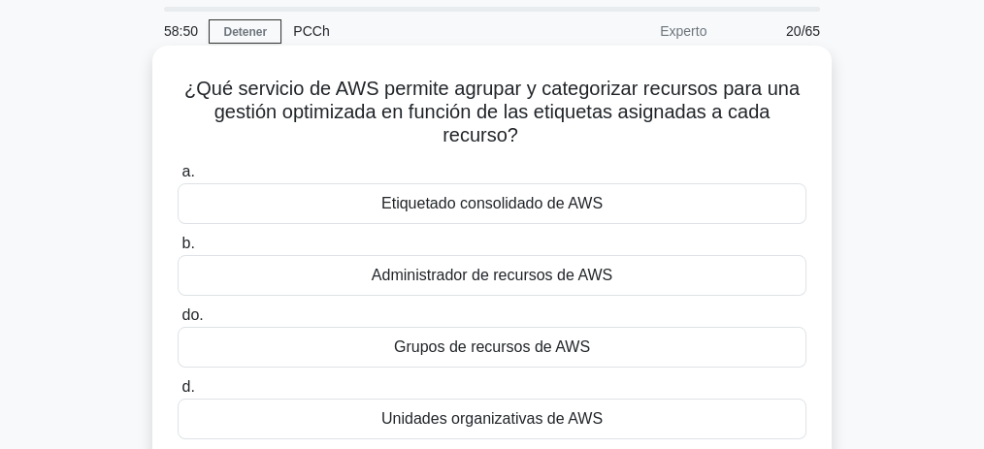
scroll to position [104, 0]
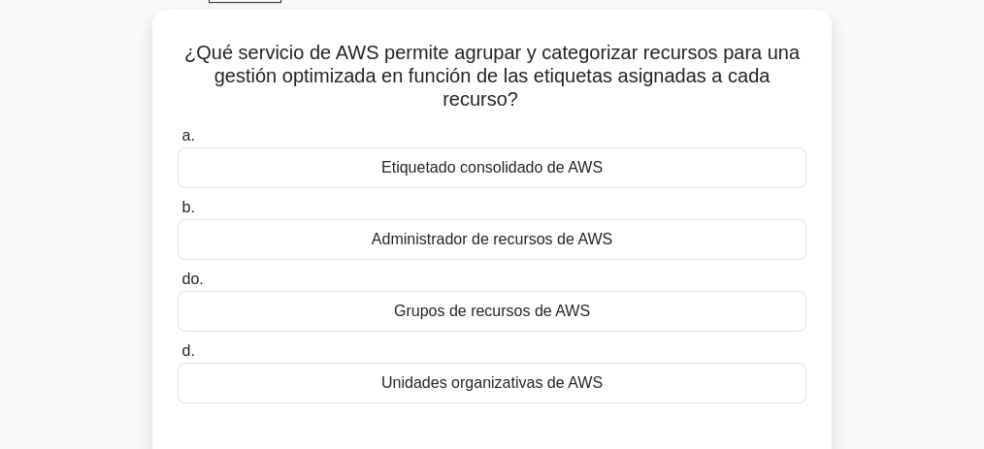
click at [883, 152] on div "¿Qué servicio de AWS permite agrupar y categorizar recursos para una gestión op…" at bounding box center [491, 247] width 931 height 475
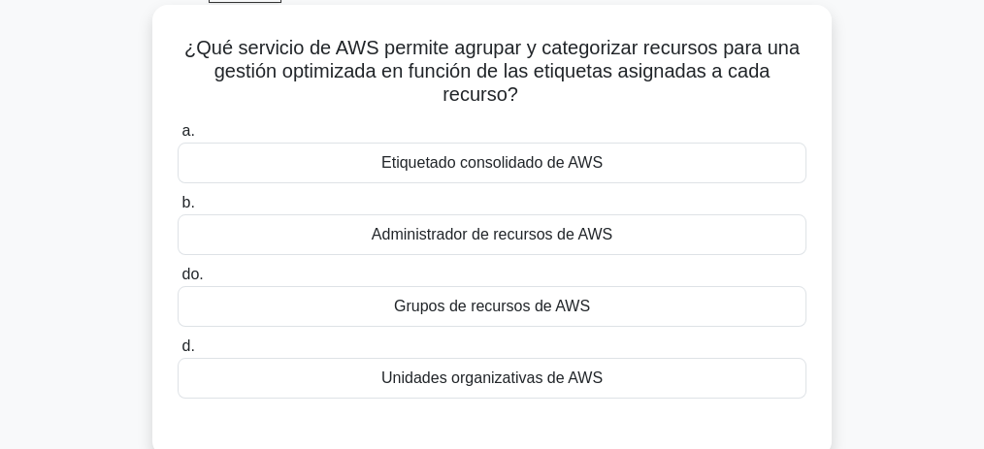
click at [524, 165] on font "Etiquetado consolidado de AWS" at bounding box center [491, 162] width 221 height 16
click at [178, 138] on input "a. Etiquetado consolidado de AWS" at bounding box center [178, 131] width 0 height 13
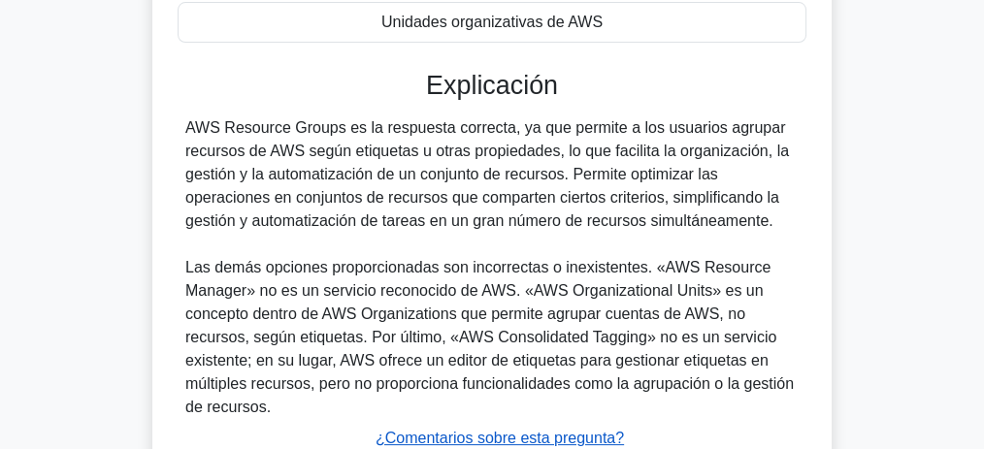
scroll to position [492, 0]
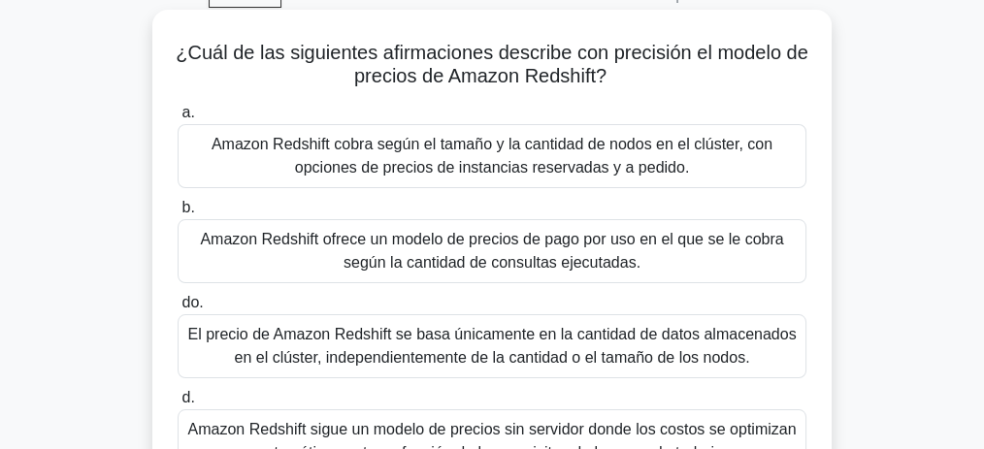
scroll to position [104, 0]
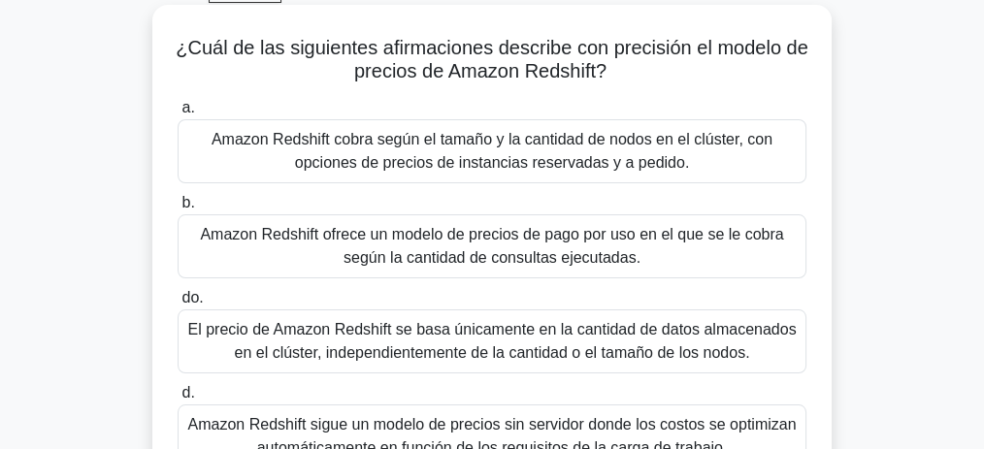
click at [581, 258] on font "Amazon Redshift ofrece un modelo de precios de pago por uso en el que se le cob…" at bounding box center [491, 246] width 583 height 40
click at [178, 210] on input "b. Amazon Redshift ofrece un modelo de precios de pago por uso en el que se le …" at bounding box center [178, 203] width 0 height 13
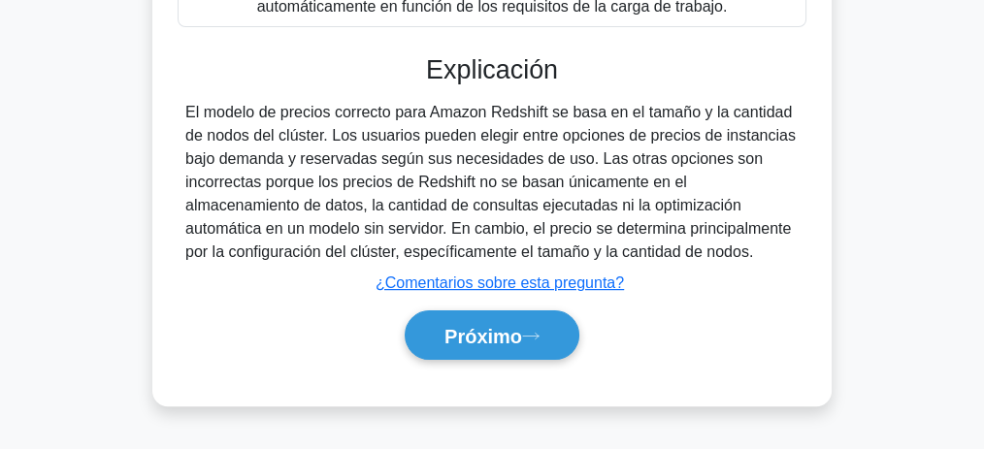
scroll to position [599, 0]
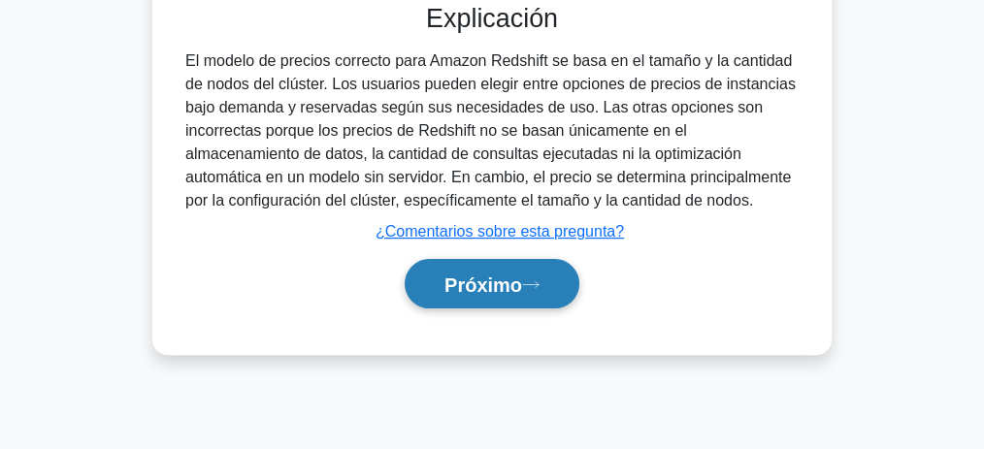
click at [535, 284] on icon at bounding box center [530, 284] width 17 height 11
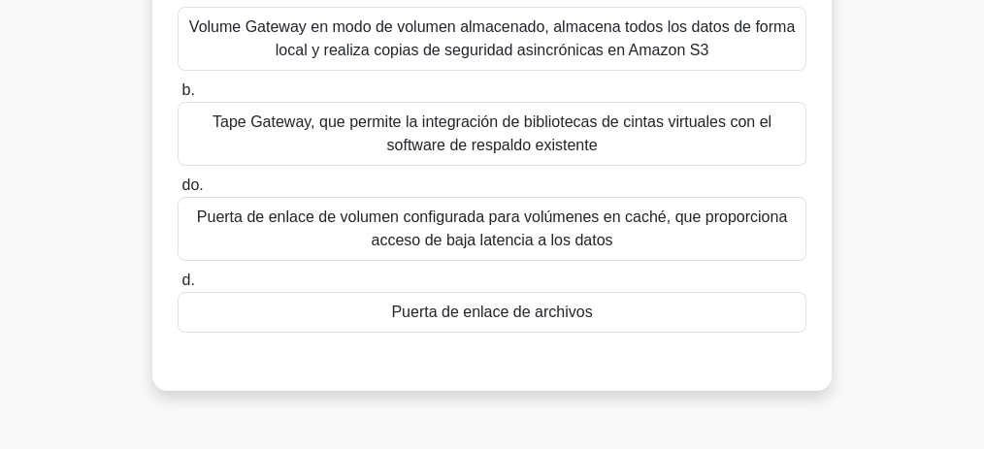
scroll to position [275, 0]
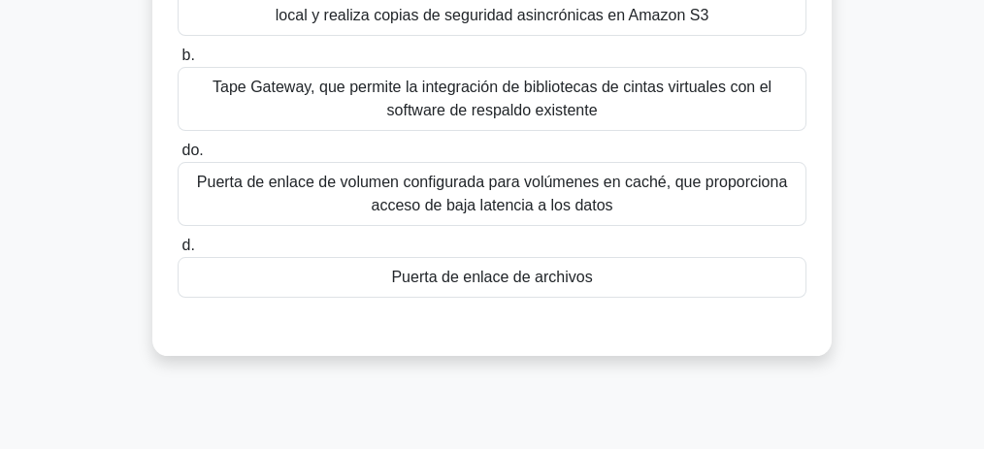
click at [547, 271] on font "Puerta de enlace de archivos" at bounding box center [491, 277] width 201 height 16
click at [178, 252] on input "d. Puerta de enlace de archivos" at bounding box center [178, 246] width 0 height 13
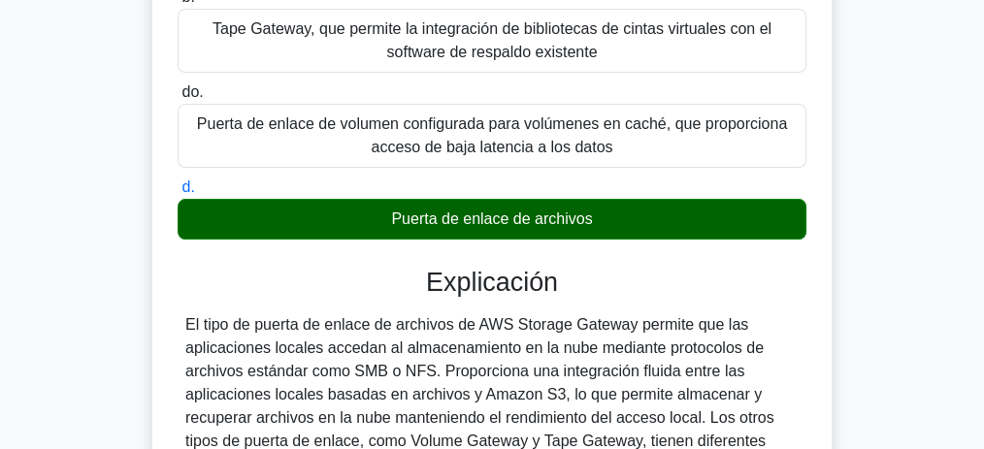
scroll to position [388, 0]
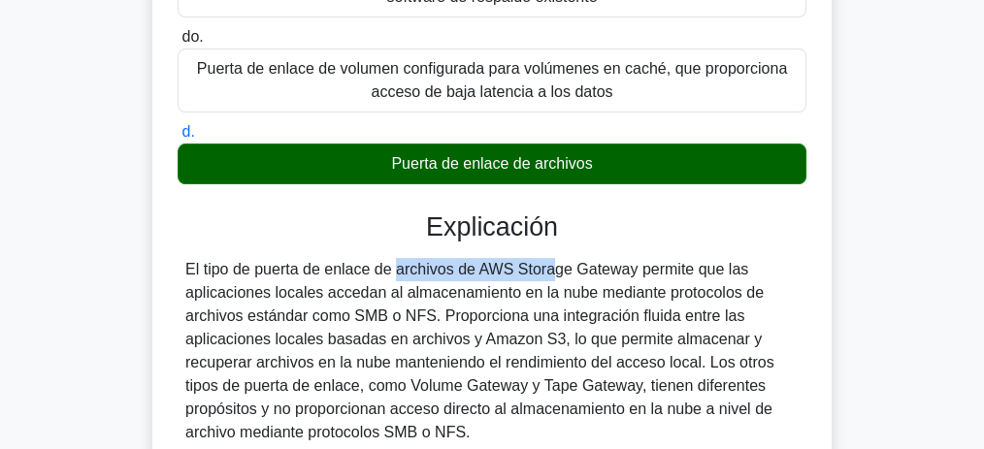
drag, startPoint x: 280, startPoint y: 271, endPoint x: 456, endPoint y: 272, distance: 175.6
click at [444, 268] on font "El tipo de puerta de enlace de archivos de AWS Storage Gateway permite que las …" at bounding box center [479, 351] width 589 height 180
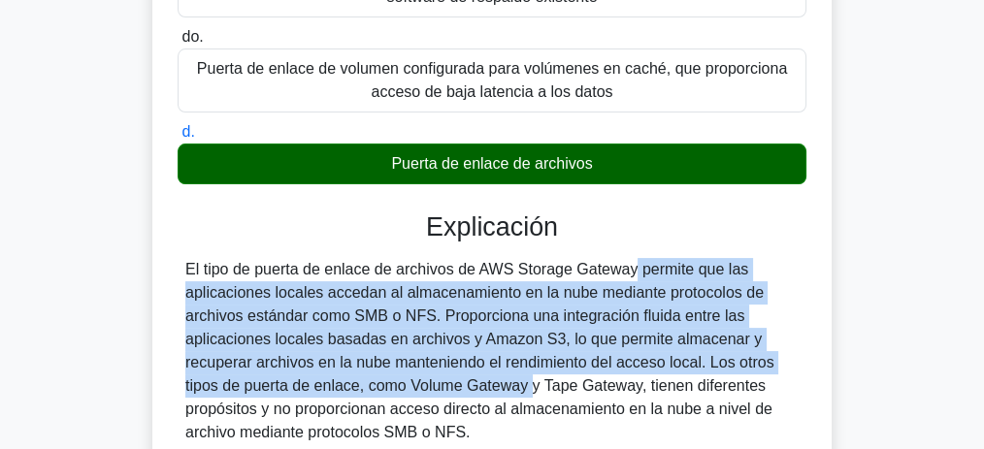
drag, startPoint x: 501, startPoint y: 269, endPoint x: 405, endPoint y: 393, distance: 157.0
click at [402, 393] on font "El tipo de puerta de enlace de archivos de AWS Storage Gateway permite que las …" at bounding box center [479, 351] width 589 height 180
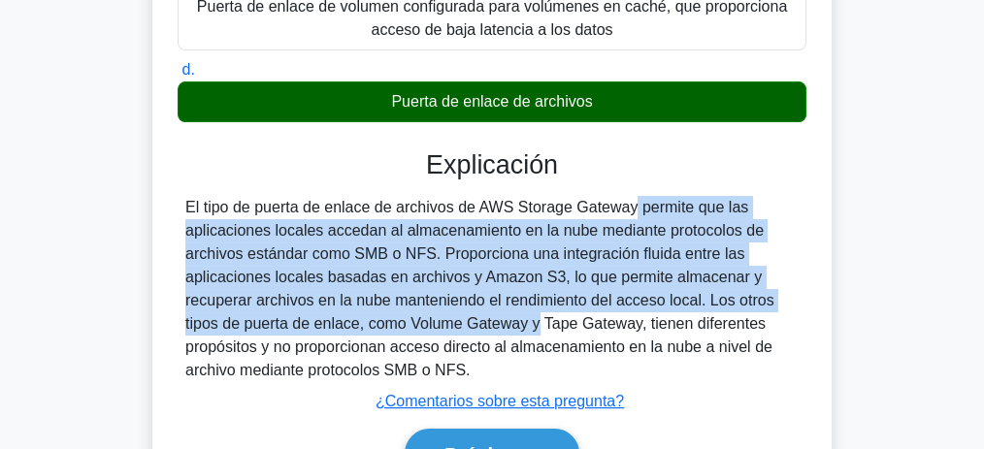
scroll to position [452, 0]
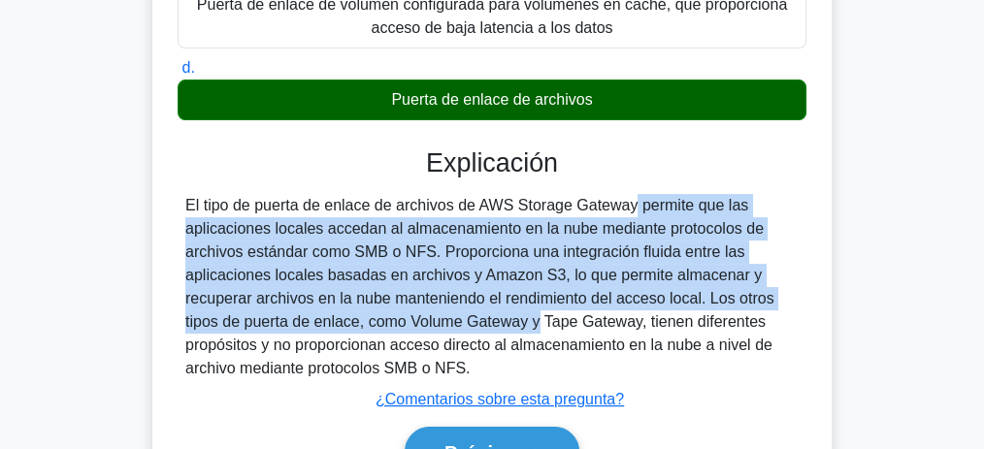
drag, startPoint x: 523, startPoint y: 344, endPoint x: 490, endPoint y: 376, distance: 46.0
click at [490, 376] on div "El tipo de puerta de enlace de archivos de AWS Storage Gateway permite que las …" at bounding box center [491, 287] width 613 height 186
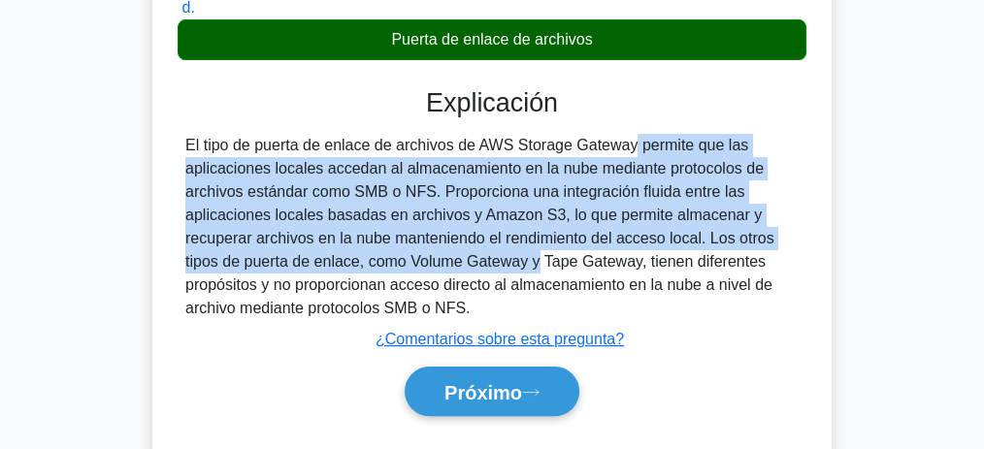
scroll to position [517, 0]
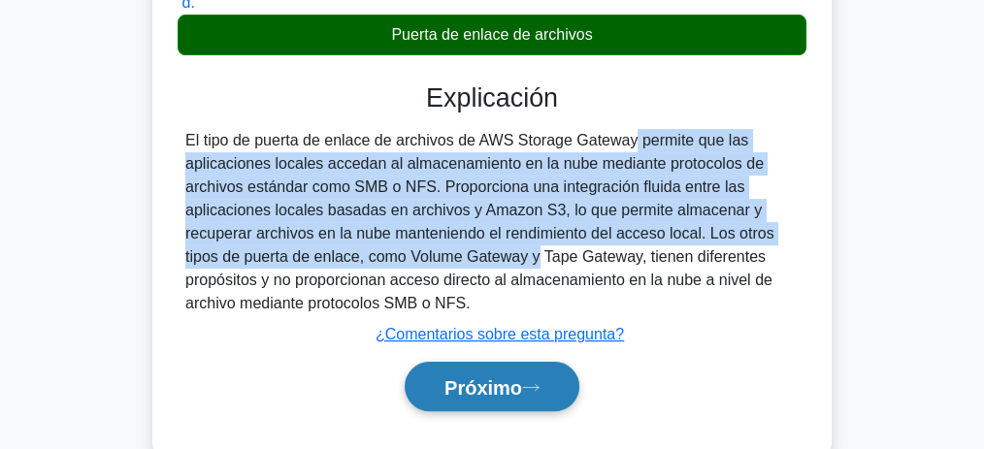
click at [494, 383] on font "Próximo" at bounding box center [483, 387] width 78 height 21
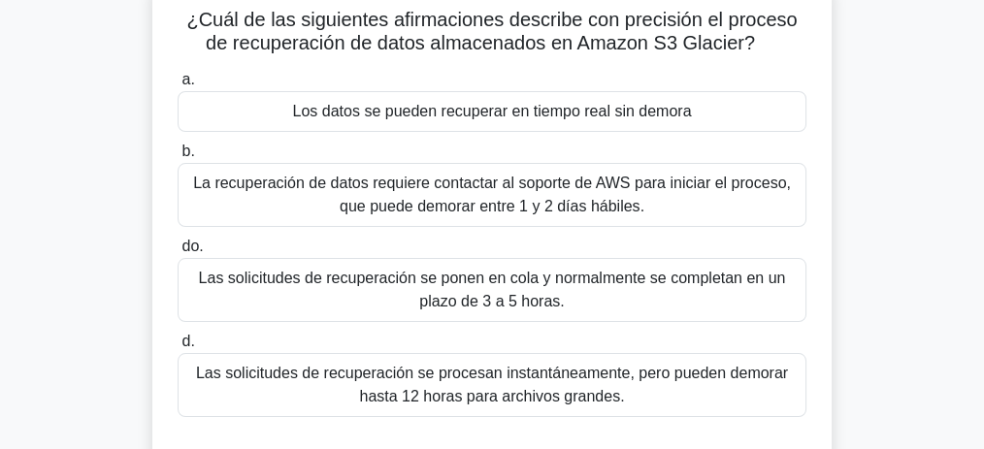
scroll to position [129, 0]
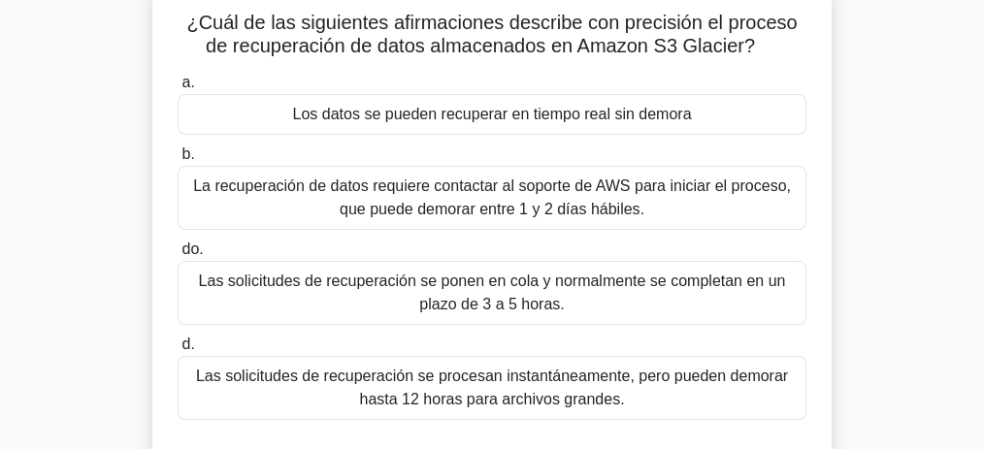
click at [537, 302] on font "Las solicitudes de recuperación se ponen en cola y normalmente se completan en …" at bounding box center [492, 293] width 587 height 40
click at [178, 256] on input "do. Las solicitudes de recuperación se ponen en cola y normalmente se completan…" at bounding box center [178, 250] width 0 height 13
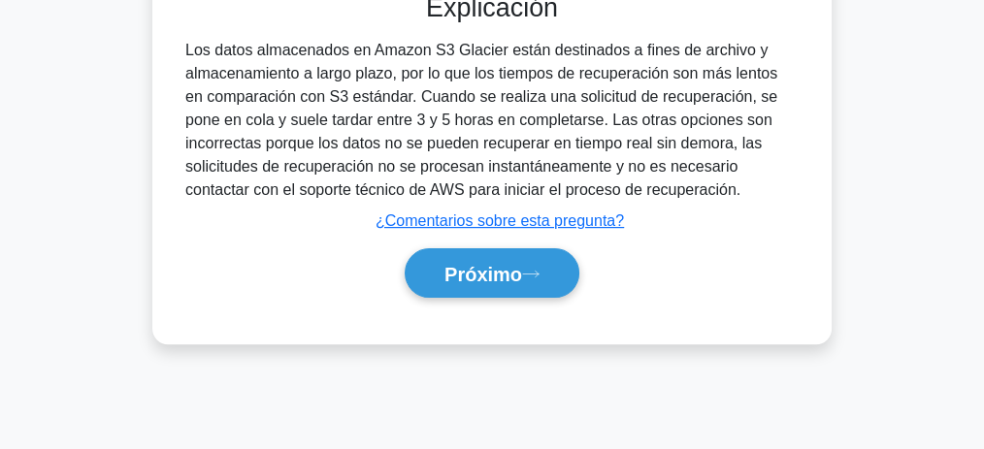
scroll to position [599, 0]
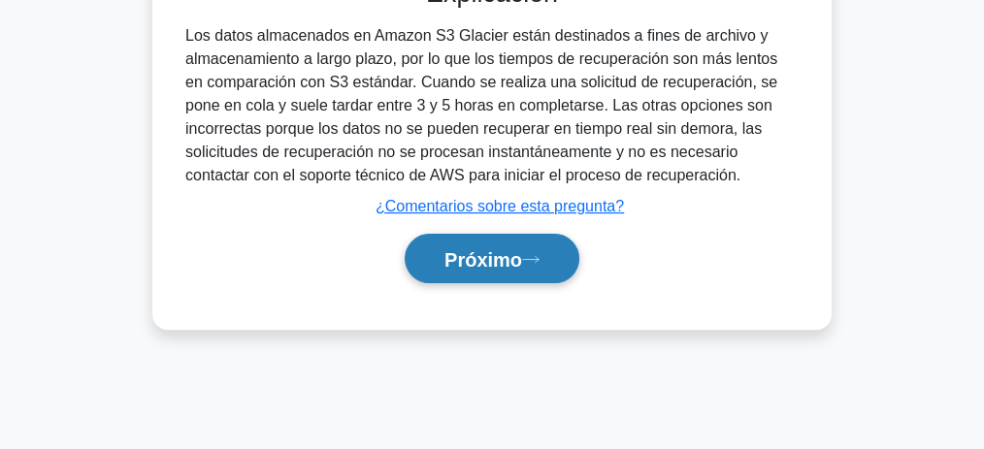
click at [505, 267] on font "Próximo" at bounding box center [483, 259] width 78 height 21
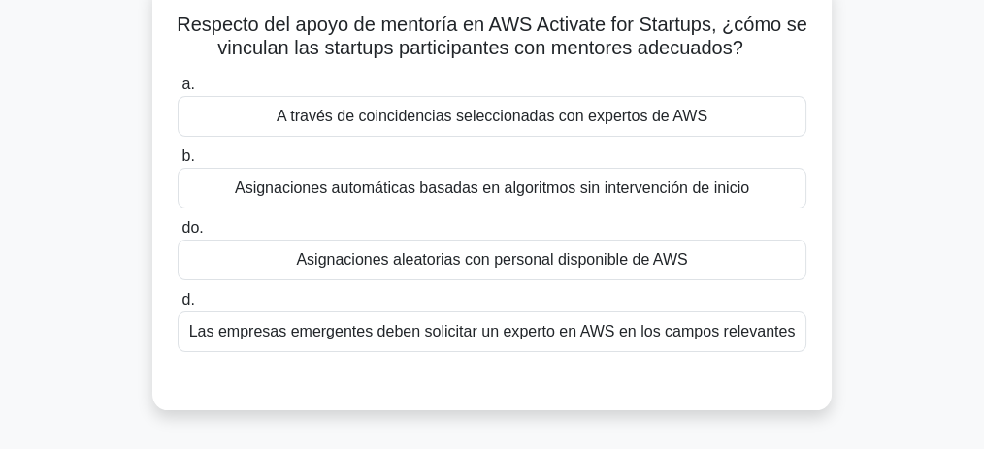
scroll to position [129, 0]
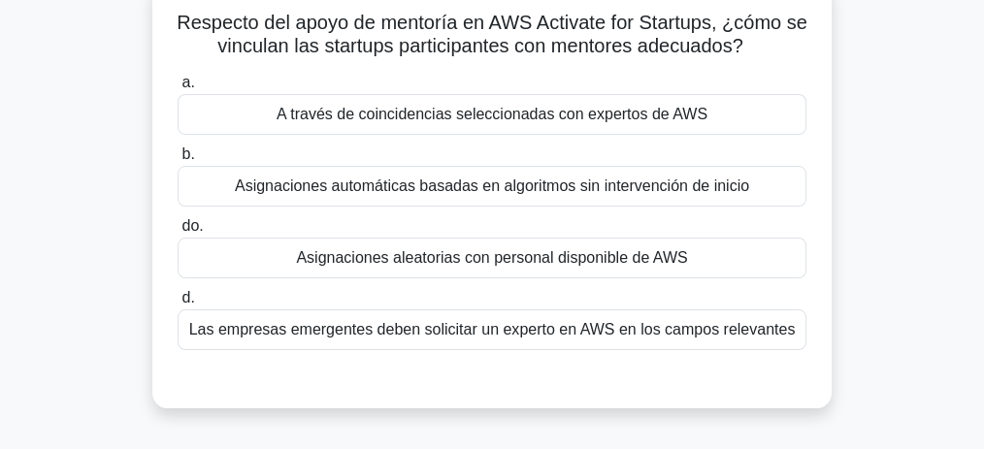
click at [621, 333] on font "Las empresas emergentes deben solicitar un experto en AWS en los campos relevan…" at bounding box center [492, 329] width 606 height 16
click at [178, 305] on input "d. Las empresas emergentes deben solicitar un experto en AWS en los campos rele…" at bounding box center [178, 298] width 0 height 13
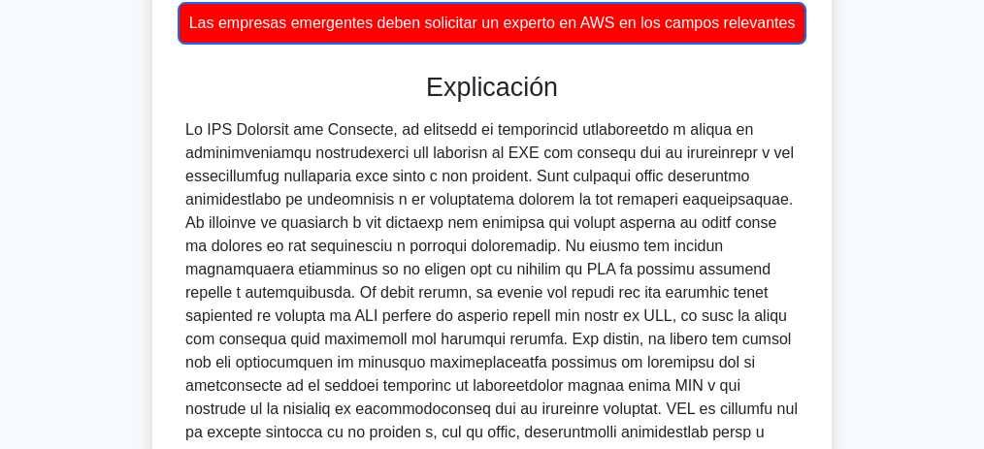
scroll to position [436, 0]
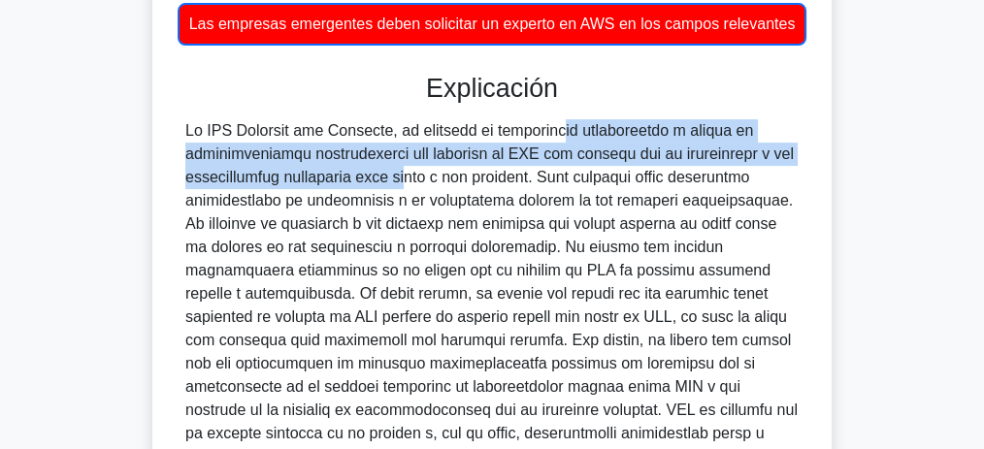
drag, startPoint x: 442, startPoint y: 130, endPoint x: 317, endPoint y: 184, distance: 136.5
click at [317, 184] on font at bounding box center [491, 305] width 612 height 366
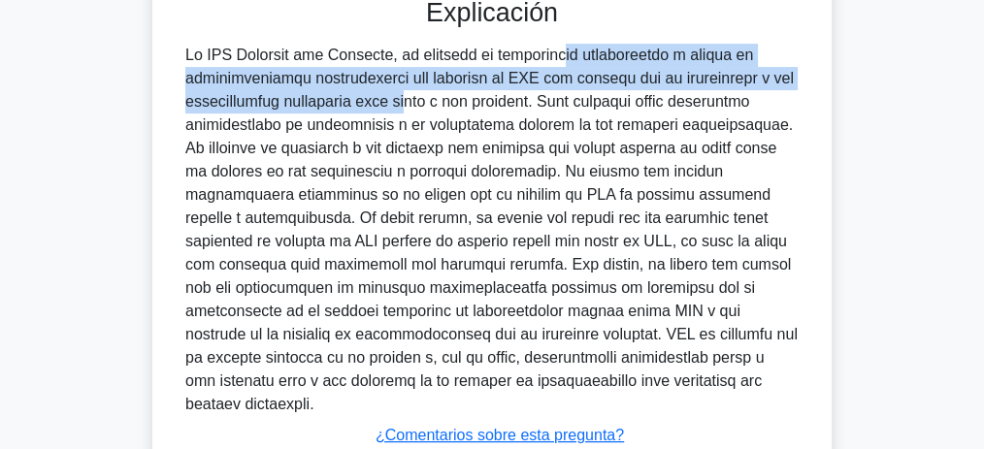
scroll to position [630, 0]
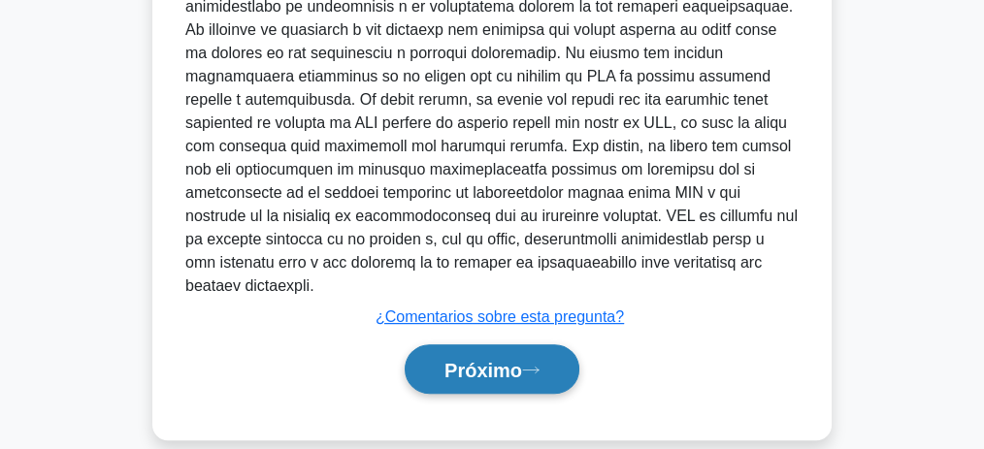
click at [502, 360] on font "Próximo" at bounding box center [483, 370] width 78 height 21
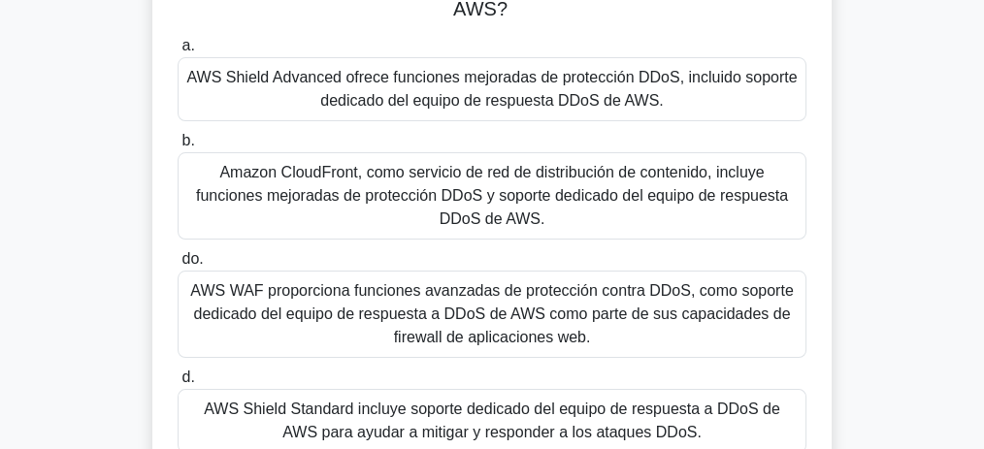
scroll to position [194, 0]
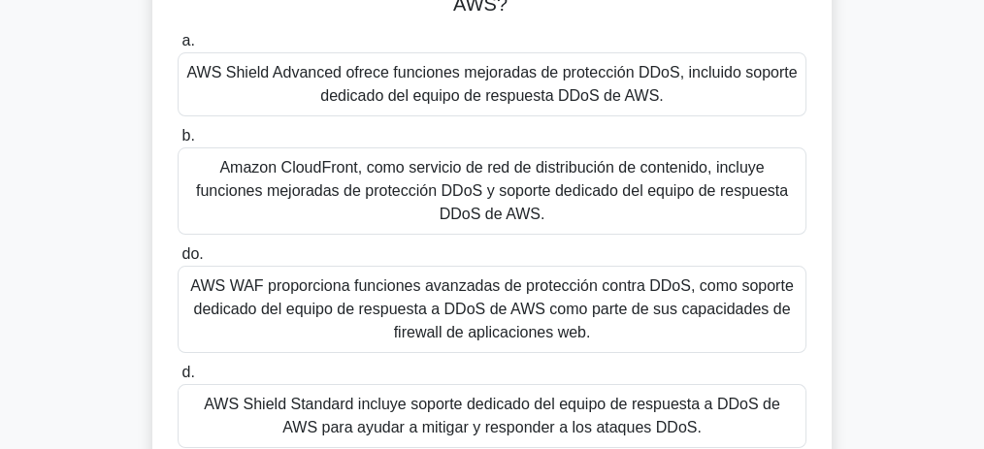
click at [386, 82] on font "AWS Shield Advanced ofrece funciones mejoradas de protección DDoS, incluido sop…" at bounding box center [491, 84] width 610 height 40
click at [178, 48] on input "a. AWS Shield Advanced ofrece funciones mejoradas de protección DDoS, incluido …" at bounding box center [178, 41] width 0 height 13
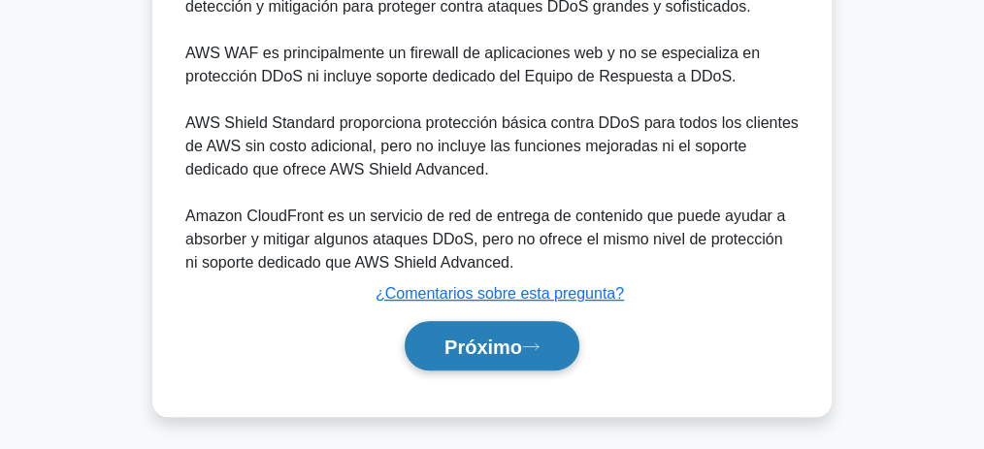
click at [522, 335] on font "Próximo" at bounding box center [483, 345] width 78 height 21
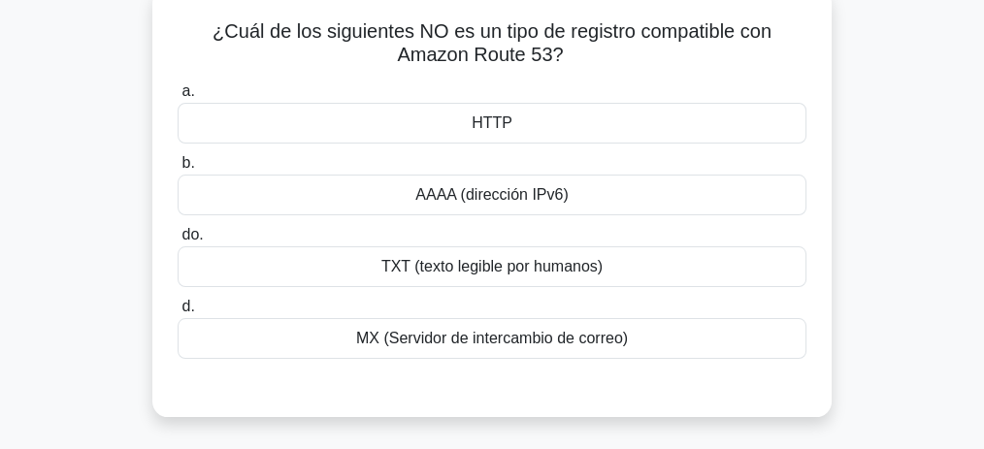
scroll to position [80, 0]
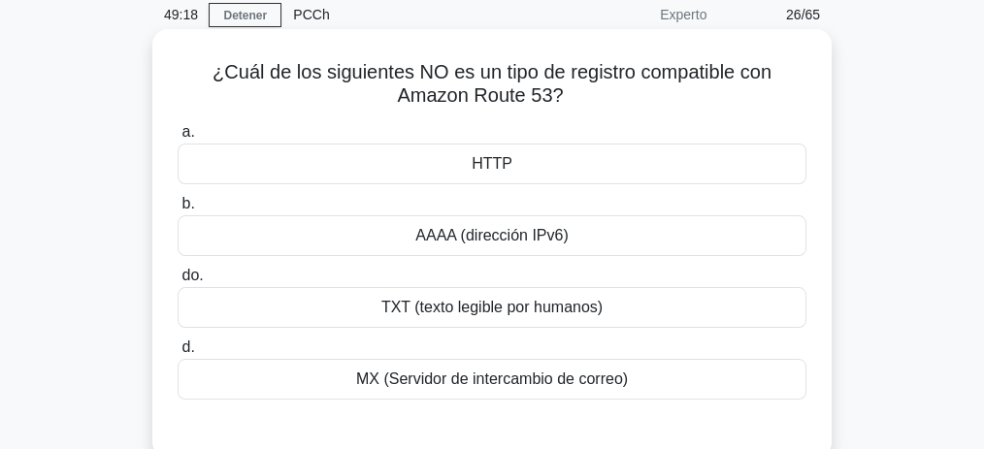
click at [530, 305] on font "TXT (texto legible por humanos)" at bounding box center [491, 307] width 221 height 16
click at [178, 282] on input "do. TXT (texto legible por humanos)" at bounding box center [178, 276] width 0 height 13
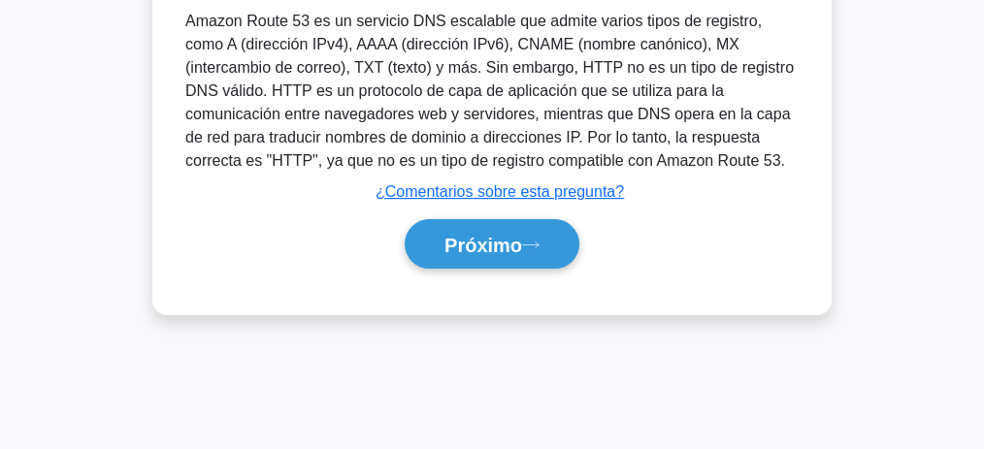
scroll to position [403, 0]
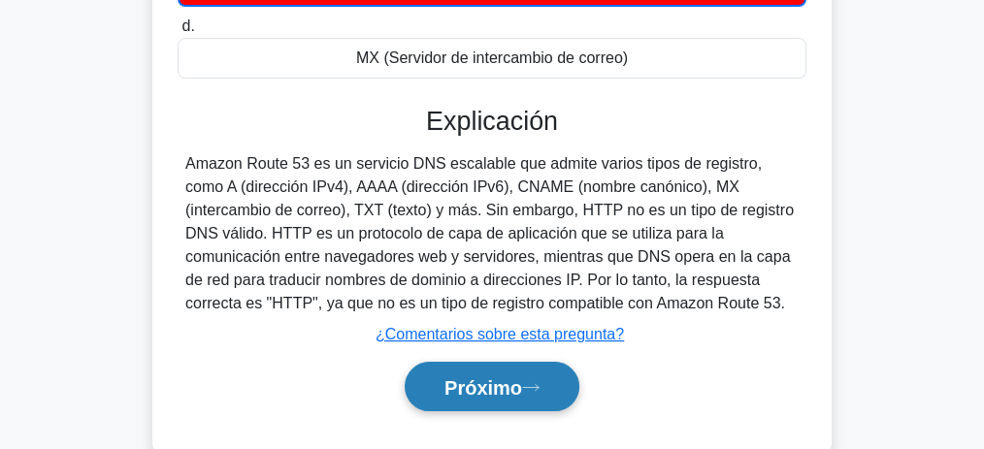
click at [518, 377] on font "Próximo" at bounding box center [483, 387] width 78 height 21
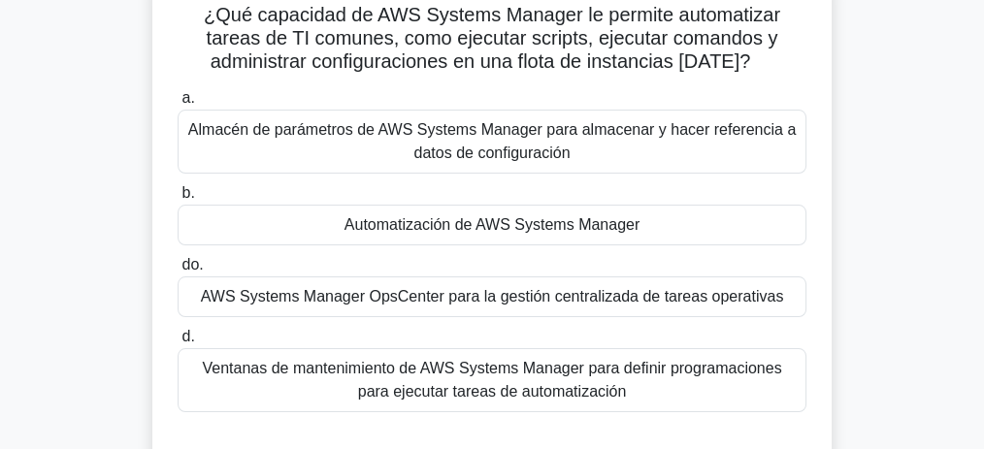
scroll to position [144, 0]
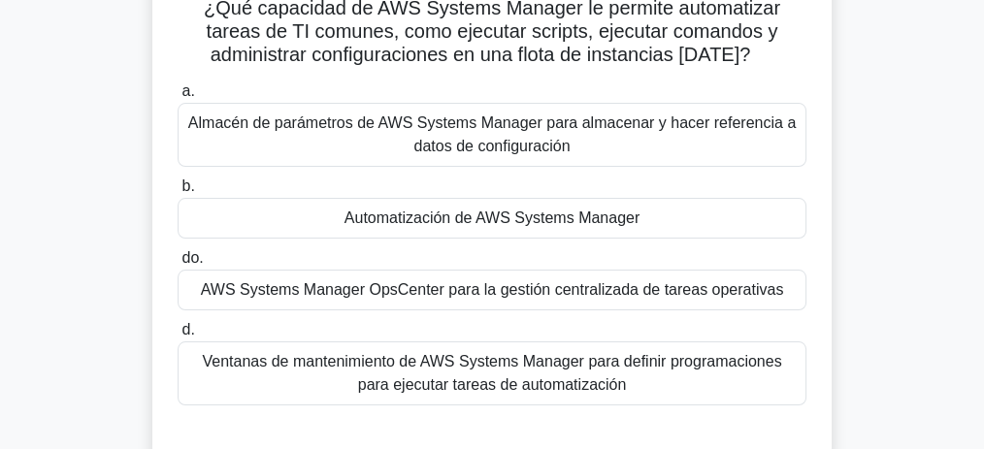
click at [605, 210] on font "Automatización de AWS Systems Manager" at bounding box center [491, 218] width 295 height 16
click at [178, 193] on input "b. Automatización de AWS Systems Manager" at bounding box center [178, 186] width 0 height 13
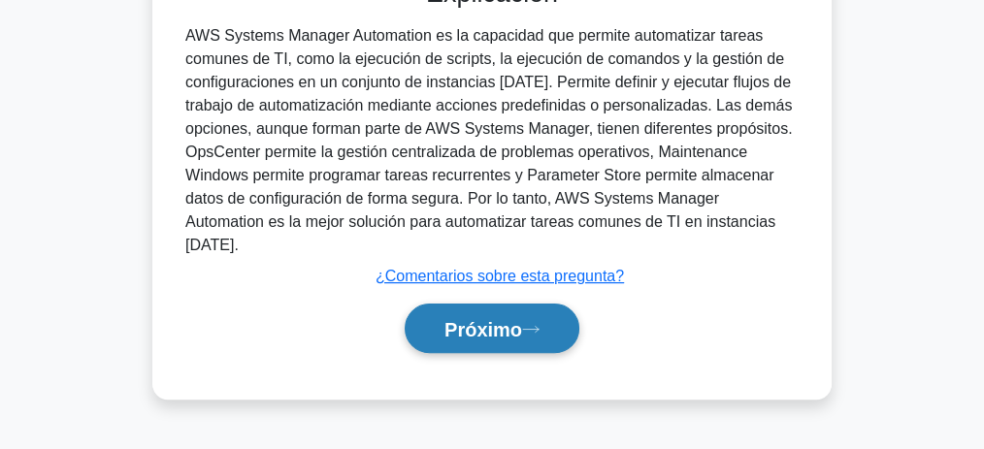
click at [531, 309] on button "Próximo" at bounding box center [492, 328] width 175 height 49
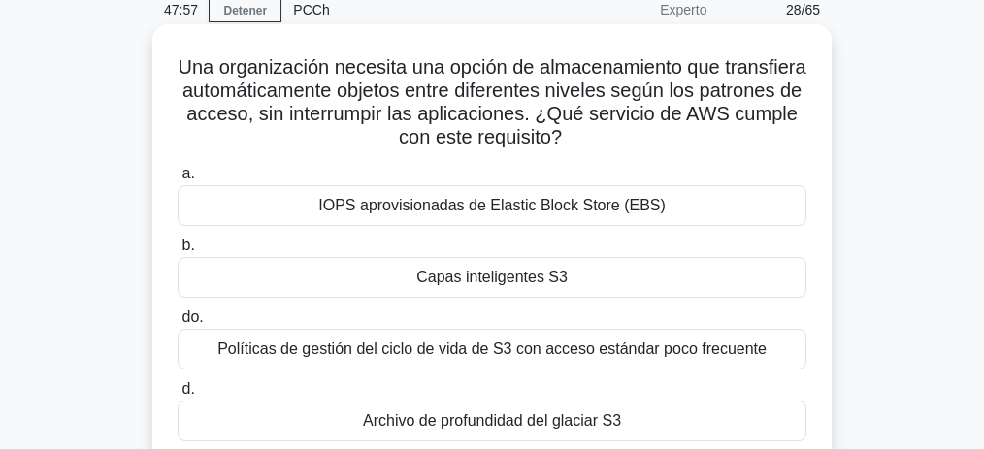
scroll to position [81, 0]
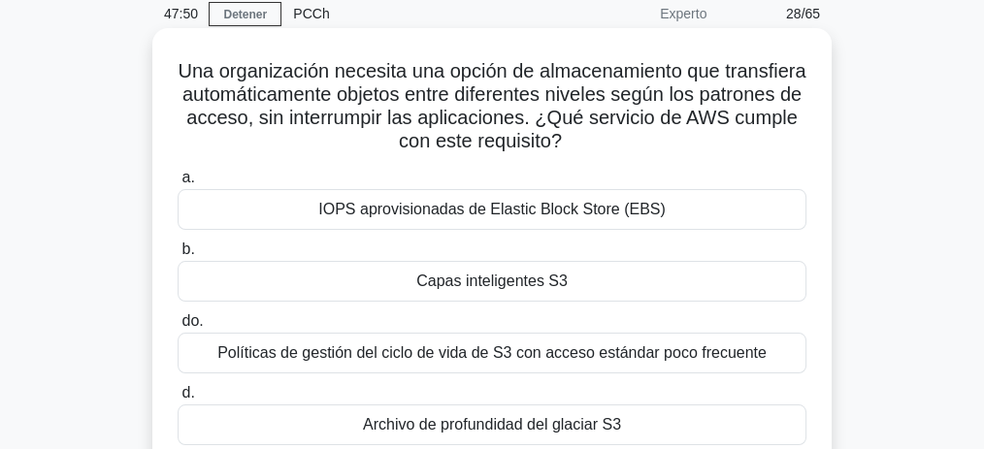
drag, startPoint x: 668, startPoint y: 65, endPoint x: 638, endPoint y: 131, distance: 72.1
click at [638, 131] on h5 "Una organización necesita una opción de almacenamiento que transfiera automátic…" at bounding box center [492, 106] width 633 height 95
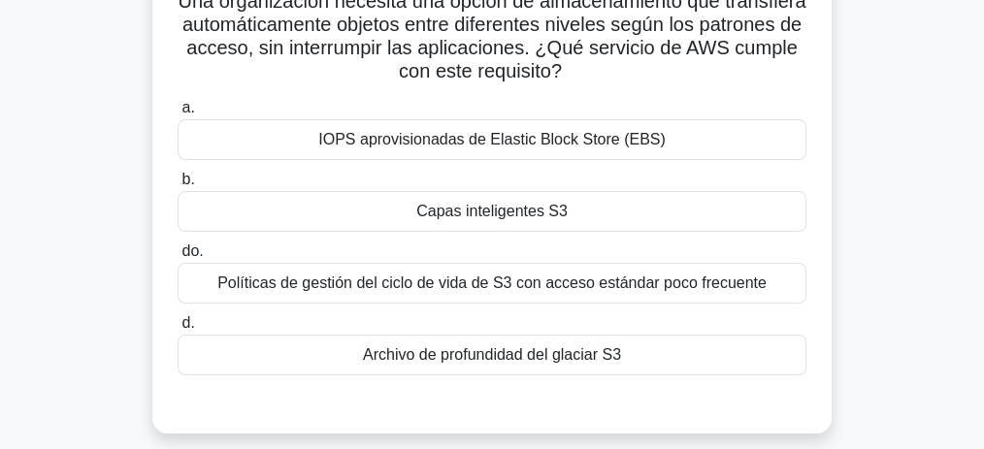
scroll to position [146, 0]
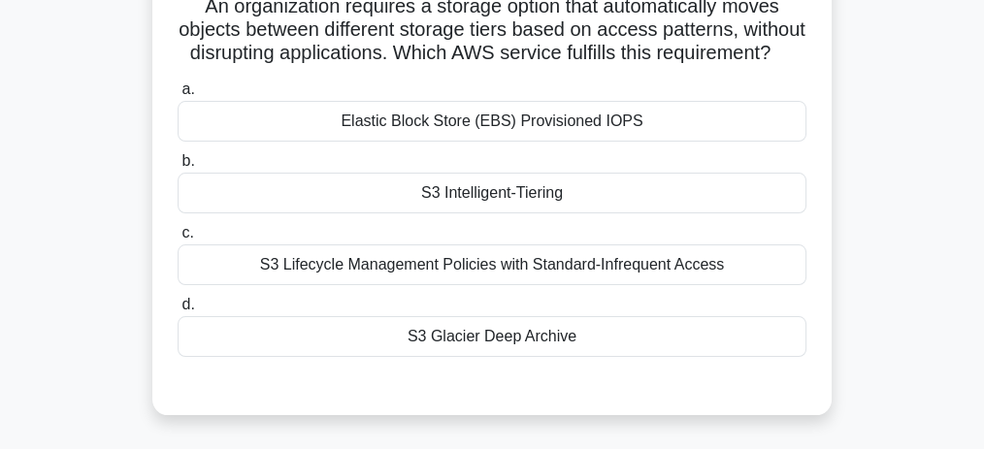
click at [532, 213] on div "S3 Intelligent-Tiering" at bounding box center [492, 193] width 629 height 41
click at [178, 168] on input "b. S3 Intelligent-Tiering" at bounding box center [178, 161] width 0 height 13
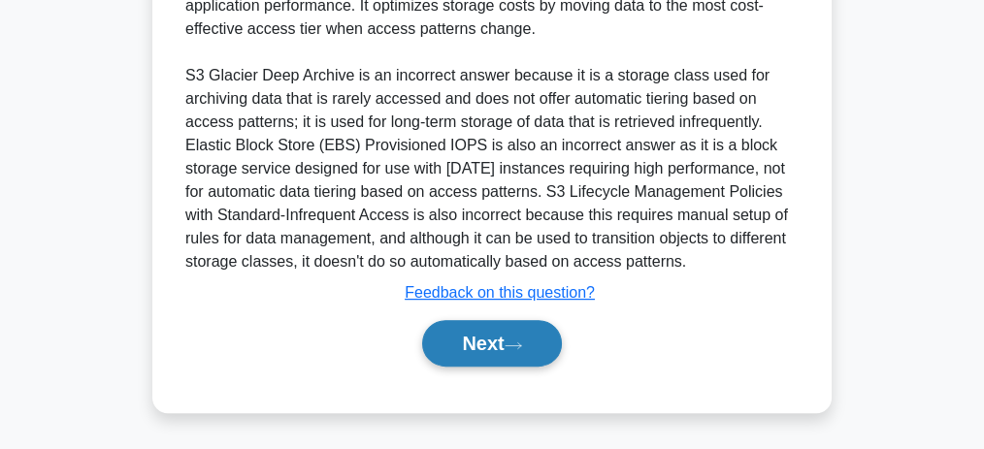
click at [535, 341] on button "Next" at bounding box center [491, 343] width 139 height 47
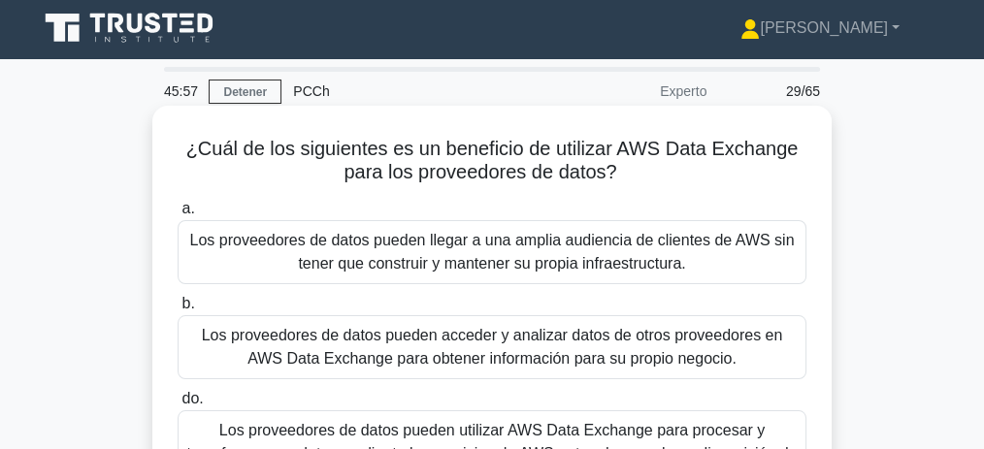
scroll to position [0, 0]
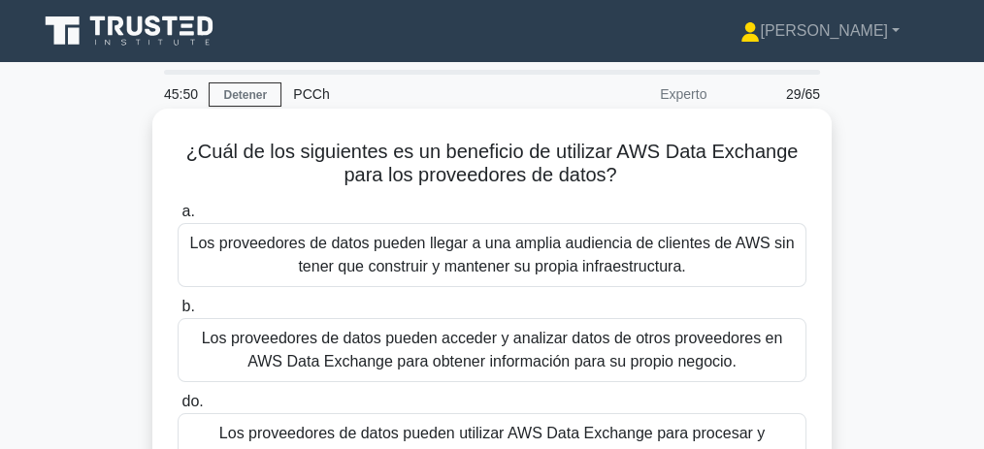
click at [494, 250] on font "Los proveedores de datos pueden llegar a una amplia audiencia de clientes de AW…" at bounding box center [492, 255] width 604 height 40
click at [178, 218] on input "a. Los proveedores de datos pueden llegar a una amplia audiencia de clientes de…" at bounding box center [178, 212] width 0 height 13
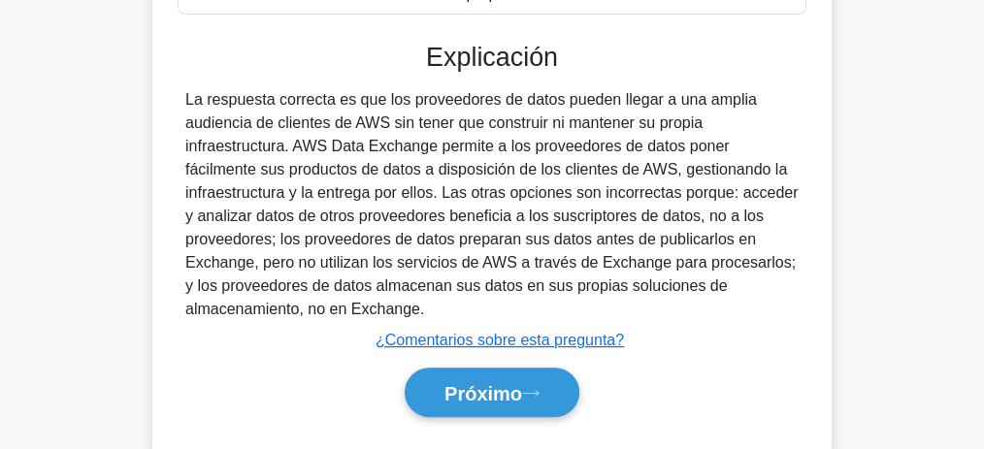
scroll to position [582, 0]
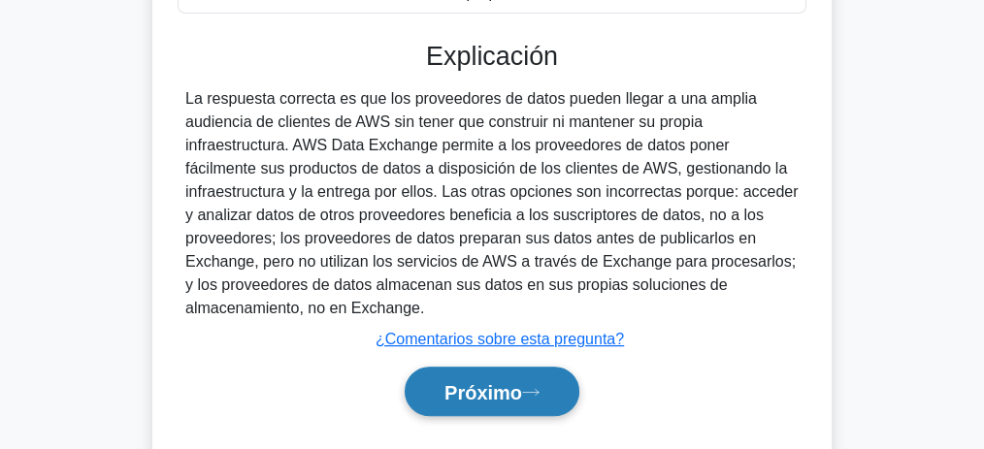
click at [535, 375] on button "Próximo" at bounding box center [492, 391] width 175 height 49
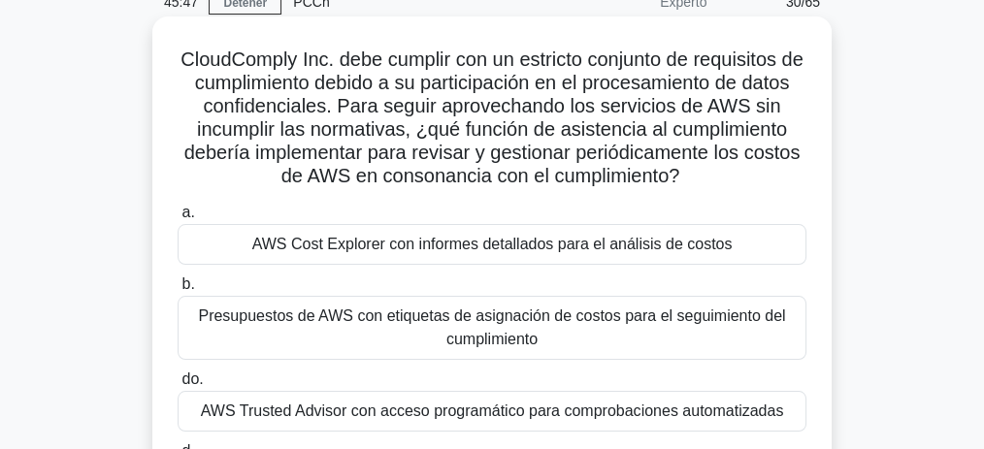
scroll to position [87, 0]
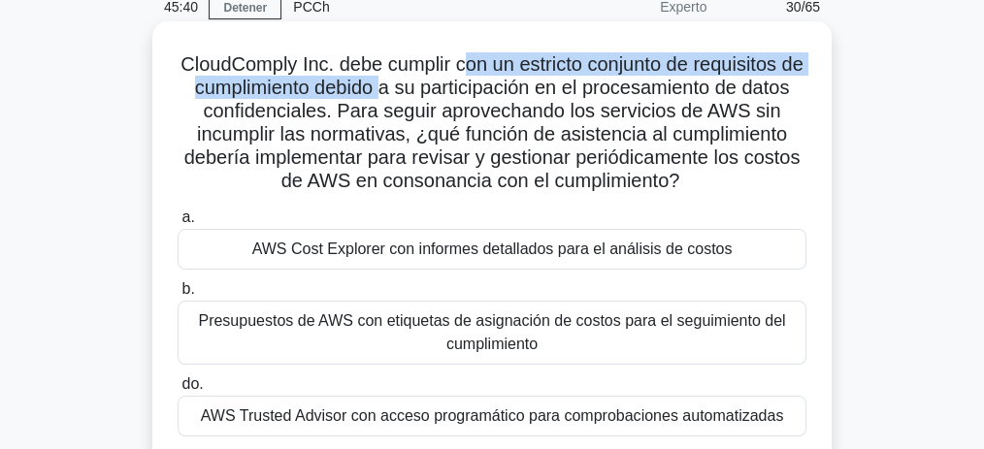
drag, startPoint x: 485, startPoint y: 70, endPoint x: 422, endPoint y: 83, distance: 64.5
click at [421, 83] on font "CloudComply Inc. debe cumplir con un estricto conjunto de requisitos de cumplim…" at bounding box center [491, 122] width 622 height 138
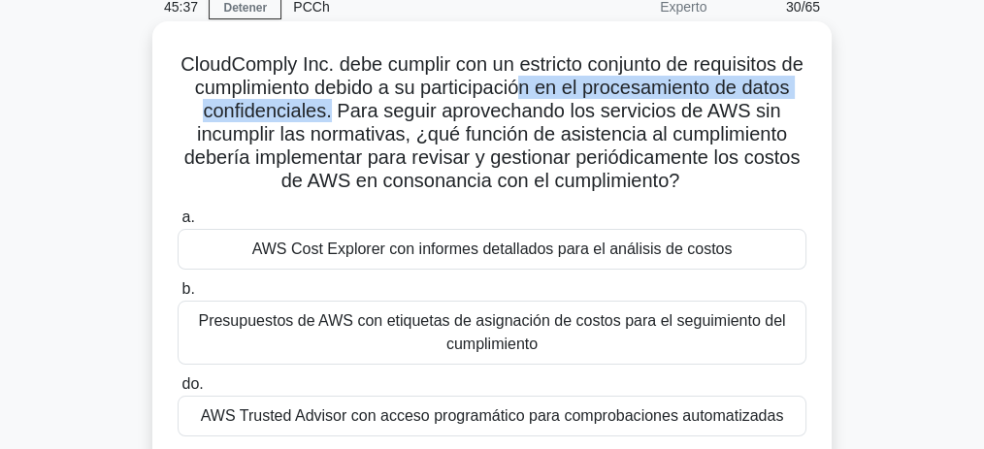
drag, startPoint x: 698, startPoint y: 90, endPoint x: 375, endPoint y: 117, distance: 324.3
click at [375, 117] on font "CloudComply Inc. debe cumplir con un estricto conjunto de requisitos de cumplim…" at bounding box center [491, 122] width 622 height 138
drag, startPoint x: 421, startPoint y: 116, endPoint x: 676, endPoint y: 204, distance: 269.7
click at [676, 194] on h5 "CloudComply Inc. debe cumplir con un estricto conjunto de requisitos de cumplim…" at bounding box center [492, 123] width 633 height 142
click at [543, 138] on font "CloudComply Inc. debe cumplir con un estricto conjunto de requisitos de cumplim…" at bounding box center [491, 122] width 622 height 138
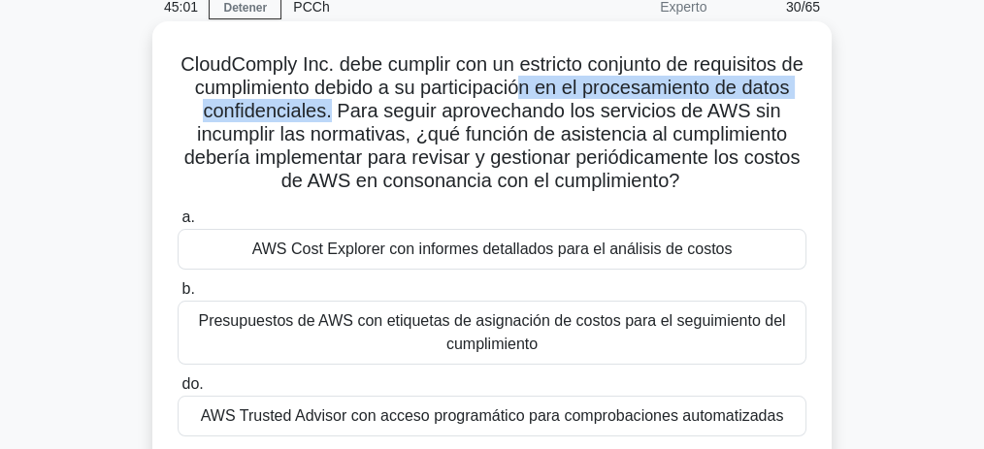
click at [532, 137] on font "CloudComply Inc. debe cumplir con un estricto conjunto de requisitos de cumplim…" at bounding box center [491, 122] width 622 height 138
click at [425, 145] on font "CloudComply Inc. debe cumplir con un estricto conjunto de requisitos de cumplim…" at bounding box center [491, 122] width 622 height 138
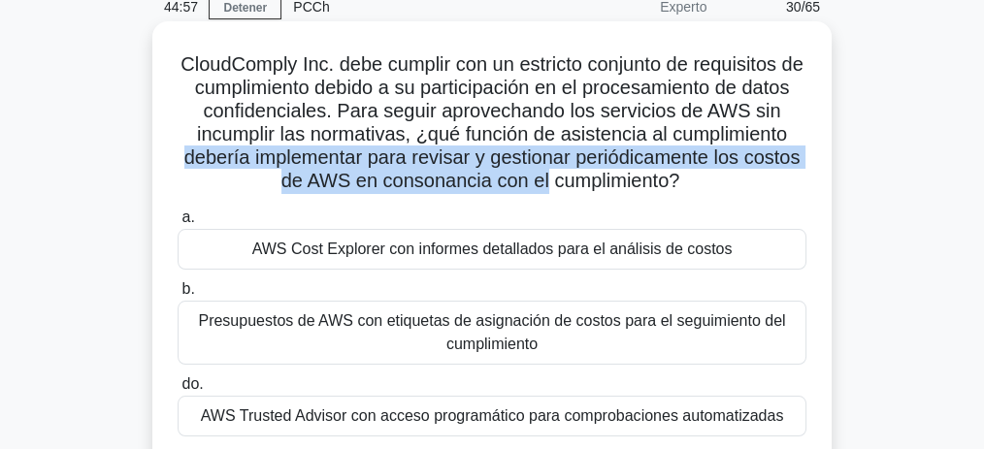
drag, startPoint x: 359, startPoint y: 161, endPoint x: 742, endPoint y: 170, distance: 383.4
click at [742, 170] on font "CloudComply Inc. debe cumplir con un estricto conjunto de requisitos de cumplim…" at bounding box center [491, 122] width 622 height 138
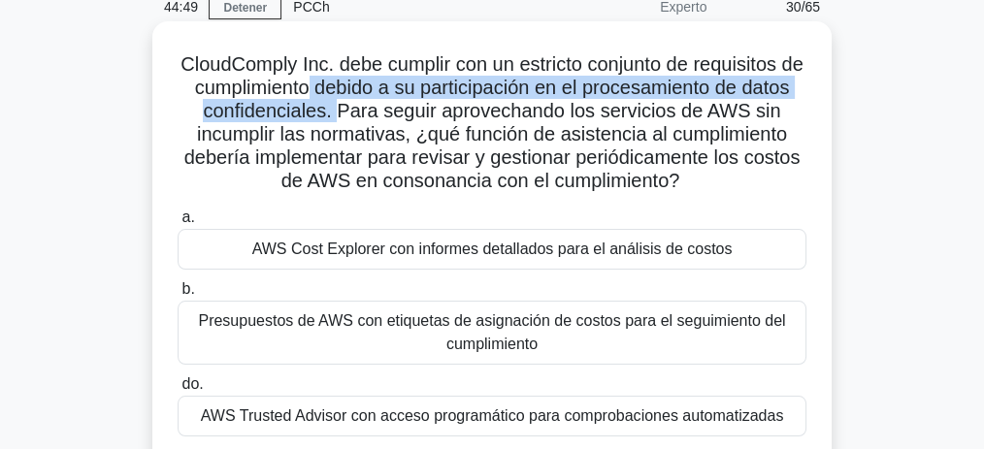
drag, startPoint x: 359, startPoint y: 87, endPoint x: 378, endPoint y: 112, distance: 31.1
click at [378, 112] on font "CloudComply Inc. debe cumplir con un estricto conjunto de requisitos de cumplim…" at bounding box center [491, 122] width 622 height 138
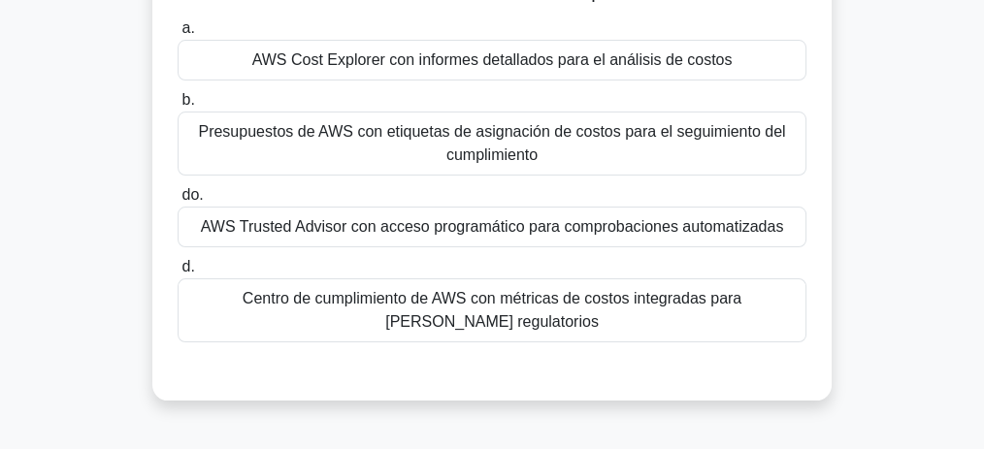
scroll to position [258, 0]
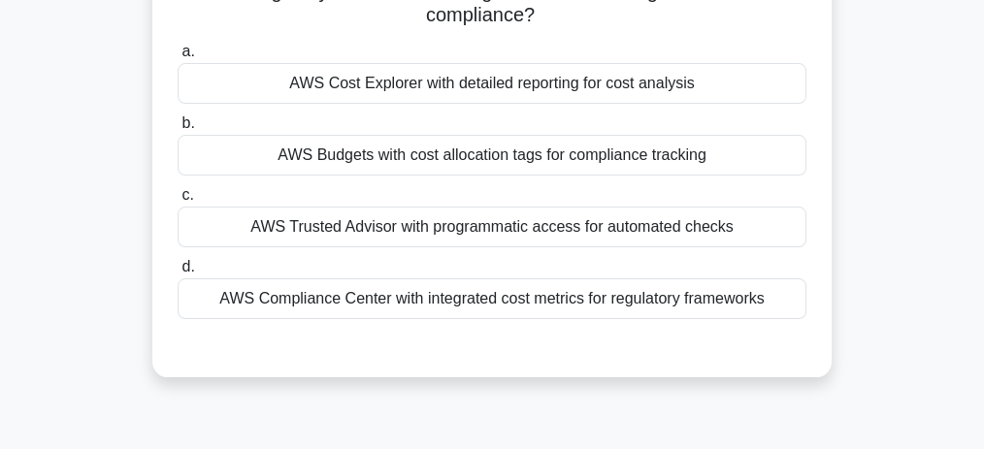
click at [903, 239] on div "CloudComply Inc. must adhere to a stringent set of compliance requirements due …" at bounding box center [491, 127] width 931 height 545
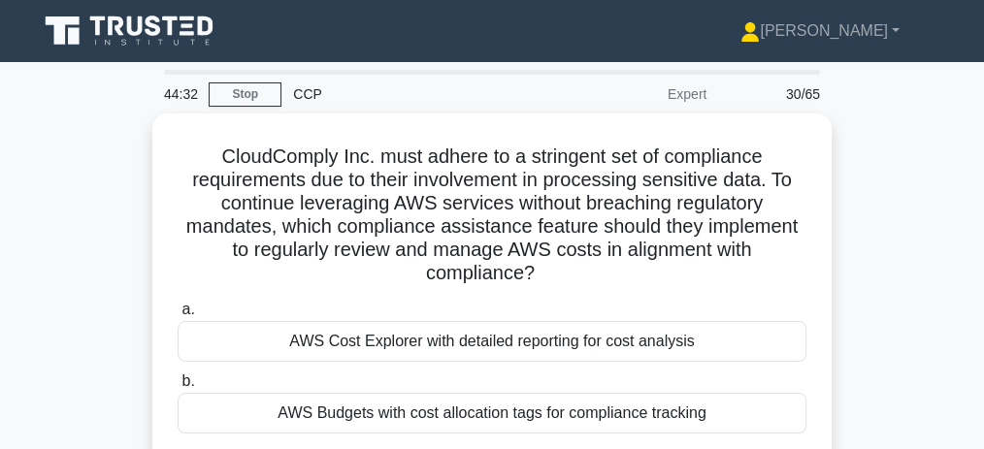
scroll to position [0, 0]
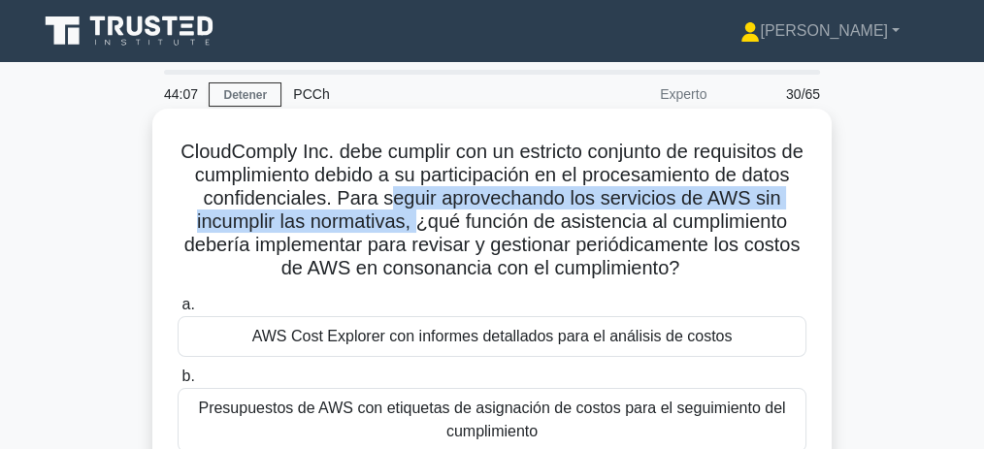
drag, startPoint x: 436, startPoint y: 201, endPoint x: 497, endPoint y: 226, distance: 66.1
click at [497, 226] on font "CloudComply Inc. debe cumplir con un estricto conjunto de requisitos de cumplim…" at bounding box center [491, 210] width 622 height 138
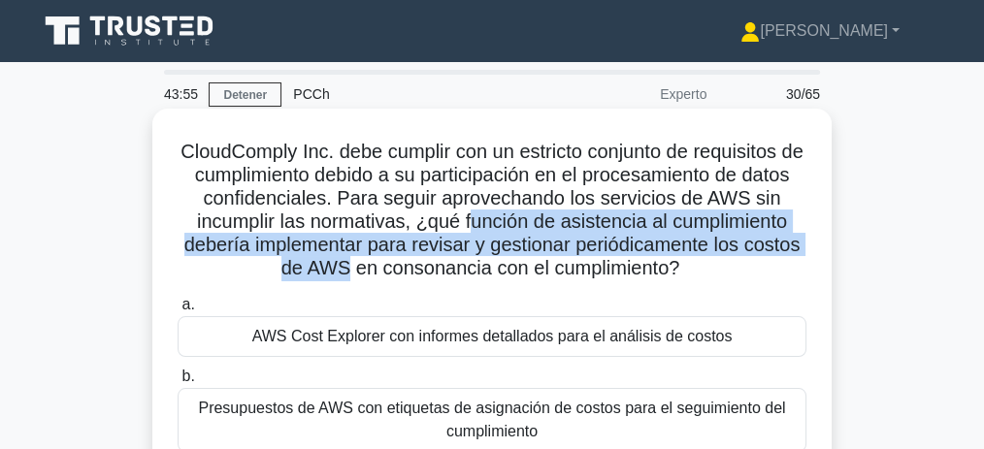
drag, startPoint x: 601, startPoint y: 226, endPoint x: 541, endPoint y: 269, distance: 73.0
click at [541, 269] on font "CloudComply Inc. debe cumplir con un estricto conjunto de requisitos de cumplim…" at bounding box center [491, 210] width 622 height 138
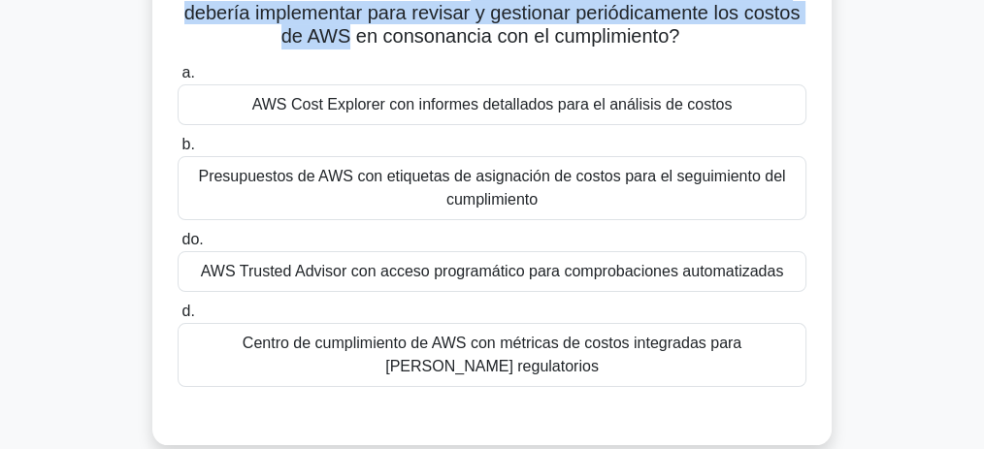
scroll to position [258, 0]
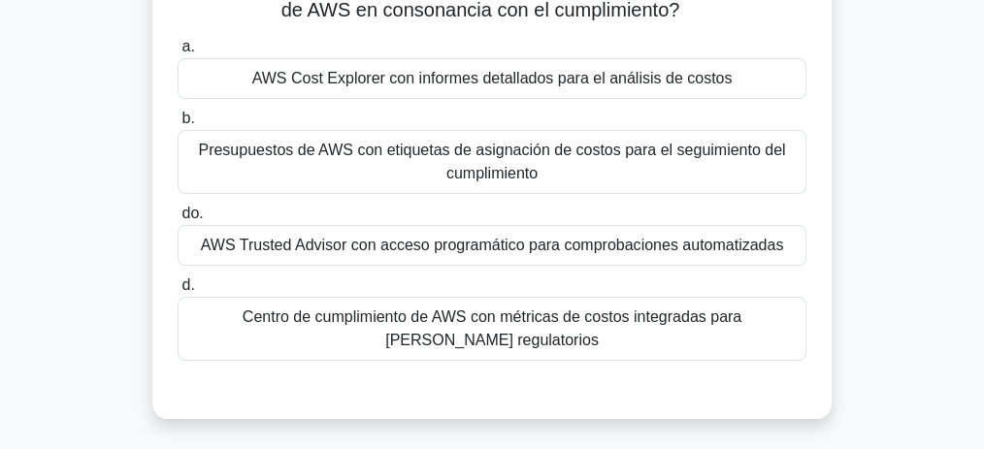
click at [412, 341] on font "Centro de cumplimiento de AWS con métricas de costos integradas para marcos reg…" at bounding box center [492, 329] width 499 height 40
click at [178, 292] on input "d. Centro de cumplimiento de AWS con métricas de costos integradas para marcos …" at bounding box center [178, 285] width 0 height 13
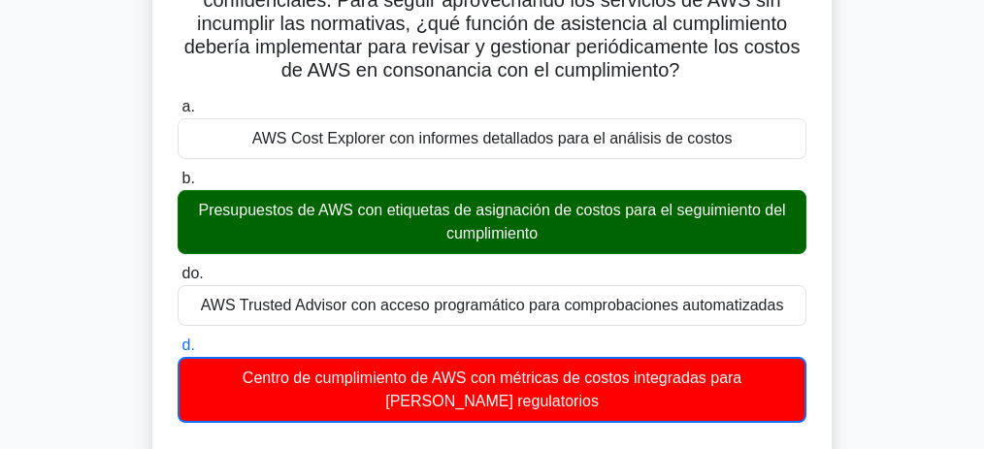
scroll to position [194, 0]
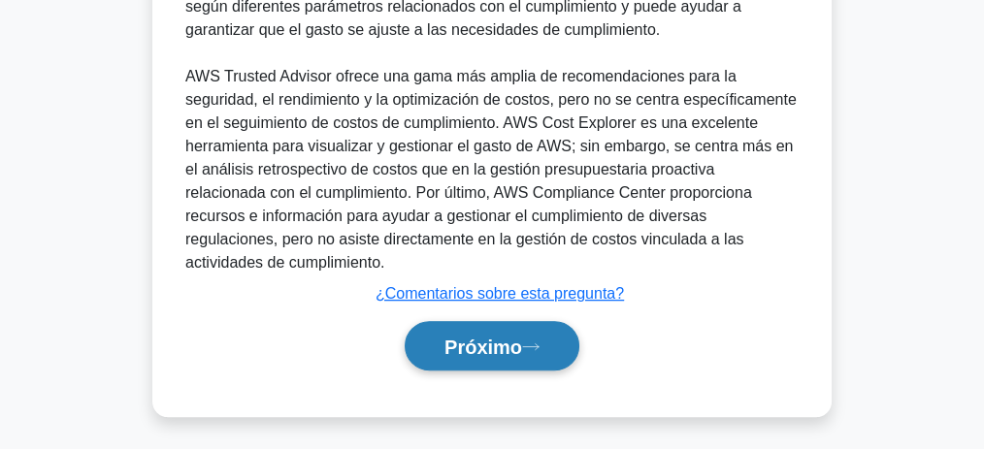
click at [464, 335] on font "Próximo" at bounding box center [483, 345] width 78 height 21
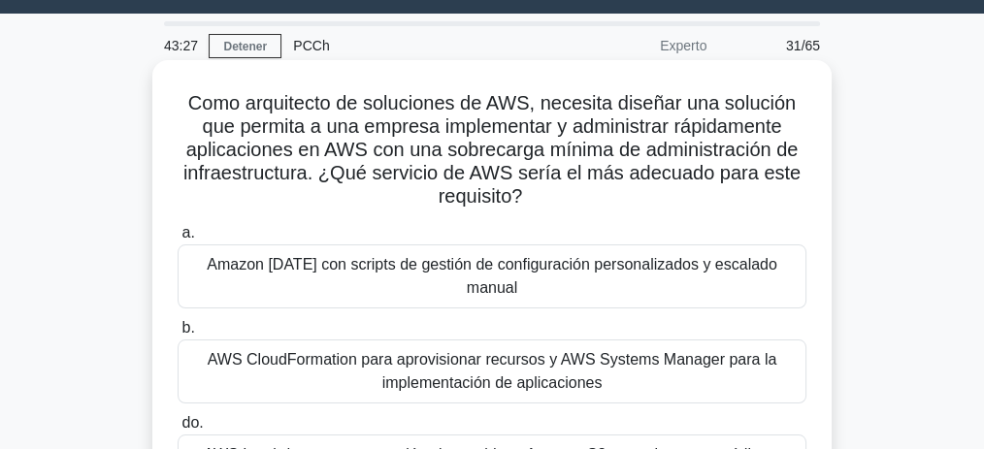
scroll to position [0, 0]
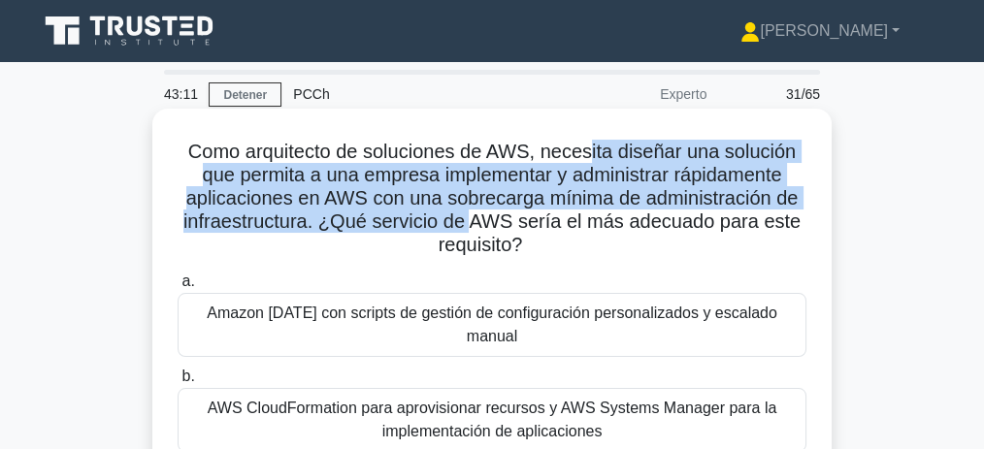
drag, startPoint x: 606, startPoint y: 158, endPoint x: 475, endPoint y: 214, distance: 142.6
click at [475, 214] on font "Como arquitecto de soluciones de AWS, necesita diseñar una solución que permita…" at bounding box center [491, 198] width 617 height 114
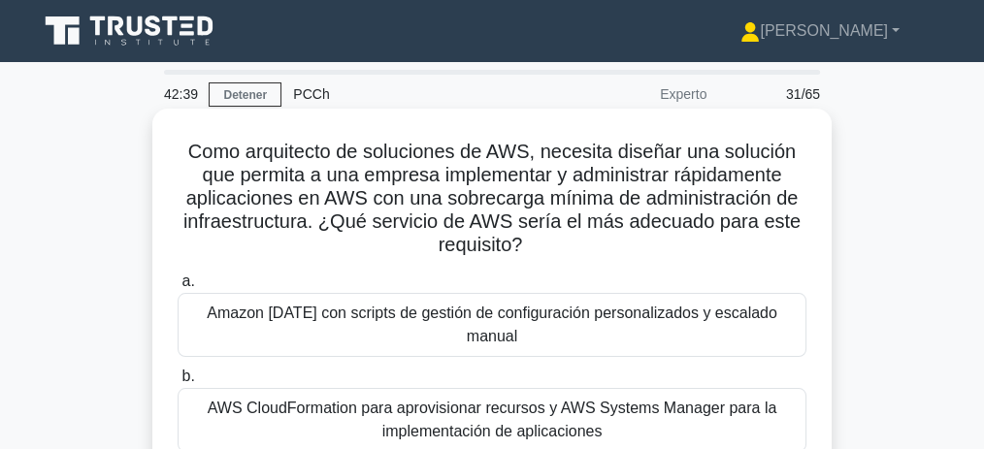
drag, startPoint x: 617, startPoint y: 168, endPoint x: 558, endPoint y: 241, distance: 93.8
click at [558, 241] on h5 "Como arquitecto de soluciones de AWS, necesita diseñar una solución que permita…" at bounding box center [492, 199] width 633 height 118
drag, startPoint x: 517, startPoint y: 151, endPoint x: 551, endPoint y: 151, distance: 34.0
click at [551, 151] on font "Como arquitecto de soluciones de AWS, necesita diseñar una solución que permita…" at bounding box center [491, 198] width 617 height 114
click at [676, 153] on font "Como arquitecto de soluciones de AWS, necesita diseñar una solución que permita…" at bounding box center [491, 198] width 617 height 114
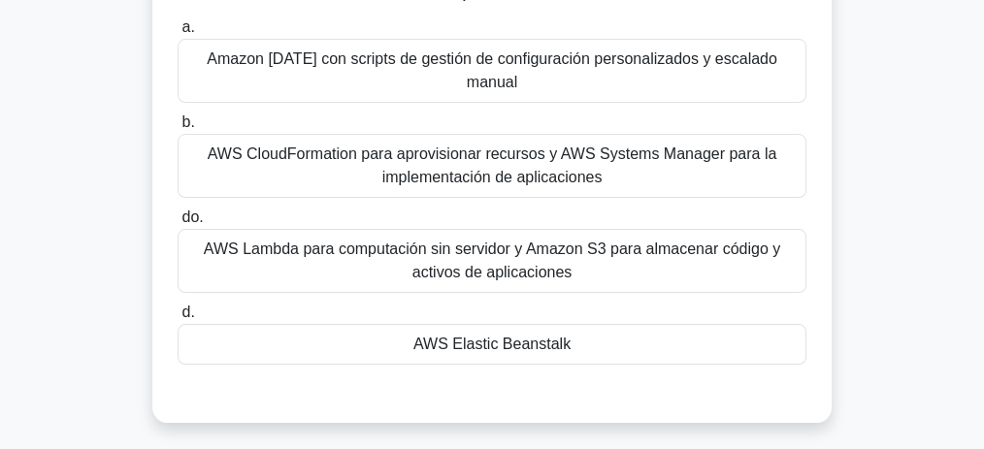
scroll to position [258, 0]
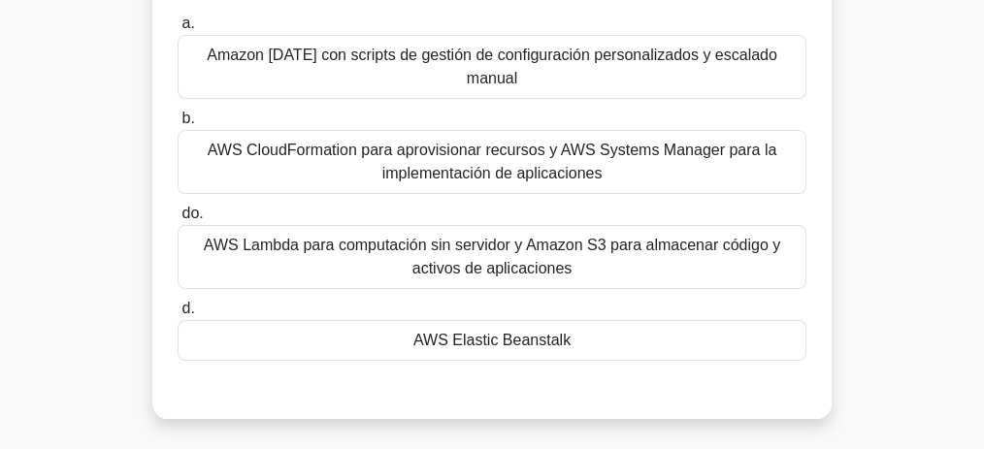
click at [545, 332] on font "AWS Elastic Beanstalk" at bounding box center [491, 340] width 157 height 16
click at [178, 315] on input "d. AWS Elastic Beanstalk" at bounding box center [178, 309] width 0 height 13
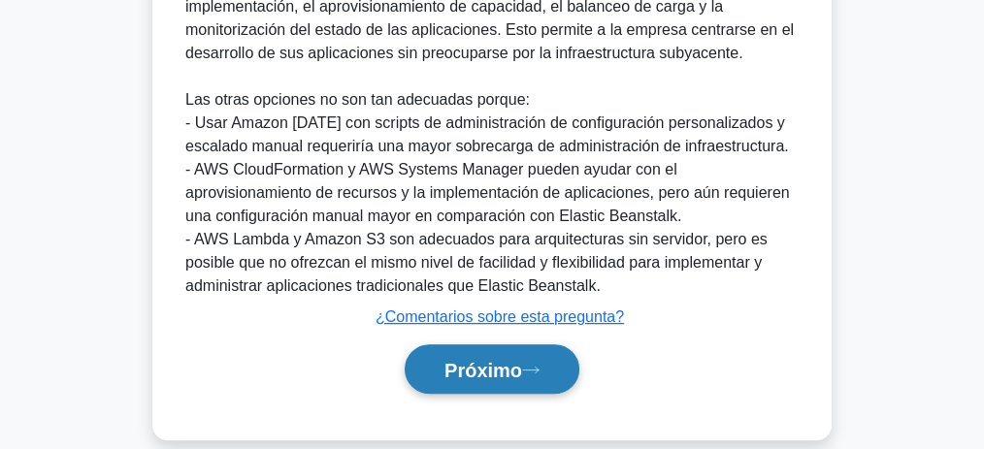
click at [504, 360] on font "Próximo" at bounding box center [483, 370] width 78 height 21
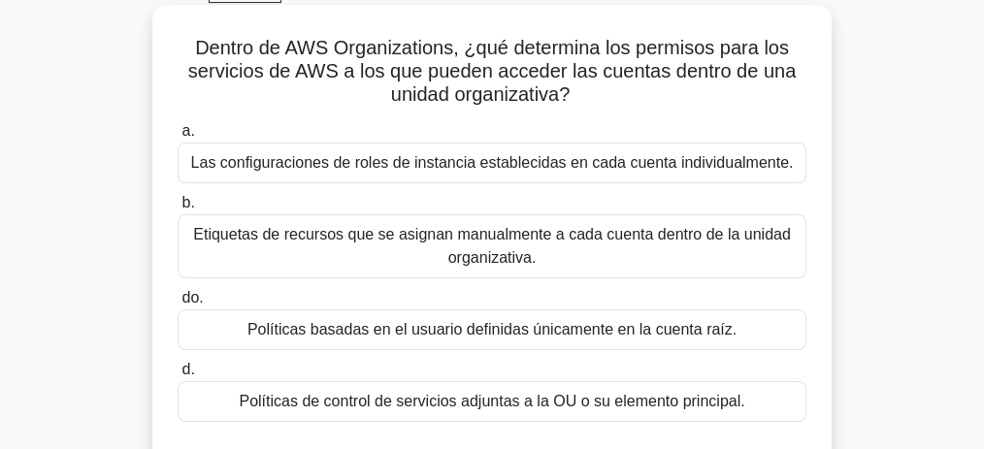
scroll to position [85, 0]
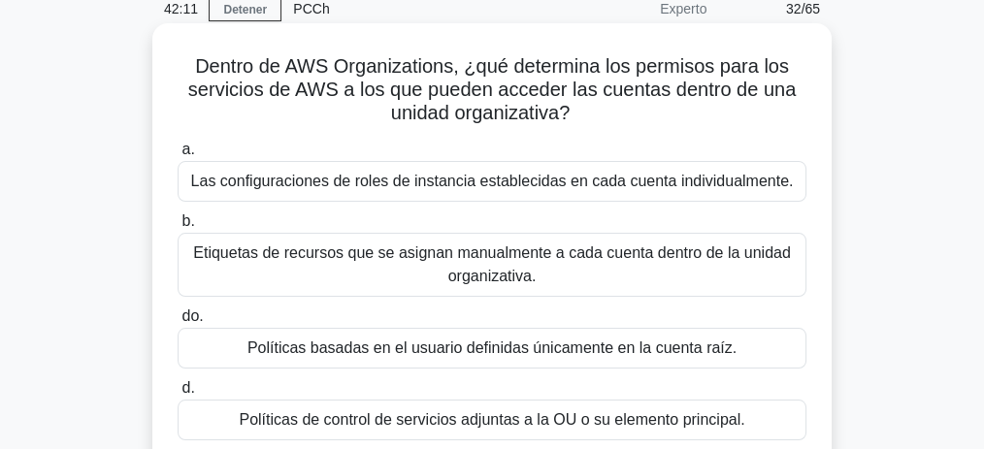
drag, startPoint x: 773, startPoint y: 69, endPoint x: 660, endPoint y: 124, distance: 126.3
click at [660, 124] on h5 "Dentro de AWS Organizations, ¿qué determina los permisos para los servicios de …" at bounding box center [492, 90] width 633 height 72
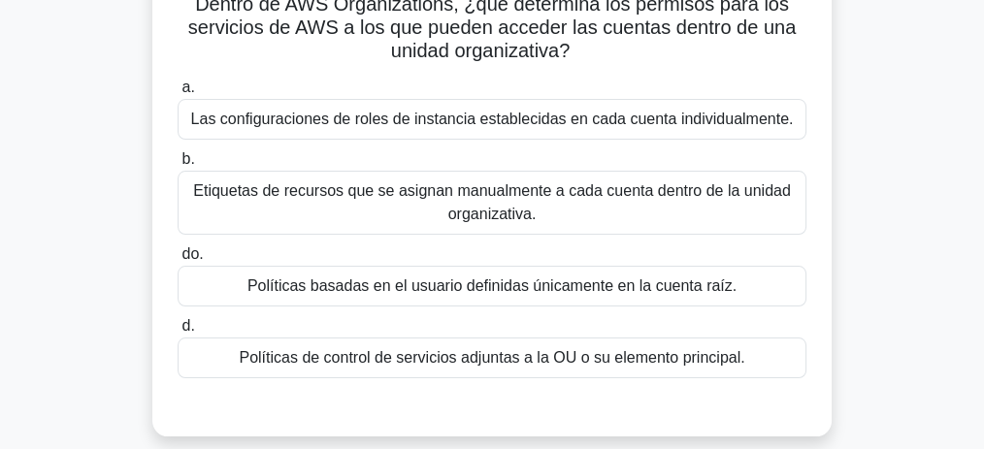
scroll to position [150, 0]
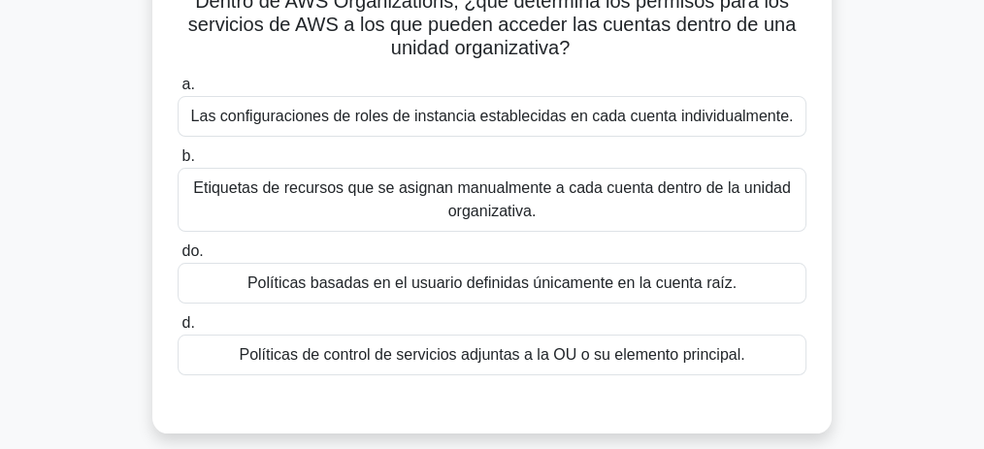
click at [532, 286] on font "Políticas basadas en el usuario definidas únicamente en la cuenta raíz." at bounding box center [491, 283] width 489 height 16
click at [178, 258] on input "do. Políticas basadas en el usuario definidas únicamente en la cuenta raíz." at bounding box center [178, 251] width 0 height 13
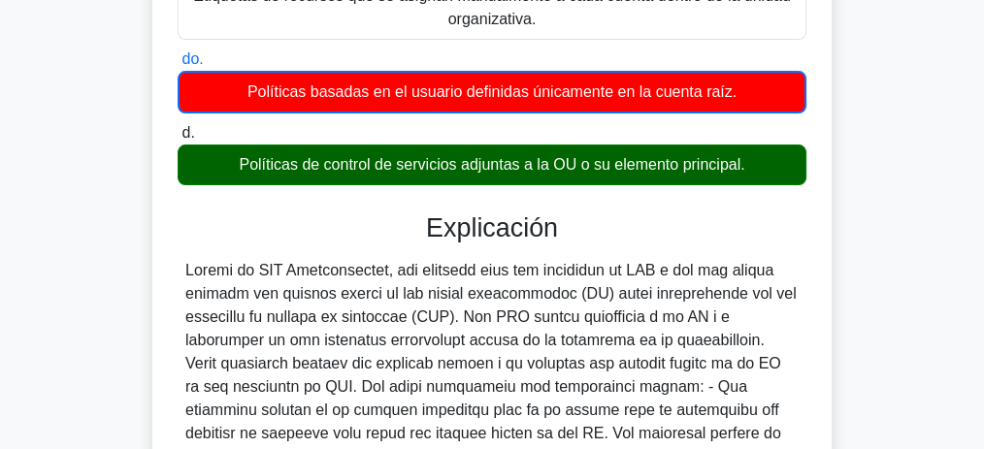
scroll to position [344, 0]
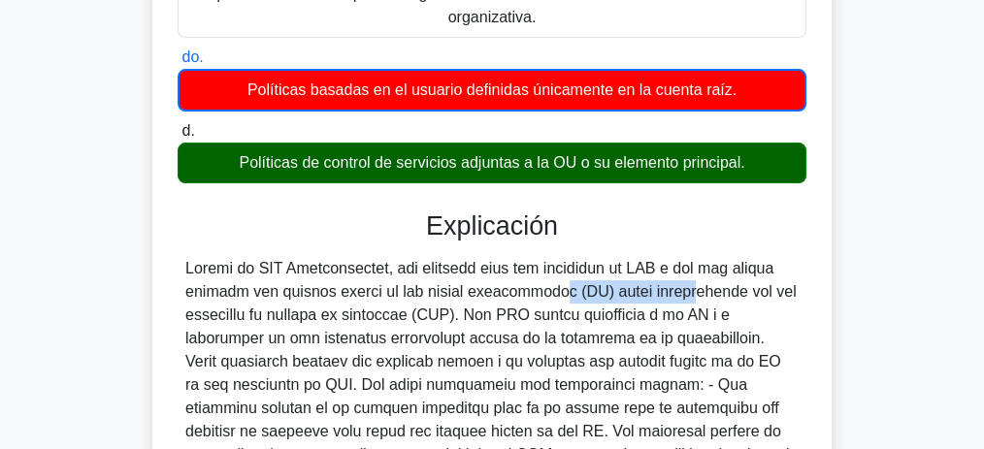
drag, startPoint x: 429, startPoint y: 292, endPoint x: 562, endPoint y: 289, distance: 133.0
click at [562, 289] on font at bounding box center [490, 419] width 611 height 319
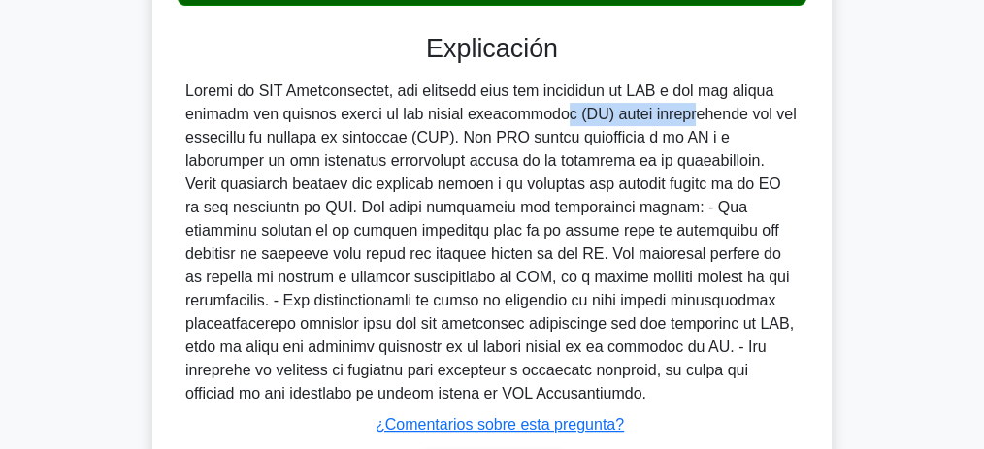
scroll to position [653, 0]
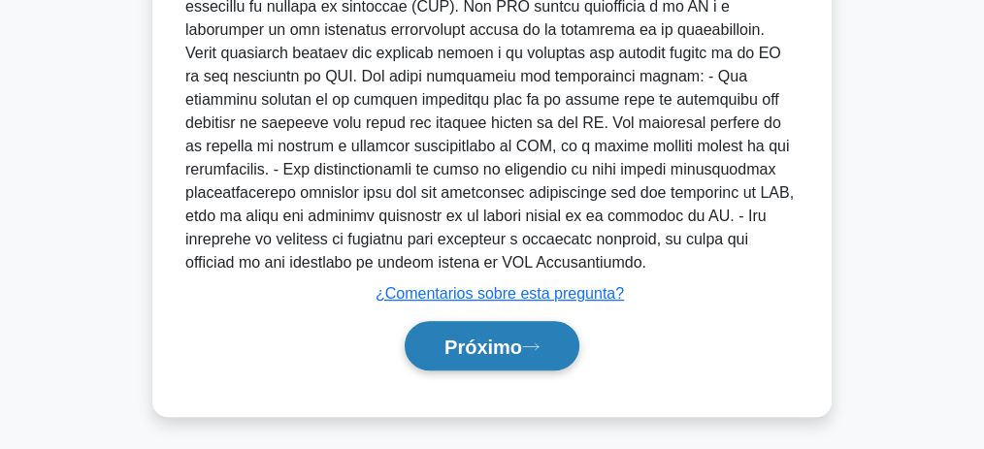
click at [539, 342] on icon at bounding box center [530, 347] width 17 height 11
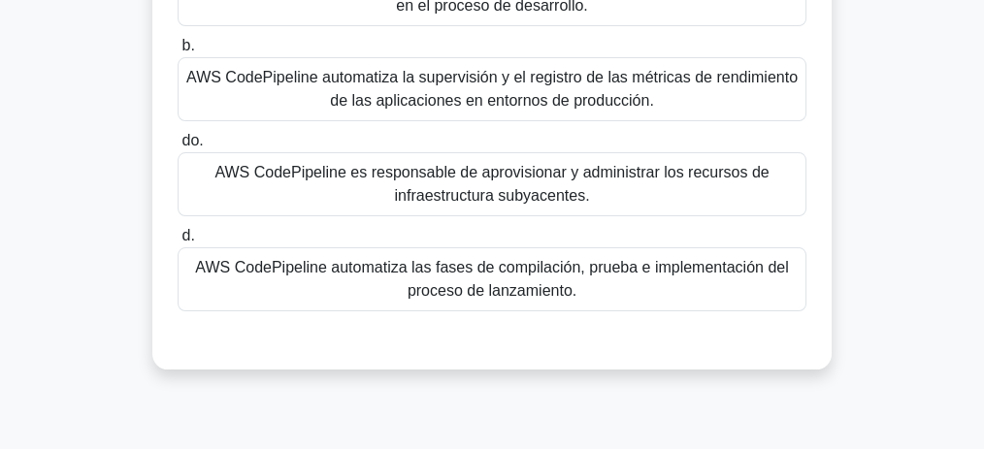
scroll to position [241, 0]
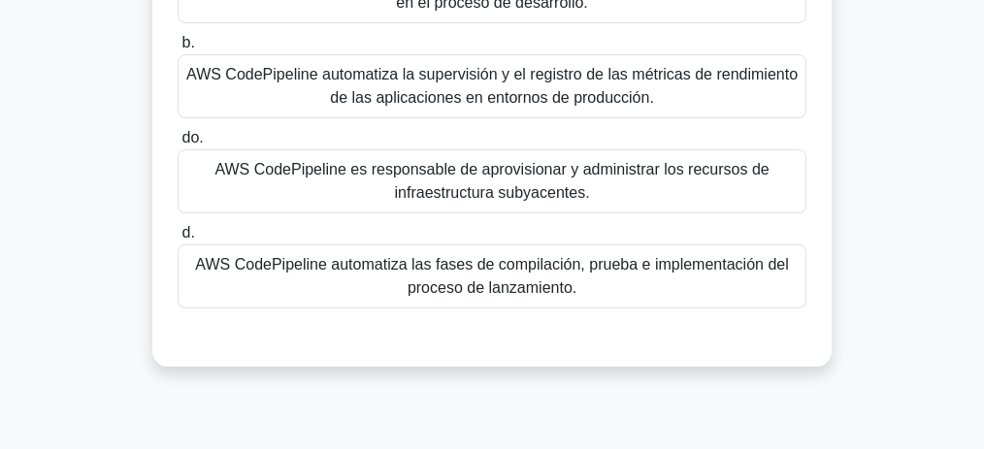
click at [536, 277] on font "AWS CodePipeline automatiza las fases de compilación, prueba e implementación d…" at bounding box center [491, 276] width 593 height 40
click at [178, 240] on input "d. AWS CodePipeline automatiza las fases de compilación, prueba e implementació…" at bounding box center [178, 233] width 0 height 13
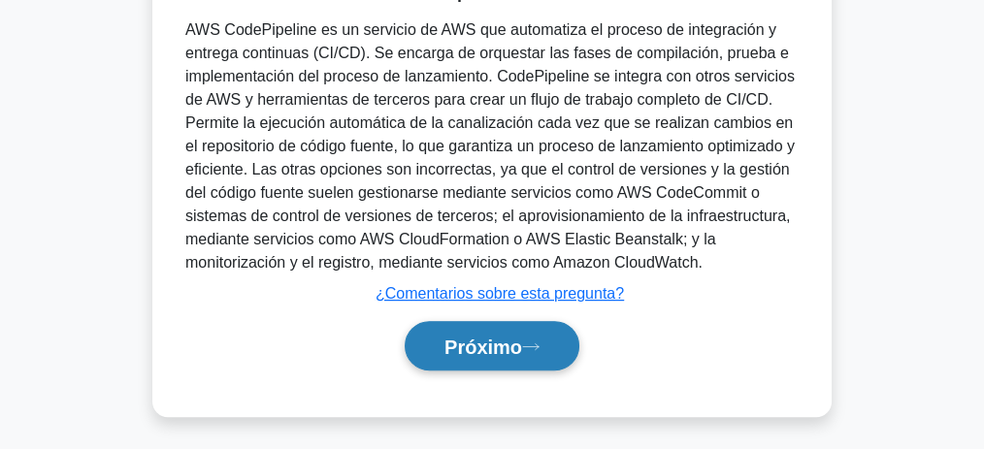
click at [505, 341] on font "Próximo" at bounding box center [483, 347] width 78 height 21
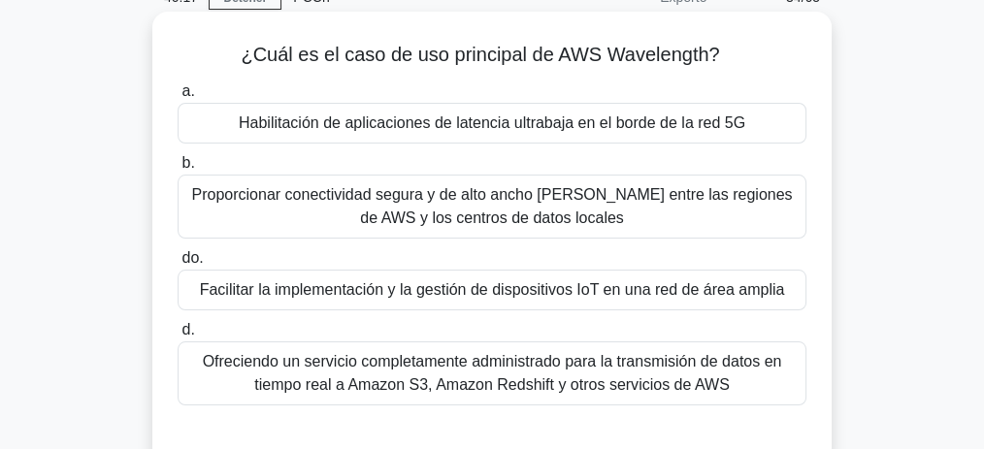
scroll to position [22, 0]
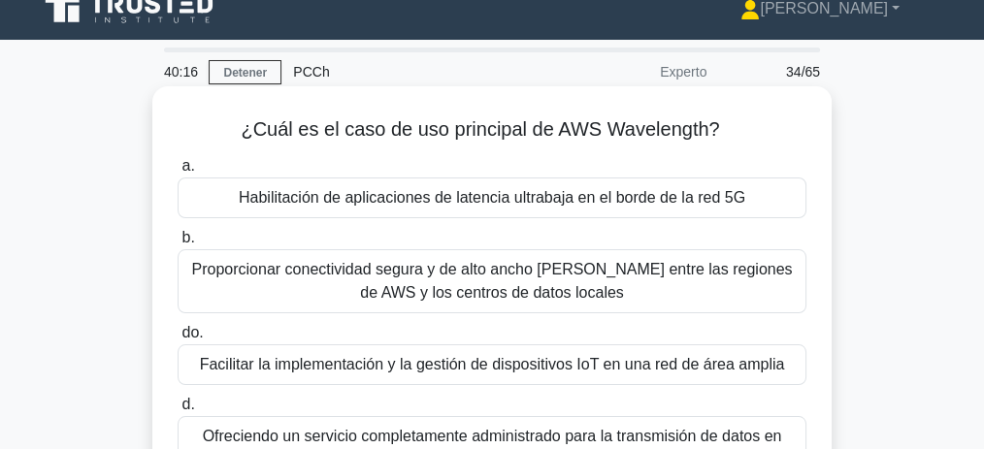
click at [530, 209] on font "Habilitación de aplicaciones de latencia ultrabaja en el borde de la red 5G" at bounding box center [492, 197] width 506 height 23
click at [178, 173] on input "a. Habilitación de aplicaciones de latencia ultrabaja en el borde de la red 5G" at bounding box center [178, 166] width 0 height 13
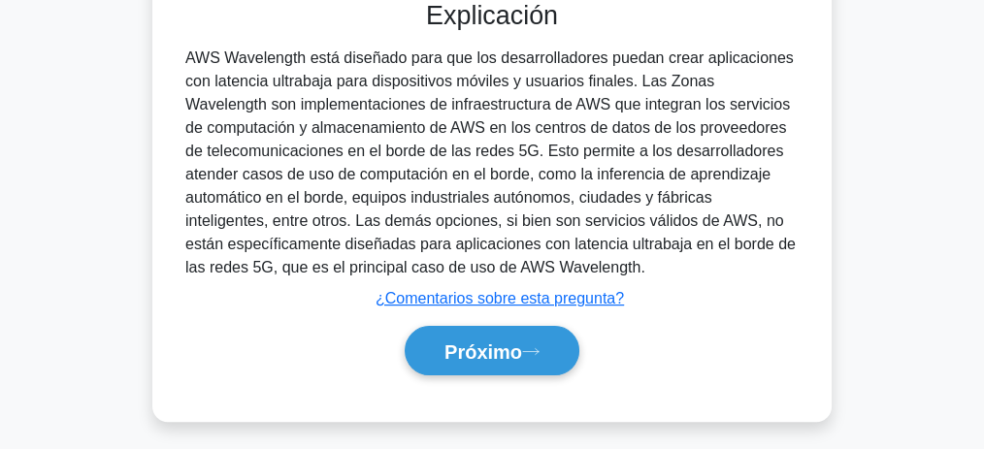
scroll to position [599, 0]
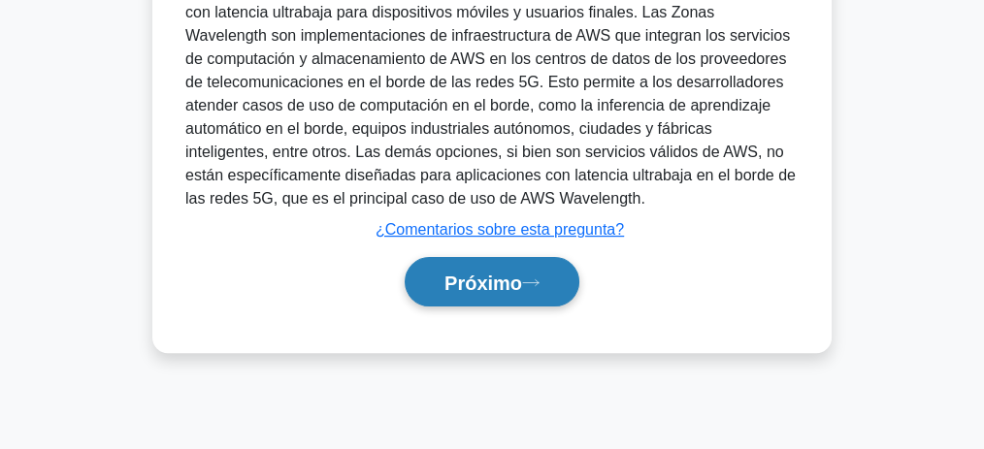
click at [516, 293] on button "Próximo" at bounding box center [492, 281] width 175 height 49
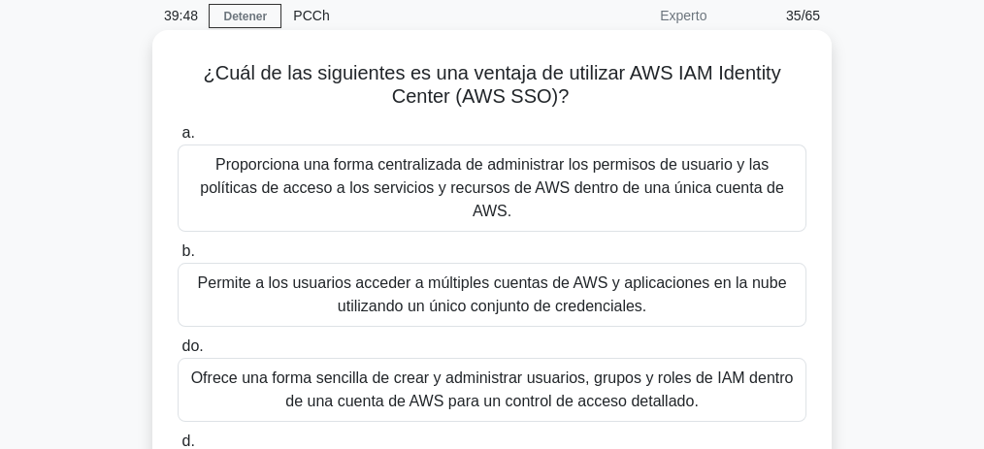
scroll to position [81, 0]
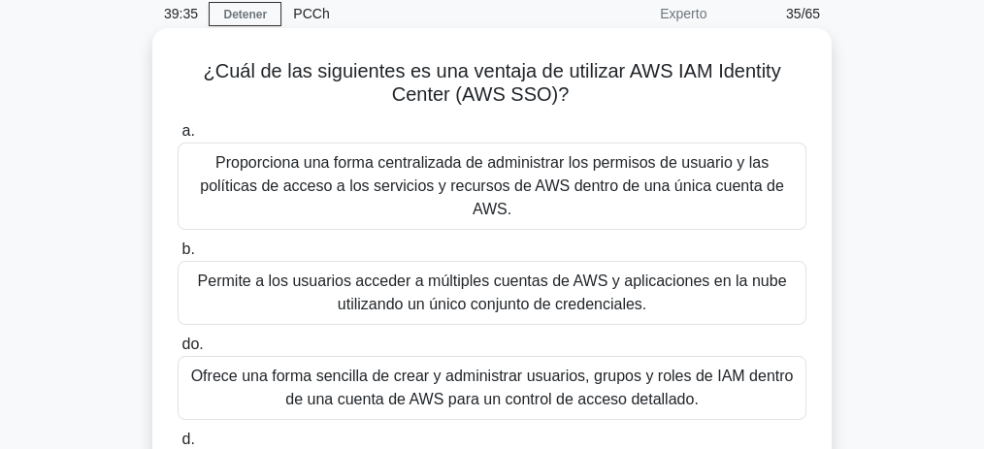
click at [563, 273] on font "Permite a los usuarios acceder a múltiples cuentas de AWS y aplicaciones en la …" at bounding box center [492, 293] width 589 height 40
click at [178, 250] on input "b. Permite a los usuarios acceder a múltiples cuentas de AWS y aplicaciones en …" at bounding box center [178, 250] width 0 height 13
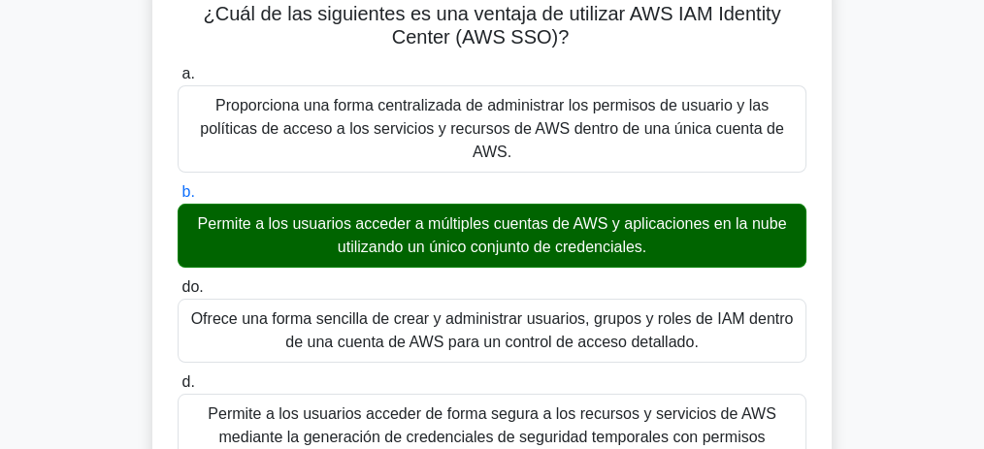
scroll to position [146, 0]
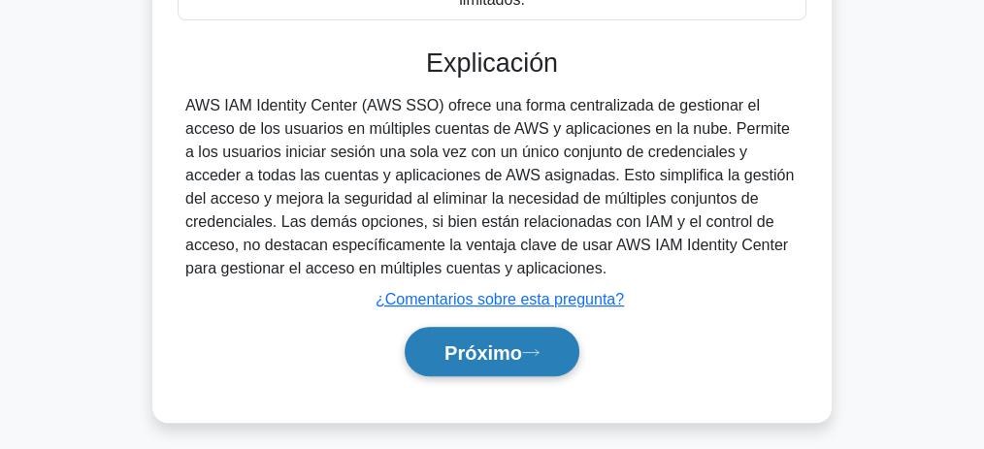
click at [485, 343] on font "Próximo" at bounding box center [483, 353] width 78 height 21
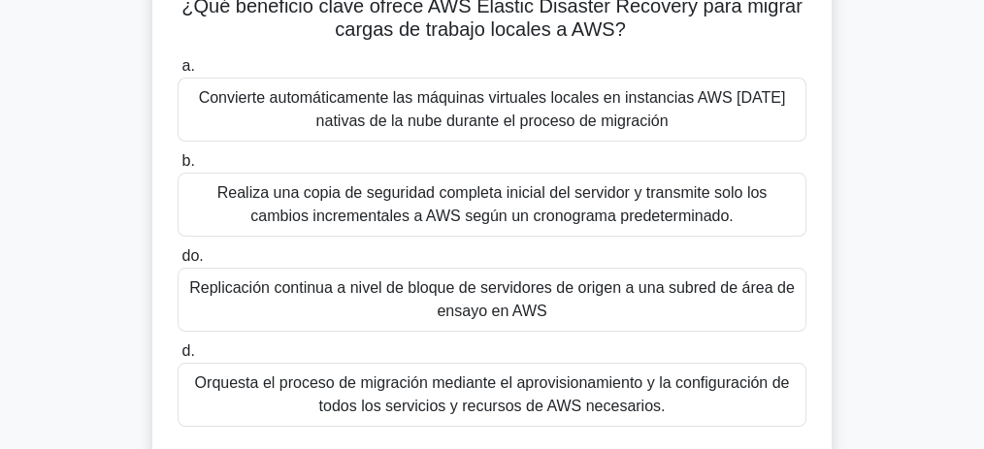
click at [580, 315] on font "Replicación continua a nivel de bloque de servidores de origen a una subred de …" at bounding box center [491, 300] width 611 height 47
click at [178, 263] on input "do. Replicación continua a nivel de bloque de servidores de origen a una subred…" at bounding box center [178, 256] width 0 height 13
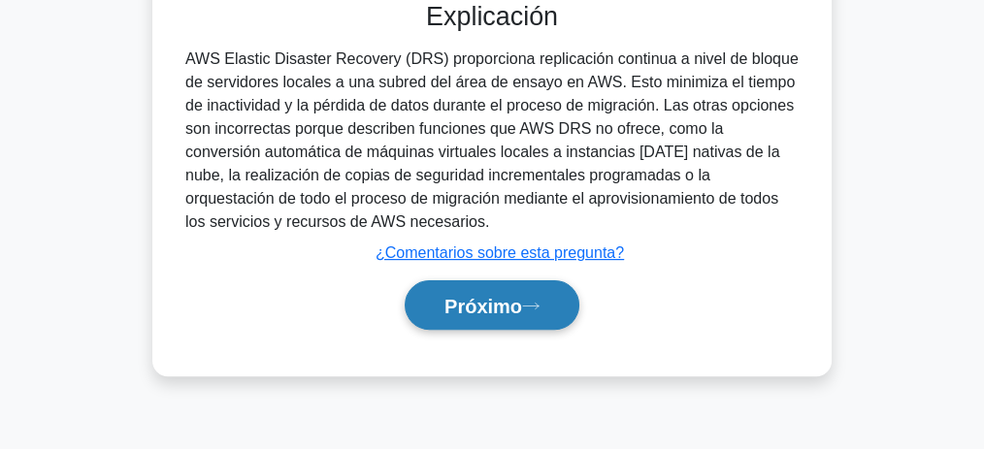
click at [500, 302] on font "Próximo" at bounding box center [483, 306] width 78 height 21
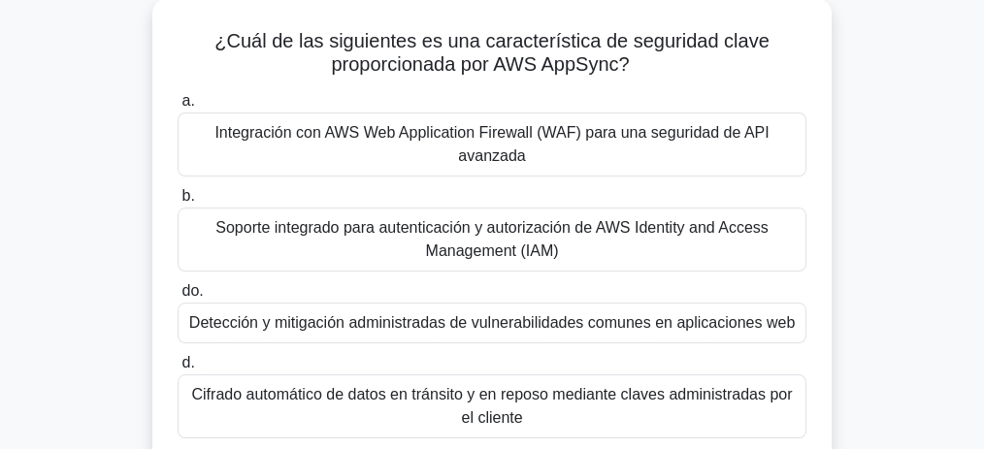
scroll to position [104, 0]
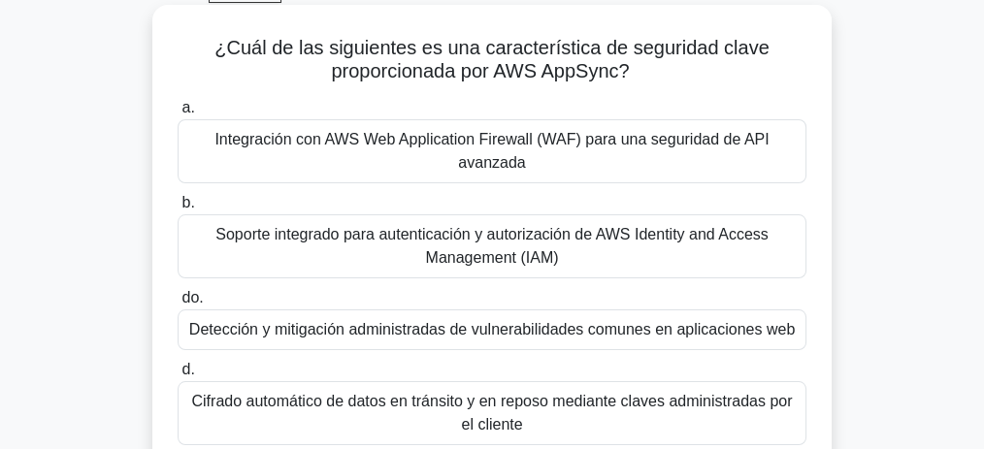
click at [540, 245] on font "Soporte integrado para autenticación y autorización de AWS Identity and Access …" at bounding box center [491, 246] width 611 height 47
click at [178, 210] on input "b. Soporte integrado para autenticación y autorización de AWS Identity and Acce…" at bounding box center [178, 203] width 0 height 13
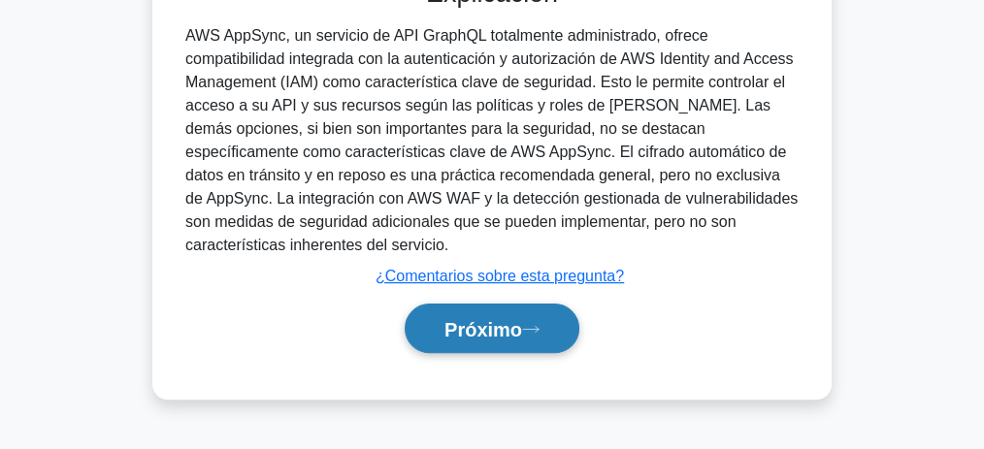
click at [516, 327] on font "Próximo" at bounding box center [483, 329] width 78 height 21
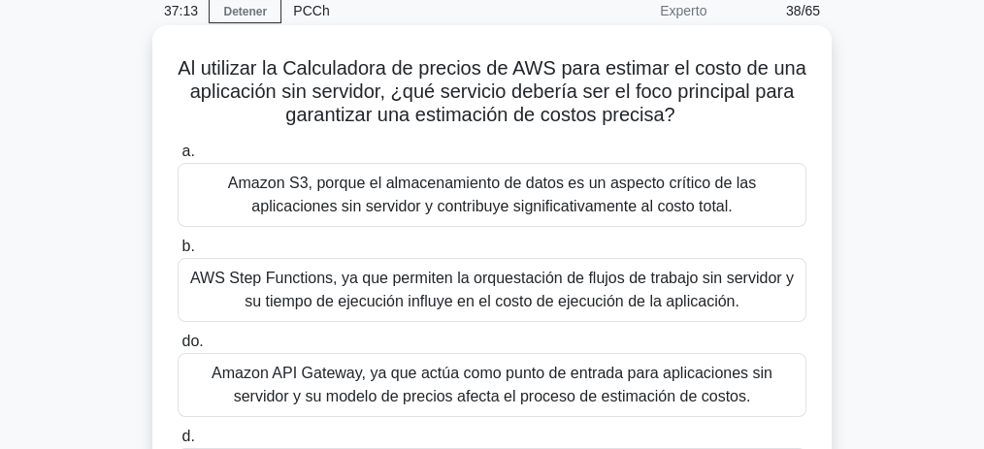
scroll to position [81, 0]
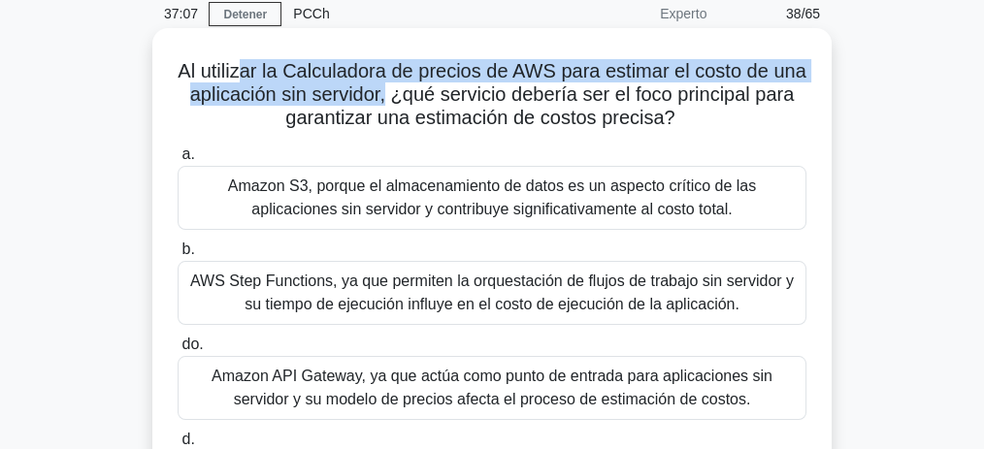
drag, startPoint x: 275, startPoint y: 74, endPoint x: 424, endPoint y: 96, distance: 151.1
click at [424, 96] on font "Al utilizar la Calculadora de precios de AWS para estimar el costo de una aplic…" at bounding box center [492, 94] width 628 height 68
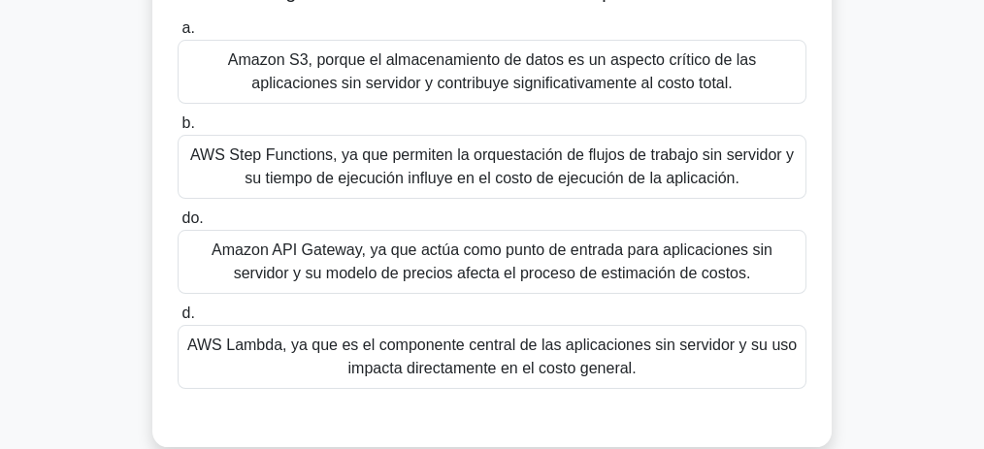
scroll to position [211, 0]
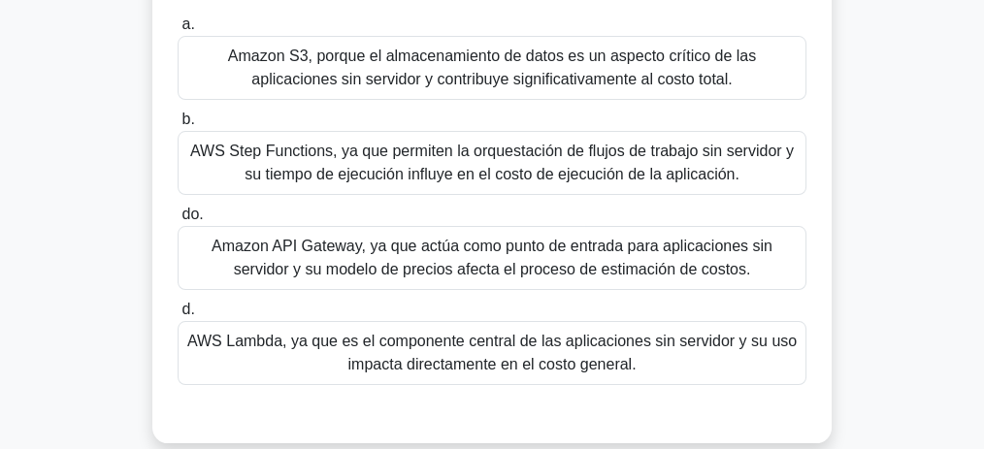
click at [533, 344] on font "AWS Lambda, ya que es el componente central de las aplicaciones sin servidor y …" at bounding box center [491, 353] width 609 height 40
click at [178, 316] on input "d. AWS Lambda, ya que es el componente central de las aplicaciones sin servidor…" at bounding box center [178, 310] width 0 height 13
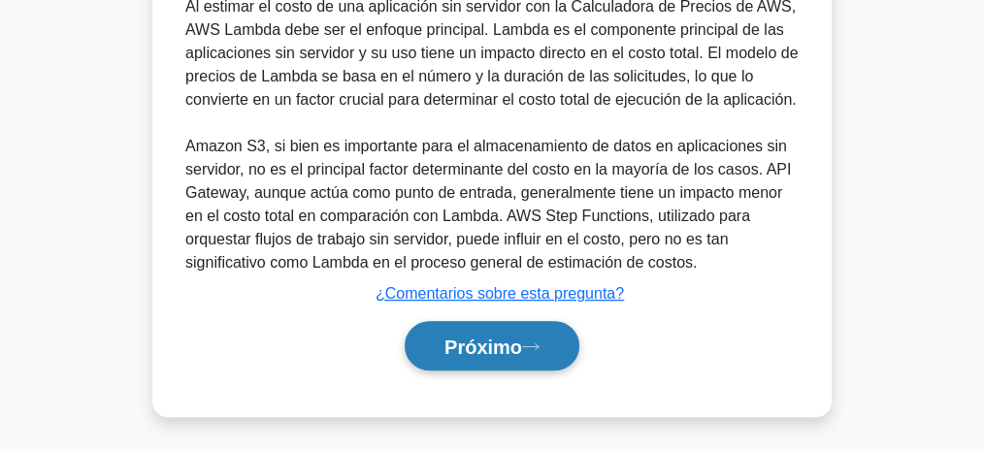
click at [507, 348] on font "Próximo" at bounding box center [483, 347] width 78 height 21
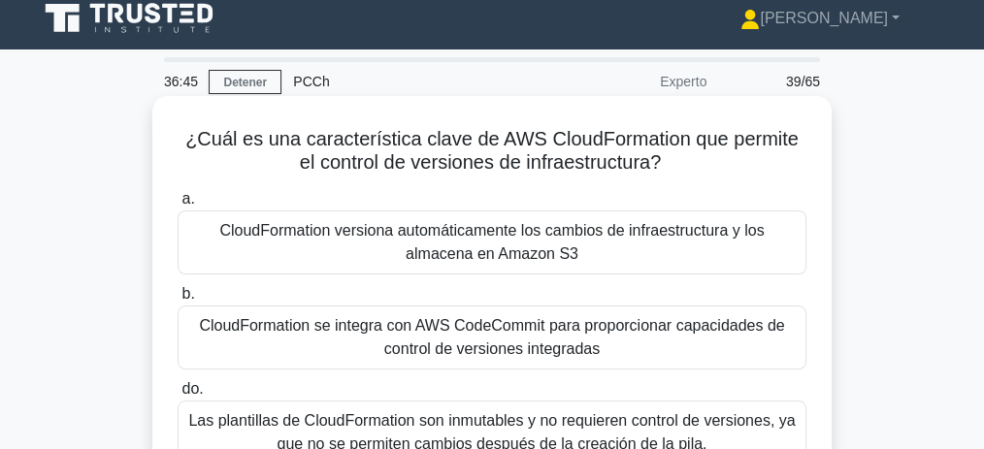
scroll to position [0, 0]
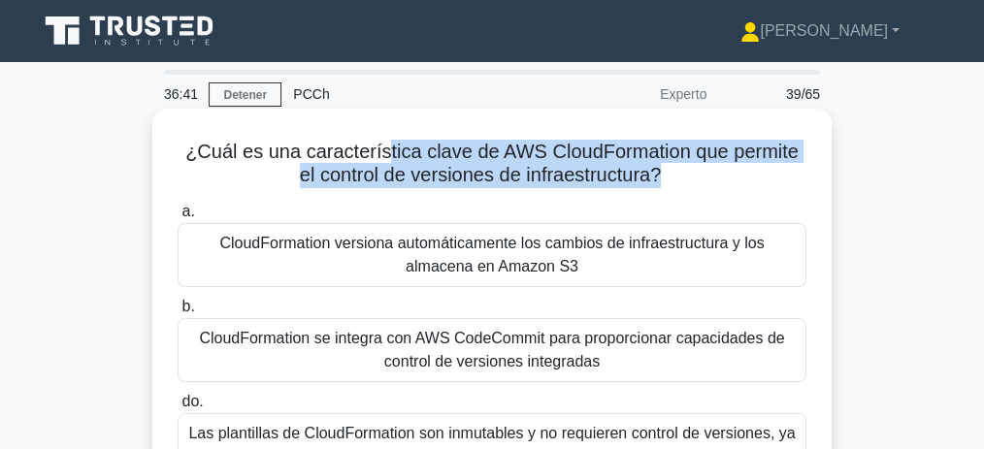
drag, startPoint x: 460, startPoint y: 156, endPoint x: 663, endPoint y: 179, distance: 204.0
click at [663, 179] on font "¿Cuál es una característica clave de AWS CloudFormation que permite el control …" at bounding box center [491, 163] width 613 height 45
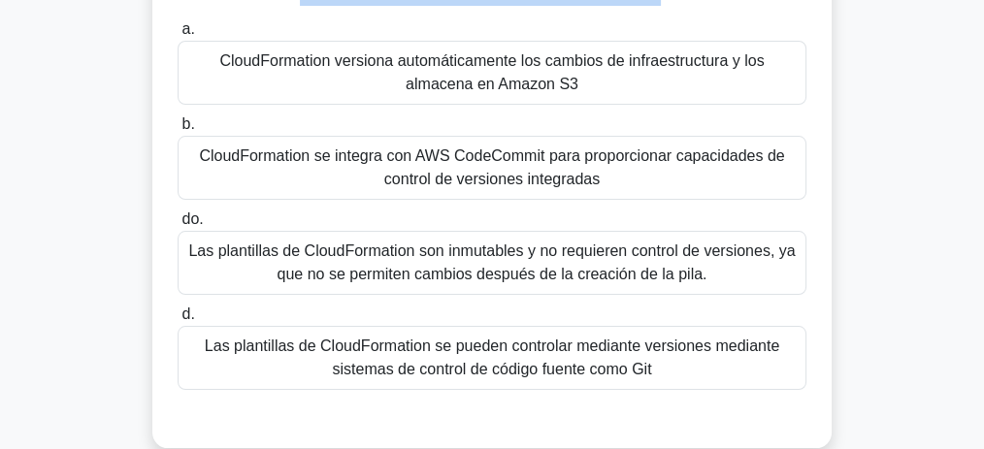
scroll to position [194, 0]
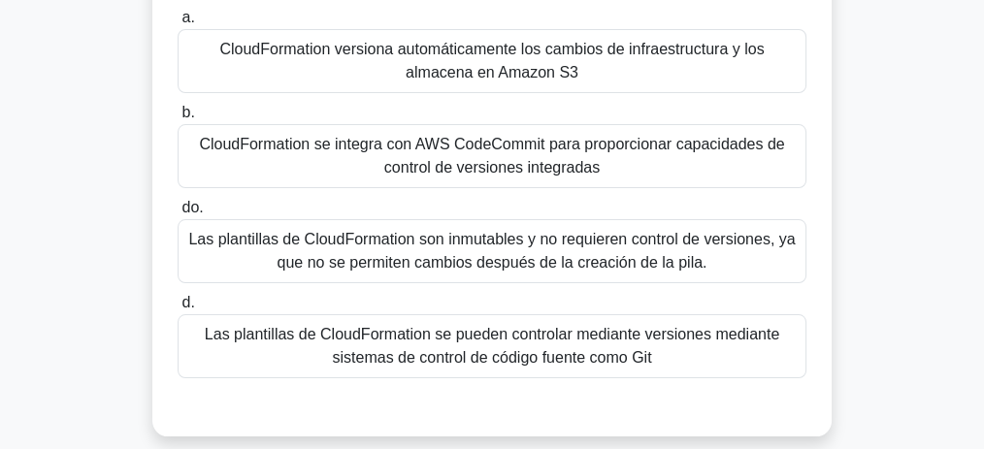
click at [527, 267] on font "Las plantillas de CloudFormation son inmutables y no requieren control de versi…" at bounding box center [491, 251] width 606 height 40
click at [178, 214] on input "do. Las plantillas de CloudFormation son inmutables y no requieren control de v…" at bounding box center [178, 208] width 0 height 13
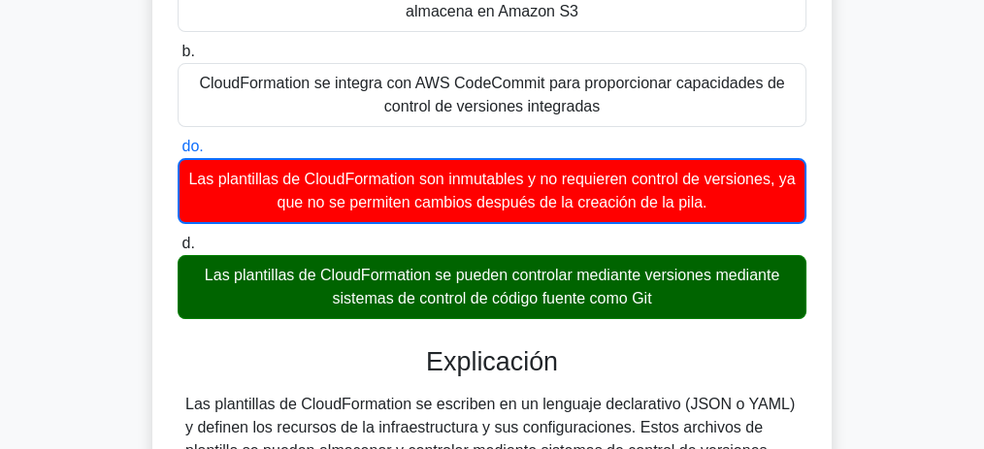
scroll to position [258, 0]
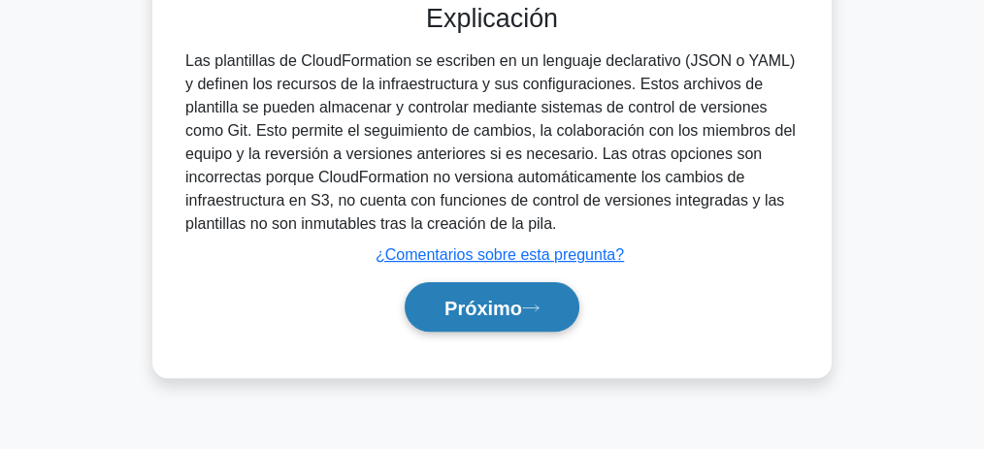
click at [522, 298] on font "Próximo" at bounding box center [483, 308] width 78 height 21
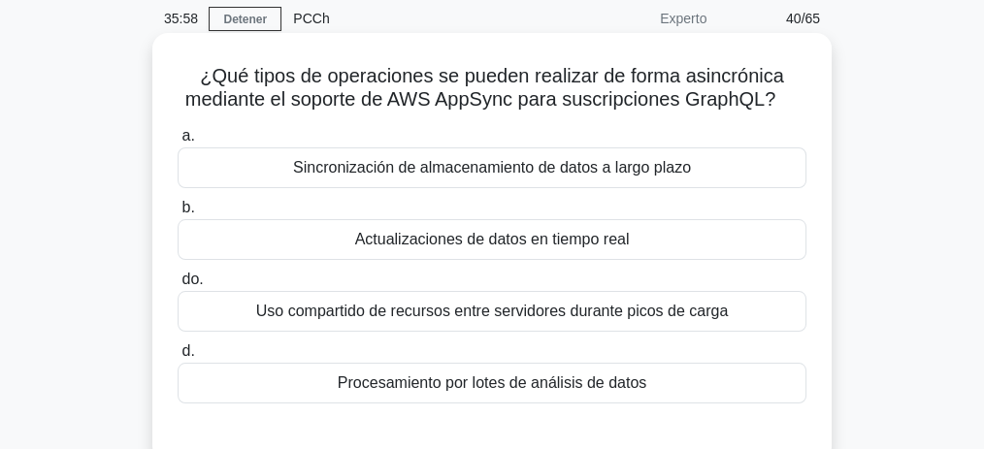
scroll to position [81, 0]
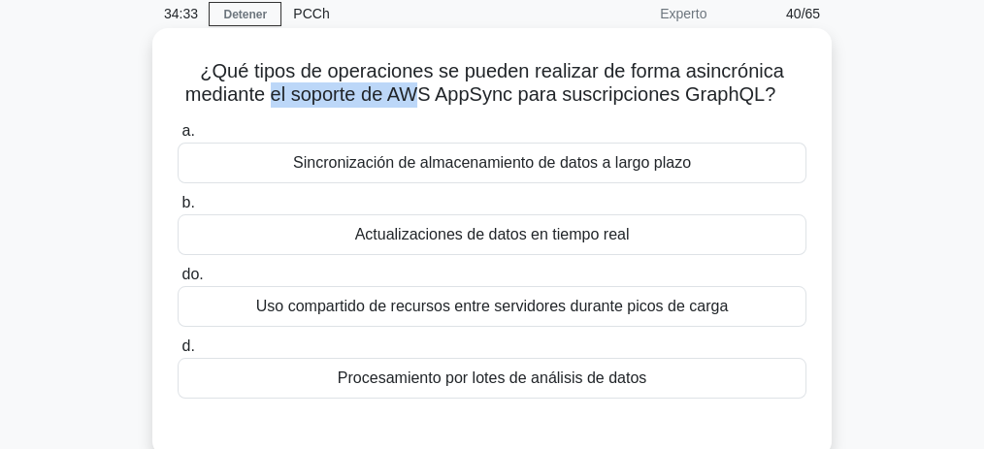
drag, startPoint x: 270, startPoint y: 95, endPoint x: 419, endPoint y: 84, distance: 149.8
click at [419, 84] on font "¿Qué tipos de operaciones se pueden realizar de forma asincrónica mediante el s…" at bounding box center [484, 82] width 599 height 45
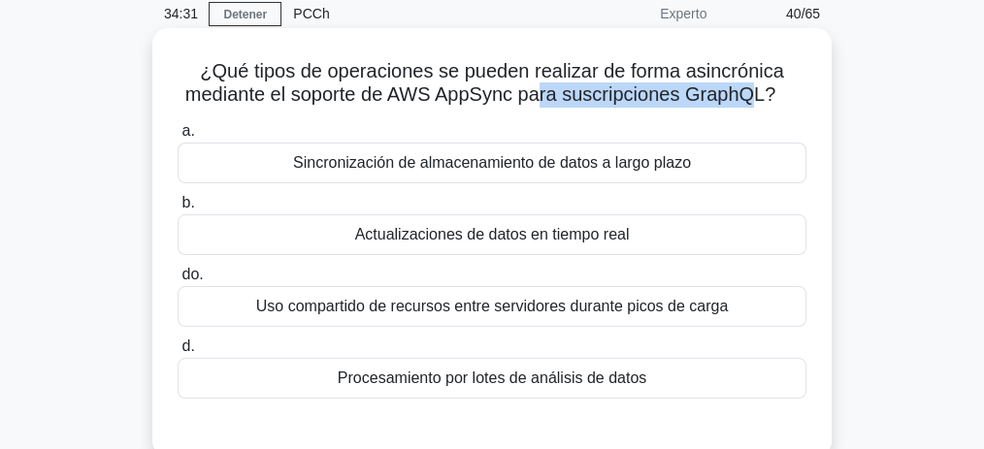
drag, startPoint x: 545, startPoint y: 94, endPoint x: 757, endPoint y: 98, distance: 211.6
click at [757, 98] on font "¿Qué tipos de operaciones se pueden realizar de forma asincrónica mediante el s…" at bounding box center [484, 82] width 599 height 45
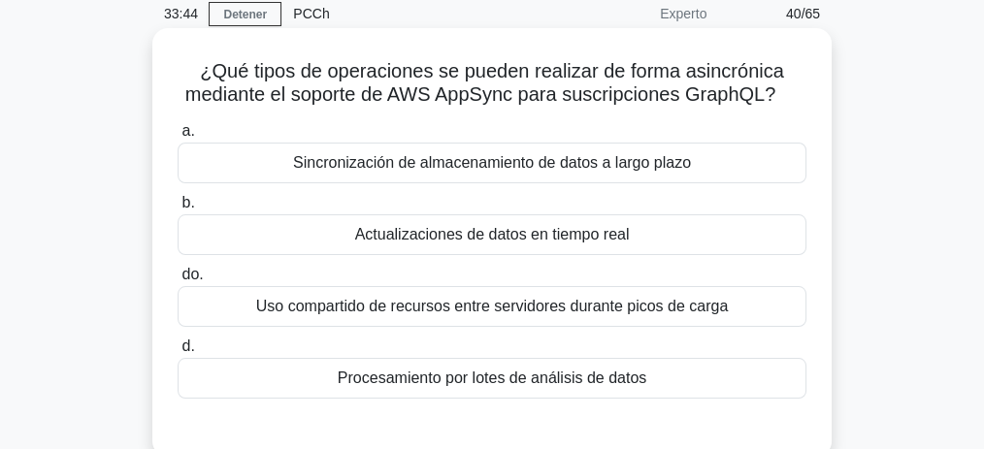
click at [457, 235] on font "Actualizaciones de datos en tiempo real" at bounding box center [492, 234] width 275 height 16
click at [178, 210] on input "b. Actualizaciones de datos en tiempo real" at bounding box center [178, 203] width 0 height 13
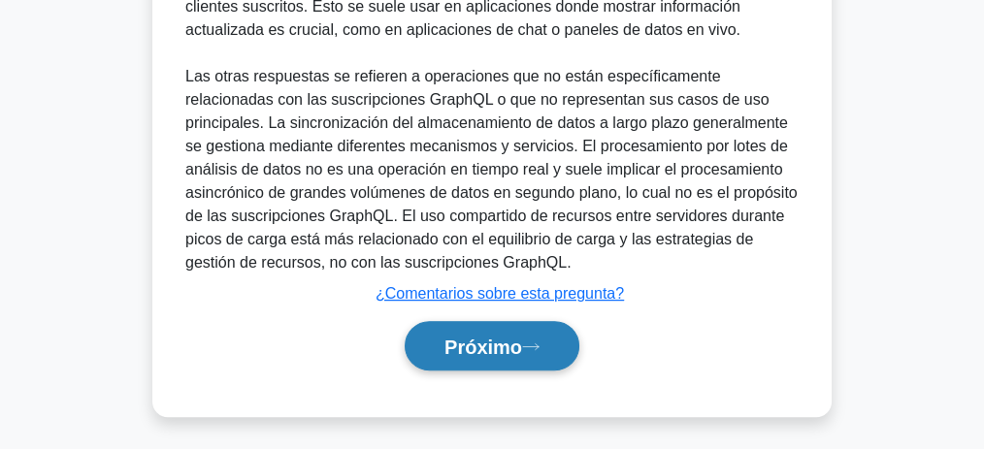
click at [510, 325] on button "Próximo" at bounding box center [492, 345] width 175 height 49
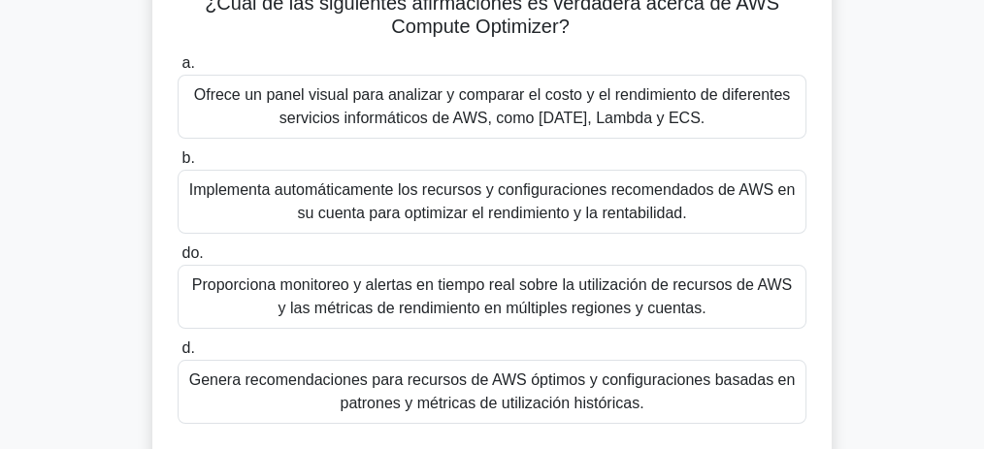
scroll to position [169, 0]
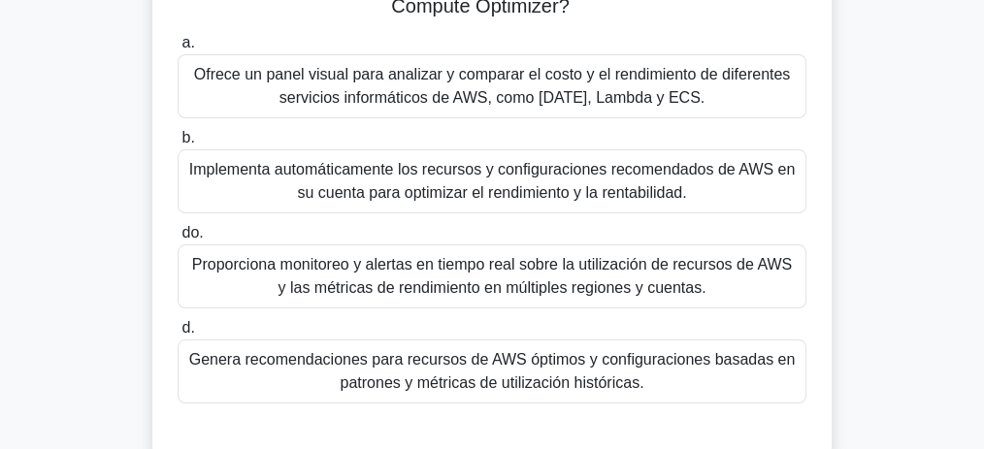
click at [471, 182] on font "Implementa automáticamente los recursos y configuraciones recomendados de AWS e…" at bounding box center [492, 181] width 606 height 40
click at [178, 145] on input "b. Implementa automáticamente los recursos y configuraciones recomendados de AW…" at bounding box center [178, 138] width 0 height 13
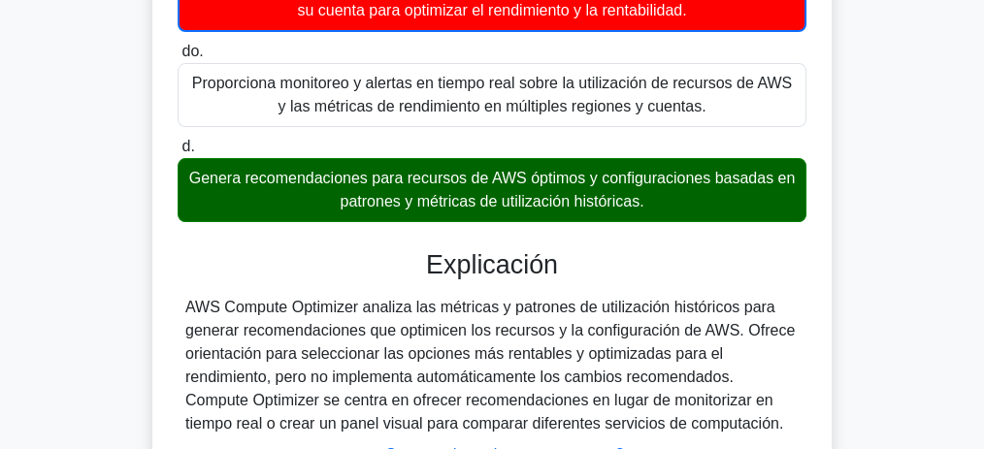
scroll to position [363, 0]
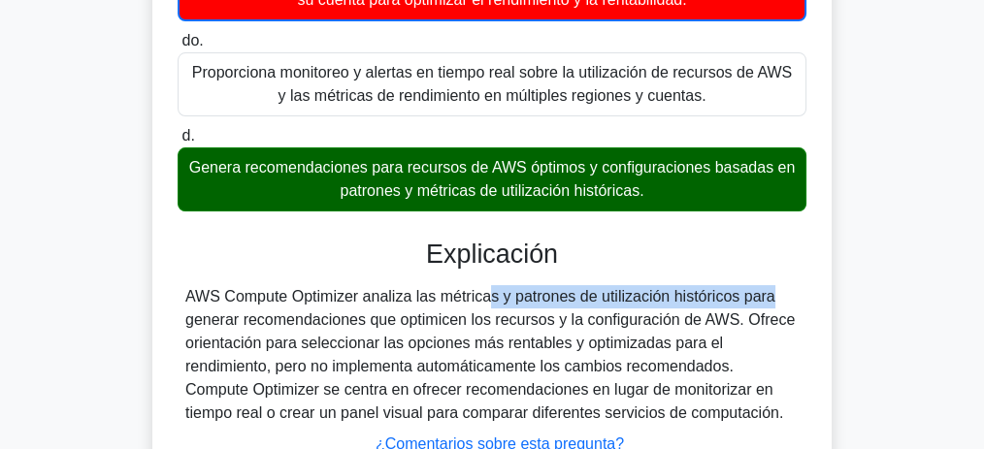
drag, startPoint x: 398, startPoint y: 300, endPoint x: 656, endPoint y: 305, distance: 258.1
click at [656, 305] on div "AWS Compute Optimizer analiza las métricas y patrones de utilización históricos…" at bounding box center [491, 355] width 613 height 140
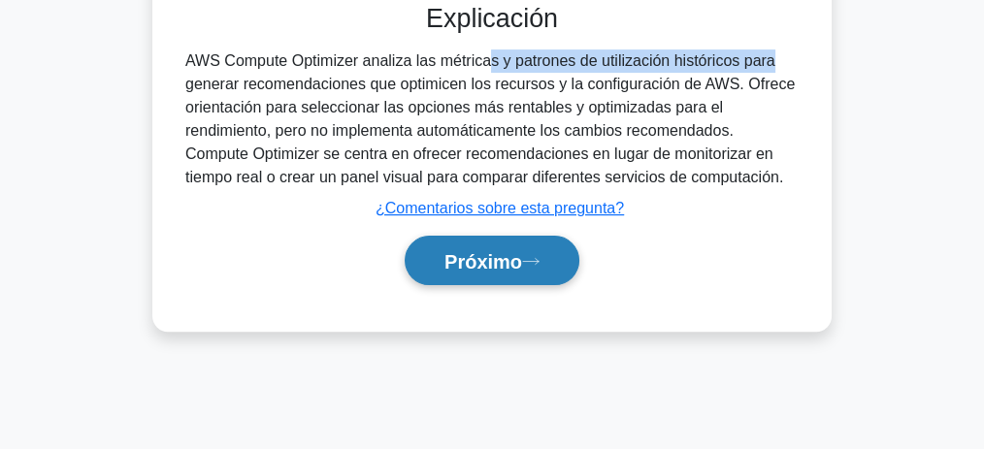
click at [526, 270] on button "Próximo" at bounding box center [492, 260] width 175 height 49
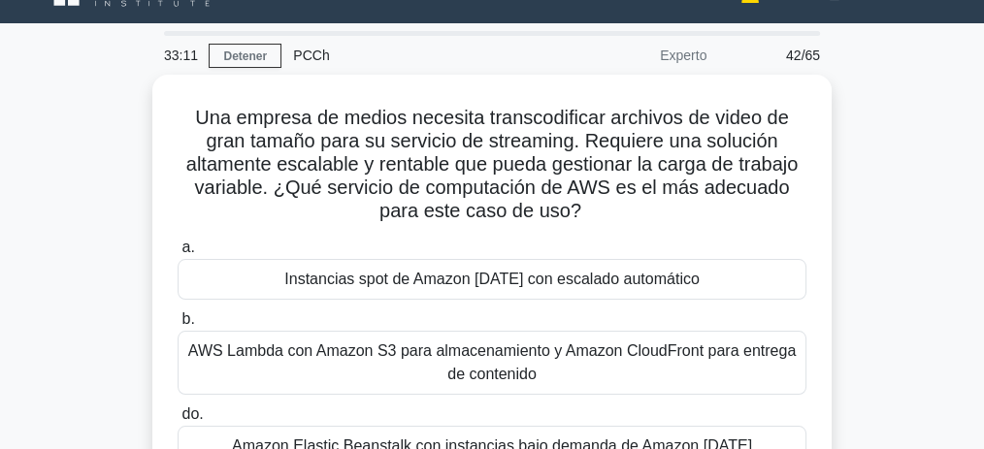
scroll to position [16, 0]
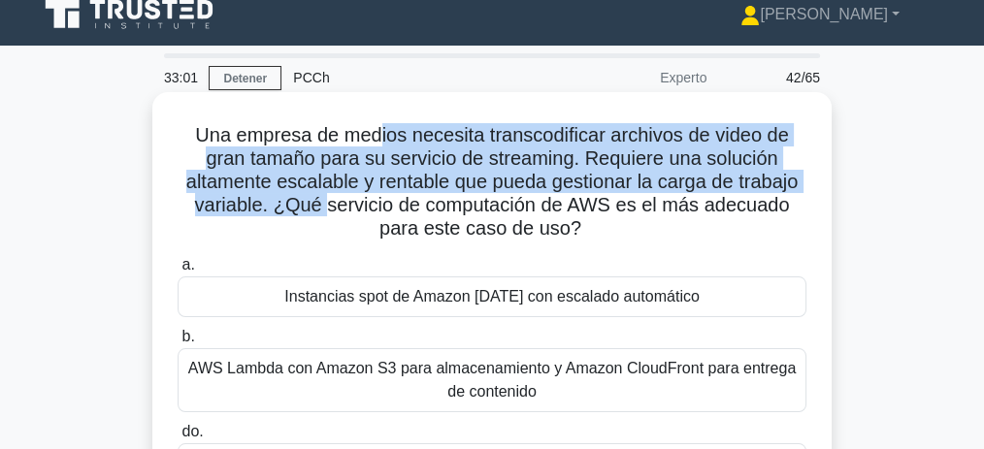
drag, startPoint x: 373, startPoint y: 146, endPoint x: 324, endPoint y: 209, distance: 79.6
click at [324, 209] on font "Una empresa de medios necesita transcodificar archivos de video de gran tamaño …" at bounding box center [491, 181] width 611 height 114
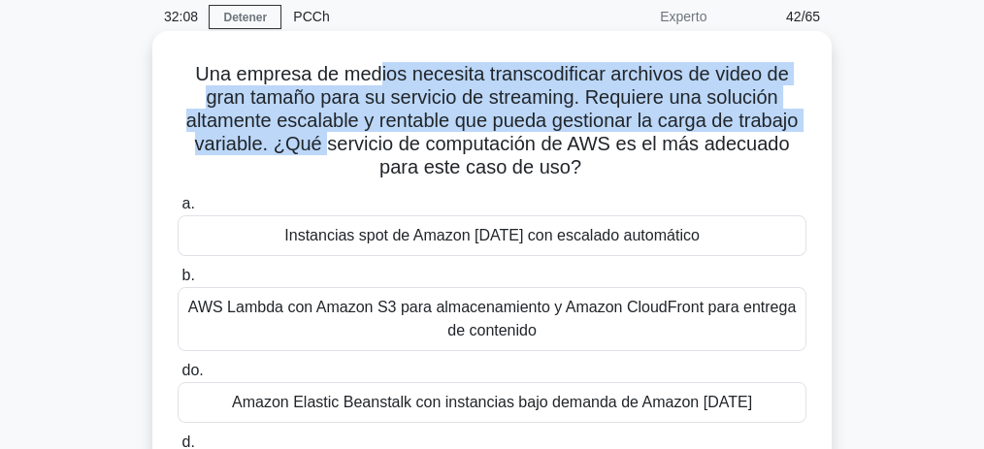
scroll to position [81, 0]
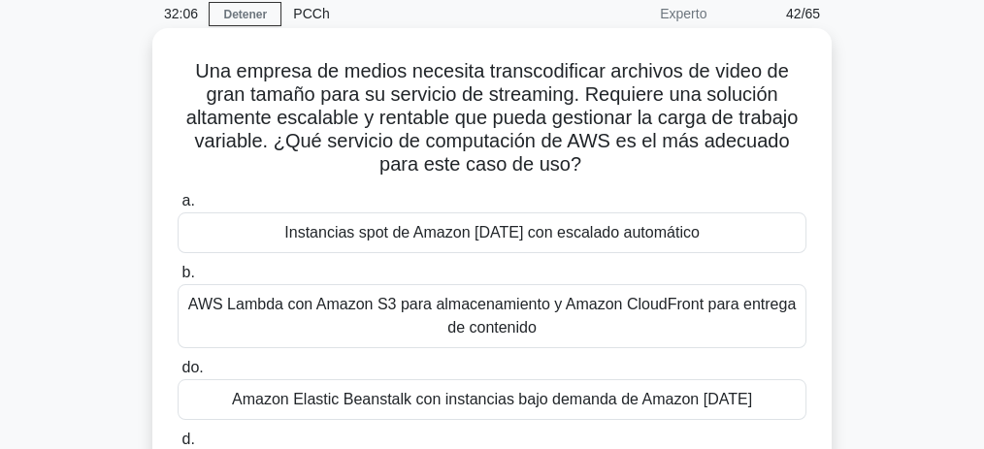
click at [556, 227] on font "Instancias spot de Amazon EC2 con escalado automático" at bounding box center [491, 232] width 415 height 16
click at [178, 208] on input "a. Instancias spot de Amazon EC2 con escalado automático" at bounding box center [178, 201] width 0 height 13
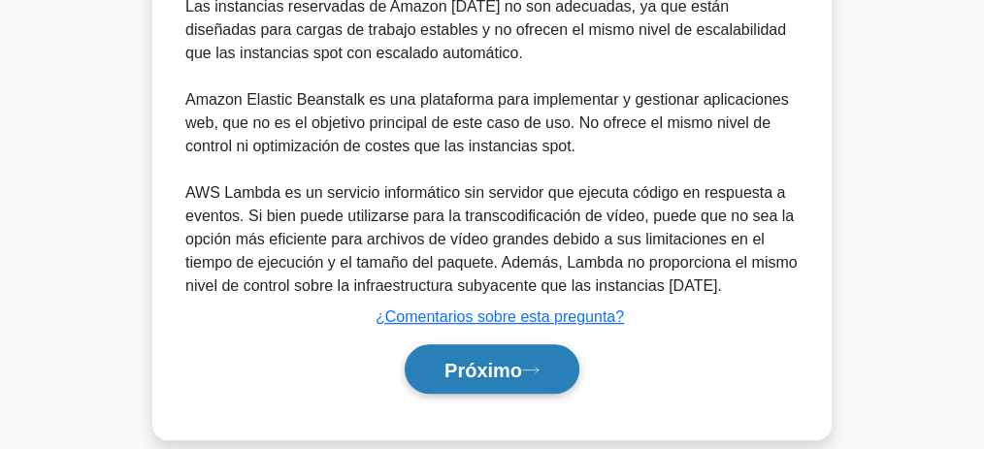
click at [522, 360] on font "Próximo" at bounding box center [483, 370] width 78 height 21
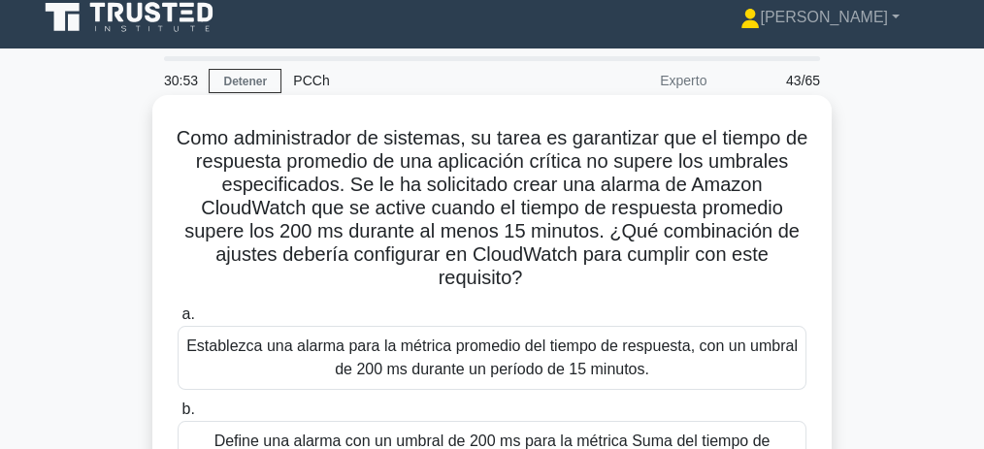
scroll to position [4, 0]
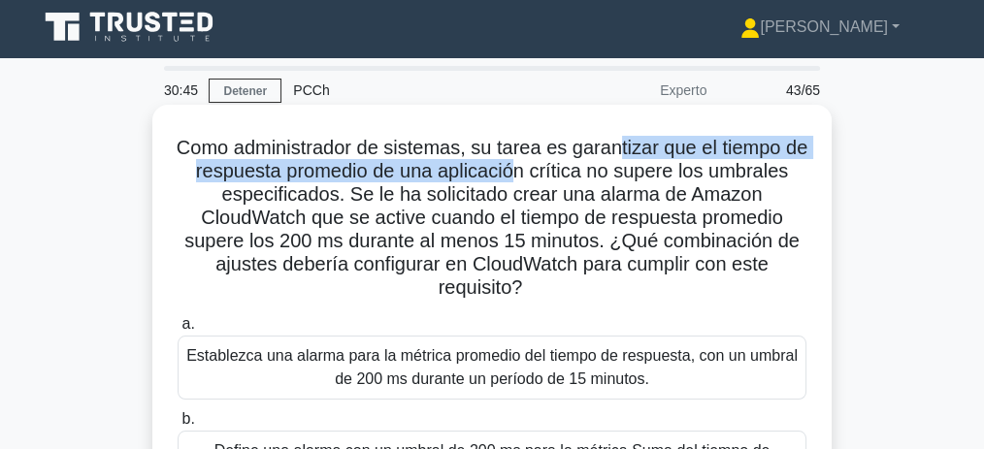
drag, startPoint x: 710, startPoint y: 147, endPoint x: 517, endPoint y: 168, distance: 194.3
click at [525, 168] on font "Como administrador de sistemas, su tarea es garantizar que el tiempo de respues…" at bounding box center [492, 217] width 631 height 161
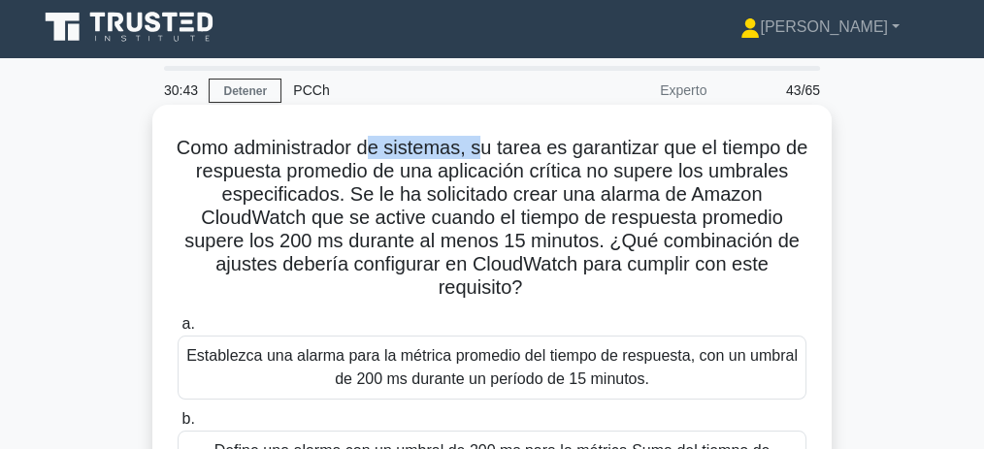
drag, startPoint x: 447, startPoint y: 144, endPoint x: 507, endPoint y: 147, distance: 60.2
click at [507, 147] on font "Como administrador de sistemas, su tarea es garantizar que el tiempo de respues…" at bounding box center [492, 217] width 631 height 161
click at [520, 151] on font "Como administrador de sistemas, su tarea es garantizar que el tiempo de respues…" at bounding box center [492, 217] width 631 height 161
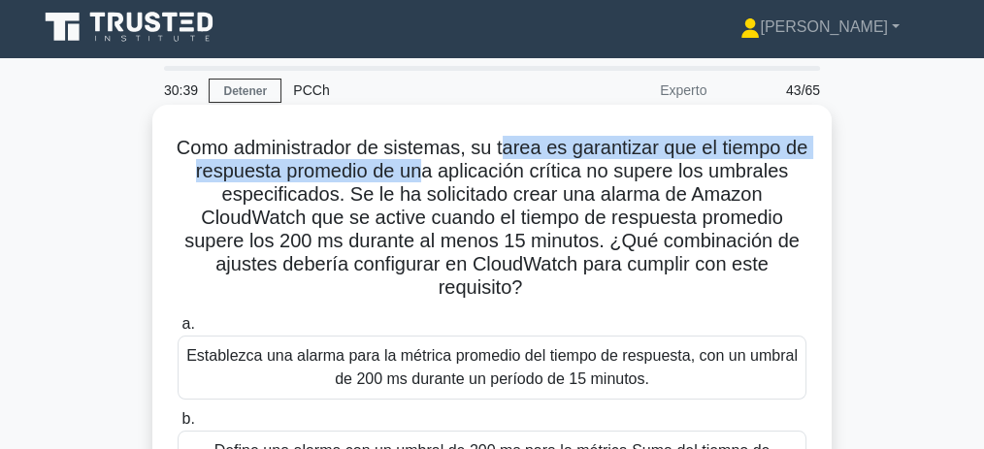
drag, startPoint x: 541, startPoint y: 147, endPoint x: 436, endPoint y: 176, distance: 109.4
click at [436, 176] on font "Como administrador de sistemas, su tarea es garantizar que el tiempo de respues…" at bounding box center [492, 217] width 631 height 161
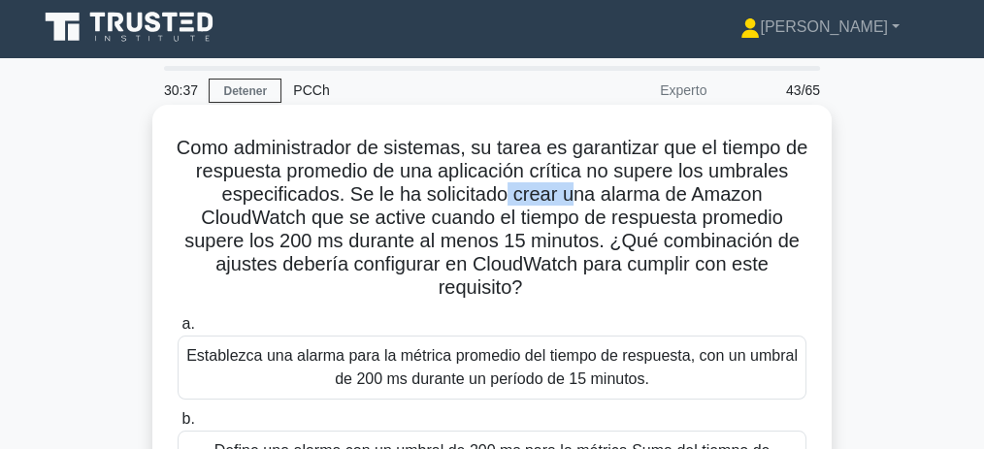
drag, startPoint x: 506, startPoint y: 184, endPoint x: 571, endPoint y: 184, distance: 65.0
click at [571, 185] on font "Como administrador de sistemas, su tarea es garantizar que el tiempo de respues…" at bounding box center [492, 217] width 631 height 161
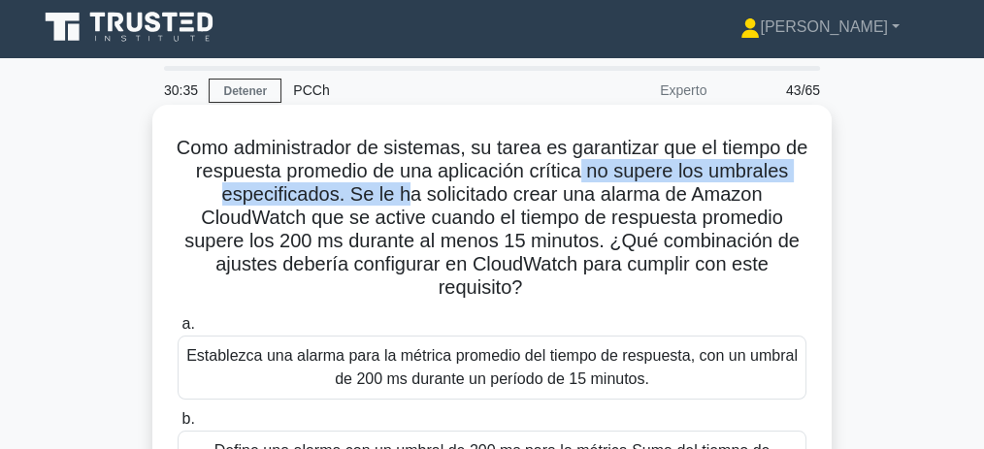
drag, startPoint x: 599, startPoint y: 168, endPoint x: 407, endPoint y: 199, distance: 194.6
click at [407, 199] on font "Como administrador de sistemas, su tarea es garantizar que el tiempo de respues…" at bounding box center [492, 217] width 631 height 161
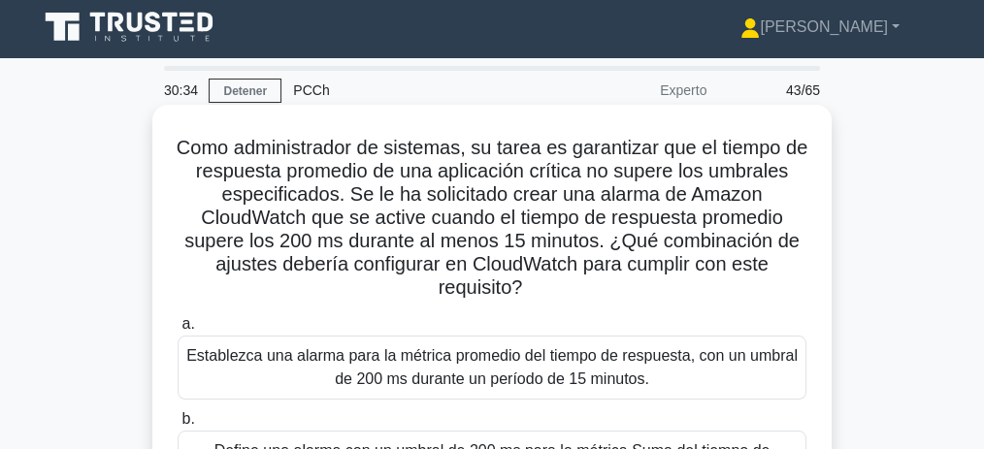
drag, startPoint x: 474, startPoint y: 201, endPoint x: 493, endPoint y: 200, distance: 18.5
click at [479, 199] on font "Como administrador de sistemas, su tarea es garantizar que el tiempo de respues…" at bounding box center [492, 217] width 631 height 161
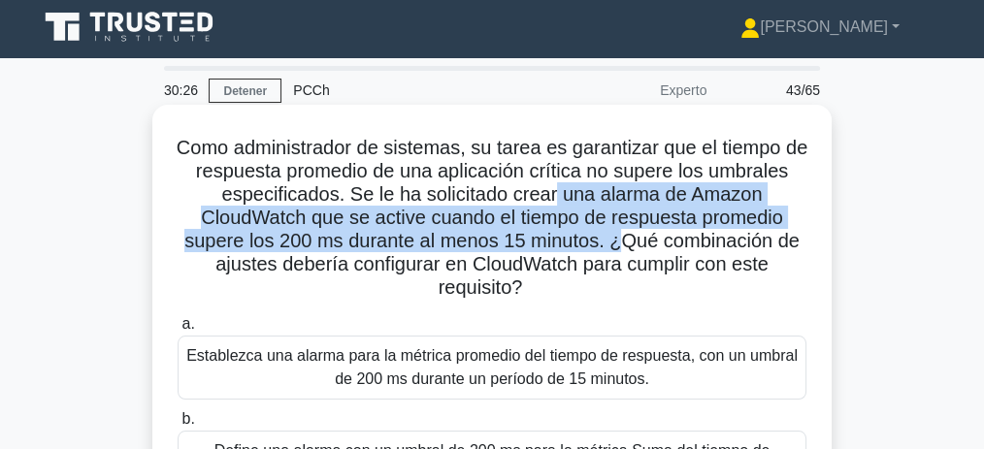
drag, startPoint x: 572, startPoint y: 201, endPoint x: 621, endPoint y: 241, distance: 63.5
click at [621, 241] on font "Como administrador de sistemas, su tarea es garantizar que el tiempo de respues…" at bounding box center [492, 217] width 631 height 161
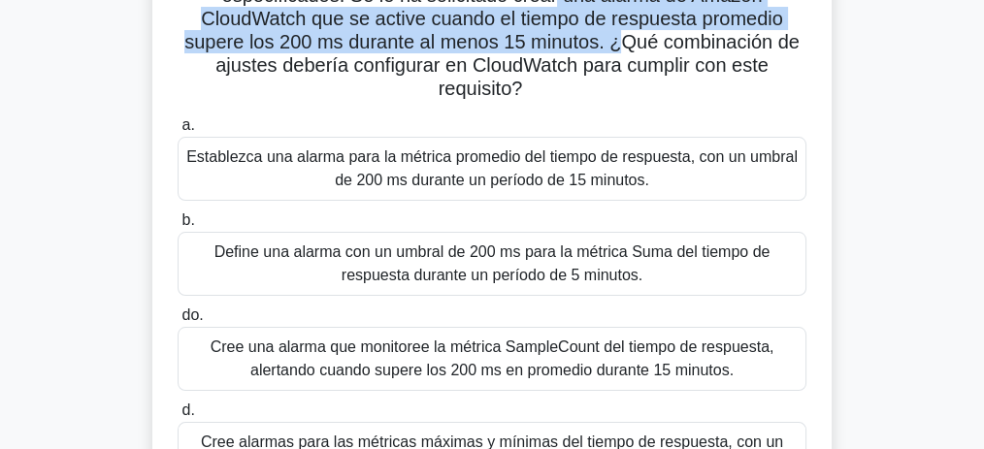
scroll to position [198, 0]
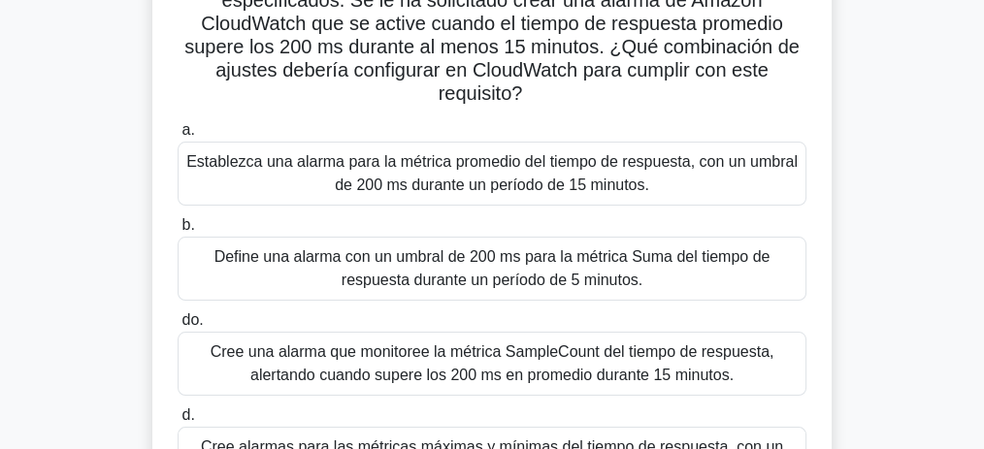
click at [482, 185] on font "Establezca una alarma para la métrica promedio del tiempo de respuesta, con un …" at bounding box center [491, 173] width 611 height 40
click at [178, 137] on input "a. Establezca una alarma para la métrica promedio del tiempo de respuesta, con …" at bounding box center [178, 130] width 0 height 13
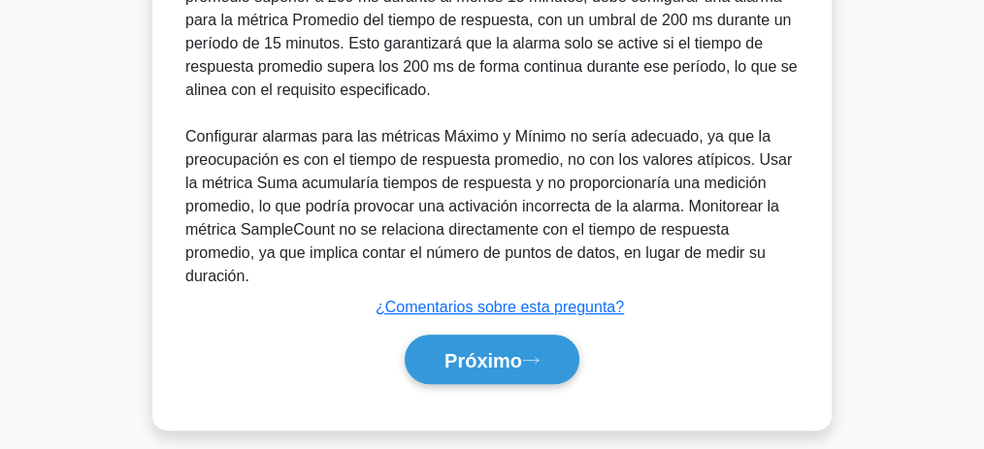
scroll to position [814, 0]
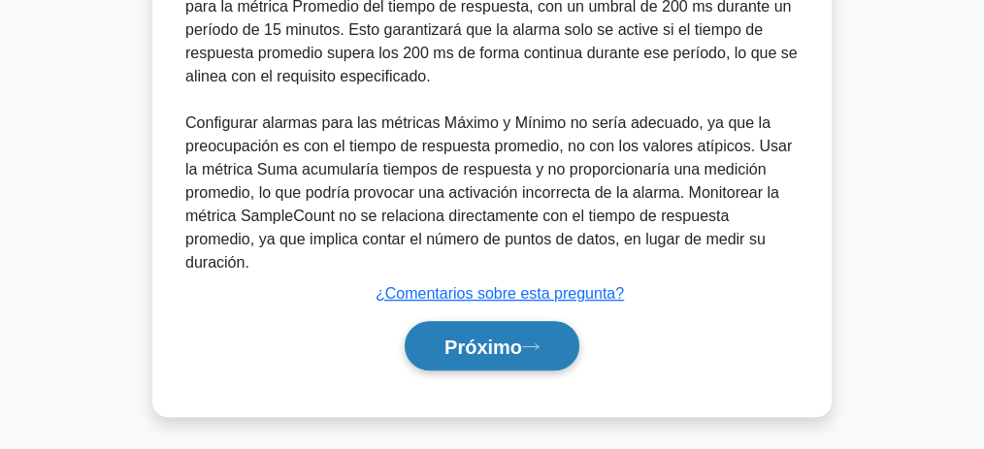
click at [490, 325] on button "Próximo" at bounding box center [492, 345] width 175 height 49
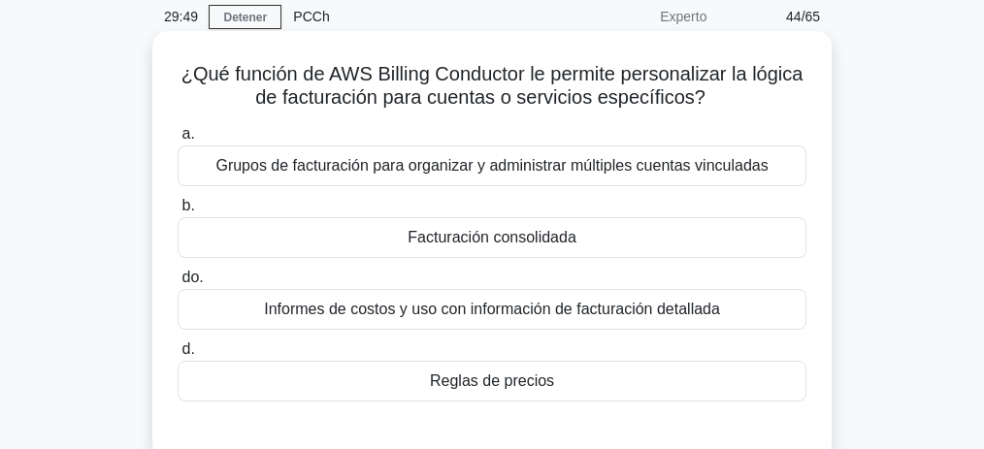
scroll to position [82, 0]
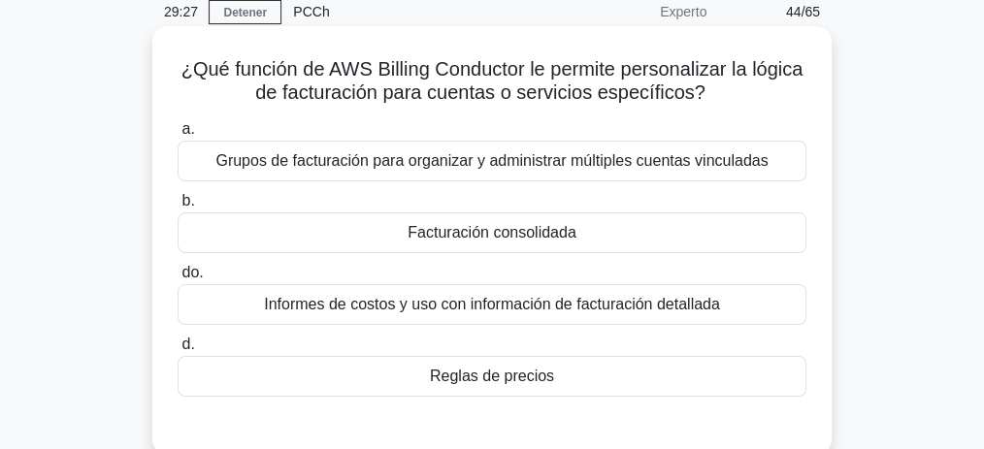
click at [489, 374] on font "Reglas de precios" at bounding box center [492, 376] width 124 height 16
click at [178, 351] on input "d. Reglas de precios" at bounding box center [178, 345] width 0 height 13
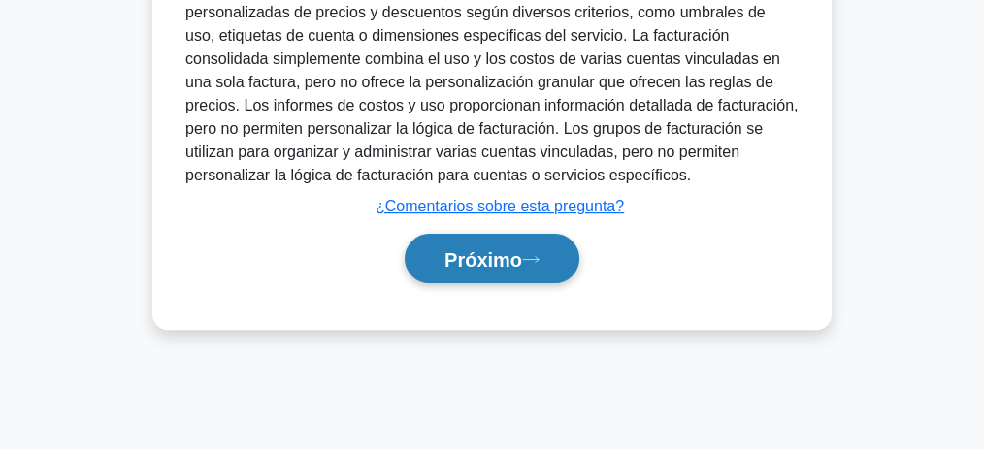
click at [470, 266] on font "Próximo" at bounding box center [483, 259] width 78 height 21
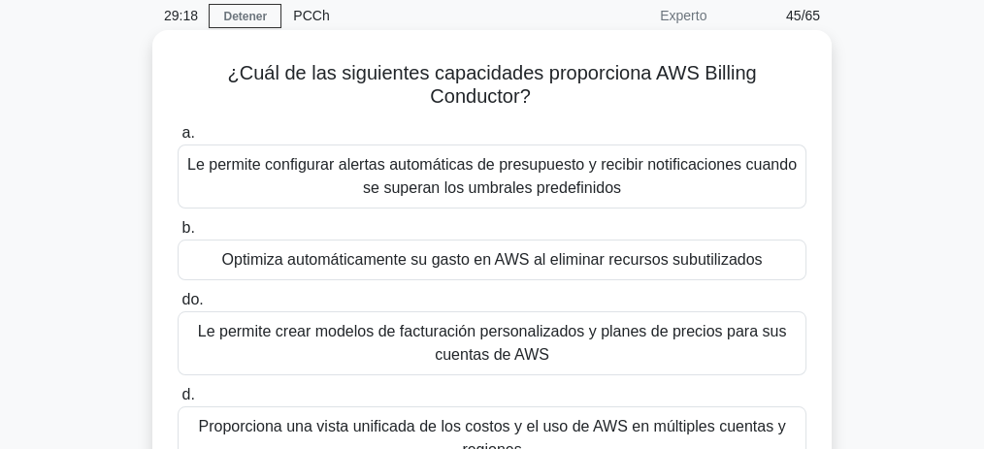
scroll to position [81, 0]
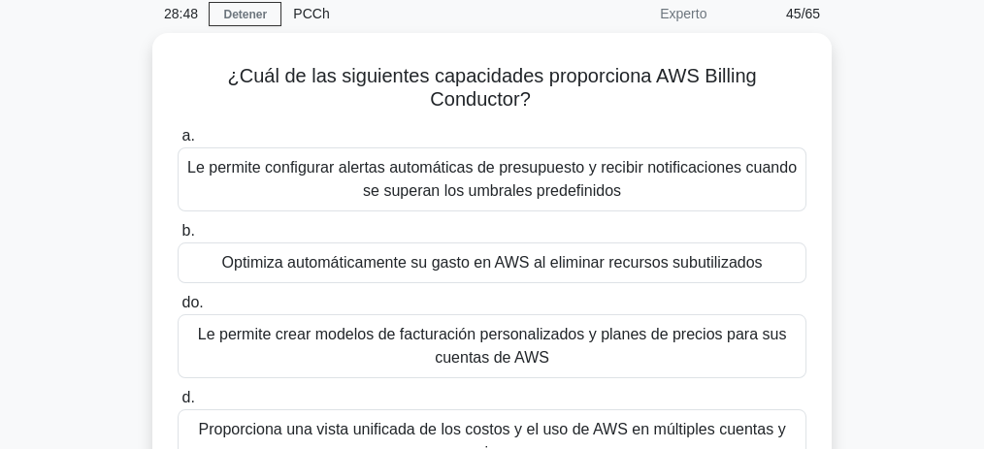
click at [94, 253] on div "¿Cuál de las siguientes capacidades proporciona AWS Billing Conductor? .spinner…" at bounding box center [491, 294] width 931 height 522
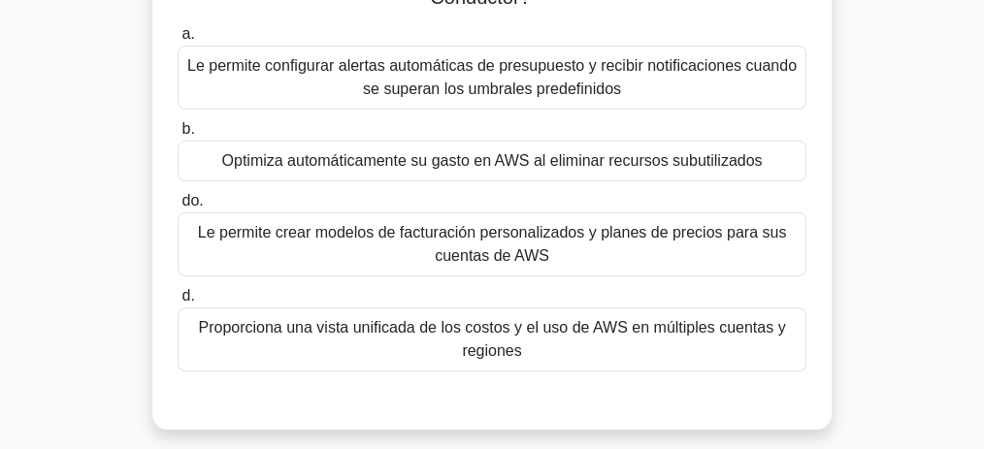
scroll to position [146, 0]
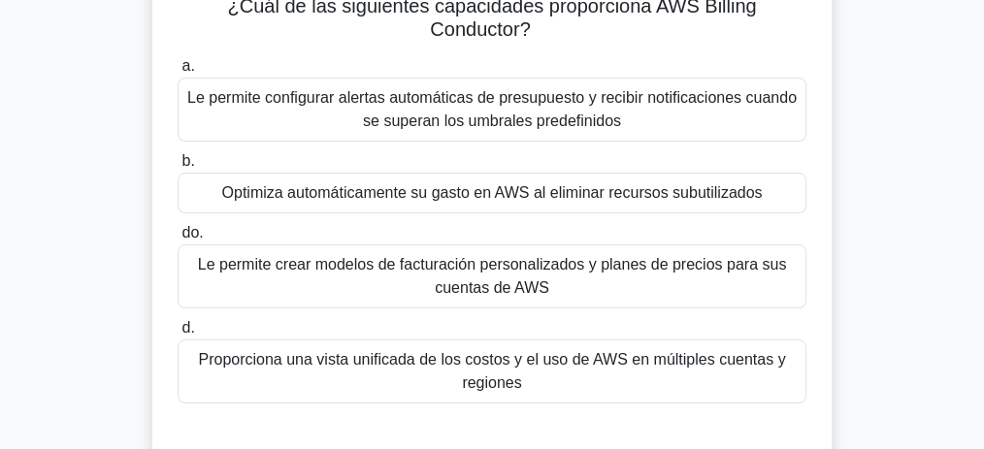
click at [492, 274] on font "Le permite crear modelos de facturación personalizados y planes de precios para…" at bounding box center [492, 276] width 589 height 40
click at [178, 240] on input "do. Le permite crear modelos de facturación personalizados y planes de precios …" at bounding box center [178, 233] width 0 height 13
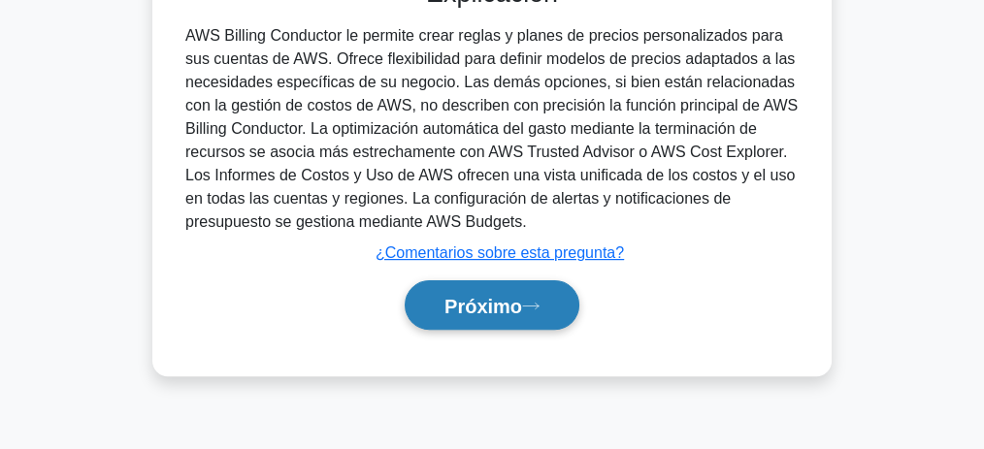
click at [500, 300] on font "Próximo" at bounding box center [483, 306] width 78 height 21
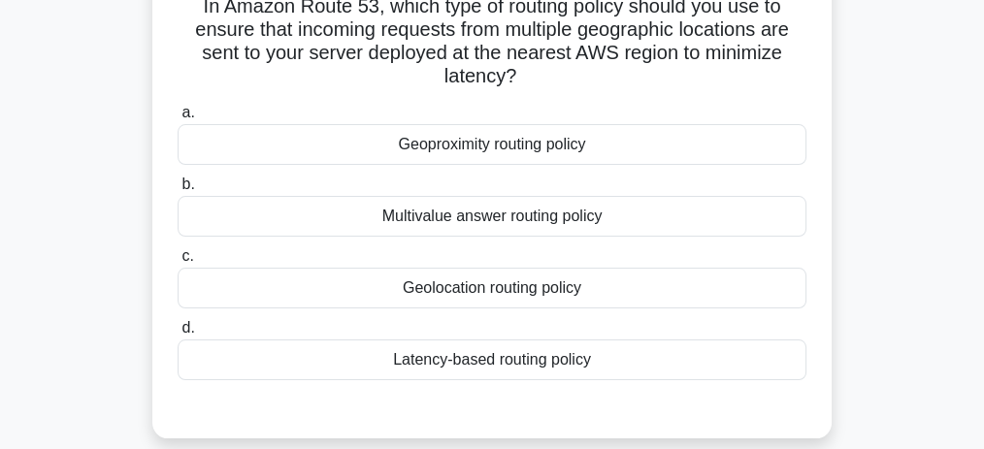
click at [514, 354] on div "Latency-based routing policy" at bounding box center [492, 360] width 629 height 41
click at [178, 335] on input "d. Latency-based routing policy" at bounding box center [178, 328] width 0 height 13
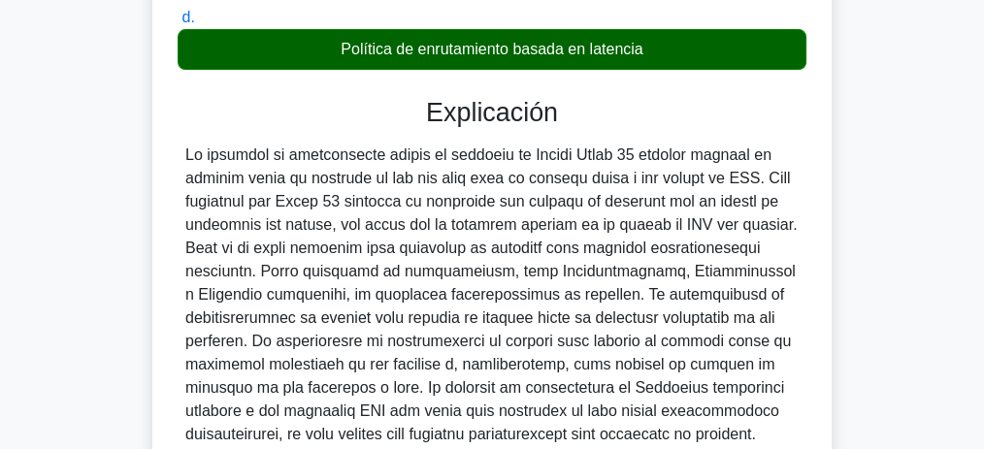
scroll to position [599, 0]
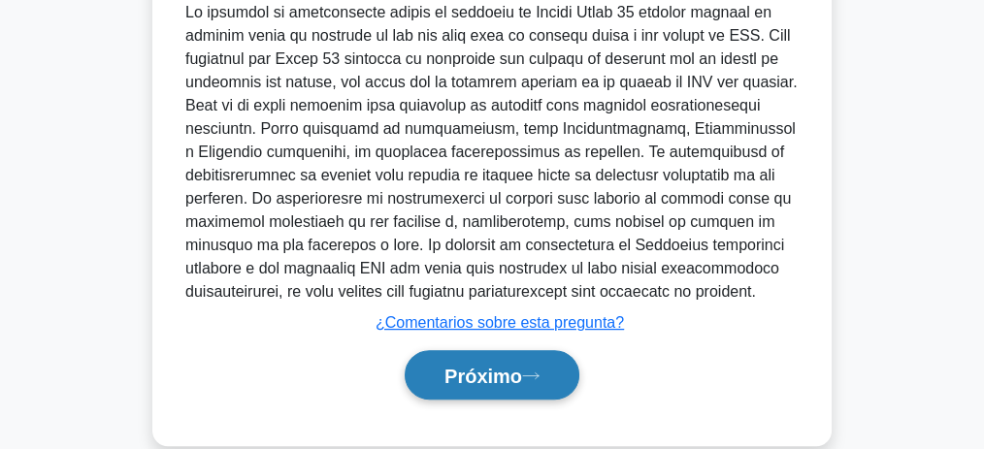
click at [479, 366] on font "Próximo" at bounding box center [483, 376] width 78 height 21
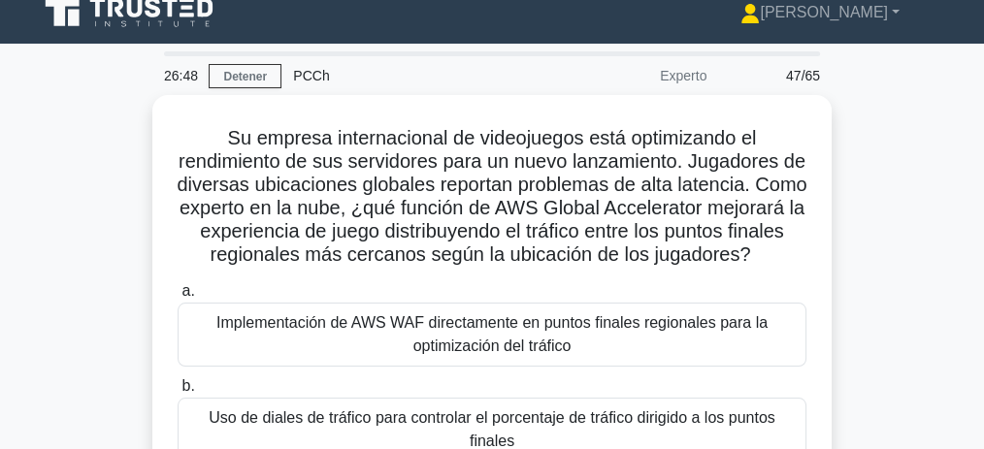
scroll to position [16, 0]
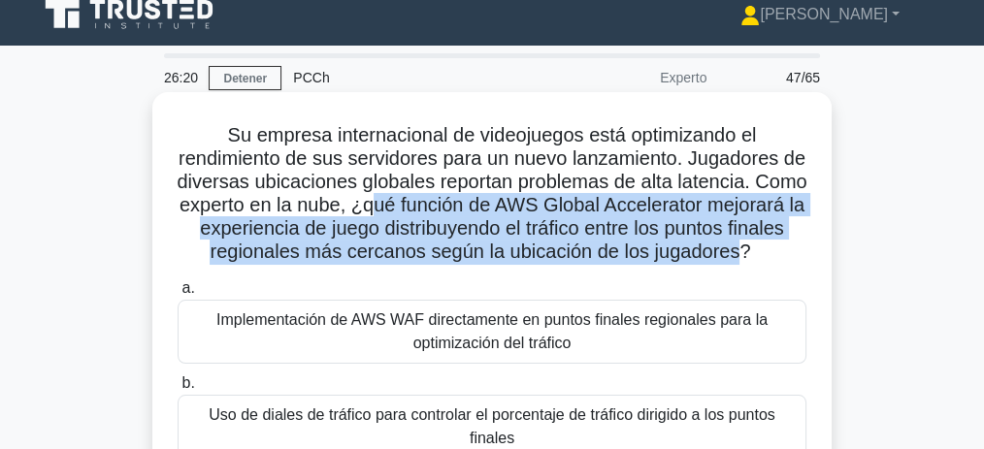
drag, startPoint x: 456, startPoint y: 210, endPoint x: 513, endPoint y: 281, distance: 91.8
click at [513, 262] on font "Su empresa internacional de videojuegos está optimizando el rendimiento de sus …" at bounding box center [492, 193] width 630 height 138
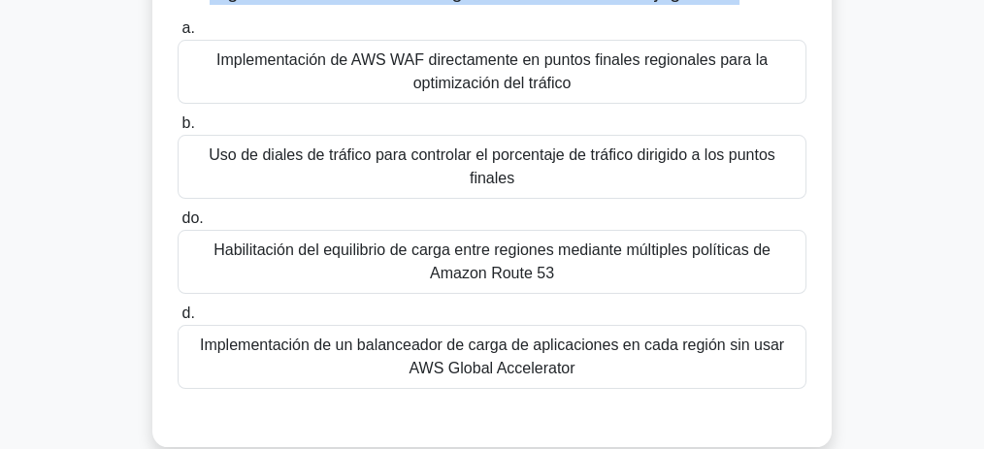
scroll to position [275, 0]
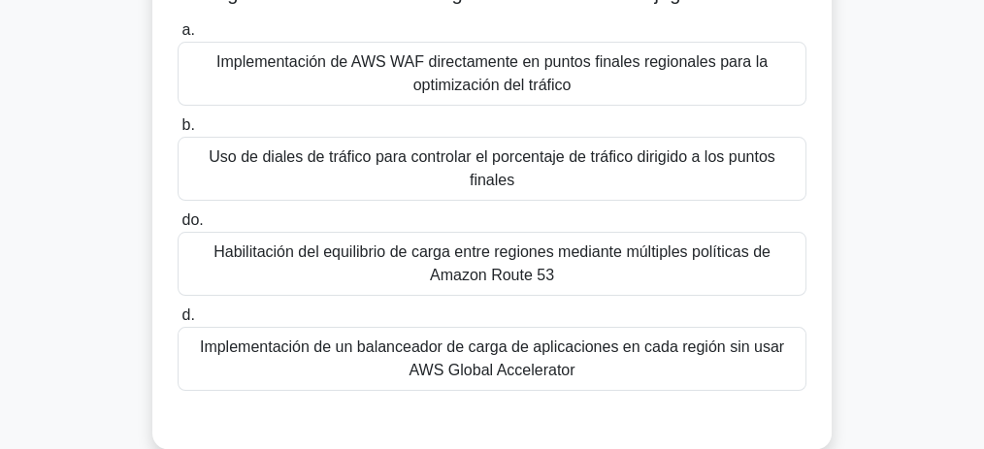
click at [656, 287] on font "Habilitación del equilibrio de carga entre regiones mediante múltiples política…" at bounding box center [491, 264] width 611 height 47
click at [178, 227] on input "do. Habilitación del equilibrio de carga entre regiones mediante múltiples polí…" at bounding box center [178, 220] width 0 height 13
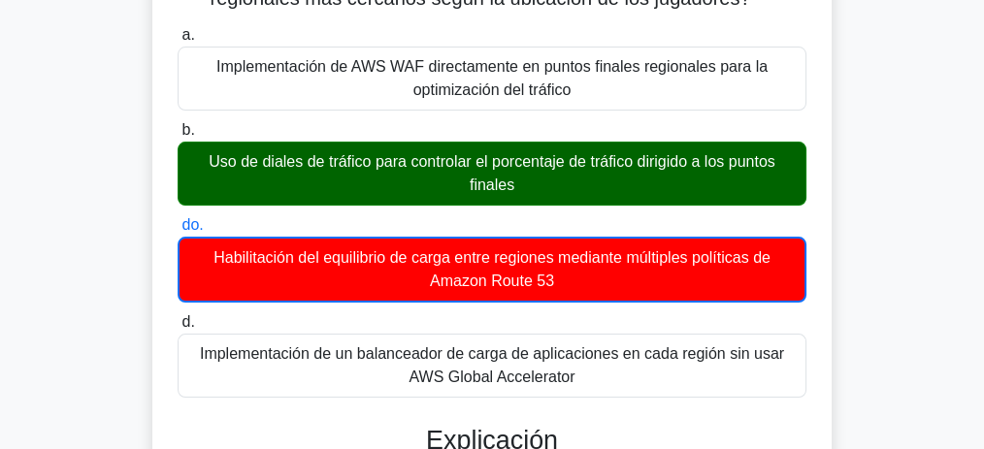
click at [499, 187] on font "Uso de diales de tráfico para controlar el porcentaje de tráfico dirigido a los…" at bounding box center [492, 173] width 566 height 40
click at [178, 137] on input "b. Uso de diales de tráfico para controlar el porcentaje de tráfico dirigido a …" at bounding box center [178, 130] width 0 height 13
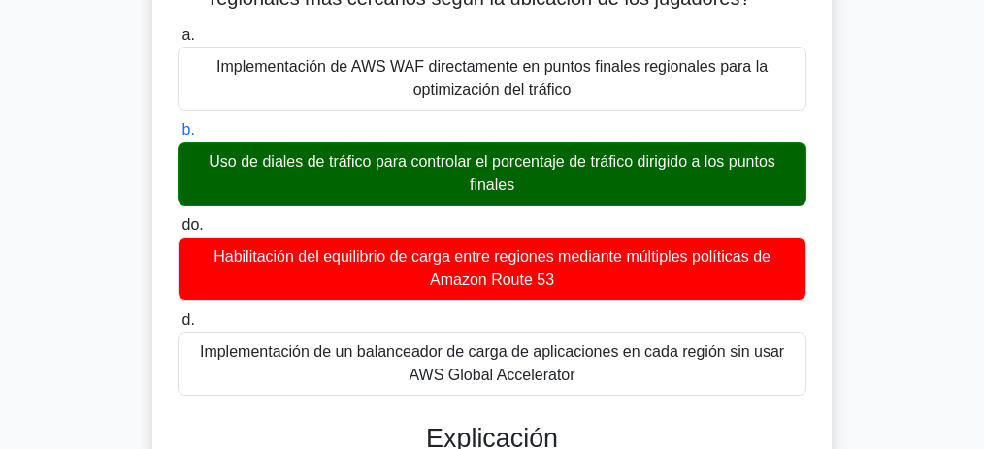
drag, startPoint x: 504, startPoint y: 180, endPoint x: 655, endPoint y: 181, distance: 151.4
click at [655, 181] on font "Uso de diales de tráfico para controlar el porcentaje de tráfico dirigido a los…" at bounding box center [492, 173] width 566 height 40
drag, startPoint x: 505, startPoint y: 180, endPoint x: 493, endPoint y: 181, distance: 11.7
click at [506, 180] on font "Uso de diales de tráfico para controlar el porcentaje de tráfico dirigido a los…" at bounding box center [492, 173] width 566 height 40
click at [178, 137] on input "b. Uso de diales de tráfico para controlar el porcentaje de tráfico dirigido a …" at bounding box center [178, 130] width 0 height 13
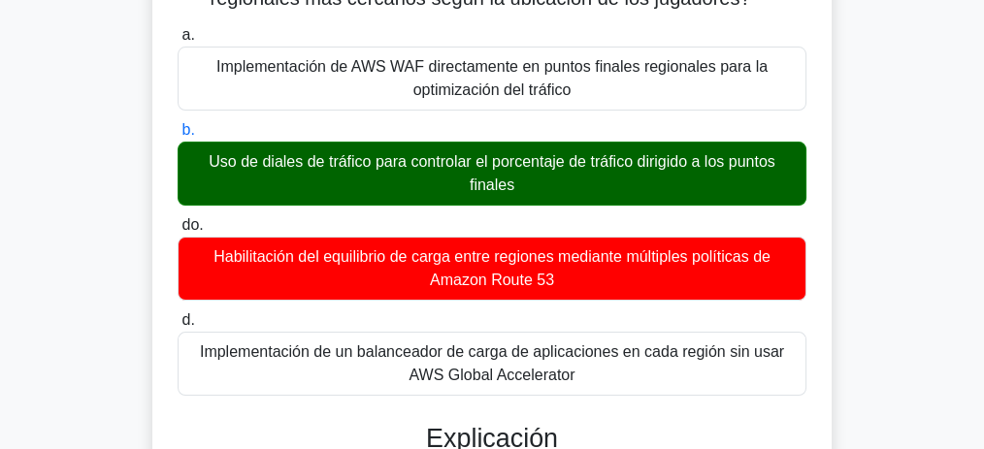
drag, startPoint x: 474, startPoint y: 180, endPoint x: 747, endPoint y: 202, distance: 274.5
click at [747, 197] on font "Uso de diales de tráfico para controlar el porcentaje de tráfico dirigido a los…" at bounding box center [491, 173] width 611 height 47
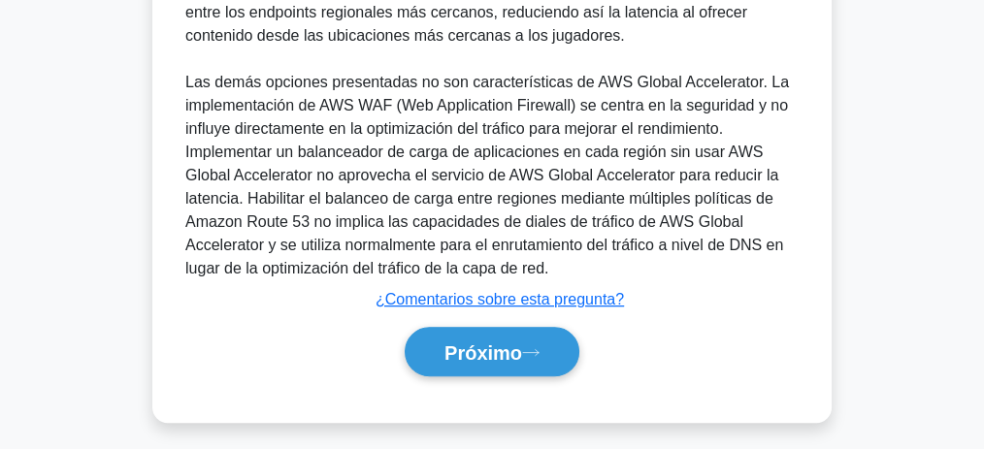
scroll to position [648, 0]
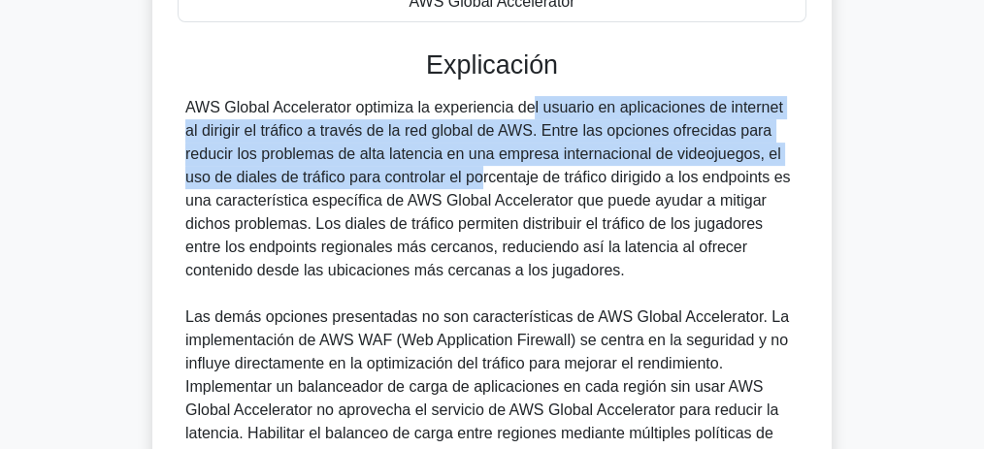
drag, startPoint x: 414, startPoint y: 126, endPoint x: 372, endPoint y: 200, distance: 85.2
click at [372, 200] on font "AWS Global Accelerator optimiza la experiencia del usuario en aplicaciones de i…" at bounding box center [487, 189] width 604 height 180
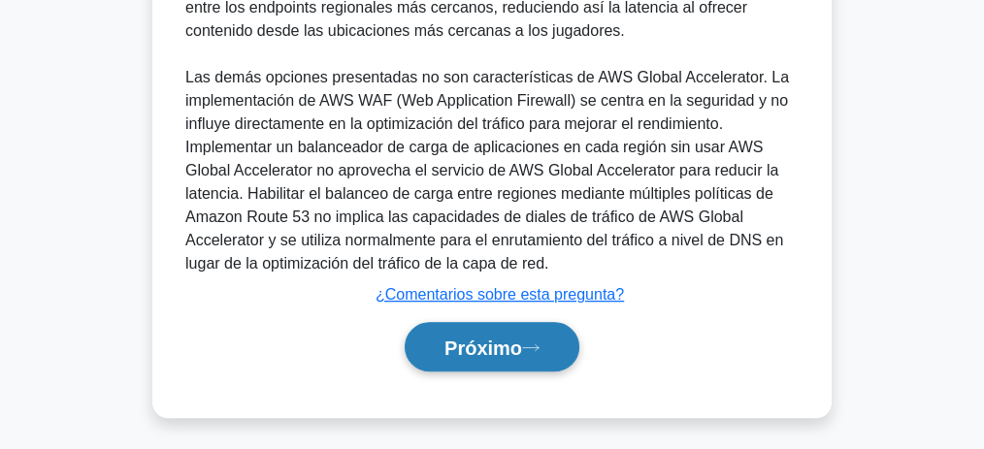
click at [474, 343] on font "Próximo" at bounding box center [483, 348] width 78 height 21
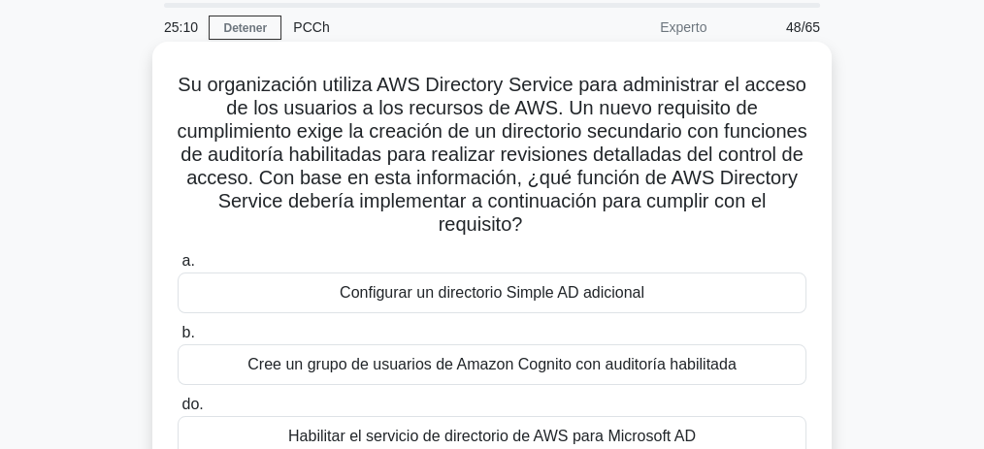
scroll to position [47, 0]
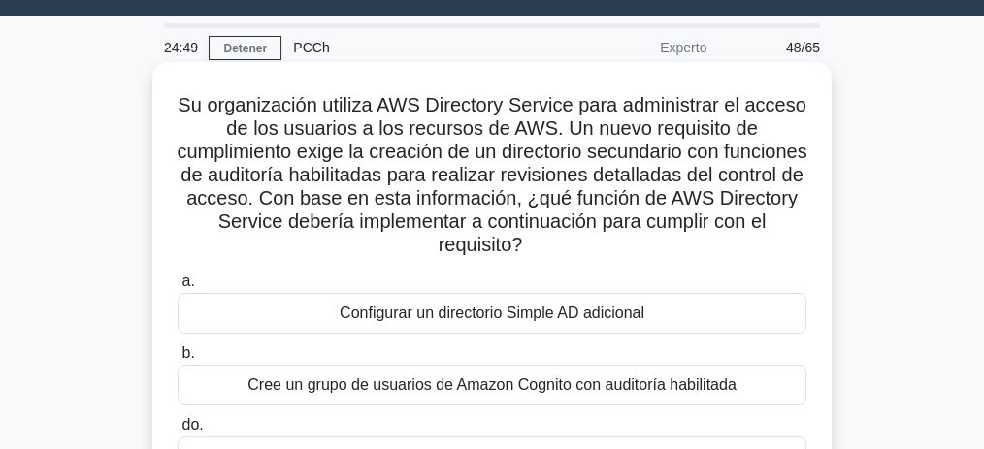
drag, startPoint x: 623, startPoint y: 124, endPoint x: 696, endPoint y: 261, distance: 155.0
click at [696, 261] on div "Su organización utiliza AWS Directory Service para administrar el acceso de los…" at bounding box center [492, 335] width 664 height 530
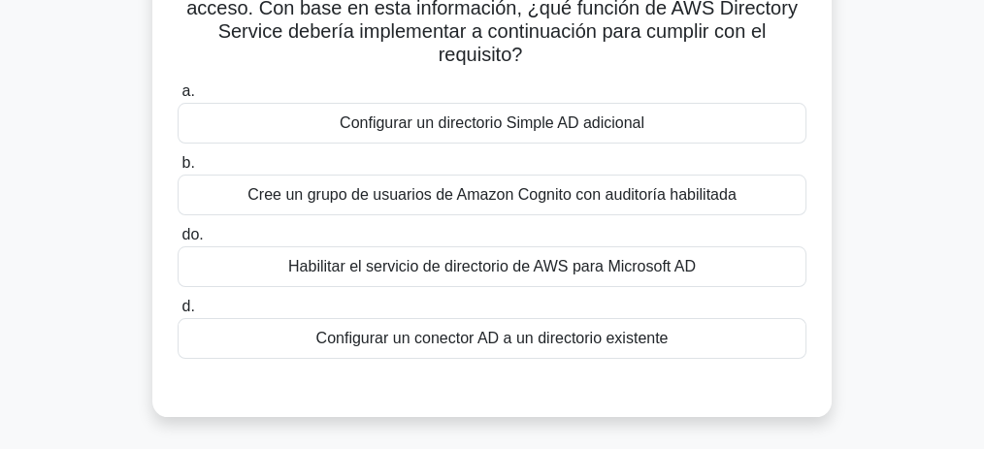
scroll to position [241, 0]
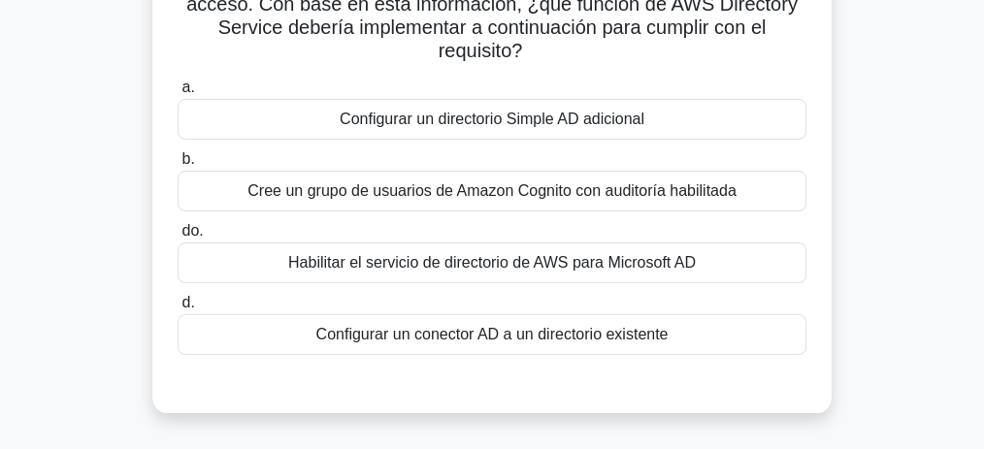
click at [524, 126] on font "Configurar un directorio Simple AD adicional" at bounding box center [492, 119] width 305 height 16
click at [178, 94] on input "a. Configurar un directorio Simple AD adicional" at bounding box center [178, 88] width 0 height 13
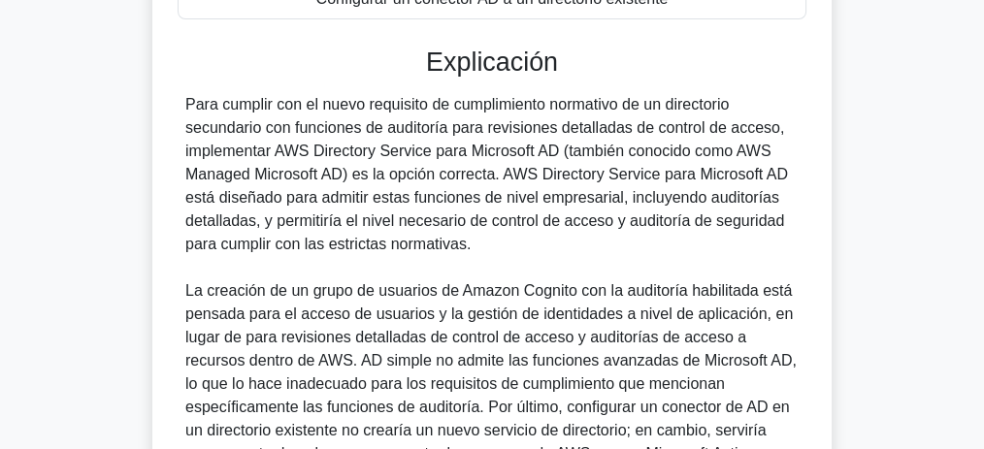
scroll to position [564, 0]
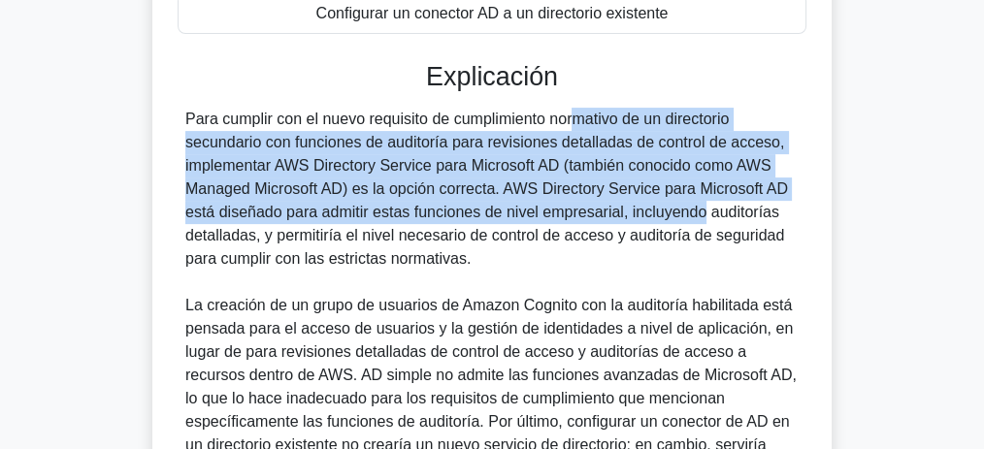
drag, startPoint x: 509, startPoint y: 123, endPoint x: 591, endPoint y: 215, distance: 123.0
click at [591, 215] on font "Para cumplir con el nuevo requisito de cumplimiento normativo de un directorio …" at bounding box center [486, 189] width 603 height 156
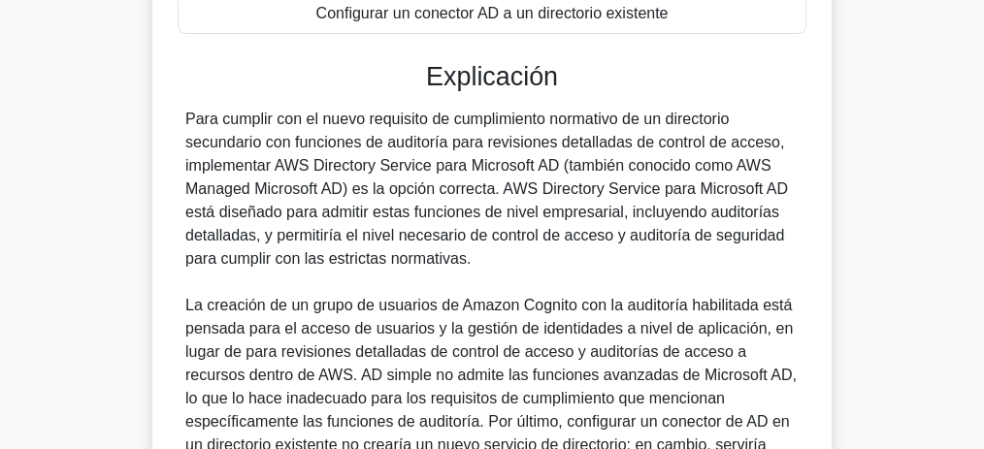
scroll to position [816, 0]
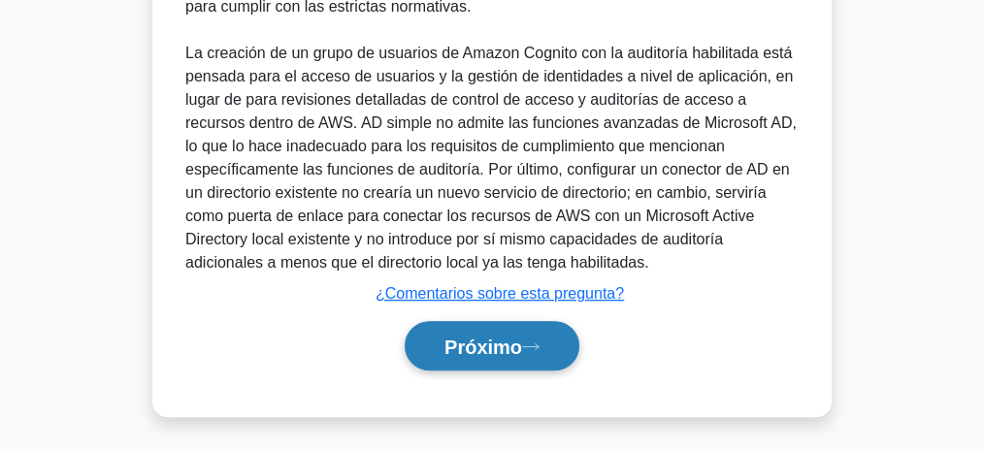
click at [485, 337] on font "Próximo" at bounding box center [483, 347] width 78 height 21
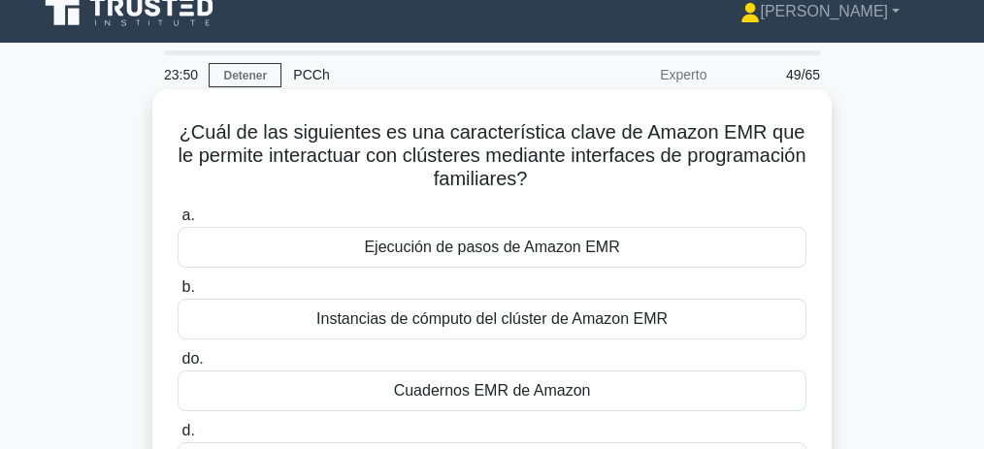
scroll to position [64, 0]
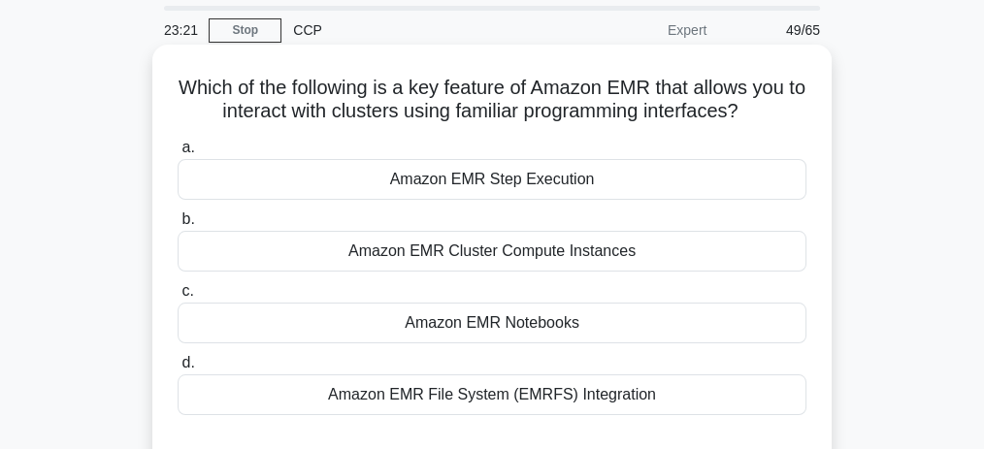
drag, startPoint x: 545, startPoint y: 317, endPoint x: 559, endPoint y: 318, distance: 13.6
click at [545, 317] on div "Amazon EMR Notebooks" at bounding box center [492, 323] width 629 height 41
click at [178, 298] on input "c. Amazon EMR Notebooks" at bounding box center [178, 291] width 0 height 13
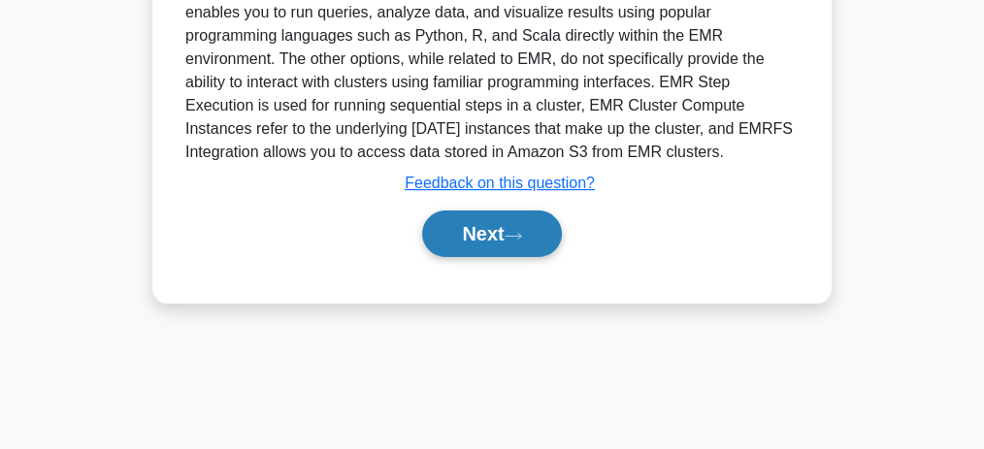
click at [484, 226] on button "Next" at bounding box center [491, 234] width 139 height 47
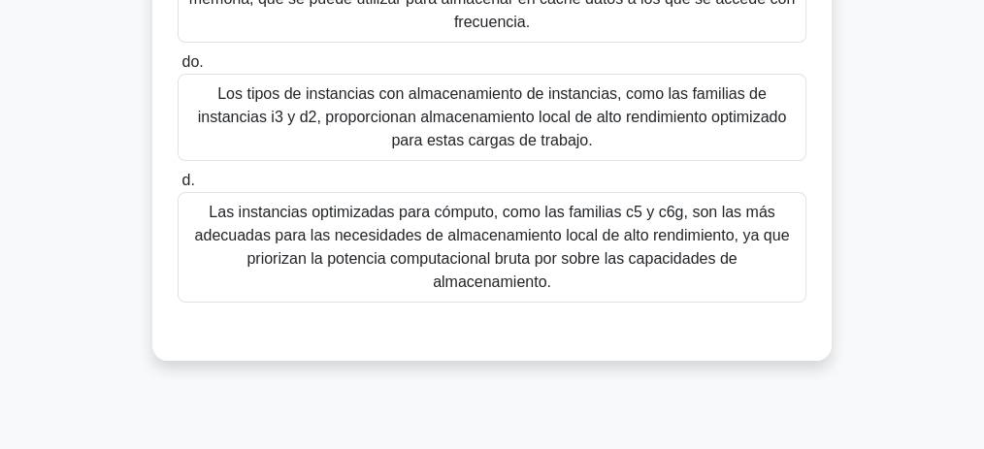
scroll to position [469, 0]
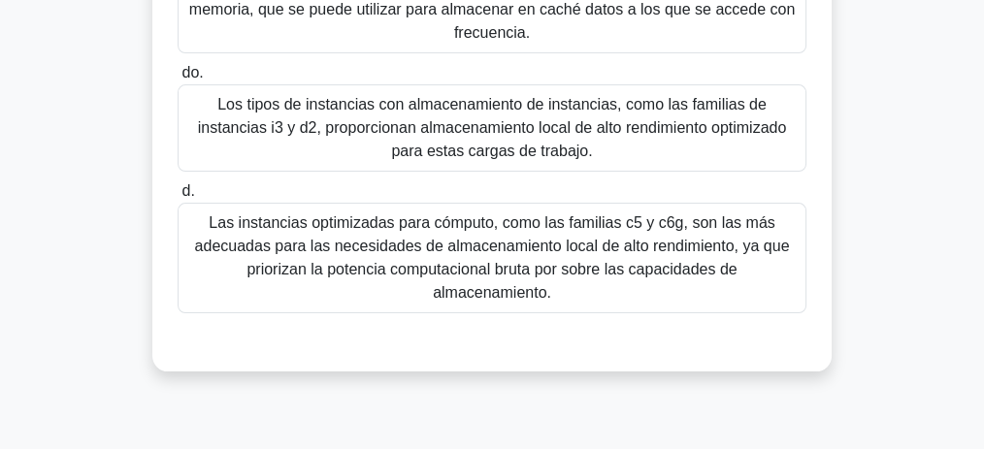
click at [533, 248] on font "Las instancias optimizadas para cómputo, como las familias c5 y c6g, son las má…" at bounding box center [492, 257] width 595 height 86
click at [178, 198] on input "d. Las instancias optimizadas para cómputo, como las familias c5 y c6g, son las…" at bounding box center [178, 191] width 0 height 13
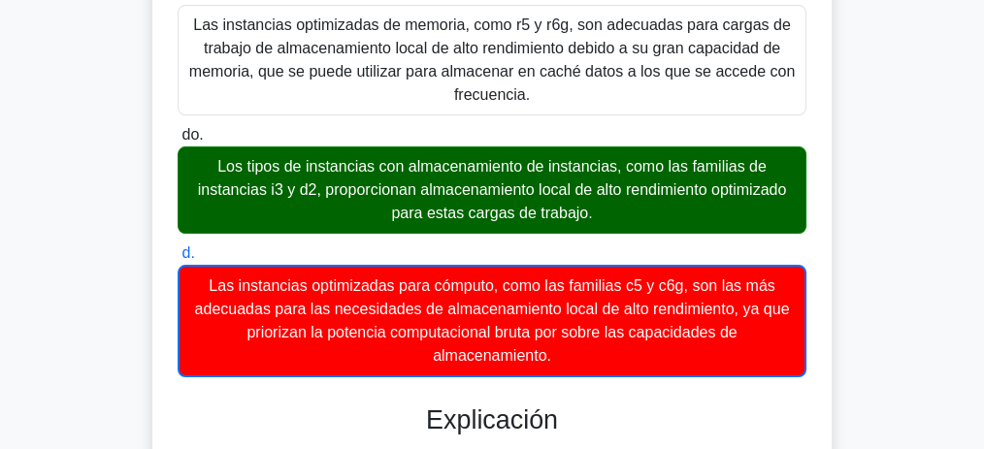
scroll to position [405, 0]
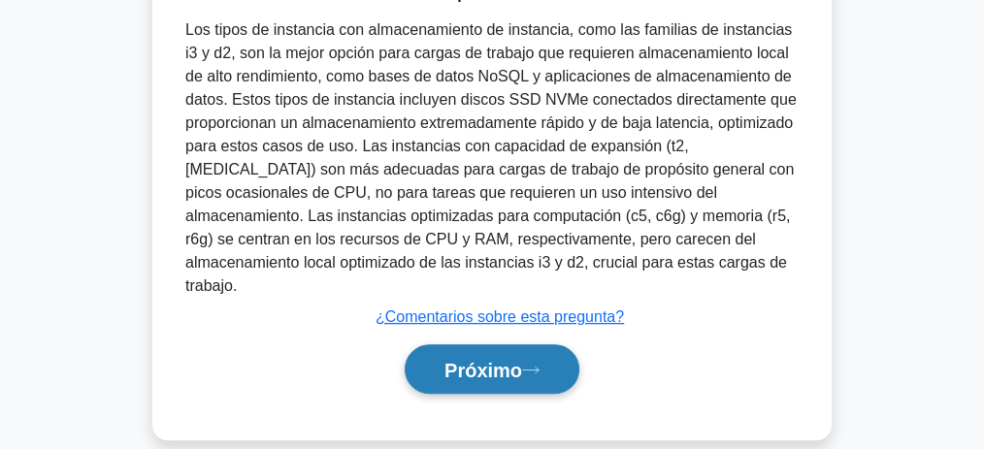
click at [486, 360] on font "Próximo" at bounding box center [483, 370] width 78 height 21
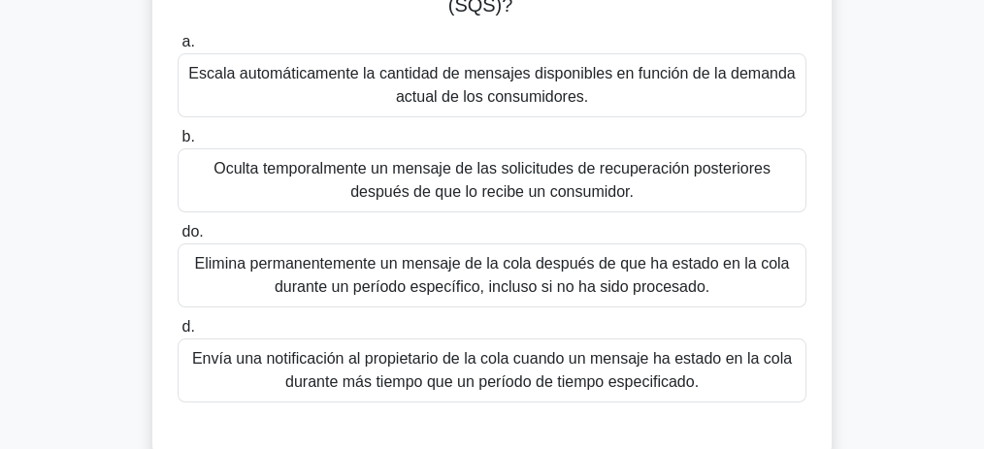
scroll to position [195, 0]
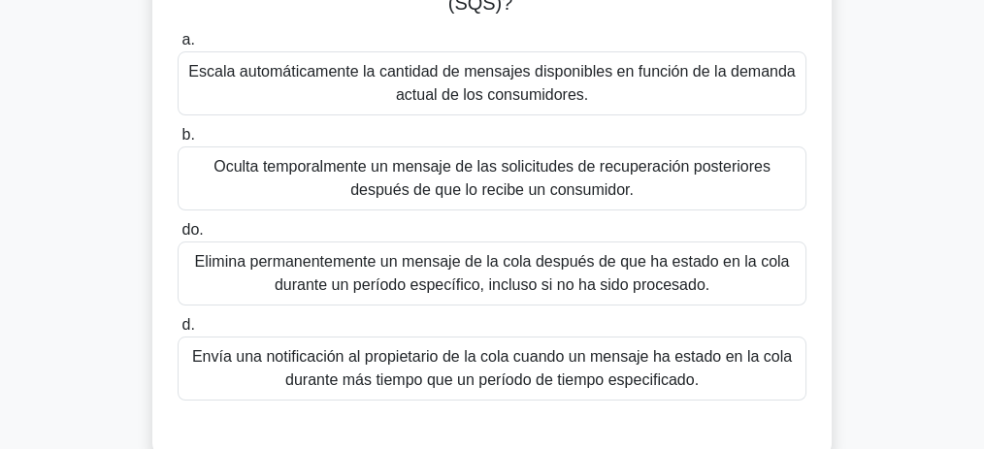
click at [518, 97] on font "Escala automáticamente la cantidad de mensajes disponibles en función de la dem…" at bounding box center [491, 83] width 606 height 40
click at [178, 47] on input "a. Escala automáticamente la cantidad de mensajes disponibles en función de la …" at bounding box center [178, 40] width 0 height 13
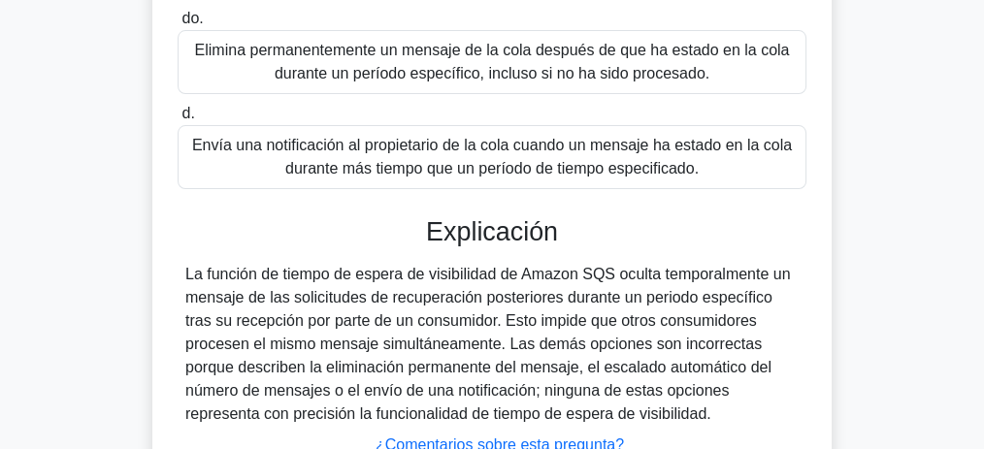
scroll to position [454, 0]
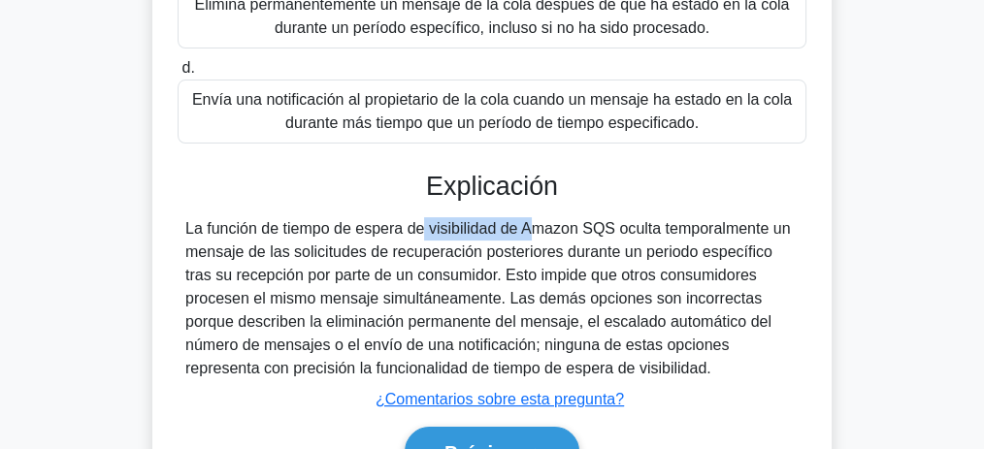
drag, startPoint x: 439, startPoint y: 228, endPoint x: 454, endPoint y: 233, distance: 16.3
click at [450, 231] on font "La función de tiempo de espera de visibilidad de Amazon SQS oculta temporalment…" at bounding box center [487, 298] width 605 height 156
drag, startPoint x: 454, startPoint y: 233, endPoint x: 551, endPoint y: 238, distance: 97.2
click at [532, 232] on font "La función de tiempo de espera de visibilidad de Amazon SQS oculta temporalment…" at bounding box center [487, 298] width 605 height 156
drag, startPoint x: 614, startPoint y: 231, endPoint x: 740, endPoint y: 357, distance: 178.4
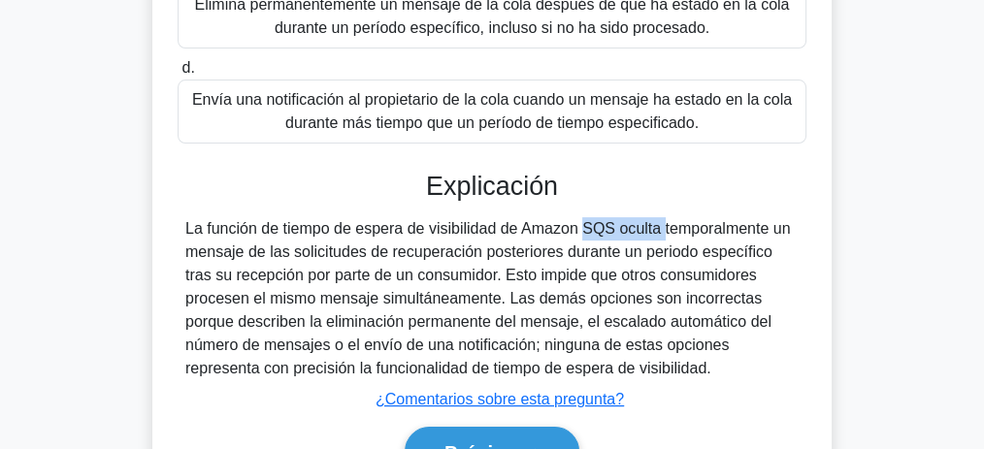
click at [740, 357] on div "La función de tiempo de espera de visibilidad de Amazon SQS oculta temporalment…" at bounding box center [491, 298] width 613 height 163
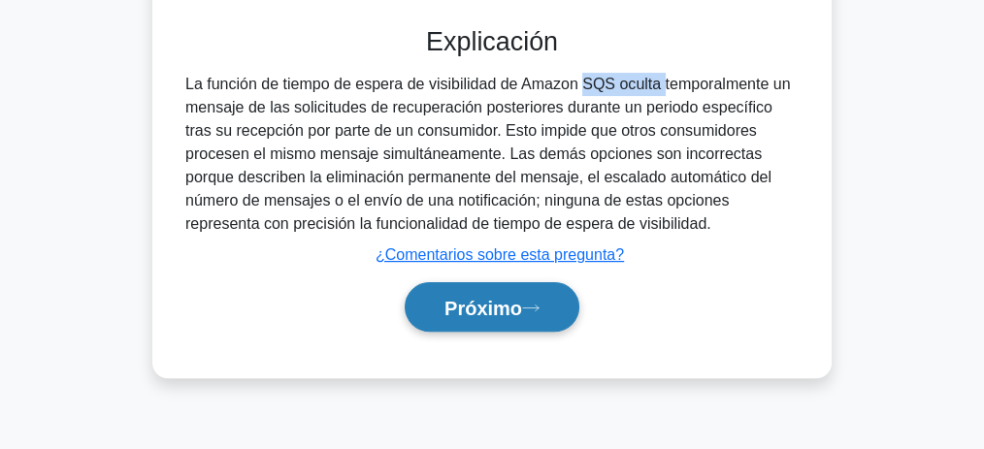
click at [495, 317] on button "Próximo" at bounding box center [492, 306] width 175 height 49
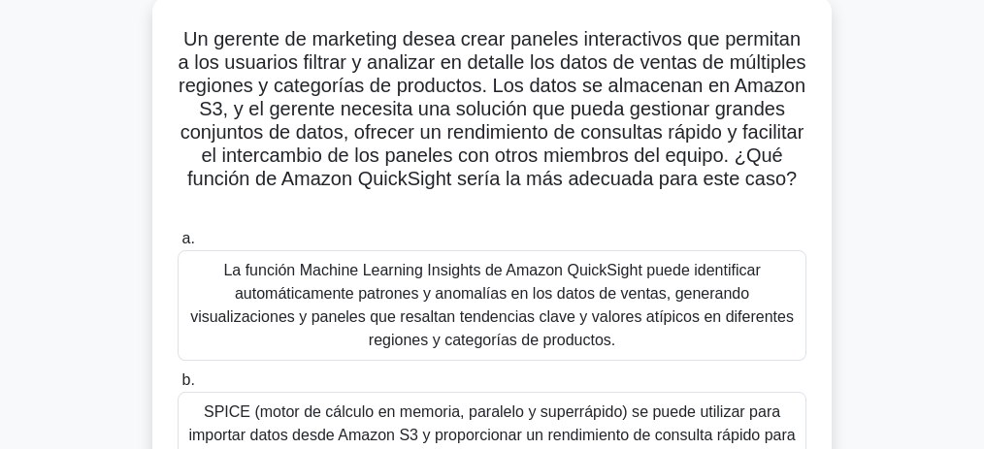
scroll to position [81, 0]
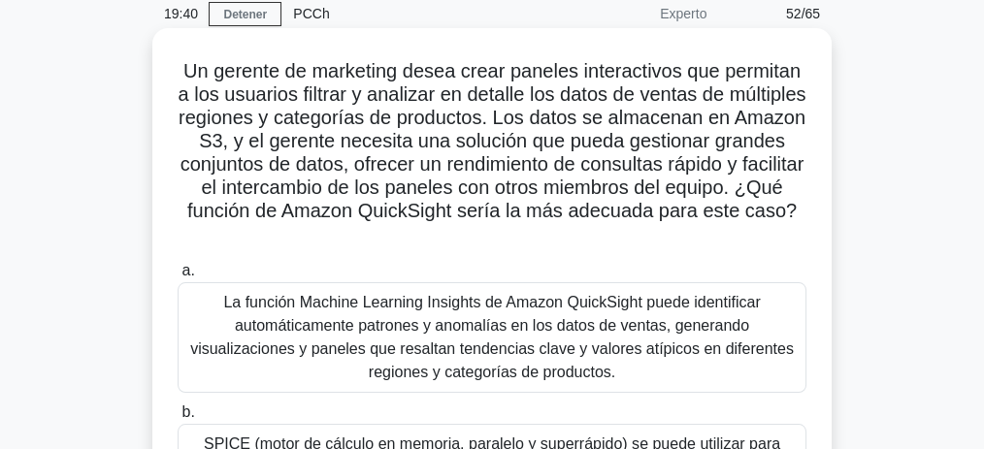
drag, startPoint x: 380, startPoint y: 119, endPoint x: 605, endPoint y: 230, distance: 250.8
click at [605, 230] on h5 "Un gerente de marketing desea crear paneles interactivos que permitan a los usu…" at bounding box center [492, 153] width 633 height 188
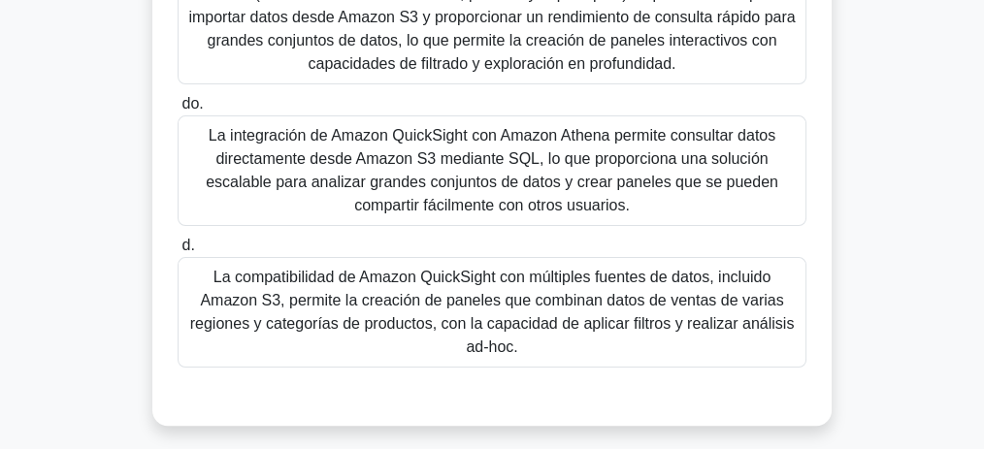
scroll to position [534, 0]
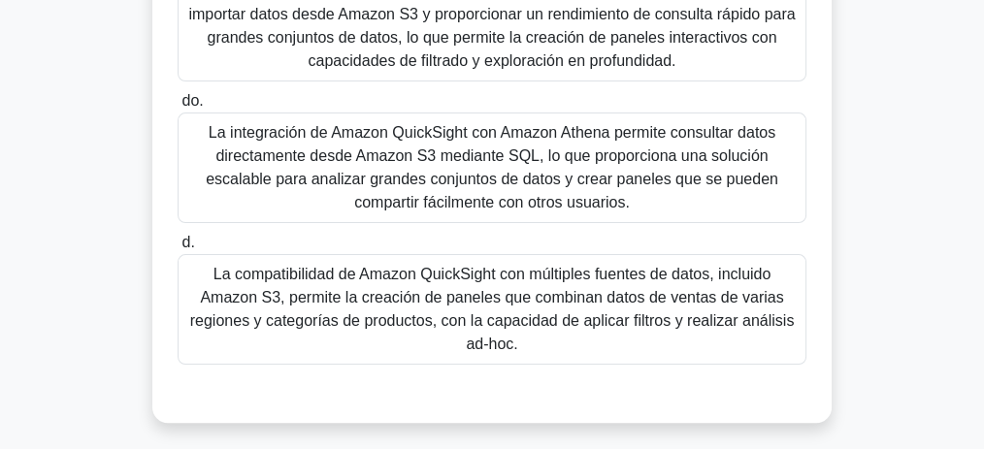
click at [509, 339] on font "La compatibilidad de Amazon QuickSight con múltiples fuentes de datos, incluido…" at bounding box center [492, 309] width 604 height 86
click at [178, 249] on input "d. La compatibilidad de Amazon QuickSight con múltiples fuentes de datos, inclu…" at bounding box center [178, 243] width 0 height 13
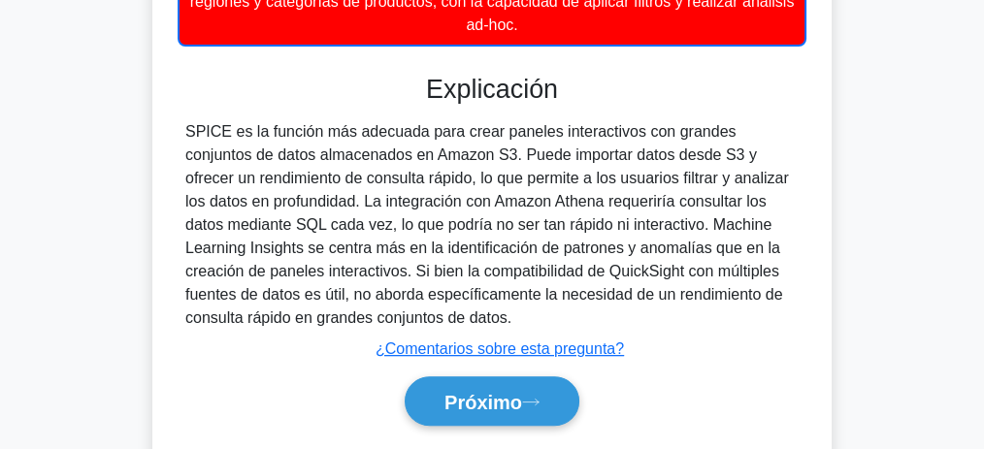
scroll to position [857, 0]
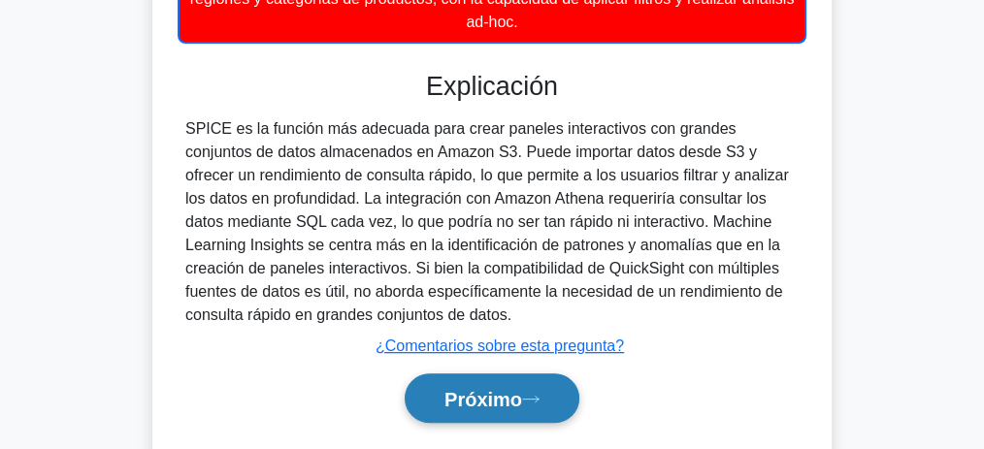
click at [522, 389] on font "Próximo" at bounding box center [483, 399] width 78 height 21
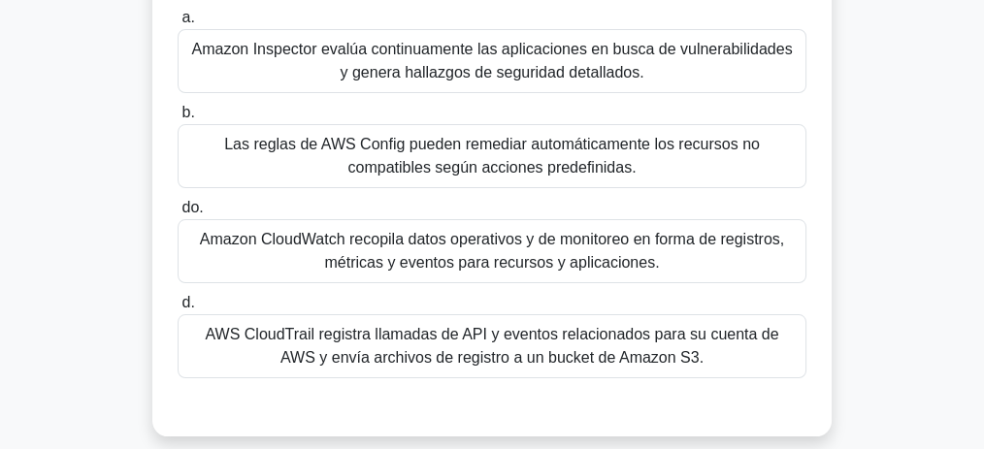
scroll to position [129, 0]
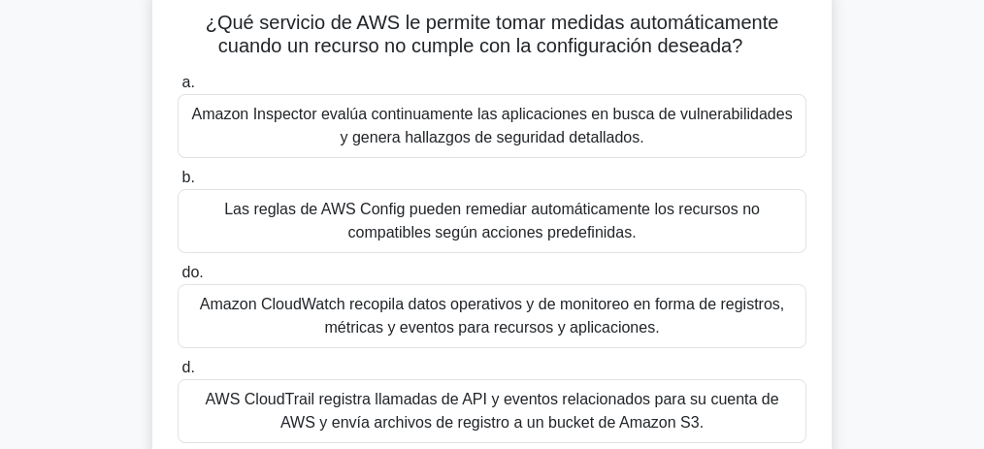
click at [401, 234] on font "Las reglas de AWS Config pueden remediar automáticamente los recursos no compat…" at bounding box center [492, 221] width 536 height 40
click at [178, 184] on input "b. Las reglas de AWS Config pueden remediar automáticamente los recursos no com…" at bounding box center [178, 178] width 0 height 13
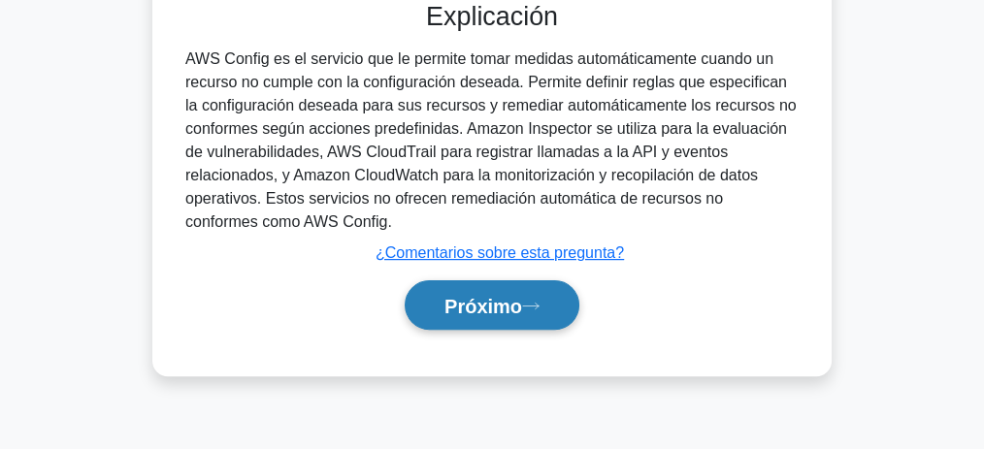
click at [489, 300] on font "Próximo" at bounding box center [483, 306] width 78 height 21
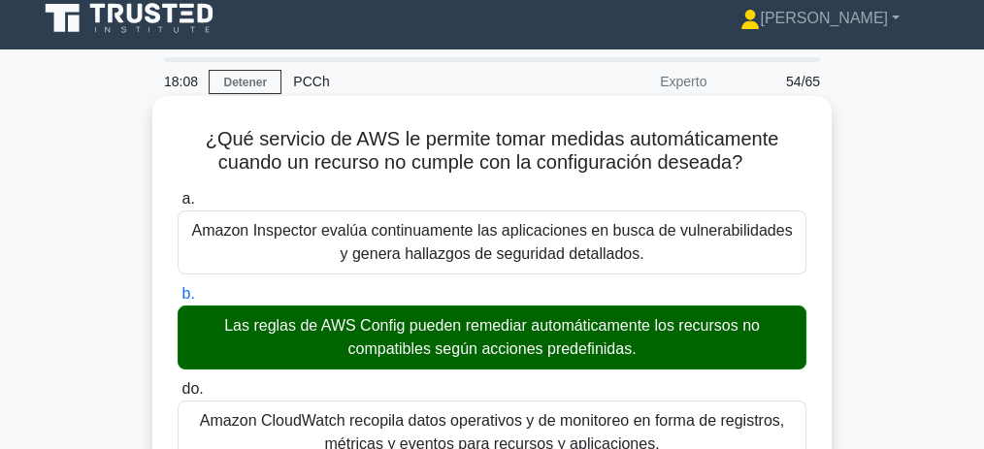
scroll to position [0, 0]
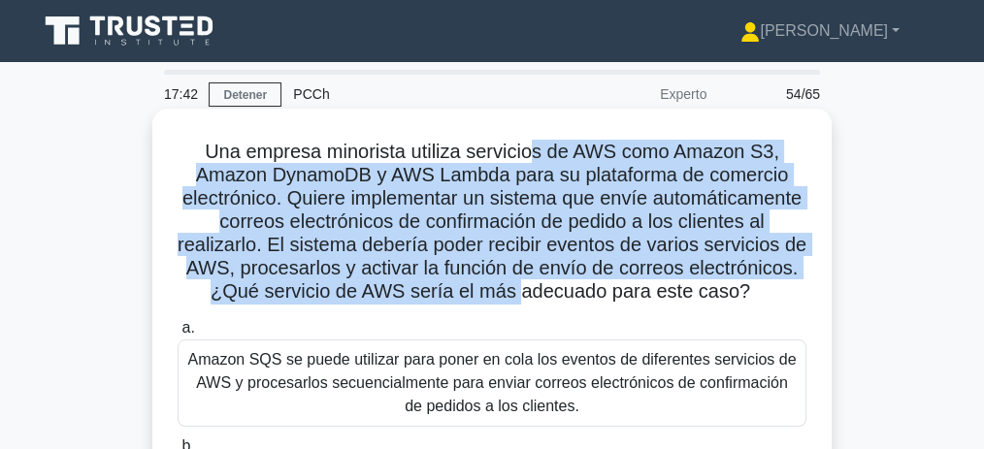
drag, startPoint x: 598, startPoint y: 151, endPoint x: 615, endPoint y: 298, distance: 147.6
click at [614, 298] on font "Una empresa minorista utiliza servicios de AWS como Amazon S3, Amazon DynamoDB …" at bounding box center [492, 221] width 629 height 161
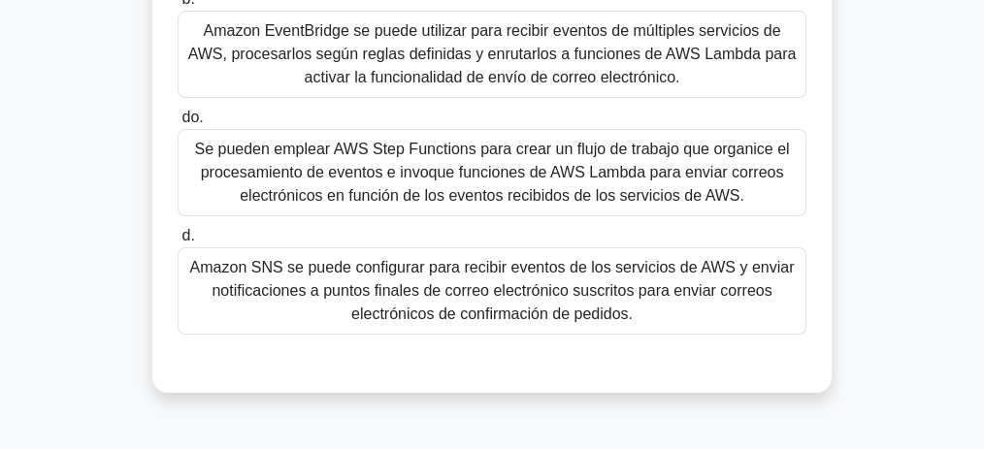
scroll to position [452, 0]
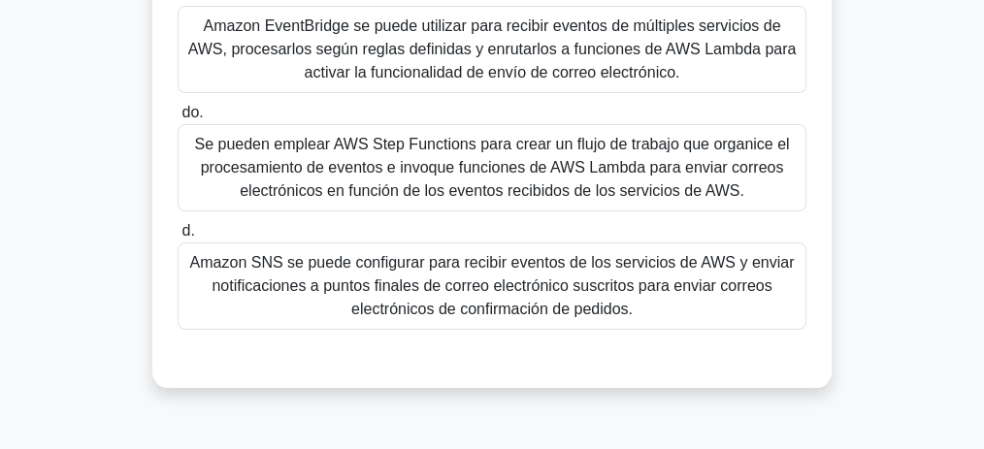
click at [519, 201] on font "Se pueden emplear AWS Step Functions para crear un flujo de trabajo que organic…" at bounding box center [491, 168] width 611 height 70
click at [178, 119] on input "do. Se pueden emplear AWS Step Functions para crear un flujo de trabajo que org…" at bounding box center [178, 113] width 0 height 13
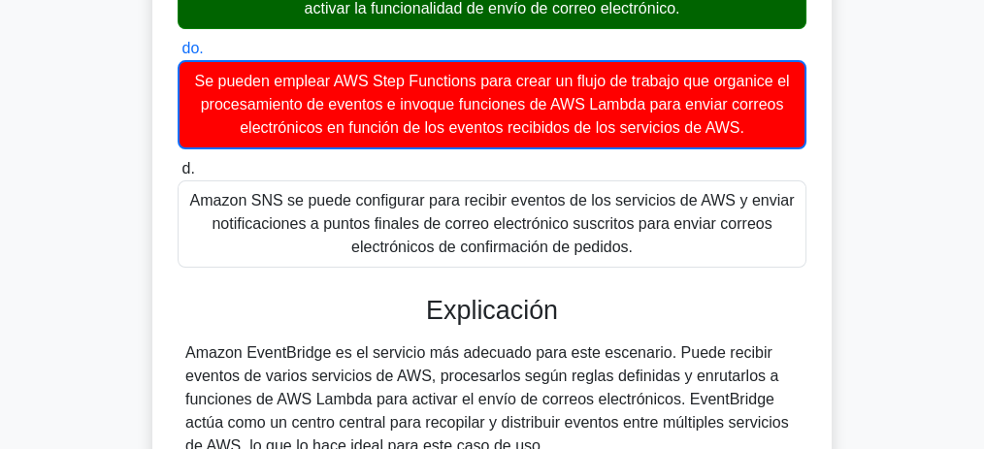
scroll to position [582, 0]
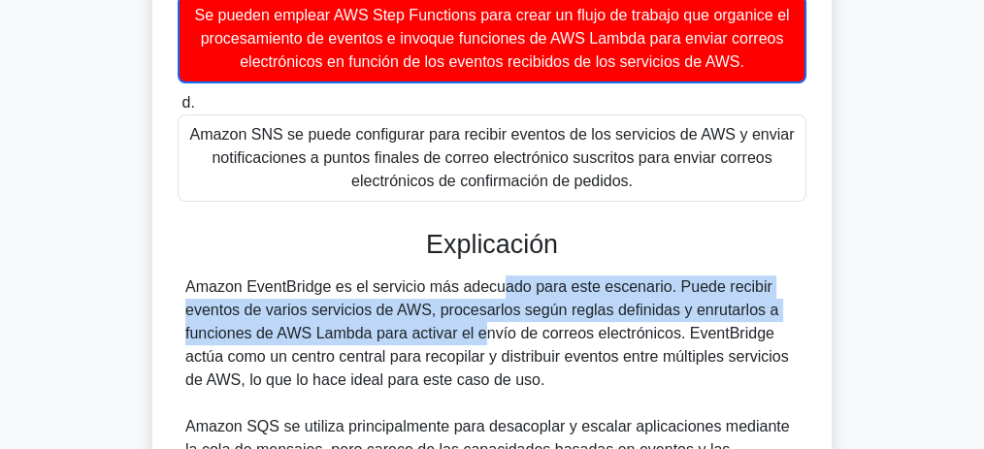
drag, startPoint x: 376, startPoint y: 310, endPoint x: 374, endPoint y: 350, distance: 39.8
click at [374, 350] on font "Amazon EventBridge es el servicio más adecuado para este escenario. Puede recib…" at bounding box center [487, 333] width 604 height 110
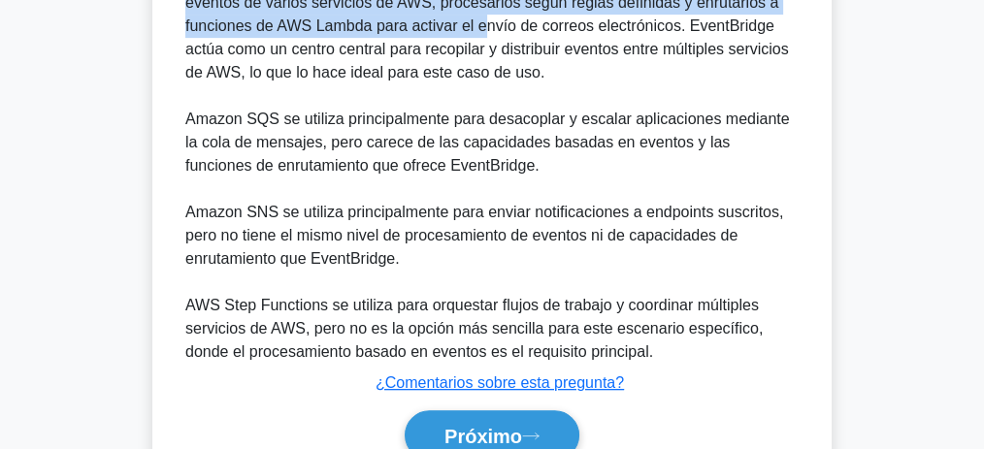
scroll to position [905, 0]
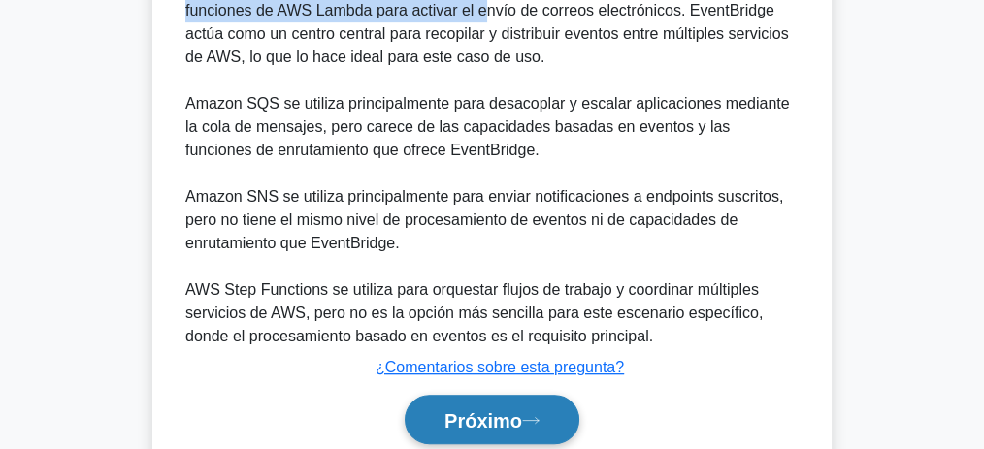
click at [480, 425] on button "Próximo" at bounding box center [492, 419] width 175 height 49
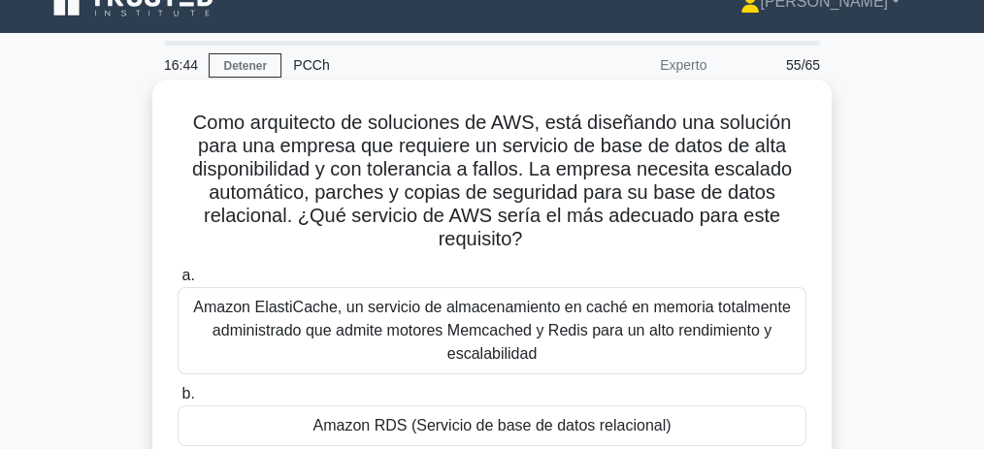
scroll to position [0, 0]
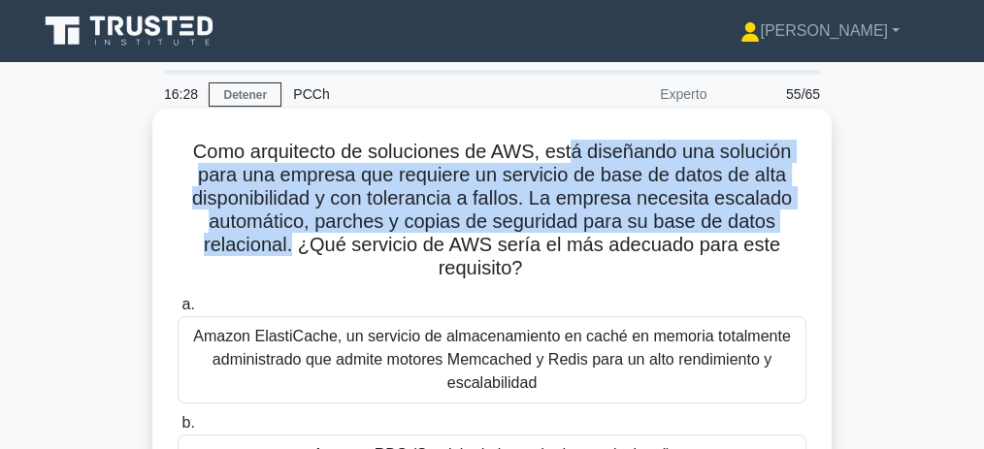
drag, startPoint x: 575, startPoint y: 159, endPoint x: 296, endPoint y: 248, distance: 293.4
click at [296, 248] on font "Como arquitecto de soluciones de AWS, está diseñando una solución para una empr…" at bounding box center [492, 210] width 600 height 138
drag, startPoint x: 346, startPoint y: 249, endPoint x: 768, endPoint y: 262, distance: 421.3
click at [779, 261] on h5 "Como arquitecto de soluciones de AWS, está diseñando una solución para una empr…" at bounding box center [492, 211] width 633 height 142
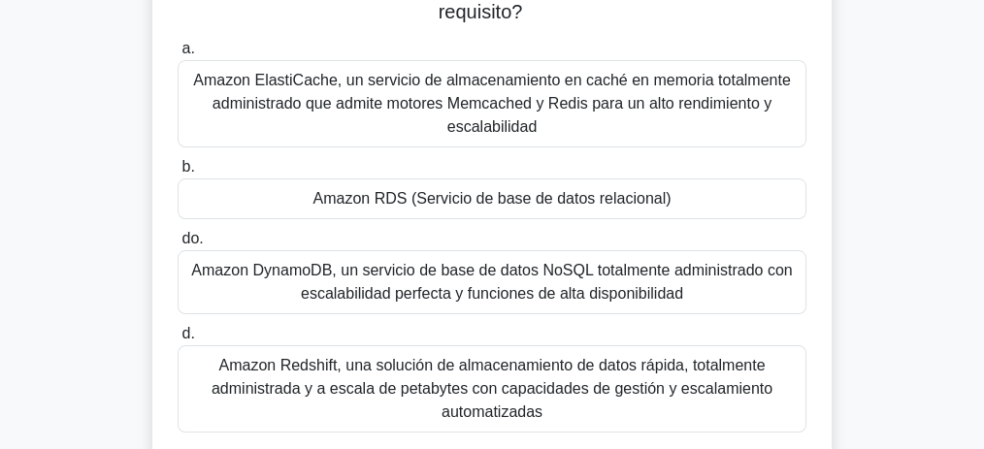
scroll to position [258, 0]
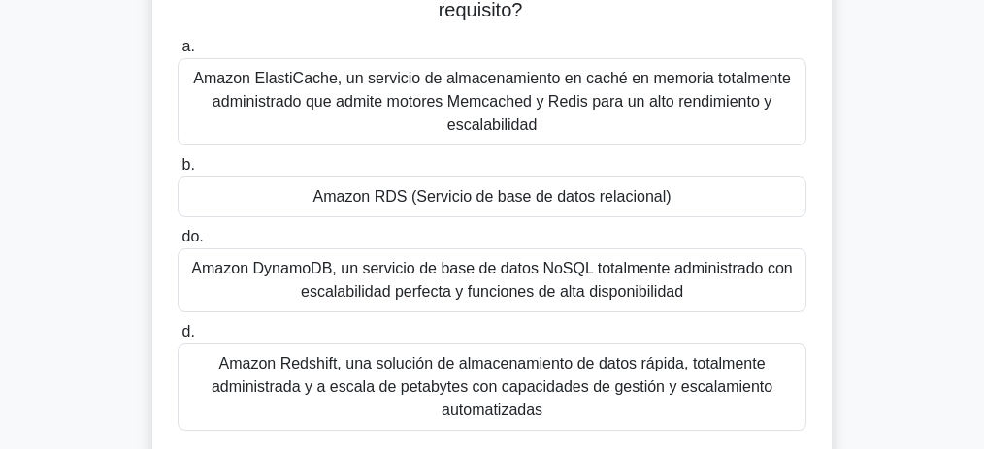
click at [518, 200] on font "Amazon RDS (Servicio de base de datos relacional)" at bounding box center [491, 196] width 358 height 16
click at [178, 172] on input "b. Amazon RDS (Servicio de base de datos relacional)" at bounding box center [178, 165] width 0 height 13
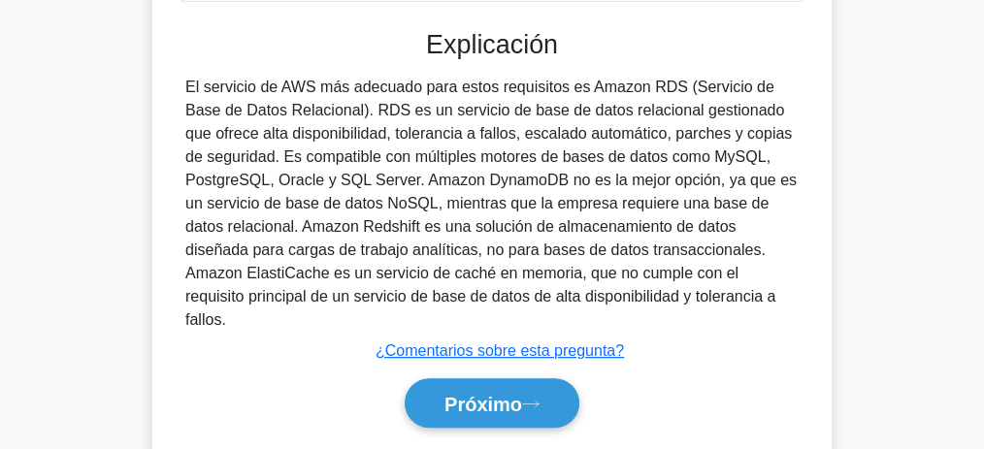
scroll to position [721, 0]
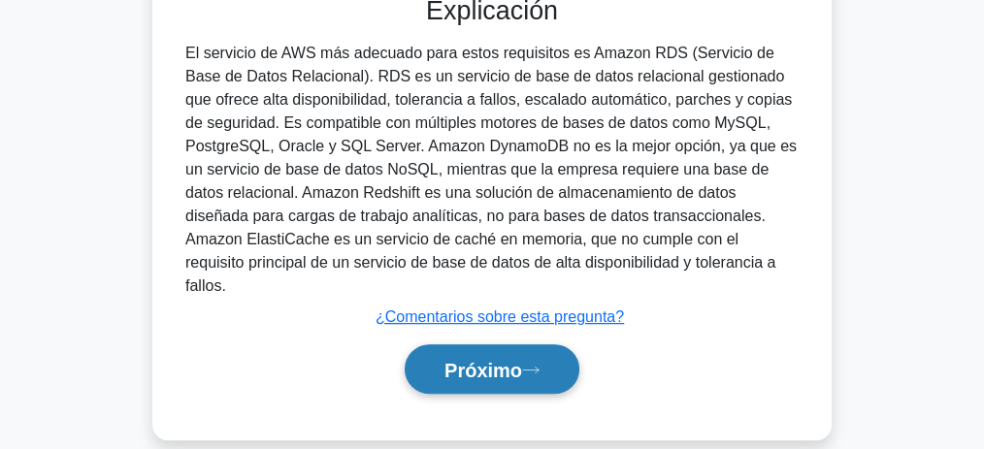
click at [554, 344] on button "Próximo" at bounding box center [492, 368] width 175 height 49
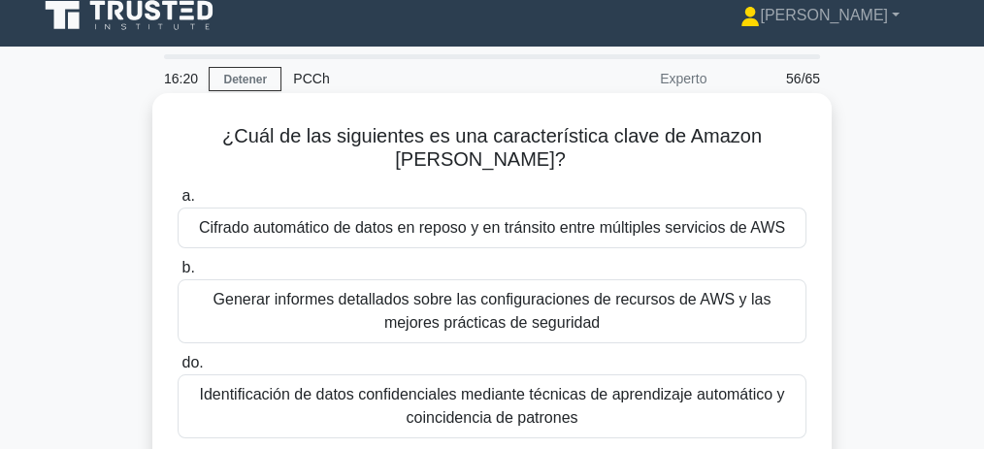
scroll to position [10, 0]
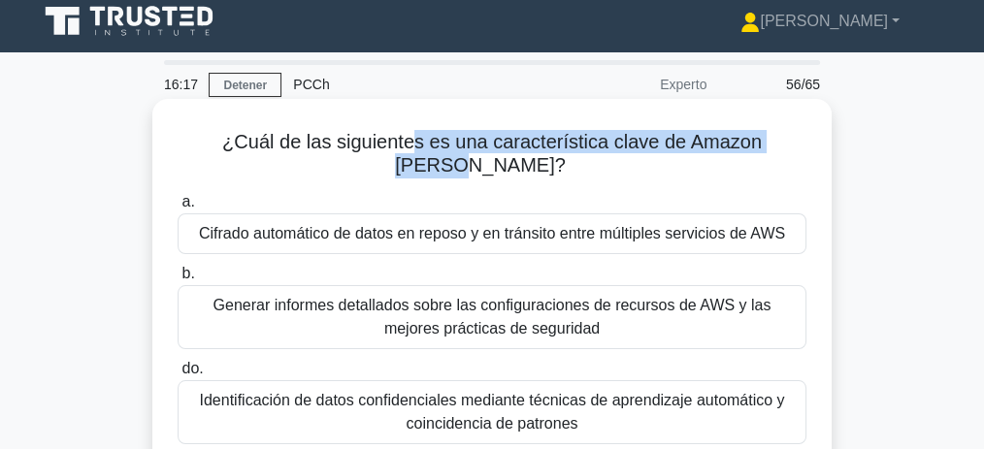
drag, startPoint x: 454, startPoint y: 150, endPoint x: 776, endPoint y: 154, distance: 322.2
click at [776, 154] on h5 "¿Cuál de las siguientes es una característica clave de Amazon Macie? .spinner_0…" at bounding box center [492, 154] width 633 height 49
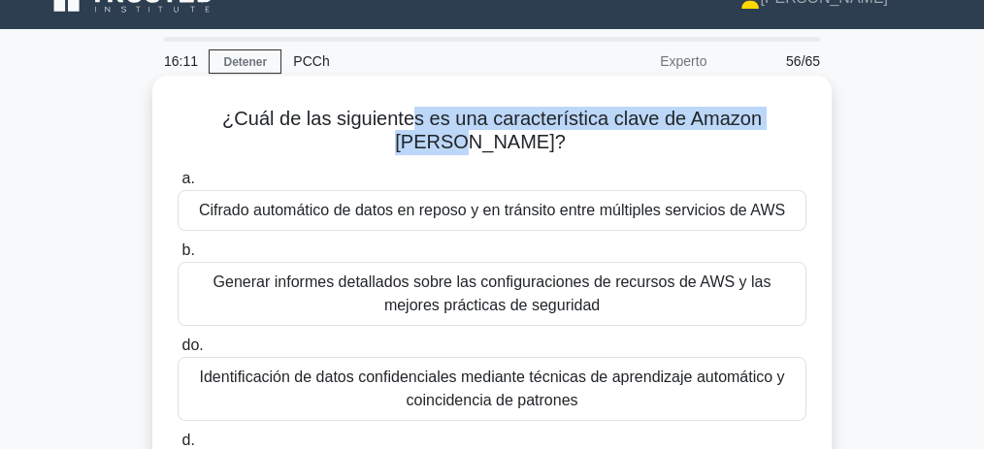
scroll to position [74, 0]
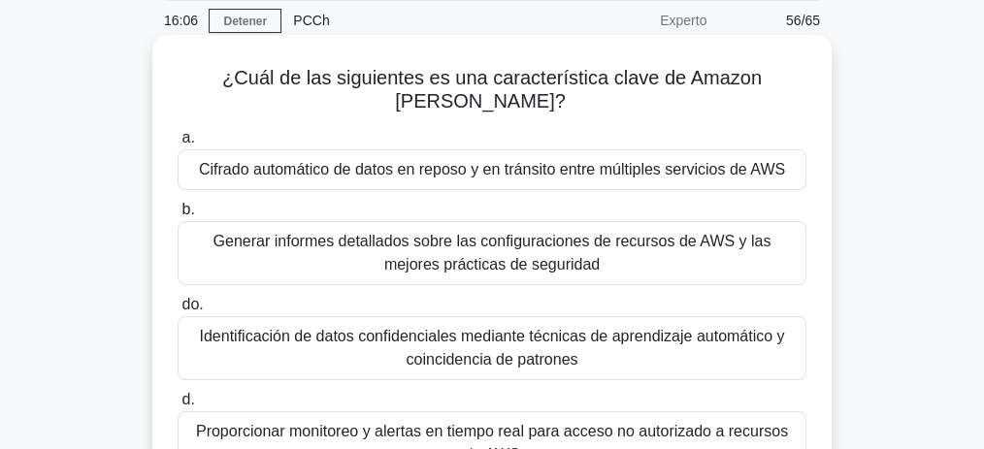
click at [506, 336] on font "Identificación de datos confidenciales mediante técnicas de aprendizaje automát…" at bounding box center [491, 348] width 585 height 40
click at [178, 311] on input "do. Identificación de datos confidenciales mediante técnicas de aprendizaje aut…" at bounding box center [178, 305] width 0 height 13
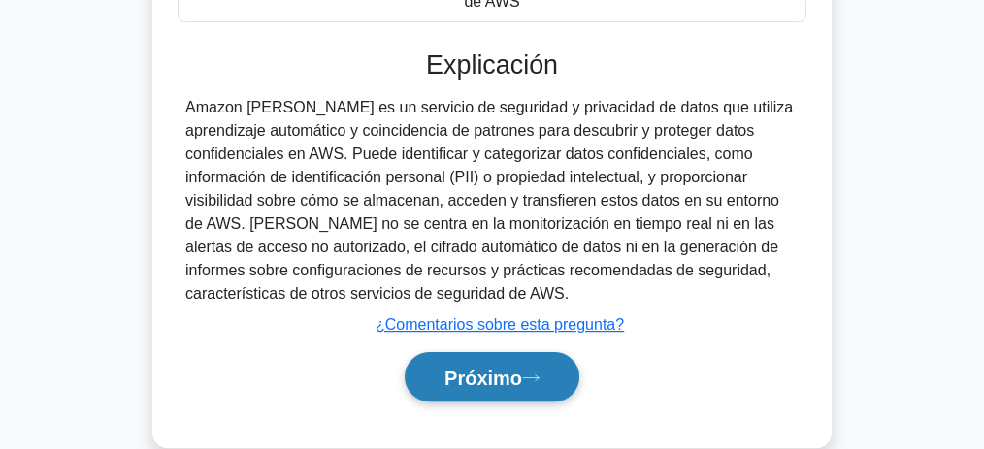
click at [513, 368] on font "Próximo" at bounding box center [483, 378] width 78 height 21
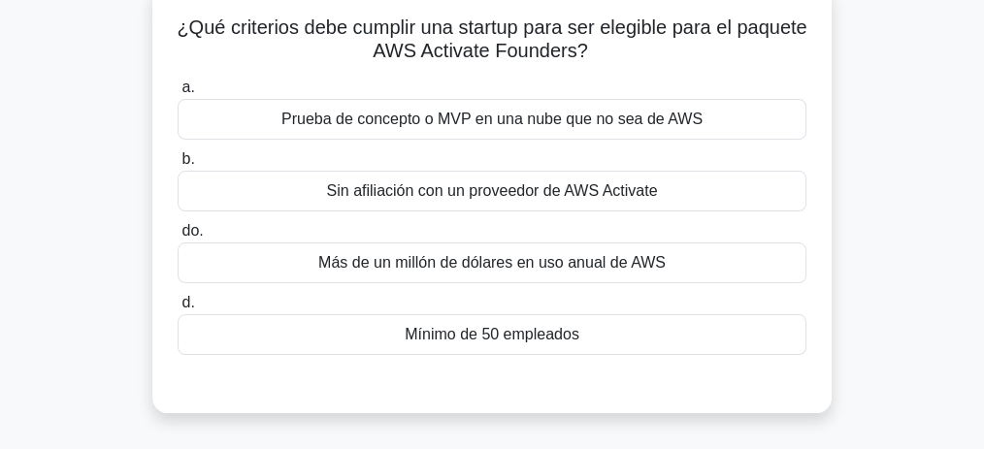
scroll to position [129, 0]
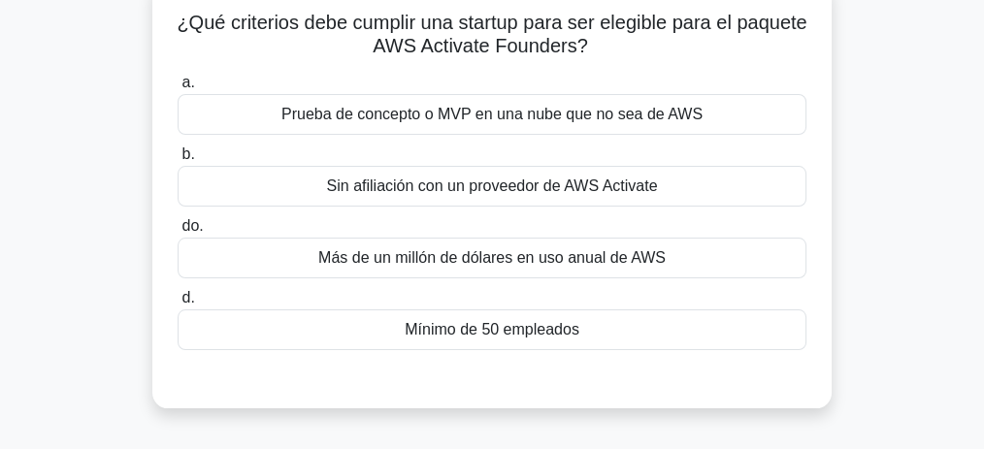
click at [510, 337] on font "Mínimo de 50 empleados" at bounding box center [492, 329] width 175 height 16
click at [178, 305] on input "d. Mínimo de 50 empleados" at bounding box center [178, 298] width 0 height 13
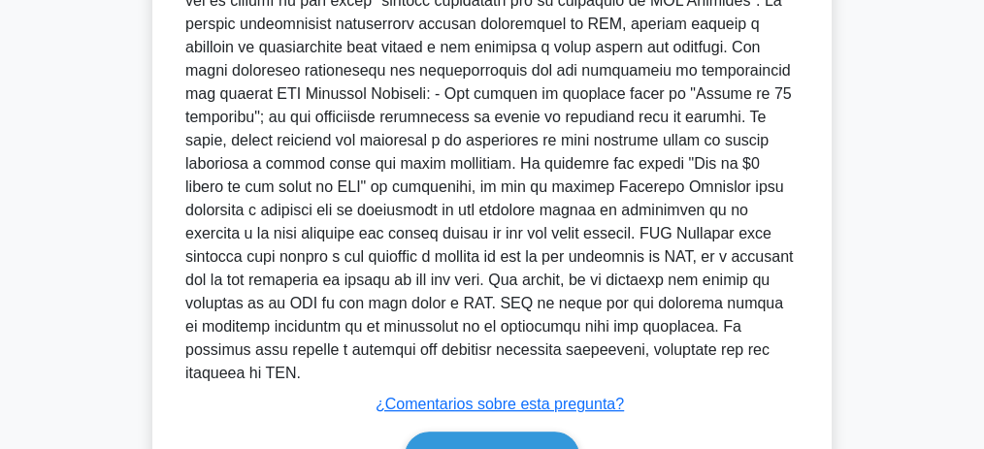
scroll to position [646, 0]
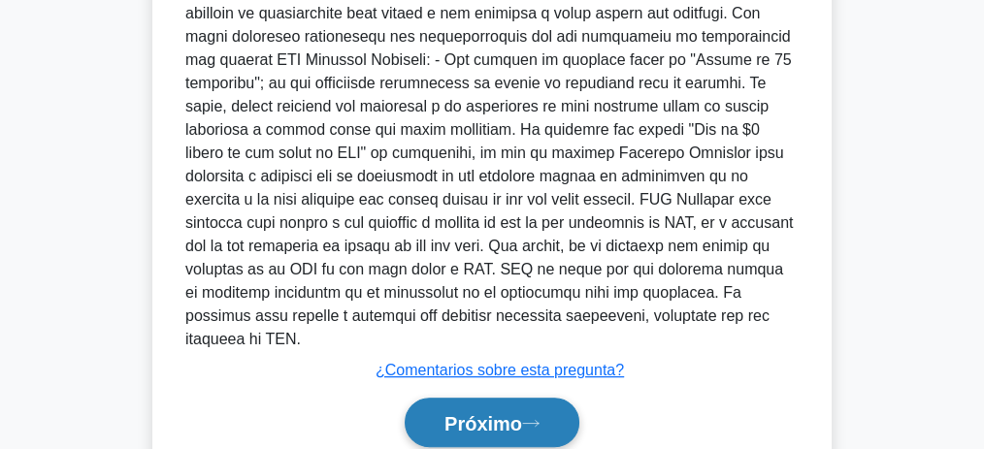
click at [531, 408] on button "Próximo" at bounding box center [492, 422] width 175 height 49
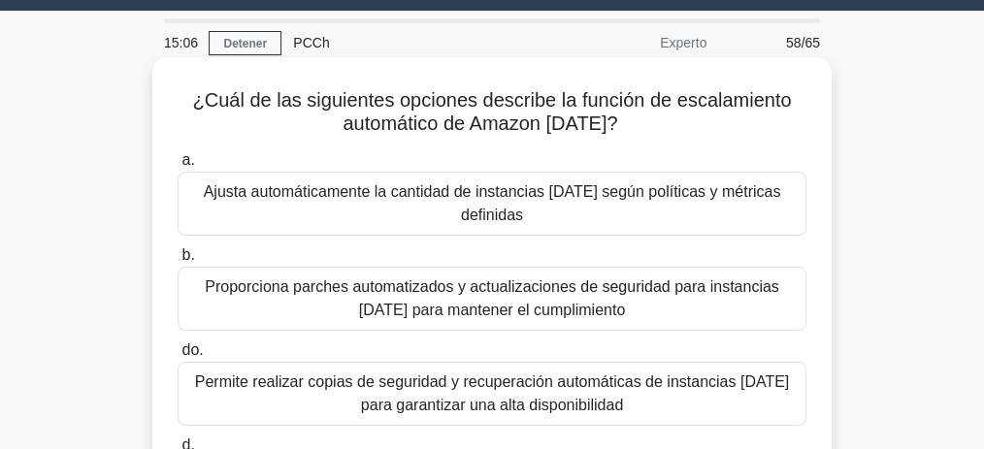
scroll to position [40, 0]
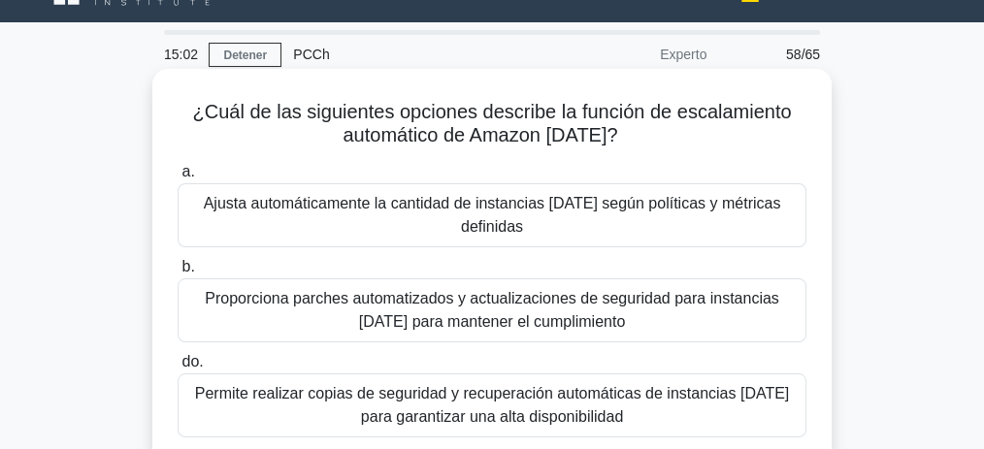
click at [583, 225] on font "Ajusta automáticamente la cantidad de instancias EC2 según políticas y métricas…" at bounding box center [491, 215] width 611 height 47
click at [178, 179] on input "a. Ajusta automáticamente la cantidad de instancias EC2 según políticas y métri…" at bounding box center [178, 172] width 0 height 13
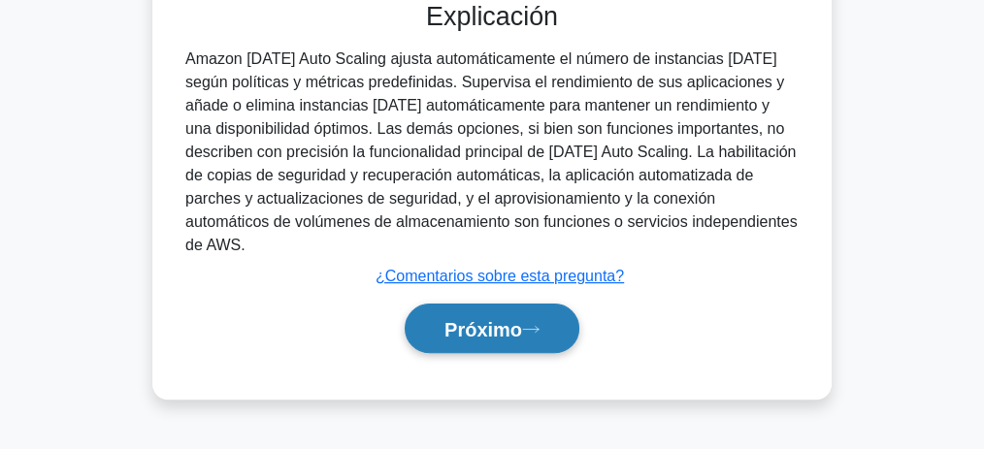
click at [535, 324] on icon at bounding box center [530, 329] width 17 height 11
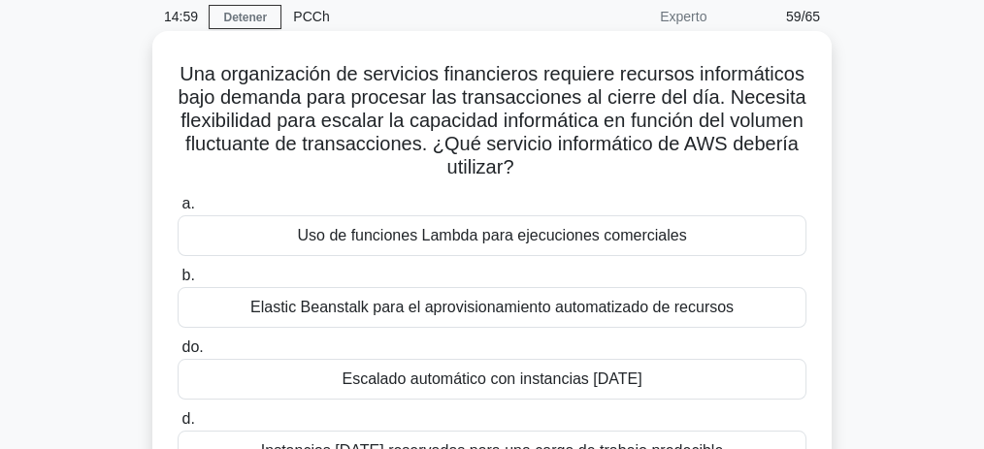
scroll to position [81, 0]
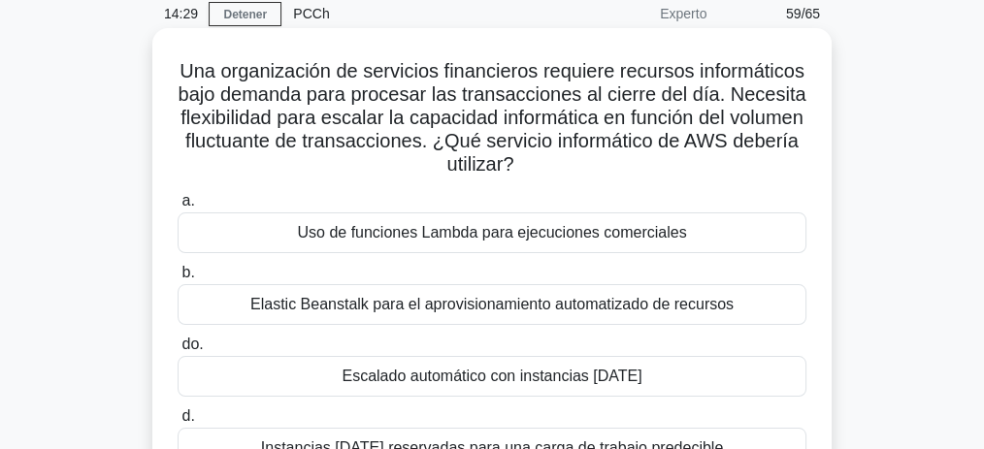
drag, startPoint x: 441, startPoint y: 120, endPoint x: 652, endPoint y: 169, distance: 216.1
click at [652, 169] on h5 "Una organización de servicios financieros requiere recursos informáticos bajo d…" at bounding box center [492, 118] width 633 height 118
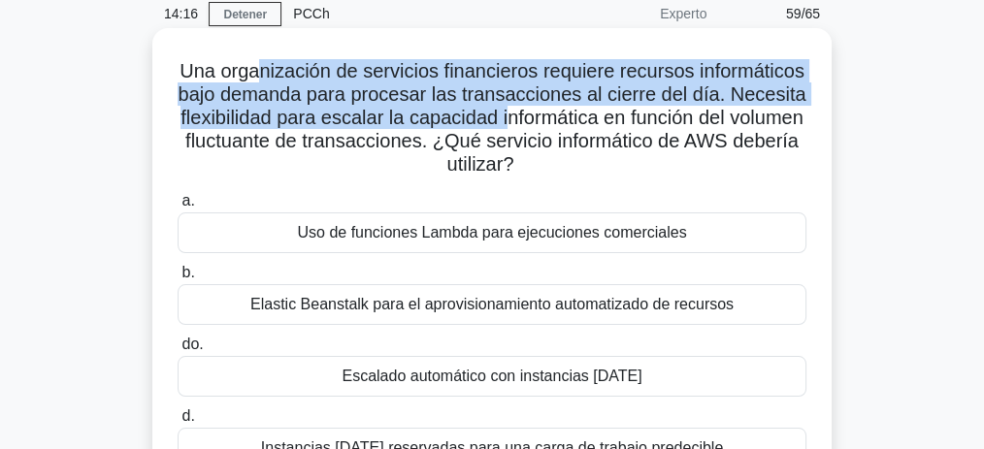
drag, startPoint x: 380, startPoint y: 69, endPoint x: 653, endPoint y: 126, distance: 278.6
click at [653, 126] on font "Una organización de servicios financieros requiere recursos informáticos bajo d…" at bounding box center [492, 117] width 628 height 114
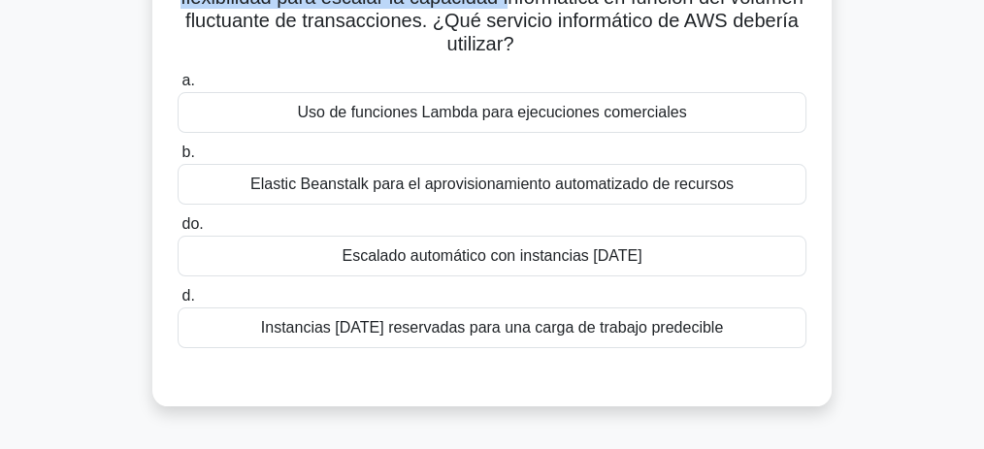
scroll to position [211, 0]
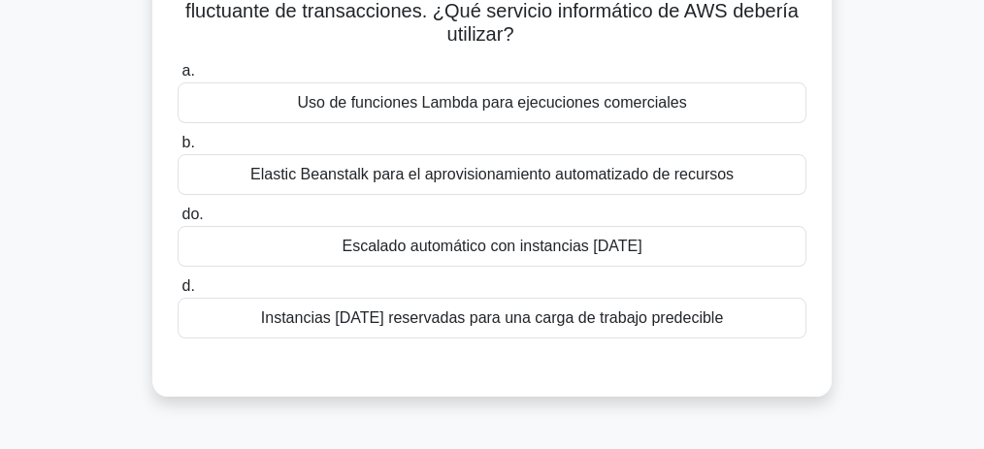
click at [518, 245] on font "Escalado automático con instancias EC2" at bounding box center [492, 246] width 300 height 16
click at [178, 221] on input "do. Escalado automático con instancias EC2" at bounding box center [178, 215] width 0 height 13
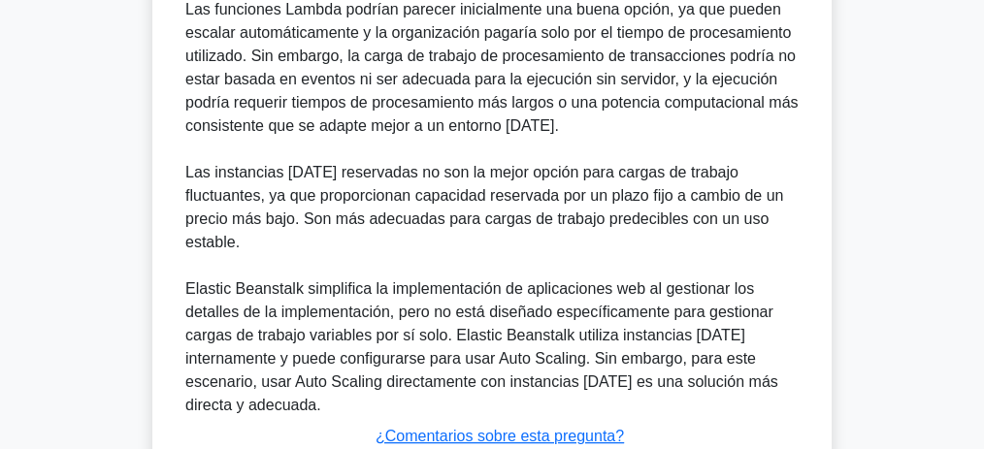
scroll to position [857, 0]
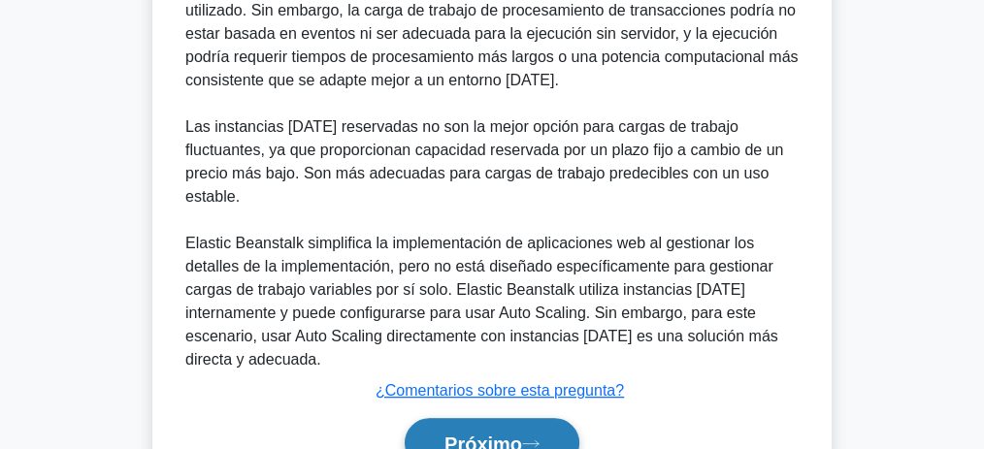
click at [534, 439] on icon at bounding box center [530, 444] width 17 height 11
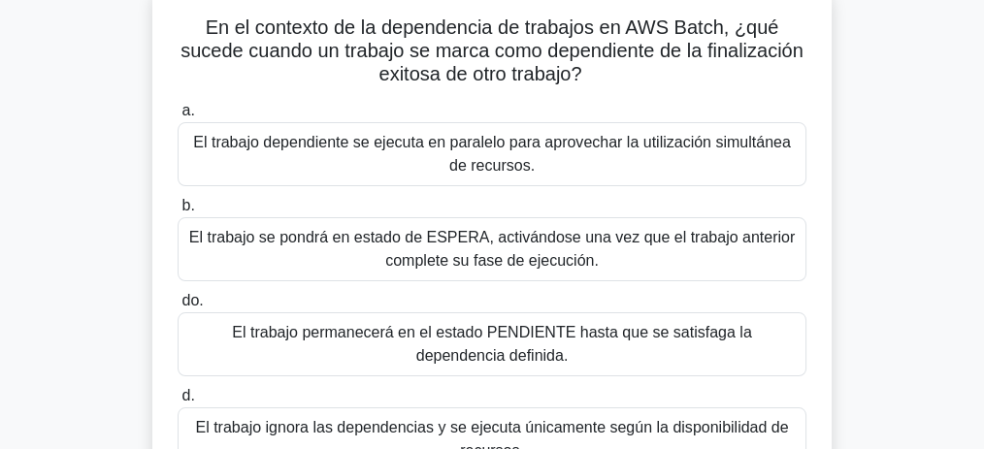
scroll to position [104, 0]
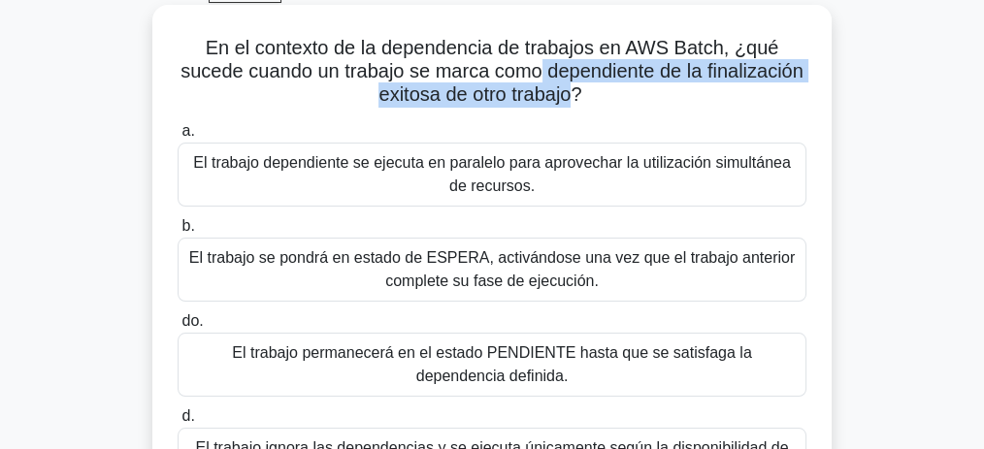
drag, startPoint x: 588, startPoint y: 73, endPoint x: 625, endPoint y: 108, distance: 50.8
click at [625, 108] on h5 "En el contexto de la dependencia de trabajos en AWS Batch, ¿qué sucede cuando u…" at bounding box center [492, 72] width 633 height 72
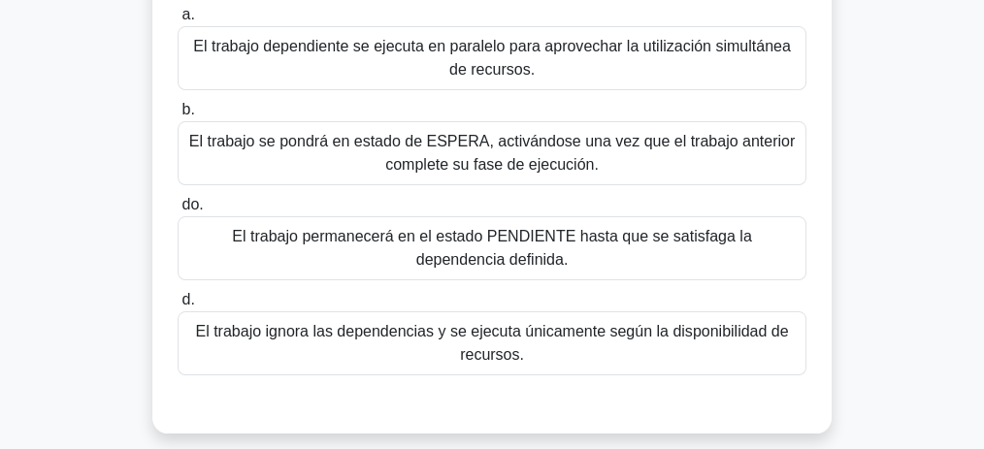
scroll to position [234, 0]
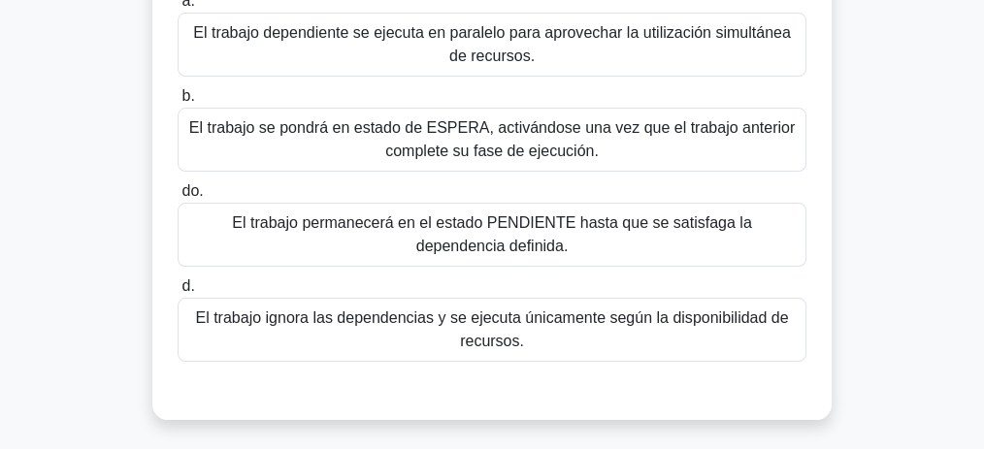
click at [507, 39] on font "El trabajo dependiente se ejecuta en paralelo para aprovechar la utilización si…" at bounding box center [492, 44] width 598 height 40
click at [178, 8] on input "a. El trabajo dependiente se ejecuta en paralelo para aprovechar la utilización…" at bounding box center [178, 1] width 0 height 13
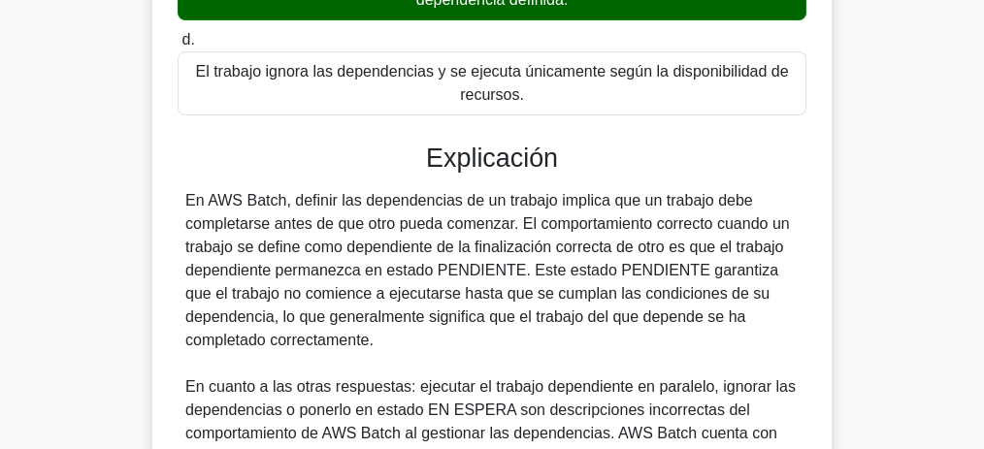
scroll to position [491, 0]
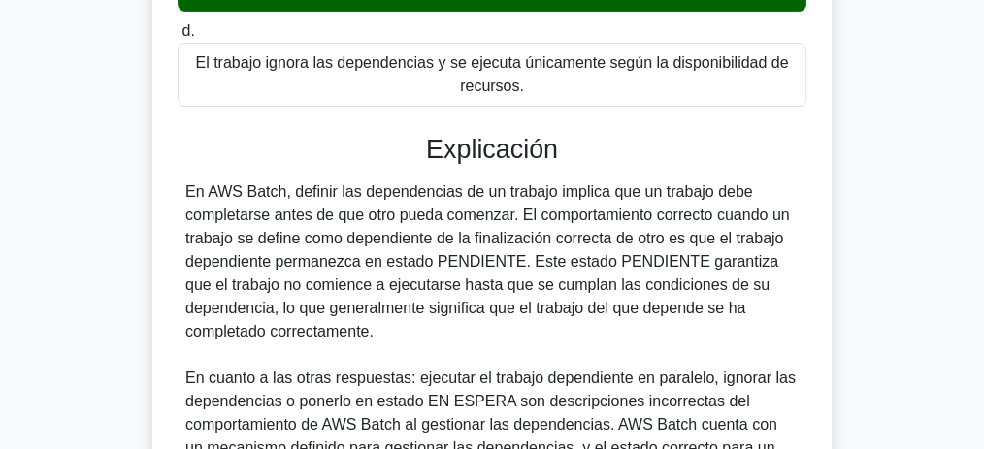
drag, startPoint x: 413, startPoint y: 187, endPoint x: 323, endPoint y: 197, distance: 90.8
click at [323, 197] on font "En AWS Batch, definir las dependencias de un trabajo implica que un trabajo deb…" at bounding box center [487, 261] width 604 height 156
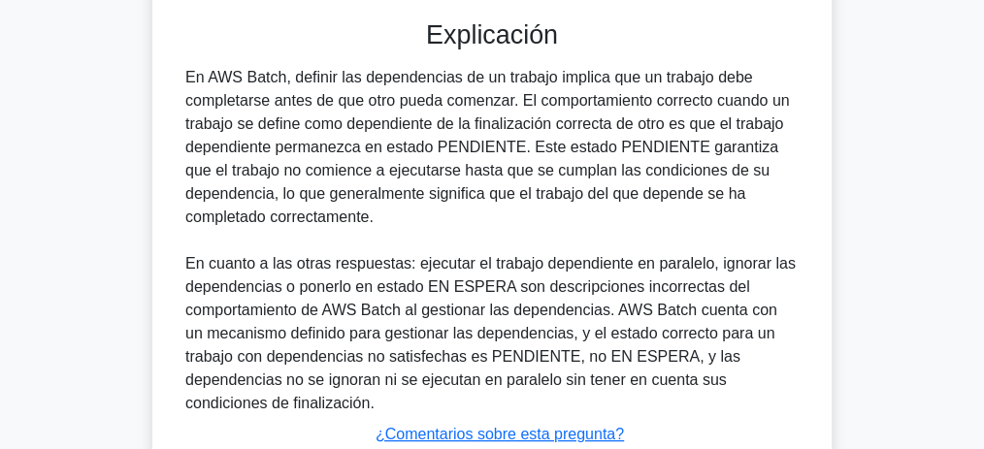
scroll to position [746, 0]
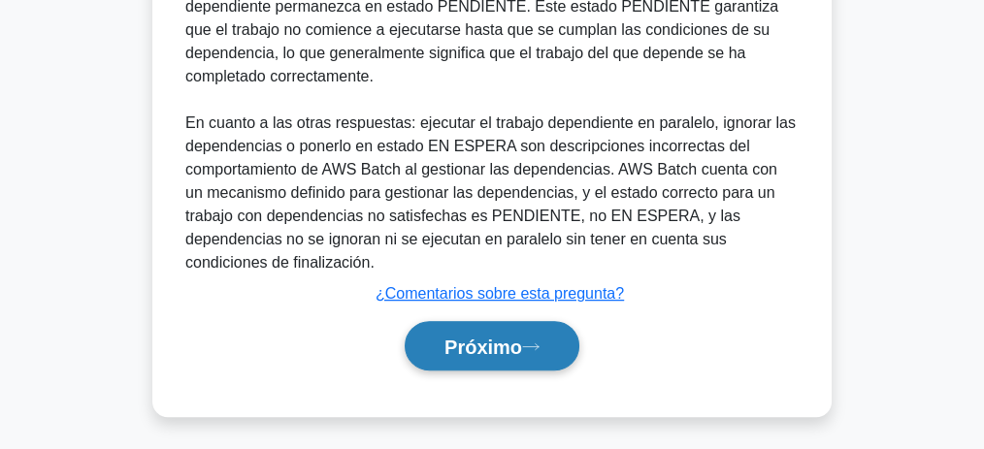
click at [562, 346] on button "Próximo" at bounding box center [492, 345] width 175 height 49
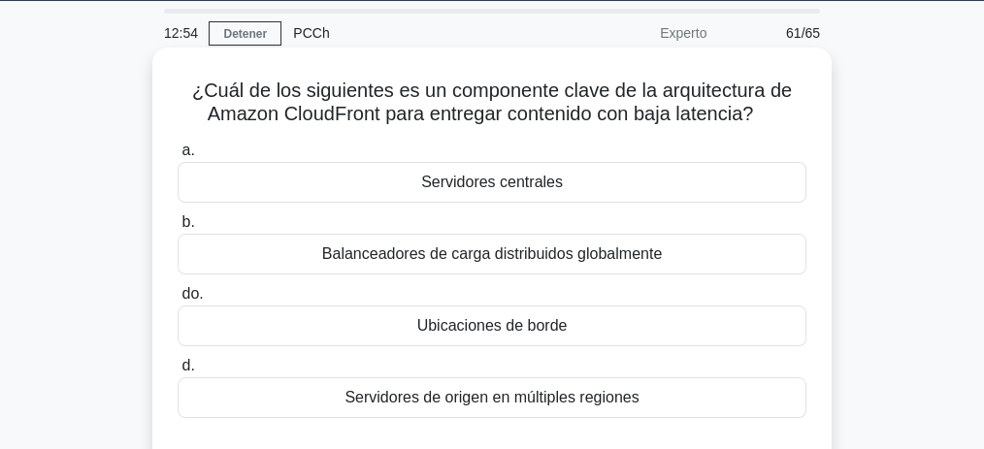
scroll to position [64, 0]
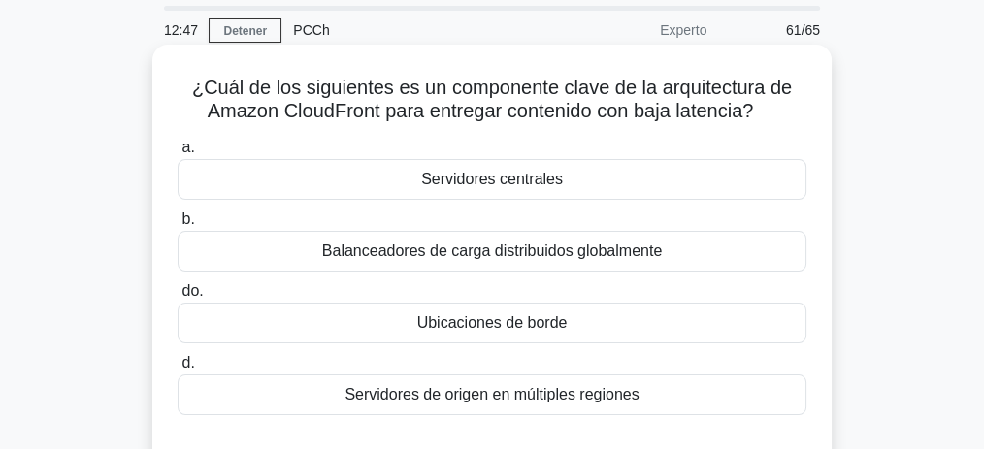
click at [548, 333] on font "Ubicaciones de borde" at bounding box center [492, 322] width 150 height 23
click at [178, 298] on input "do. Ubicaciones de borde" at bounding box center [178, 291] width 0 height 13
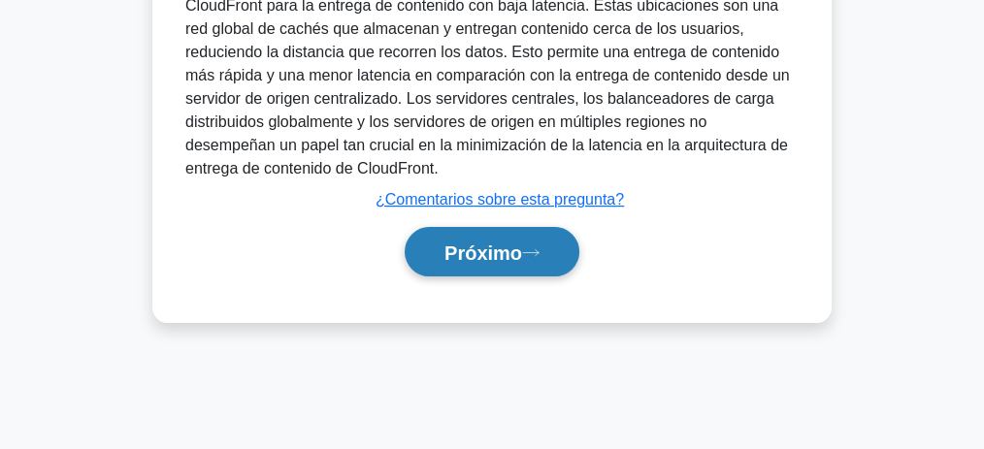
click at [506, 266] on button "Próximo" at bounding box center [492, 251] width 175 height 49
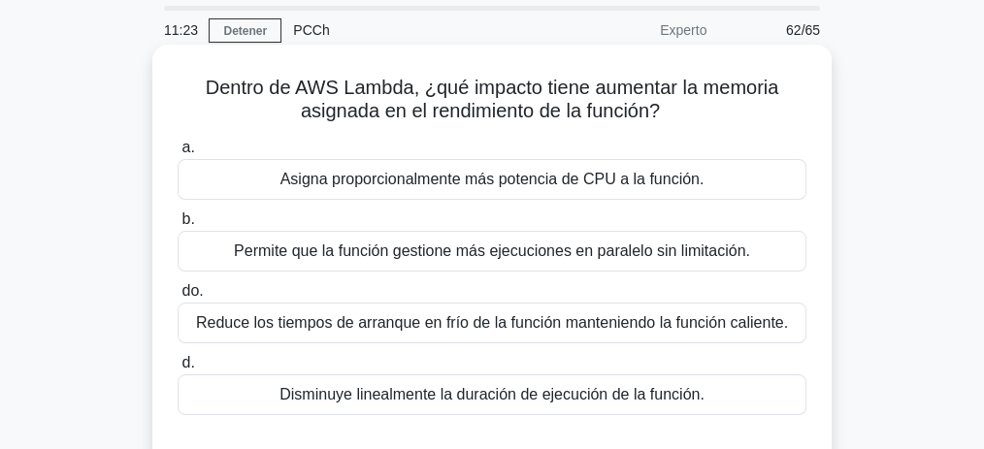
click at [523, 256] on font "Permite que la función gestione más ejecuciones en paralelo sin limitación." at bounding box center [492, 251] width 516 height 16
click at [178, 226] on input "b. Permite que la función gestione más ejecuciones en paralelo sin limitación." at bounding box center [178, 219] width 0 height 13
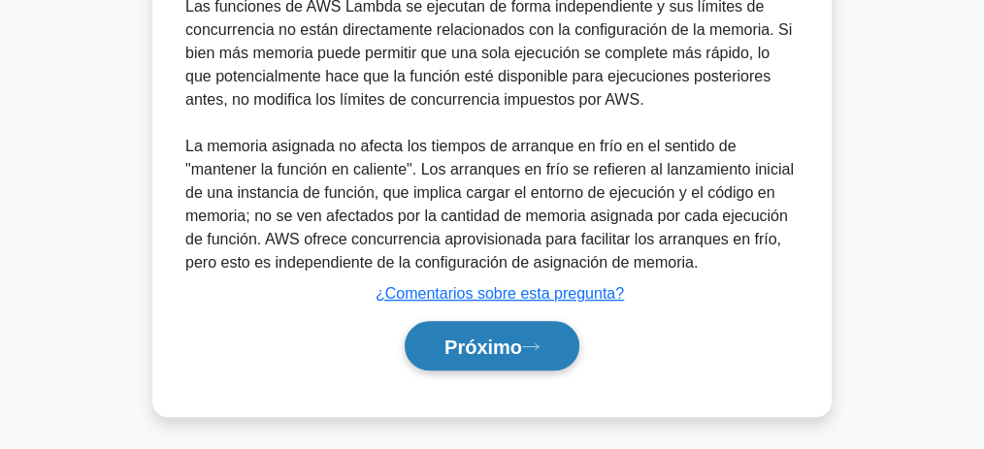
click at [532, 343] on icon at bounding box center [531, 346] width 16 height 6
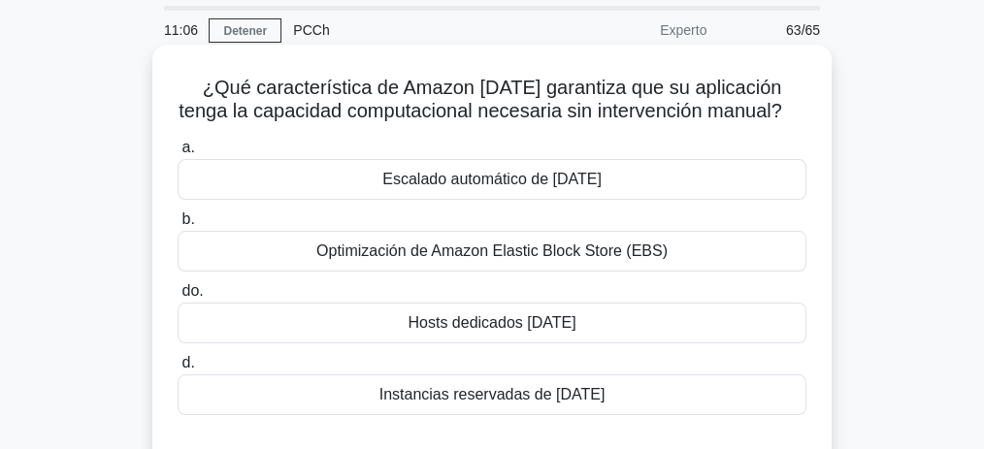
click at [453, 180] on font "Escalado automático de EC2" at bounding box center [491, 179] width 219 height 16
click at [178, 154] on input "a. Escalado automático de EC2" at bounding box center [178, 148] width 0 height 13
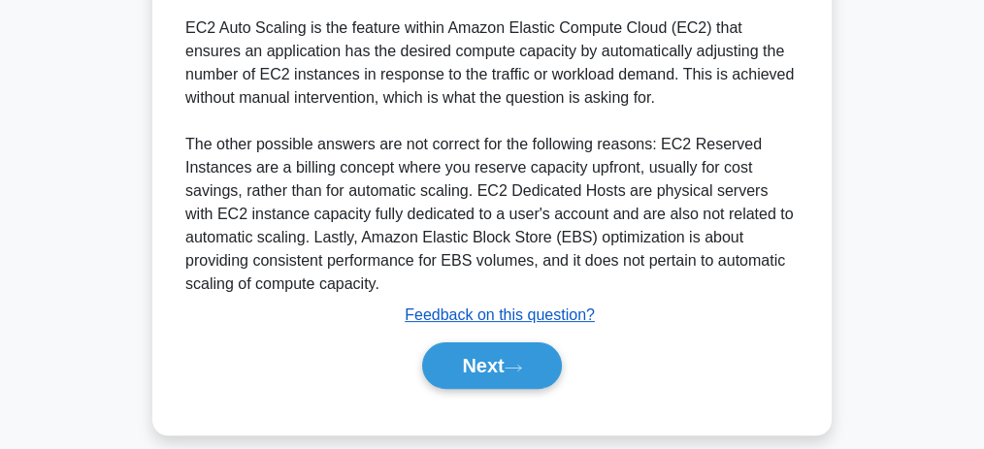
scroll to position [599, 0]
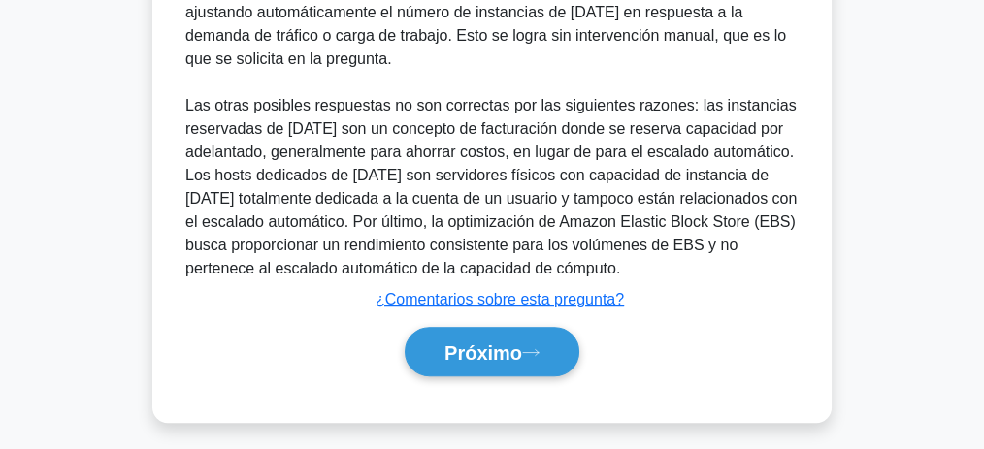
click at [517, 310] on div "Explicación El escalado automático de EC2 es la función de Amazon Elastic Compu…" at bounding box center [492, 146] width 629 height 476
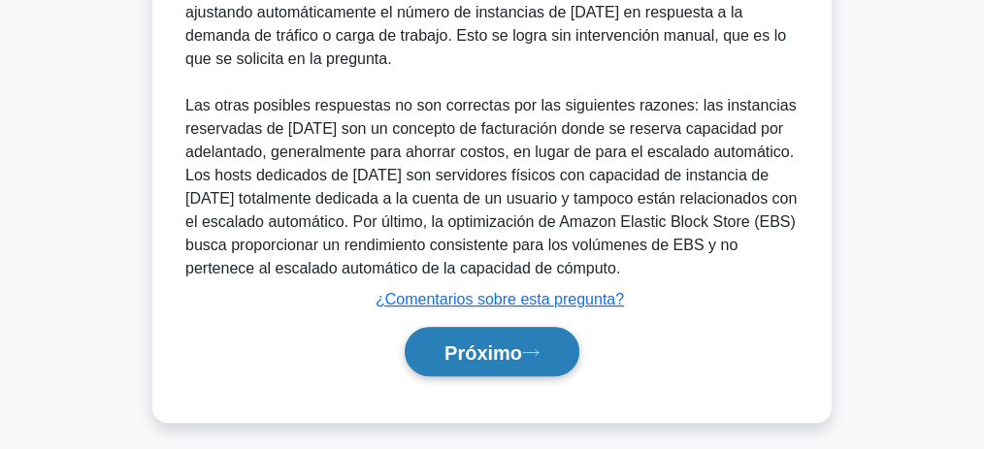
click at [522, 343] on font "Próximo" at bounding box center [483, 353] width 78 height 21
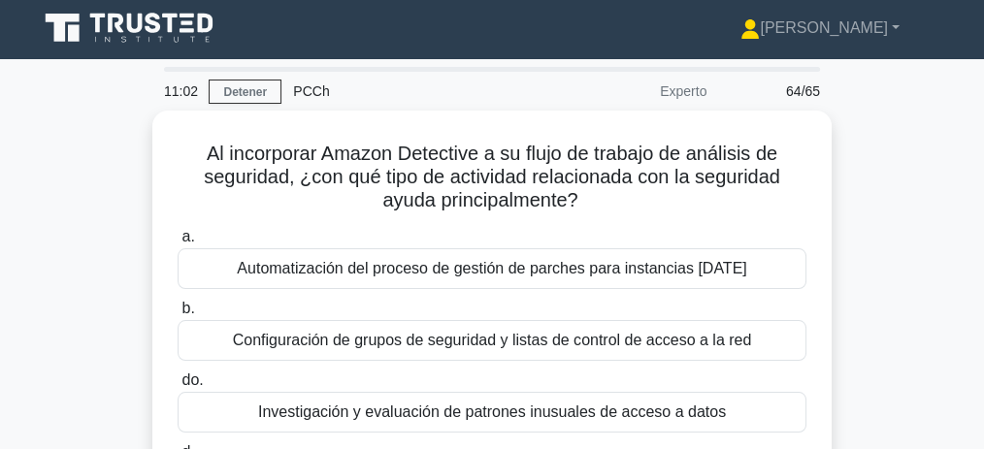
scroll to position [0, 0]
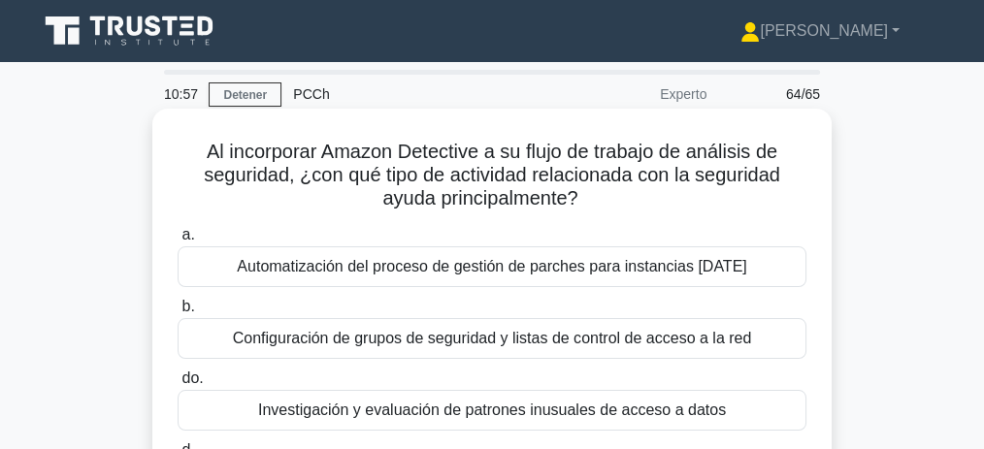
click at [501, 157] on font "Al incorporar Amazon Detective a su flujo de trabajo de análisis de seguridad, …" at bounding box center [492, 175] width 576 height 68
click at [499, 157] on font "Al incorporar Amazon Detective a su flujo de trabajo de análisis de seguridad, …" at bounding box center [492, 175] width 576 height 68
drag, startPoint x: 494, startPoint y: 157, endPoint x: 584, endPoint y: 212, distance: 105.3
click at [584, 212] on h5 "Al incorporar Amazon Detective a su flujo de trabajo de análisis de seguridad, …" at bounding box center [492, 176] width 633 height 72
click at [448, 183] on font "Al incorporar Amazon Detective a su flujo de trabajo de análisis de seguridad, …" at bounding box center [492, 175] width 576 height 68
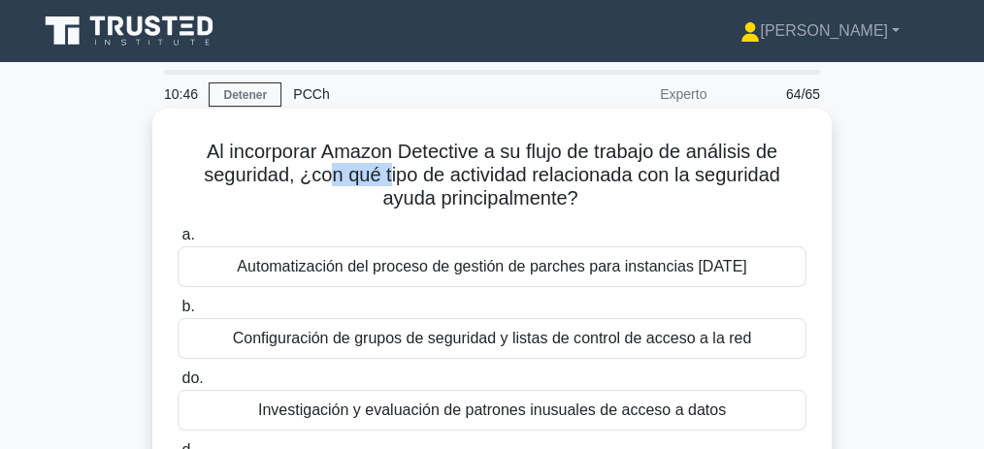
drag, startPoint x: 321, startPoint y: 174, endPoint x: 386, endPoint y: 175, distance: 65.0
click at [386, 175] on font "Al incorporar Amazon Detective a su flujo de trabajo de análisis de seguridad, …" at bounding box center [492, 175] width 576 height 68
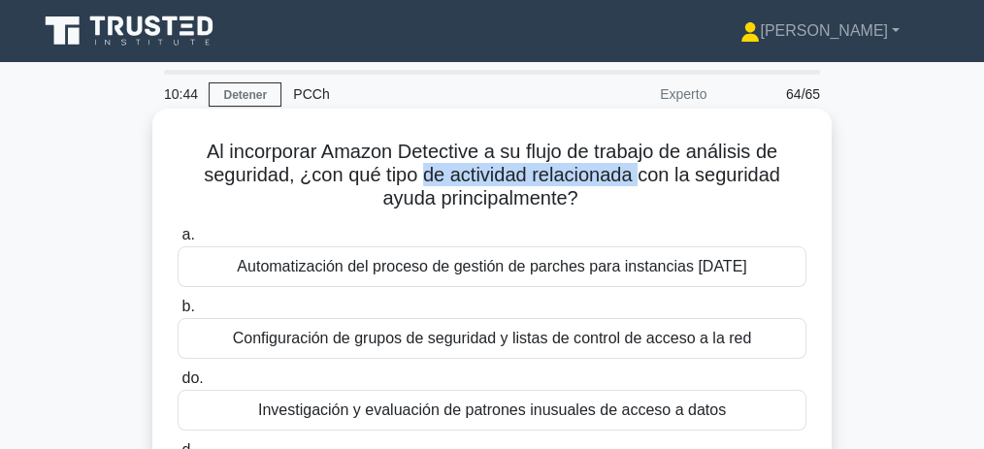
drag, startPoint x: 421, startPoint y: 178, endPoint x: 638, endPoint y: 180, distance: 217.4
click at [638, 180] on font "Al incorporar Amazon Detective a su flujo de trabajo de análisis de seguridad, …" at bounding box center [492, 175] width 576 height 68
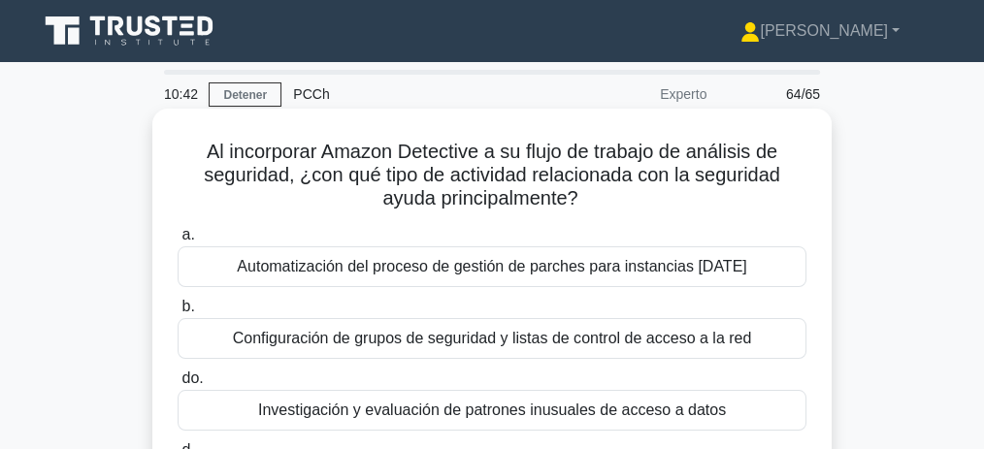
click at [702, 184] on font "Al incorporar Amazon Detective a su flujo de trabajo de análisis de seguridad, …" at bounding box center [492, 175] width 576 height 68
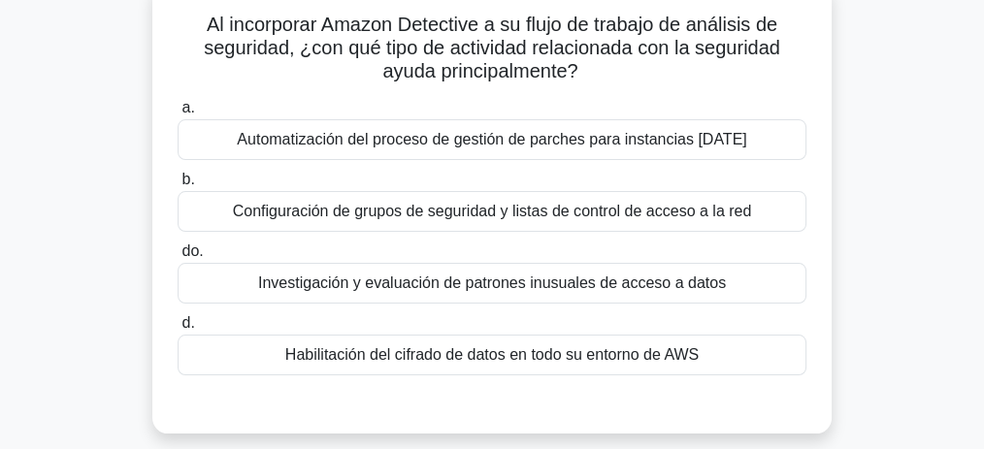
scroll to position [129, 0]
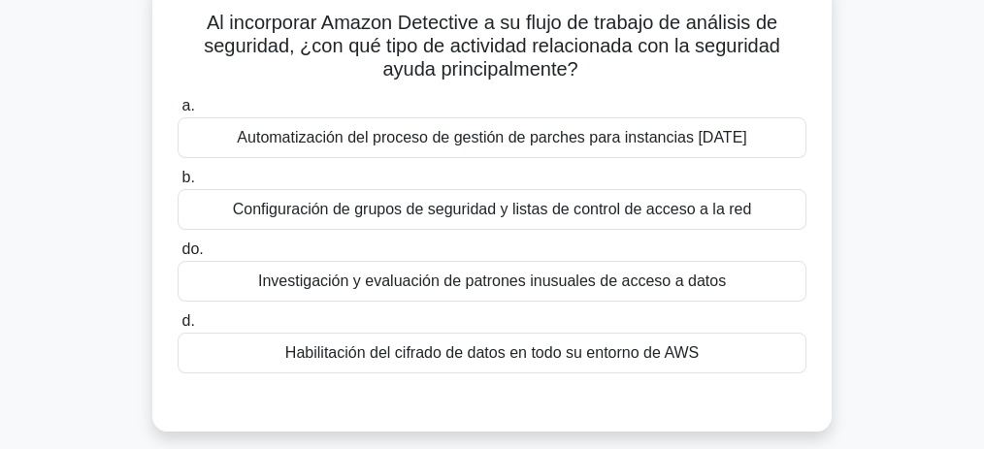
click at [500, 283] on font "Investigación y evaluación de patrones inusuales de acceso a datos" at bounding box center [492, 281] width 468 height 16
click at [178, 256] on input "do. Investigación y evaluación de patrones inusuales de acceso a datos" at bounding box center [178, 250] width 0 height 13
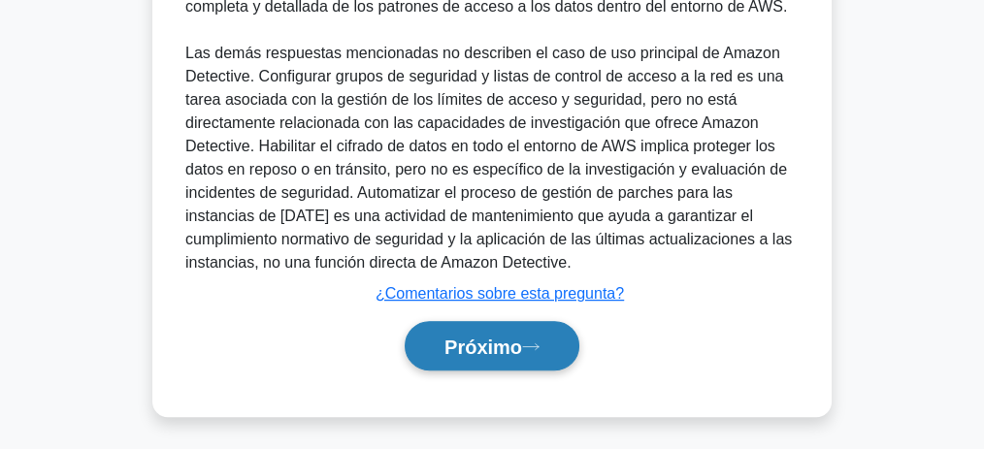
click at [501, 344] on font "Próximo" at bounding box center [483, 347] width 78 height 21
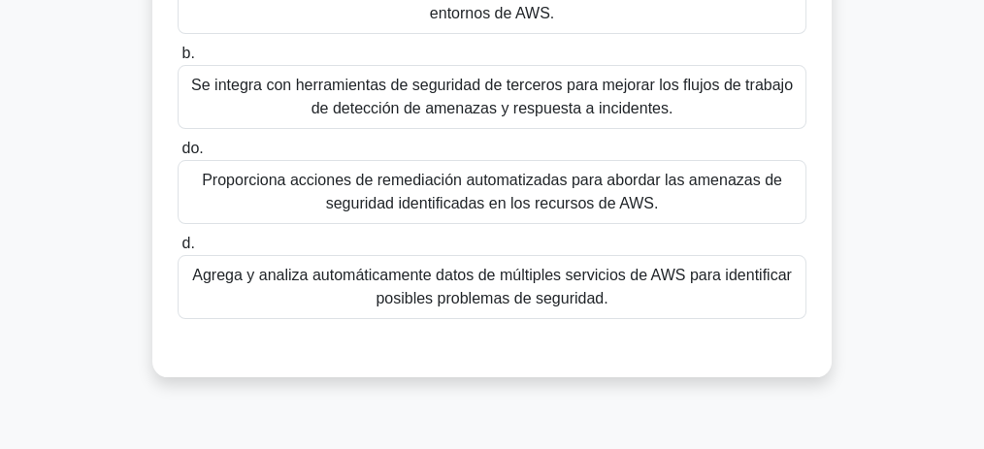
scroll to position [258, 0]
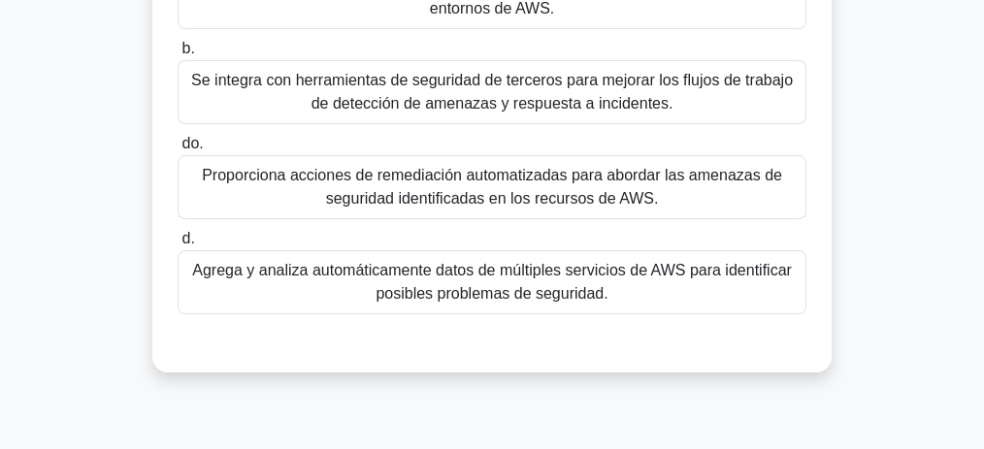
click at [487, 292] on font "Agrega y analiza automáticamente datos de múltiples servicios de AWS para ident…" at bounding box center [492, 282] width 600 height 40
click at [178, 245] on input "d. Agrega y analiza automáticamente datos de múltiples servicios de AWS para id…" at bounding box center [178, 239] width 0 height 13
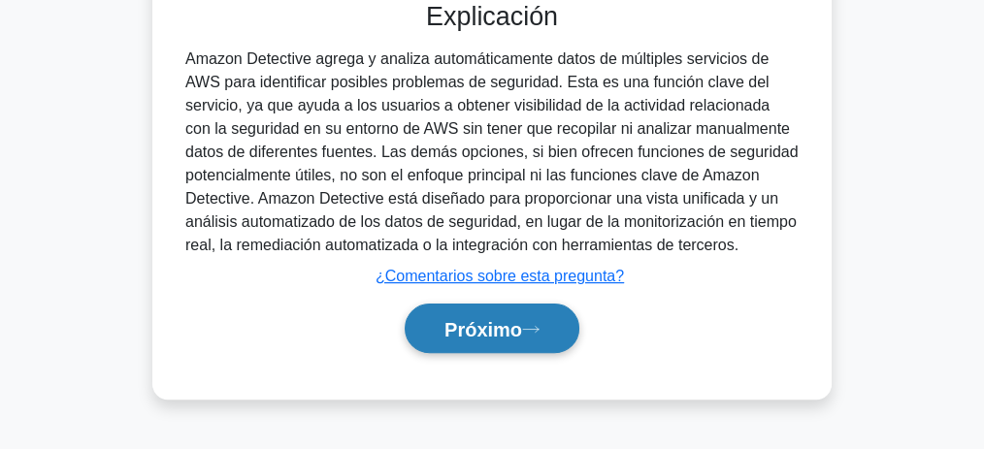
click at [510, 319] on font "Próximo" at bounding box center [483, 329] width 78 height 21
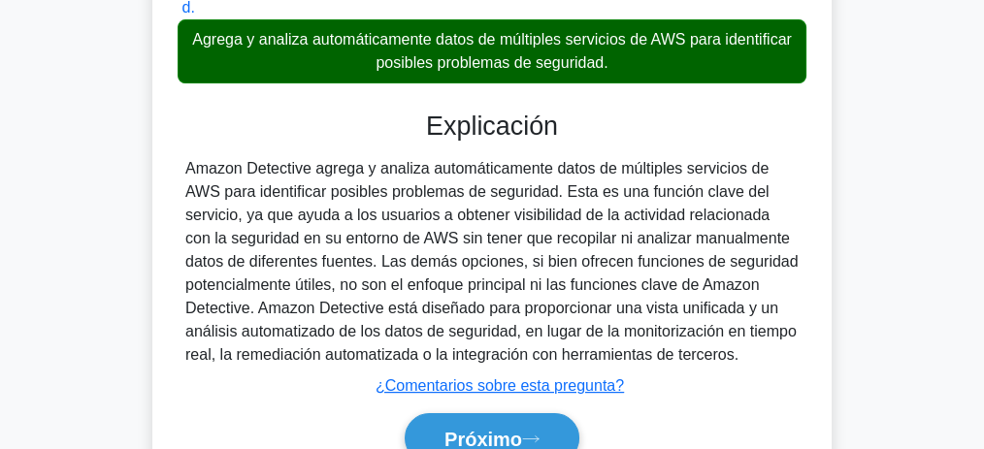
scroll to position [599, 0]
